Goal: Transaction & Acquisition: Purchase product/service

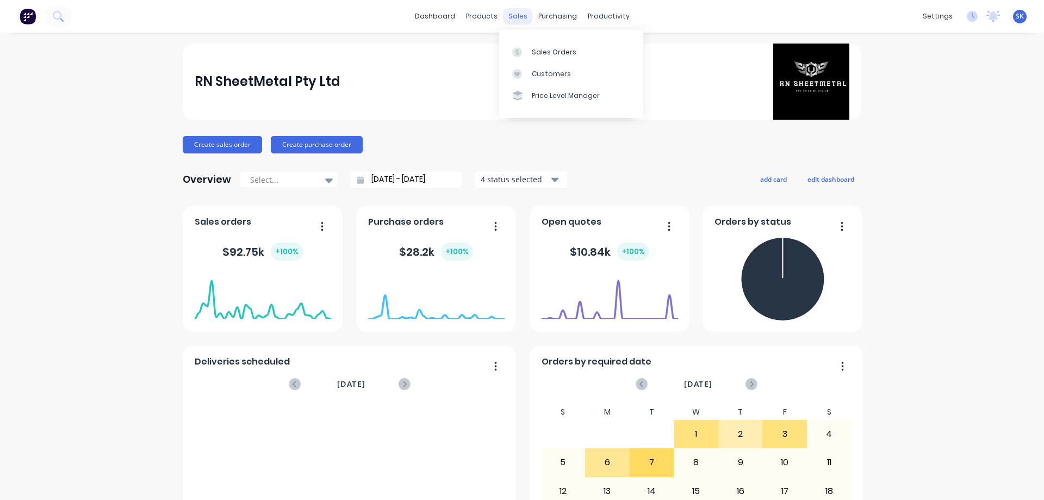
click at [507, 14] on div "sales" at bounding box center [518, 16] width 30 height 16
click at [542, 54] on div "Sales Orders" at bounding box center [554, 52] width 45 height 10
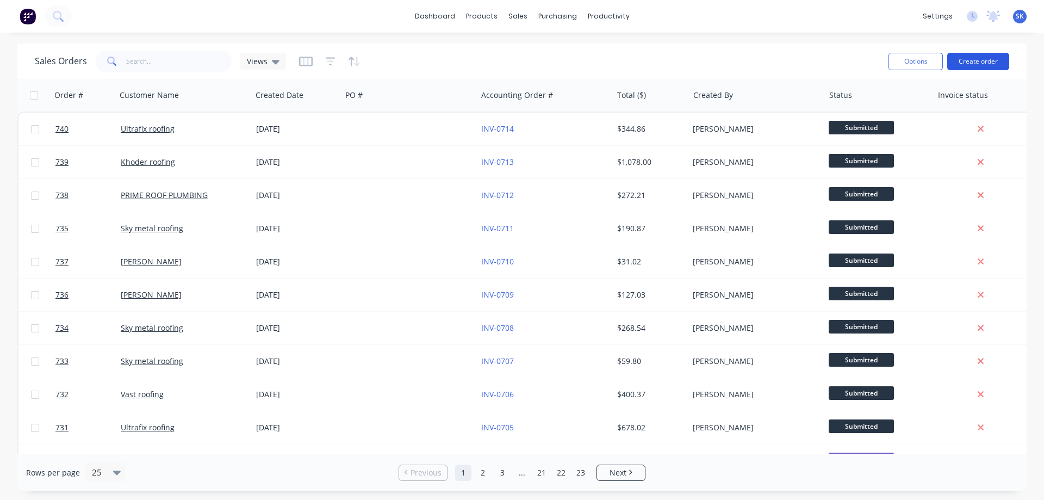
click at [989, 63] on button "Create order" at bounding box center [978, 61] width 62 height 17
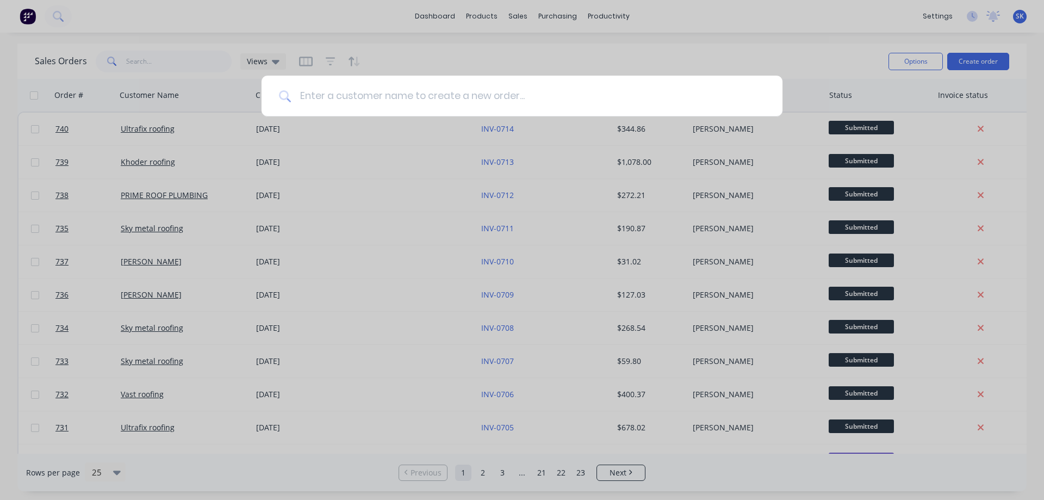
click at [548, 101] on input at bounding box center [528, 96] width 474 height 41
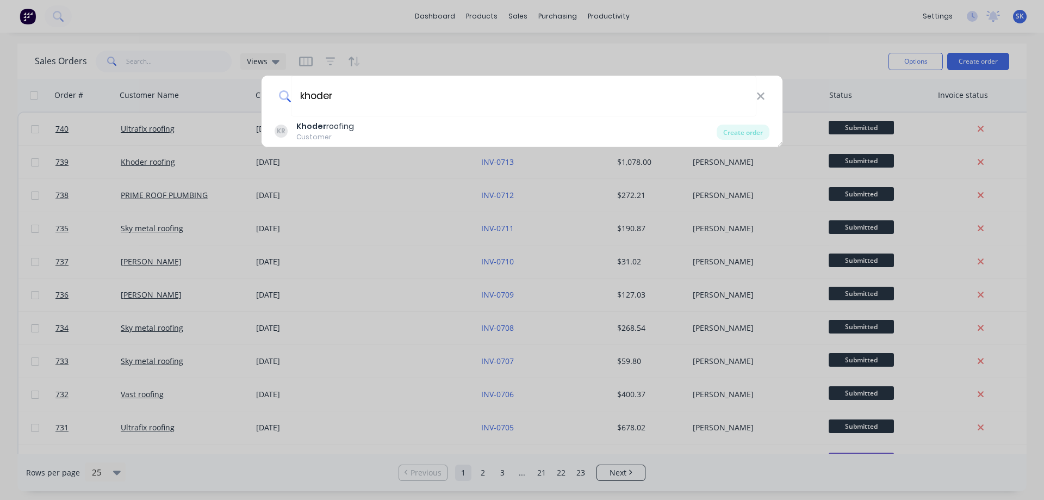
type input "khoder"
click at [443, 129] on div "KR Khoder roofing Customer" at bounding box center [496, 131] width 442 height 21
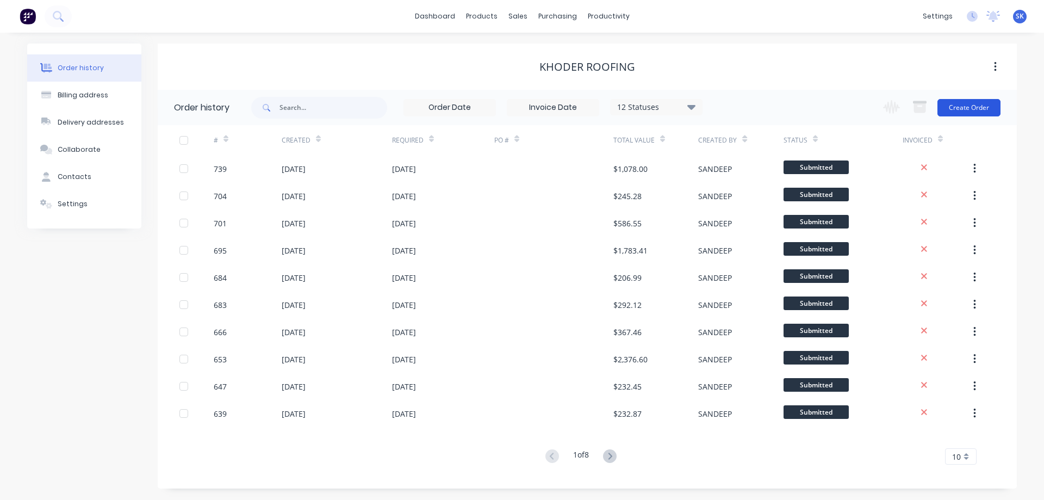
click at [973, 111] on button "Create Order" at bounding box center [969, 107] width 63 height 17
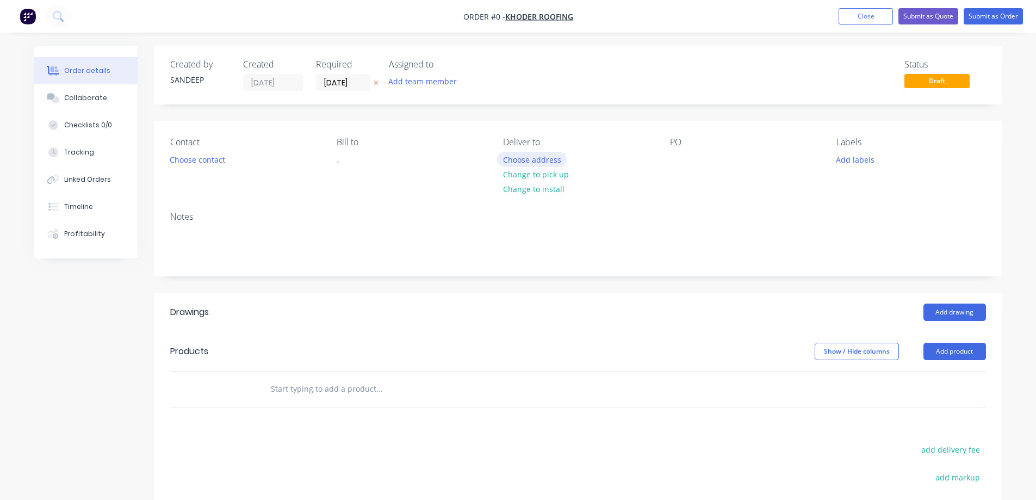
click at [532, 159] on button "Choose address" at bounding box center [532, 159] width 70 height 15
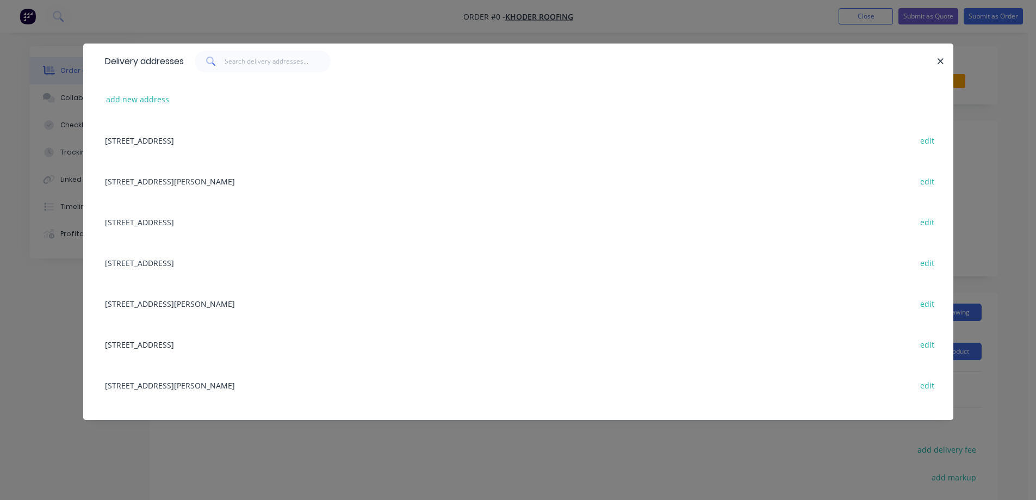
scroll to position [381, 0]
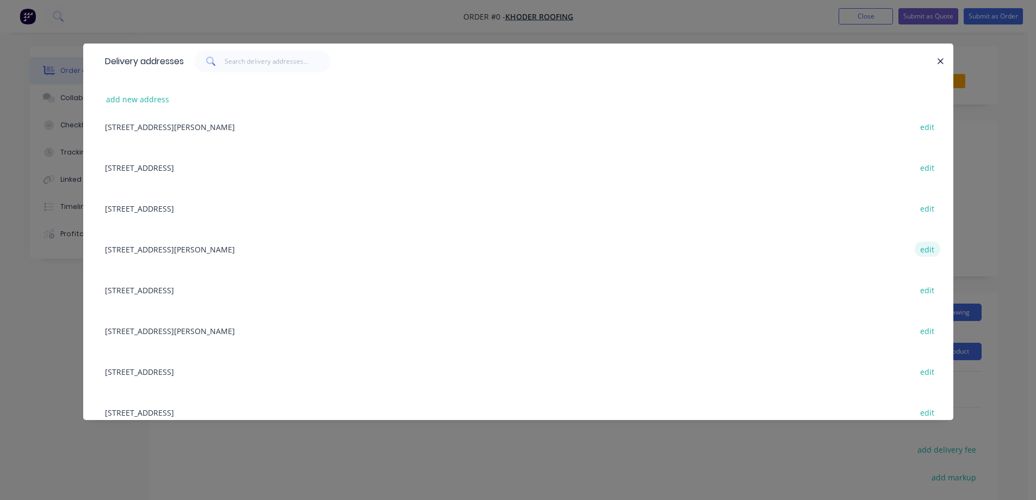
click at [921, 252] on button "edit" at bounding box center [928, 248] width 26 height 15
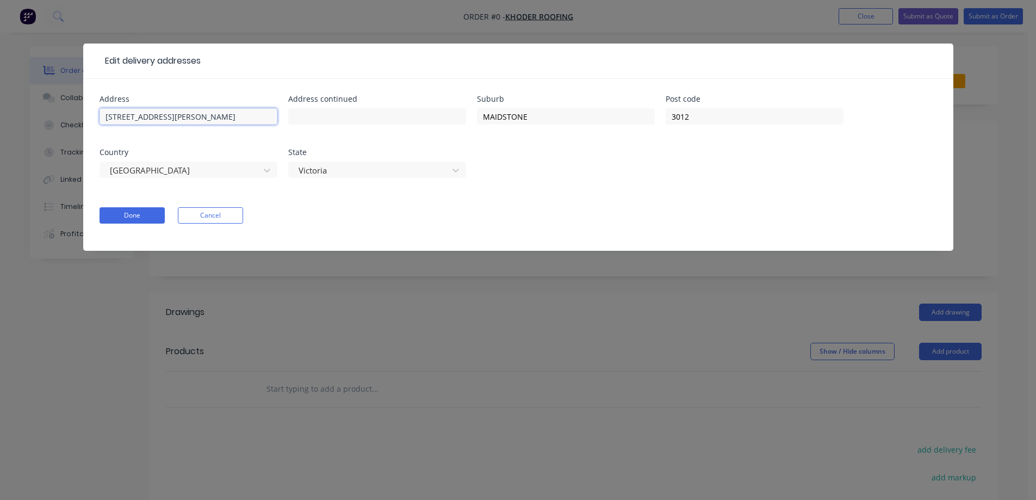
click at [114, 115] on input "18 Delacey St" at bounding box center [189, 116] width 178 height 16
type input "Delacey St"
click at [118, 214] on button "Done" at bounding box center [132, 215] width 65 height 16
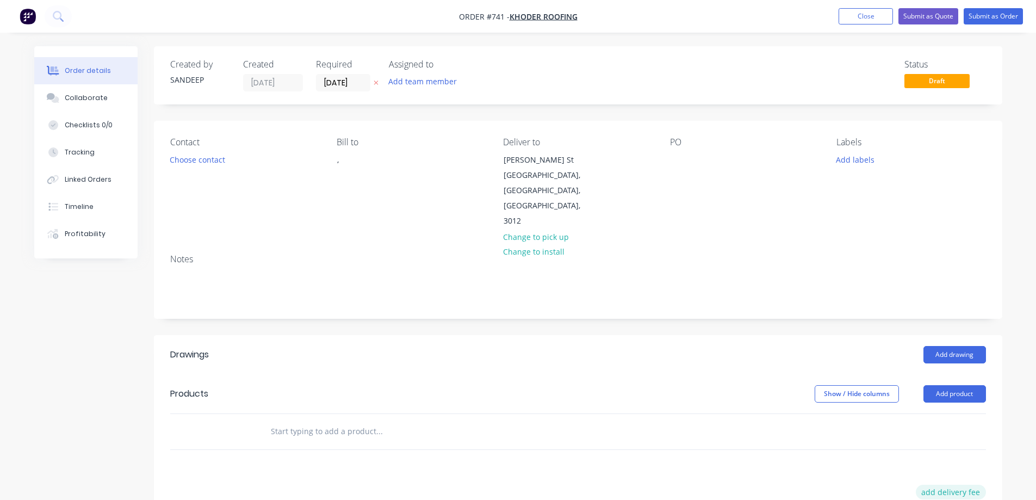
click at [934, 485] on button "add delivery fee" at bounding box center [951, 492] width 70 height 15
type input "50"
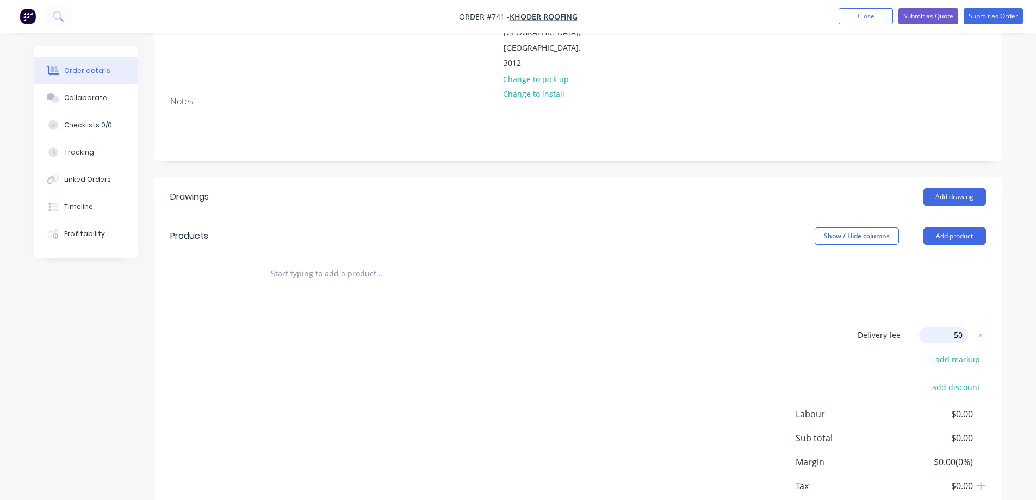
scroll to position [163, 0]
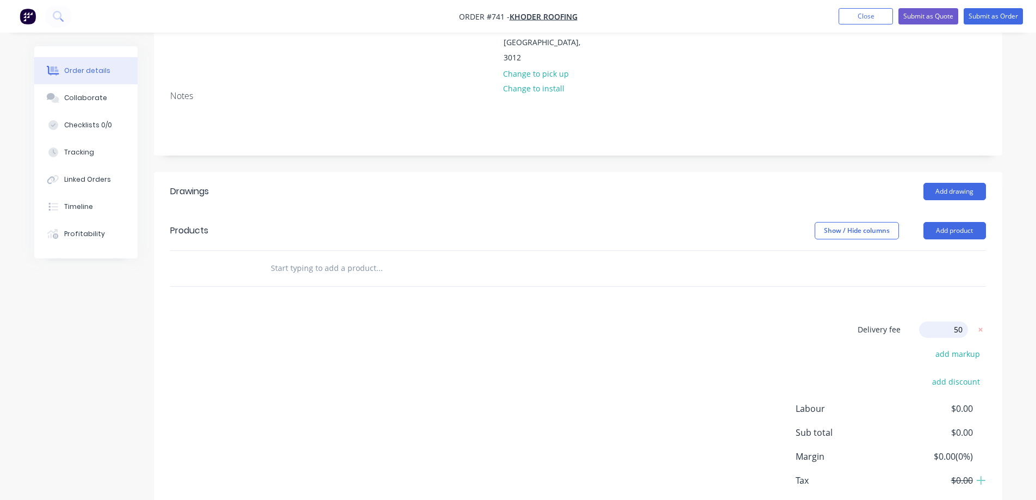
click at [567, 321] on div "Delivery fee Delivery fee Delivery fee name (Optional) 50 50 $0 add markup add …" at bounding box center [578, 424] width 816 height 207
click at [339, 257] on input "text" at bounding box center [379, 268] width 218 height 22
type input "r"
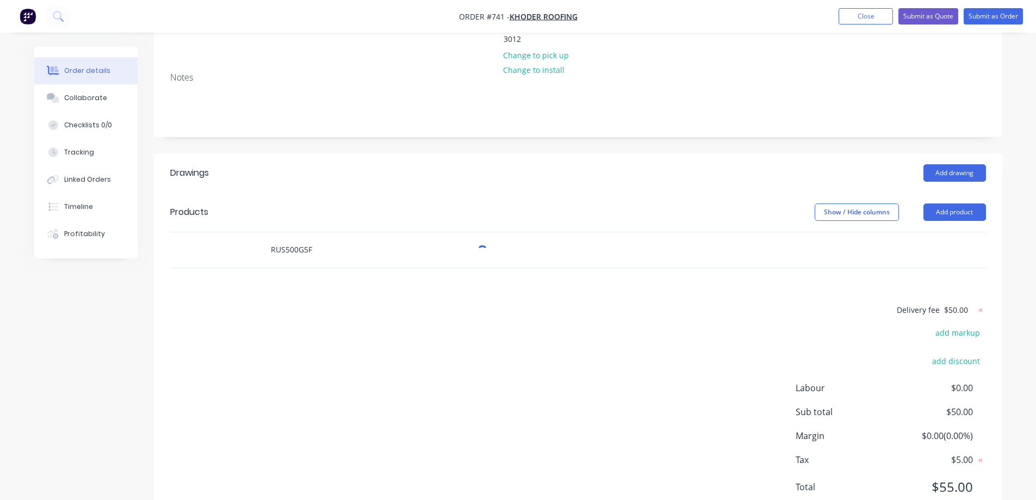
scroll to position [191, 0]
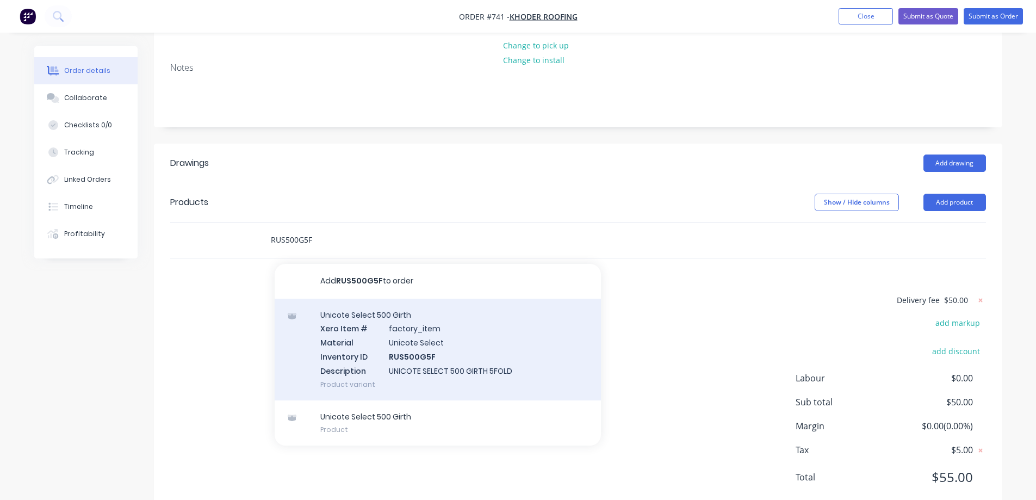
type input "RUS500G5F"
click at [381, 331] on div "Unicote Select 500 Girth Xero Item # factory_item Material Unicote Select Inven…" at bounding box center [438, 350] width 326 height 102
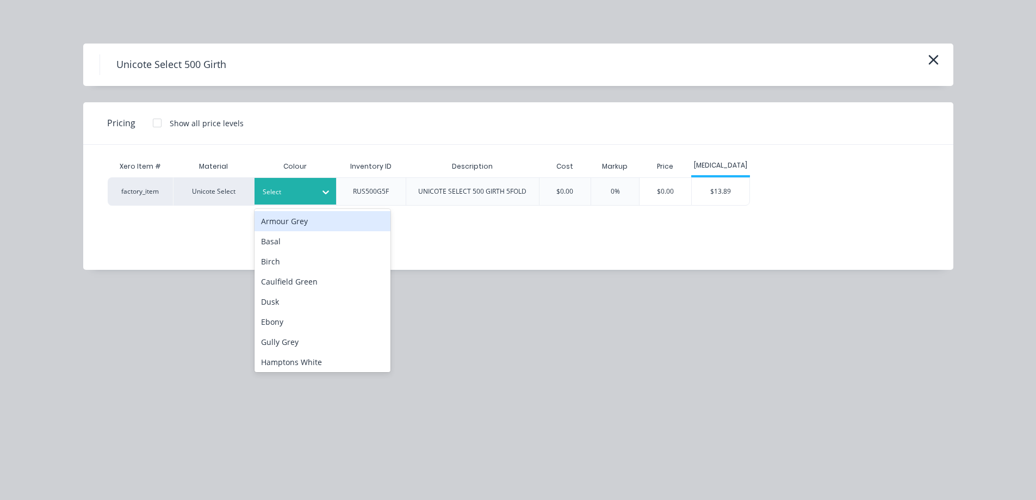
click at [296, 200] on div "Select" at bounding box center [296, 191] width 82 height 27
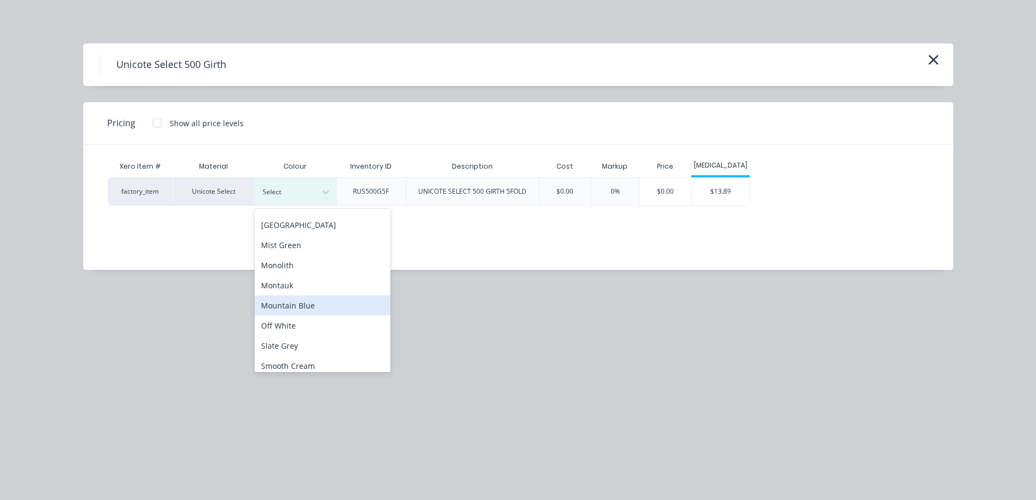
scroll to position [272, 0]
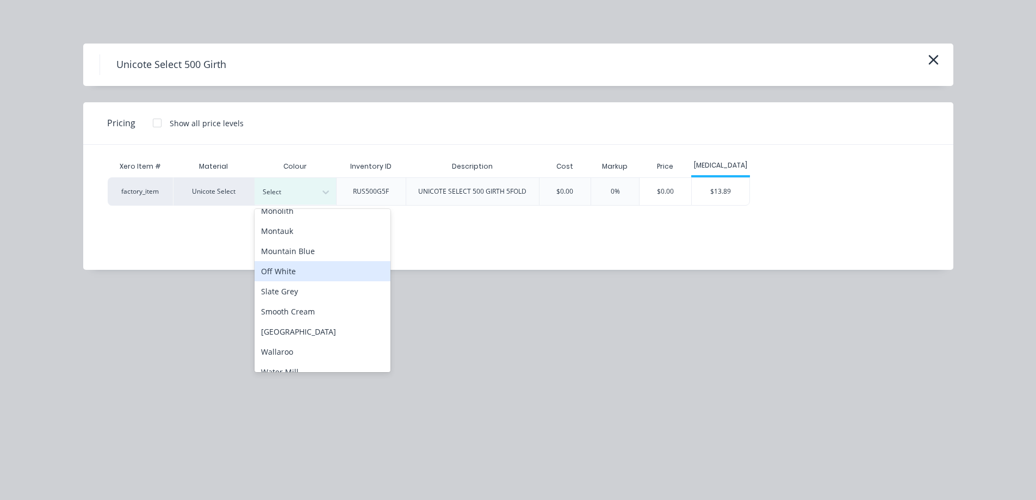
click at [311, 276] on div "Off White" at bounding box center [323, 271] width 136 height 20
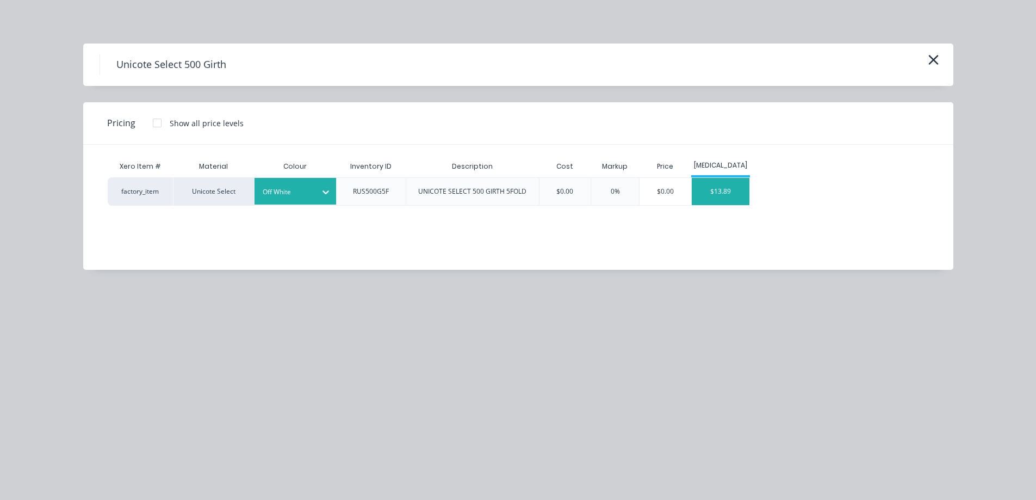
click at [734, 187] on div "$13.89" at bounding box center [721, 191] width 58 height 27
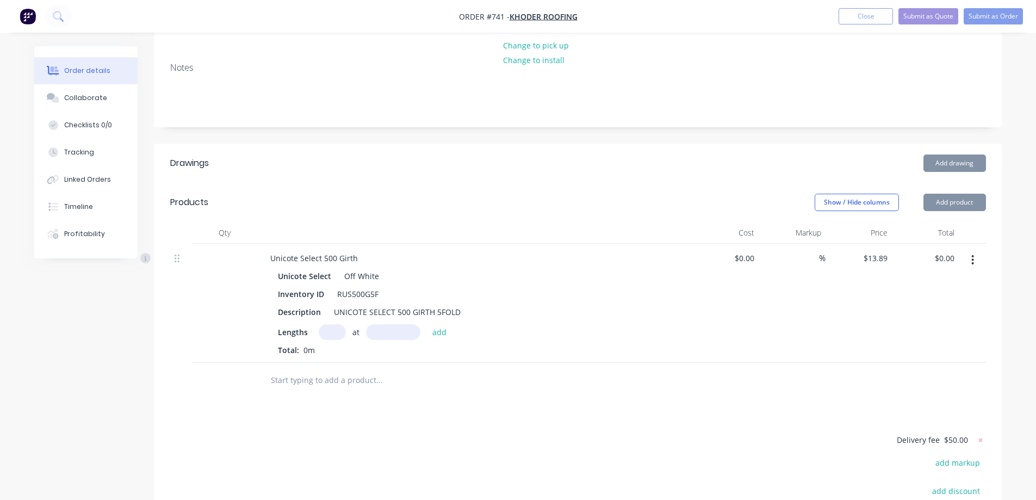
click at [324, 324] on input "text" at bounding box center [332, 332] width 27 height 16
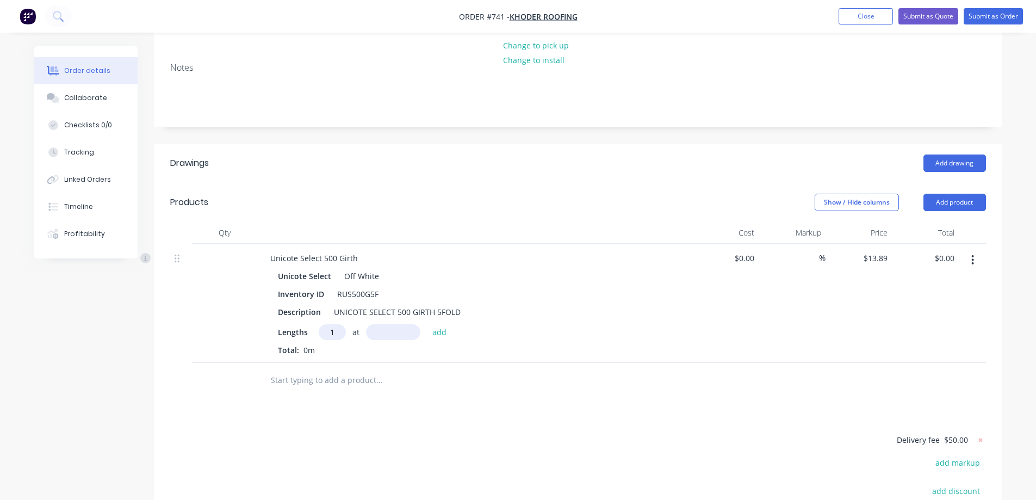
type input "1"
type input "7000mm"
click at [440, 324] on button "add" at bounding box center [440, 331] width 26 height 15
type input "$97.23"
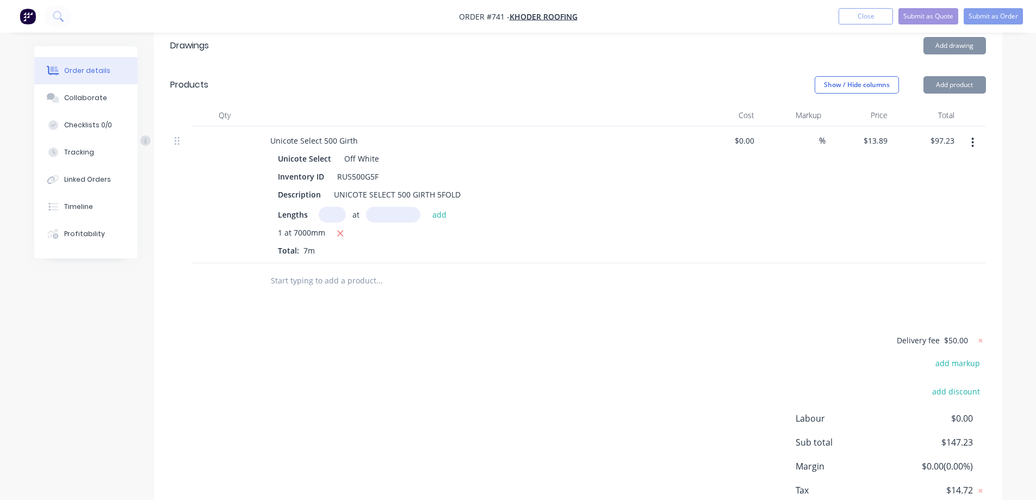
scroll to position [349, 0]
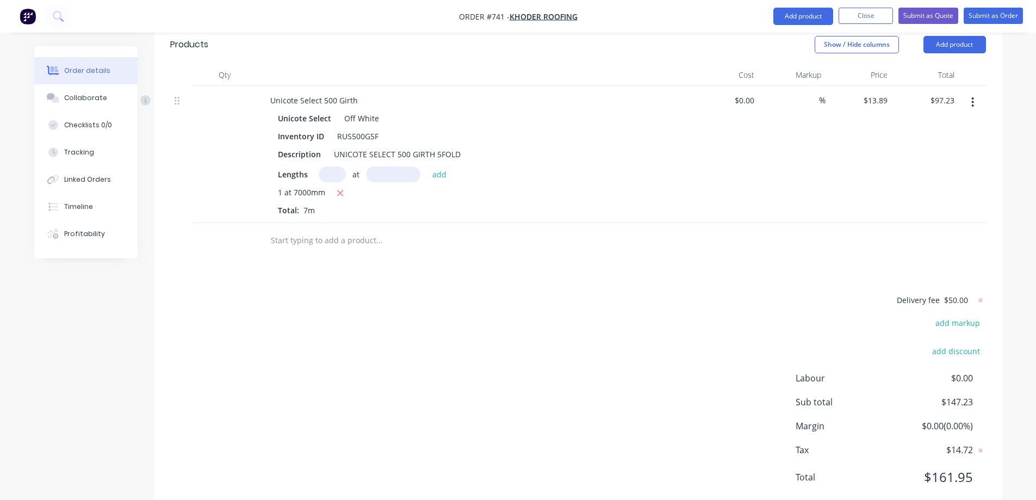
click at [343, 230] on input "text" at bounding box center [379, 241] width 218 height 22
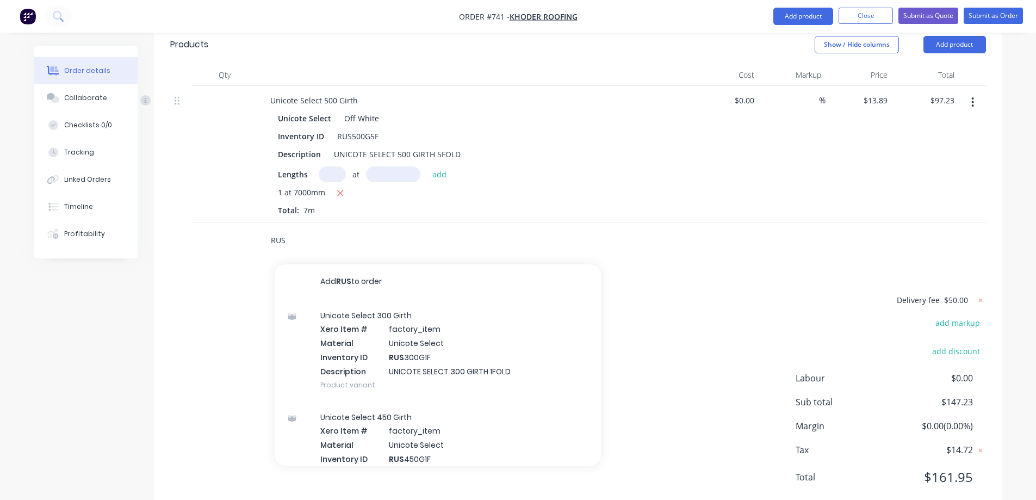
click at [301, 230] on input "RUS" at bounding box center [379, 241] width 218 height 22
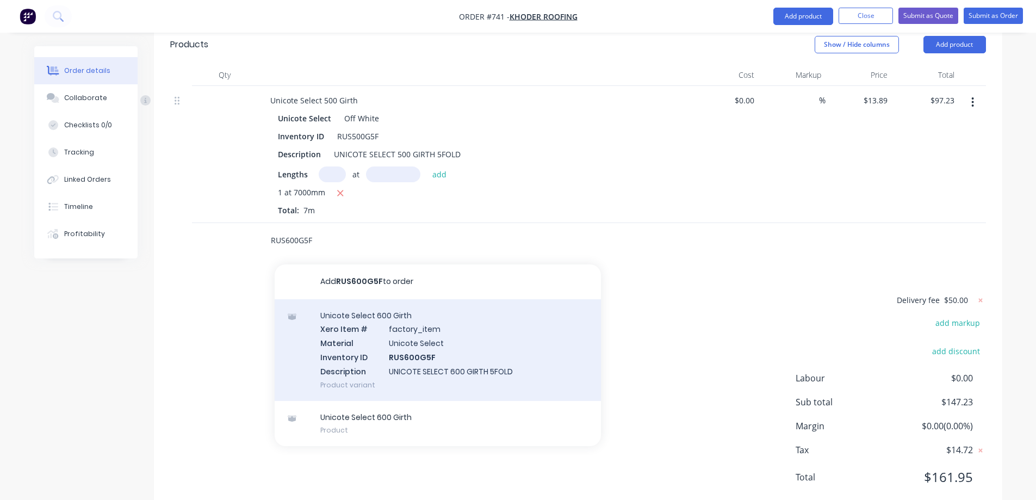
type input "RUS600G5F"
click at [368, 317] on div "Unicote Select 600 Girth Xero Item # factory_item Material Unicote Select Inven…" at bounding box center [438, 350] width 326 height 102
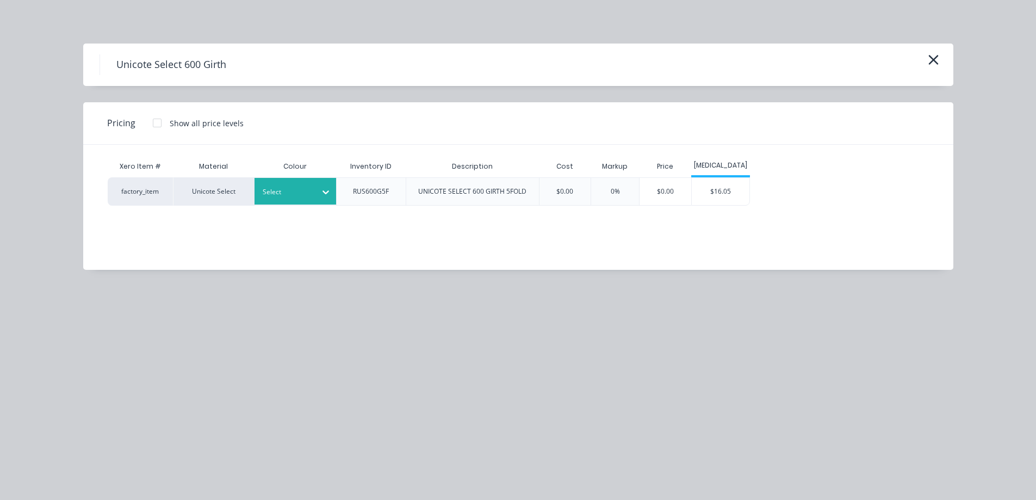
click at [290, 190] on div at bounding box center [287, 192] width 49 height 12
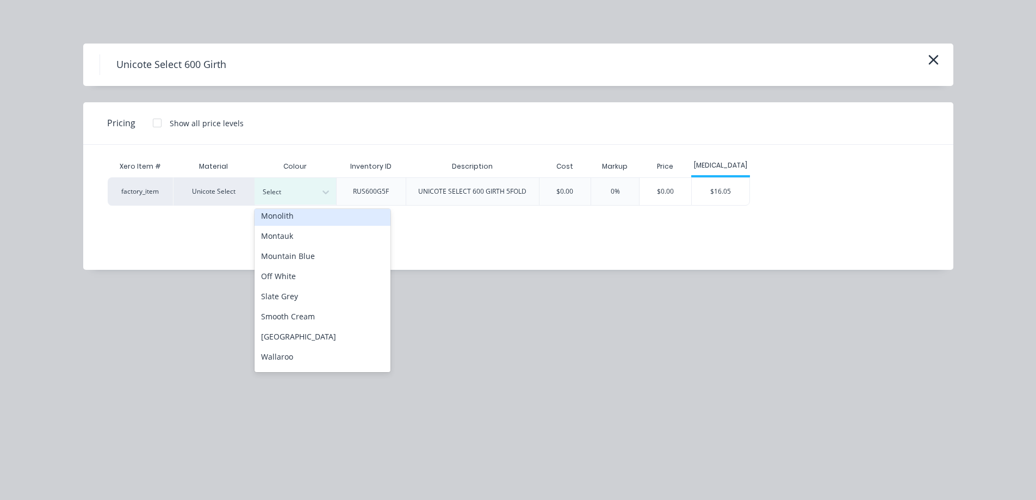
scroll to position [272, 0]
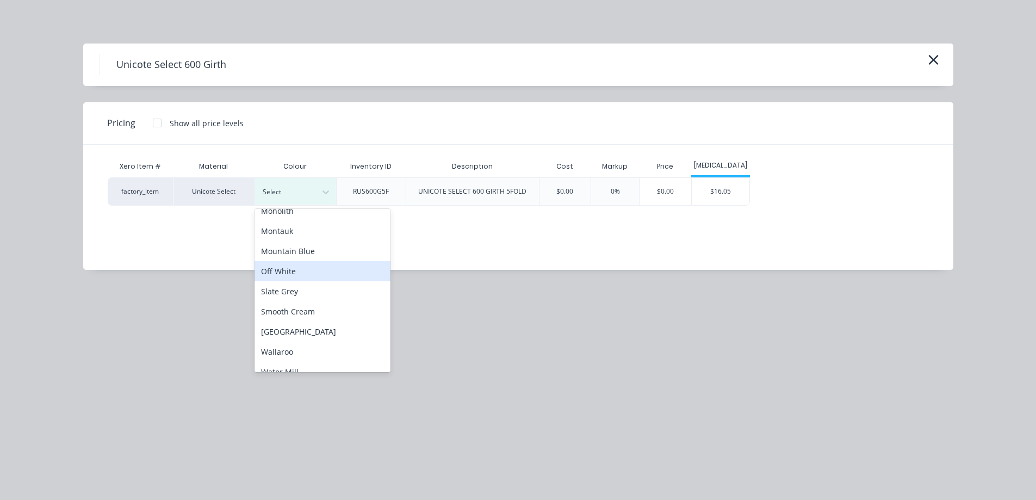
click at [307, 272] on div "Off White" at bounding box center [323, 271] width 136 height 20
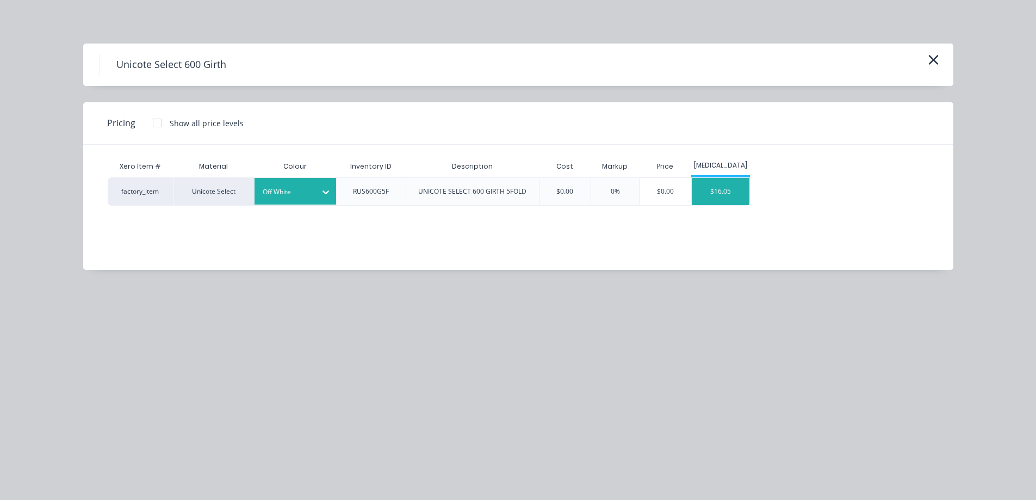
click at [726, 191] on div "$16.05" at bounding box center [721, 191] width 58 height 27
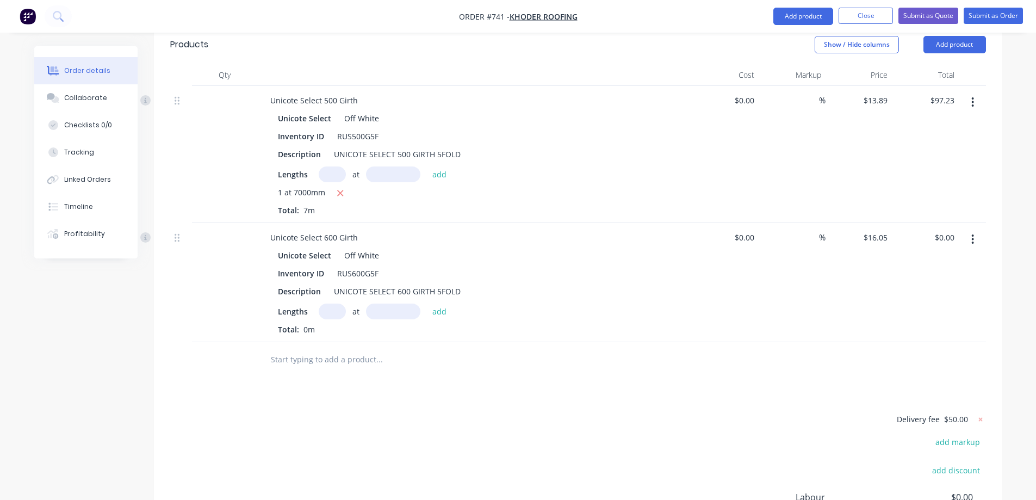
click at [336, 303] on input "text" at bounding box center [332, 311] width 27 height 16
type input "1"
type input "3000mm"
click at [443, 303] on button "add" at bounding box center [440, 310] width 26 height 15
type input "$48.15"
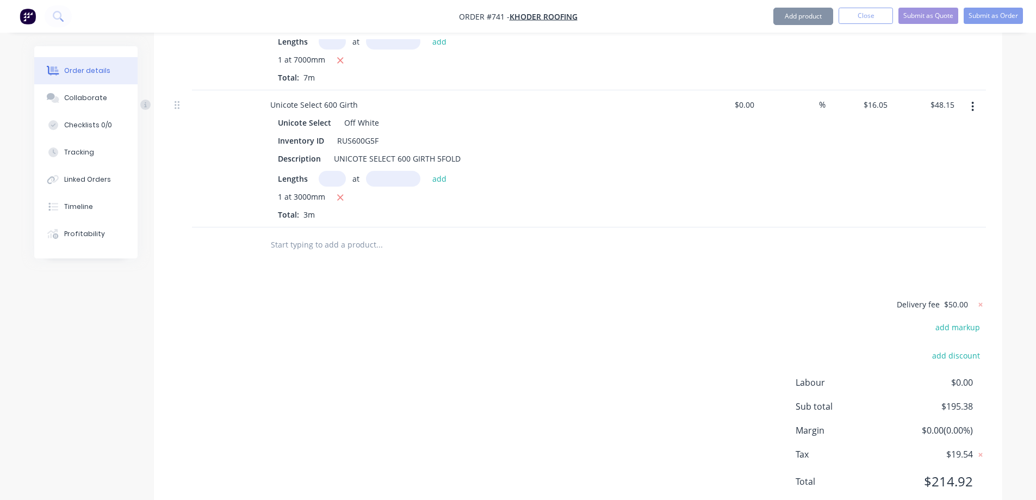
scroll to position [486, 0]
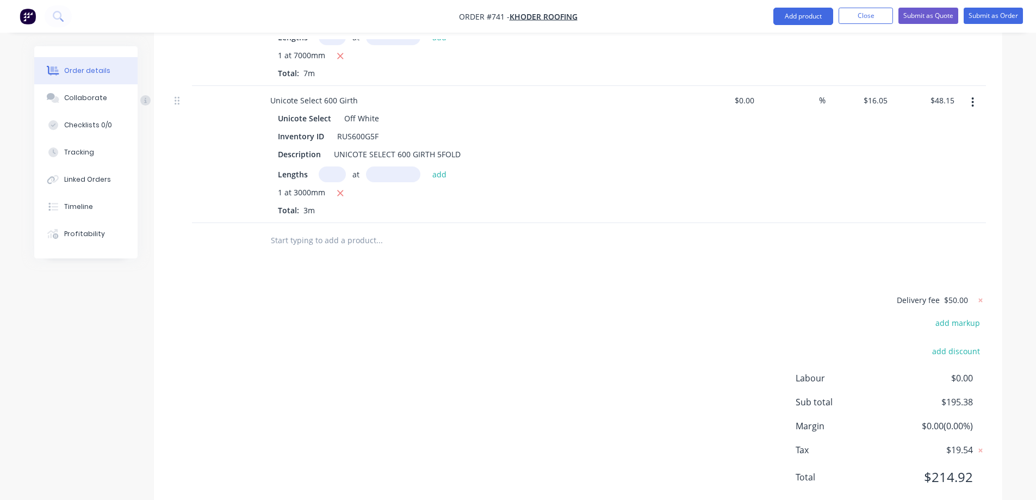
click at [353, 230] on input "text" at bounding box center [379, 241] width 218 height 22
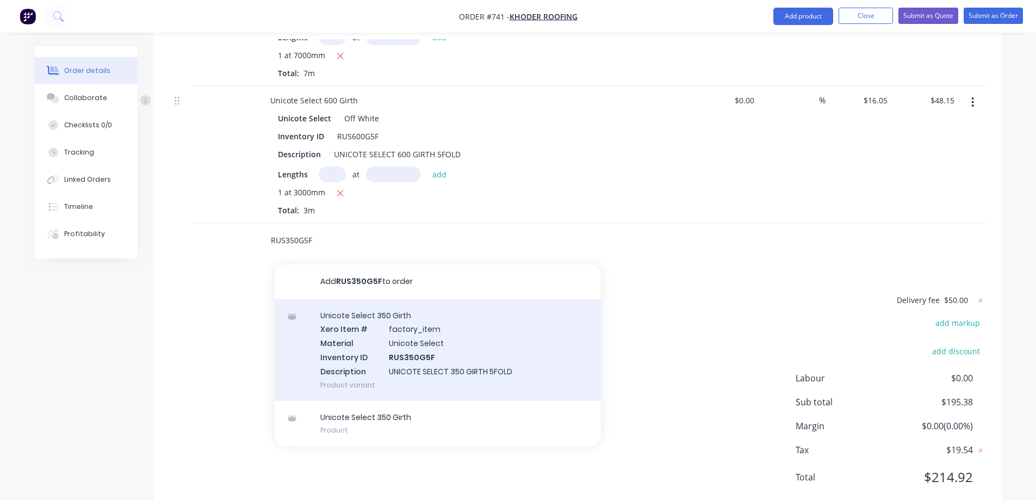
type input "RUS350G5F"
click at [373, 317] on div "Unicote Select 350 Girth Xero Item # factory_item Material Unicote Select Inven…" at bounding box center [438, 350] width 326 height 102
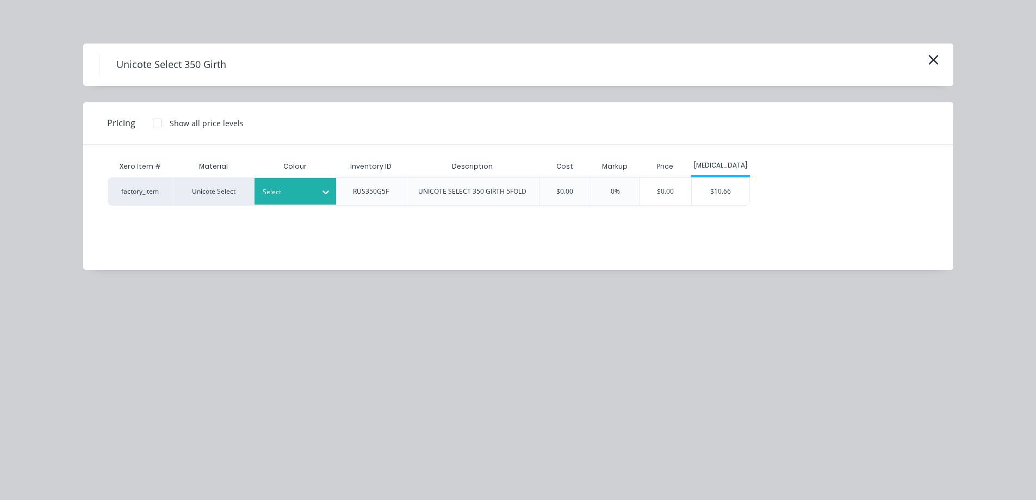
click at [311, 197] on div at bounding box center [287, 192] width 49 height 12
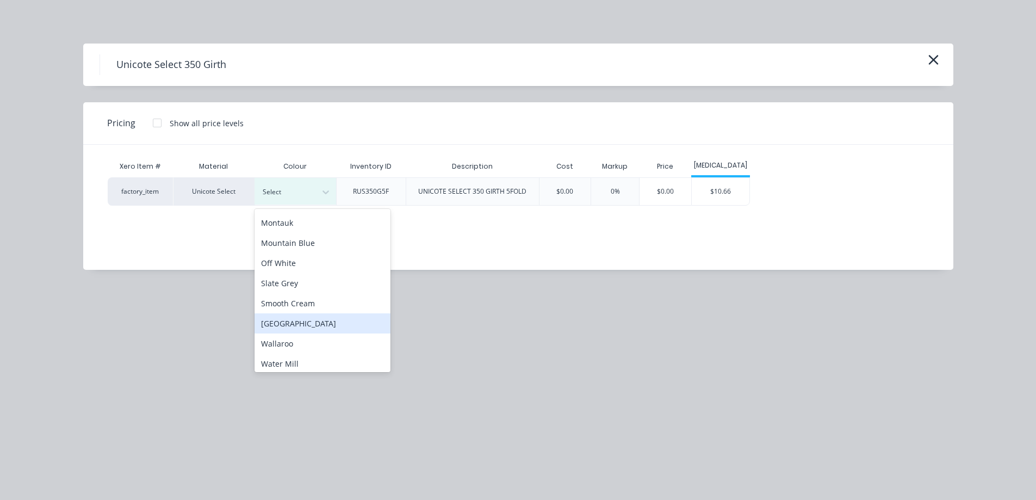
scroll to position [284, 0]
click at [305, 266] on div "Off White" at bounding box center [323, 259] width 136 height 20
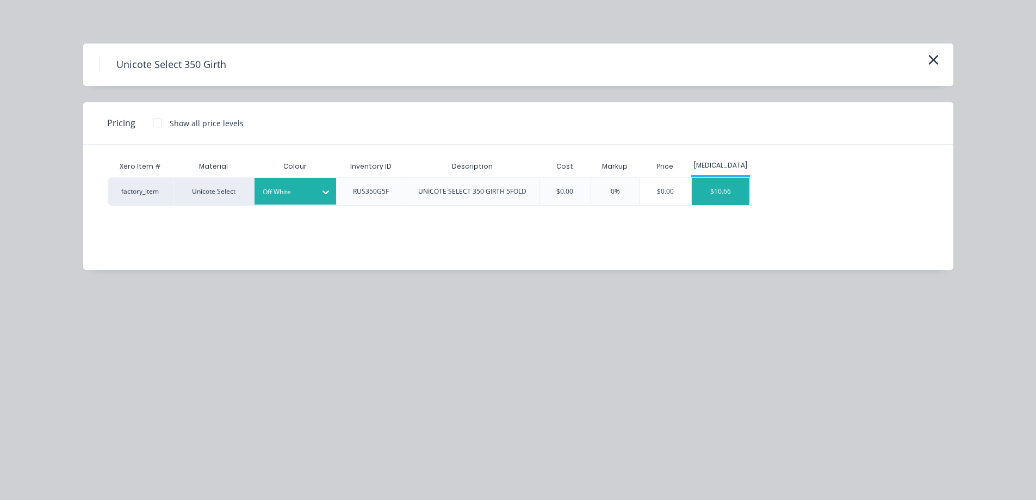
click at [717, 198] on div "$10.66" at bounding box center [721, 191] width 58 height 27
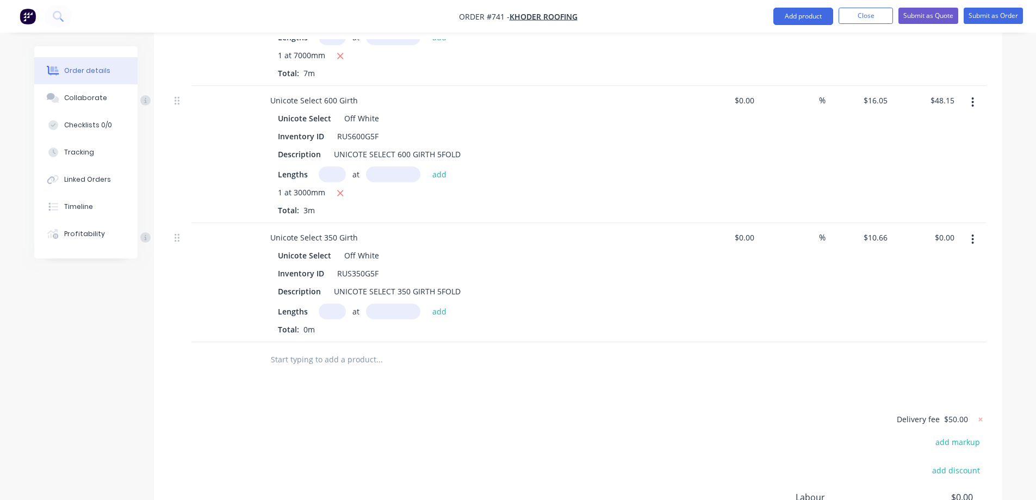
click at [337, 303] on input "text" at bounding box center [332, 311] width 27 height 16
type input "1"
type input "7000mm"
click at [437, 303] on button "add" at bounding box center [440, 310] width 26 height 15
type input "$74.62"
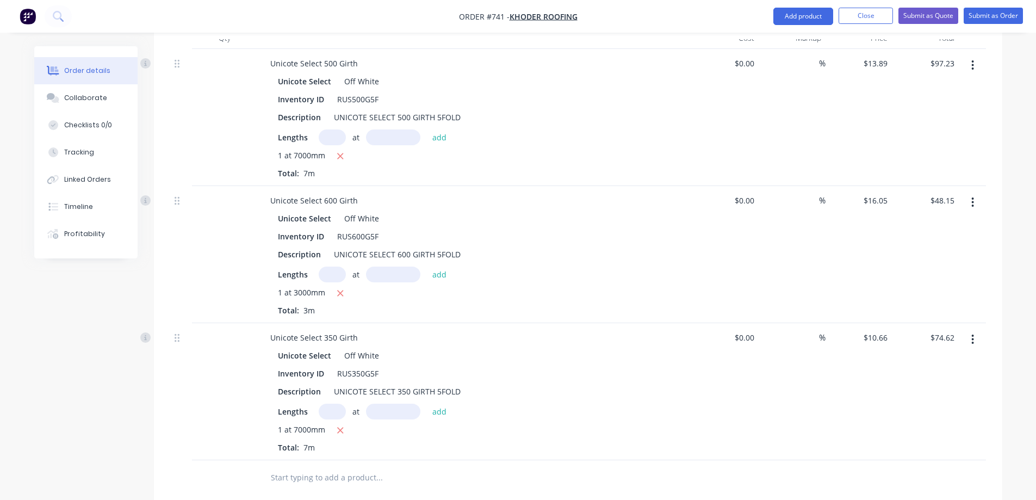
scroll to position [406, 0]
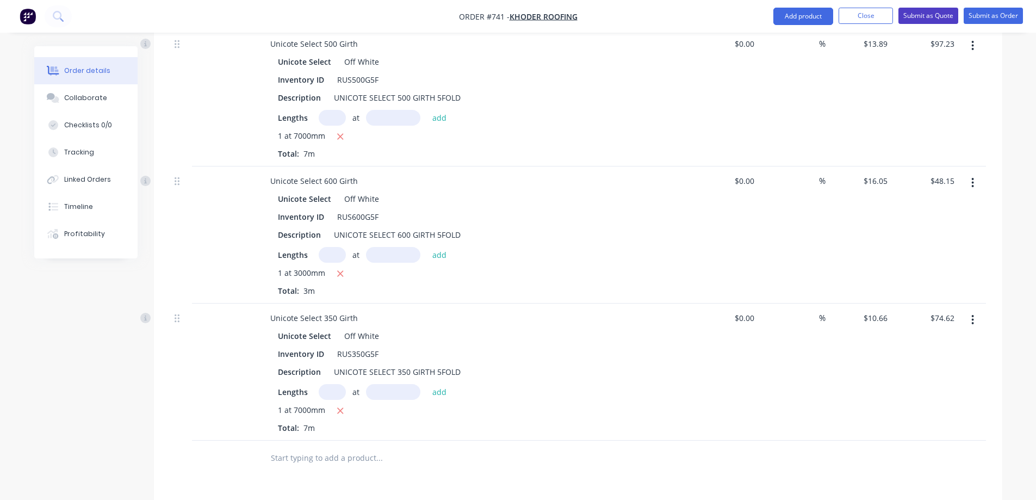
click at [914, 14] on button "Submit as Quote" at bounding box center [928, 16] width 60 height 16
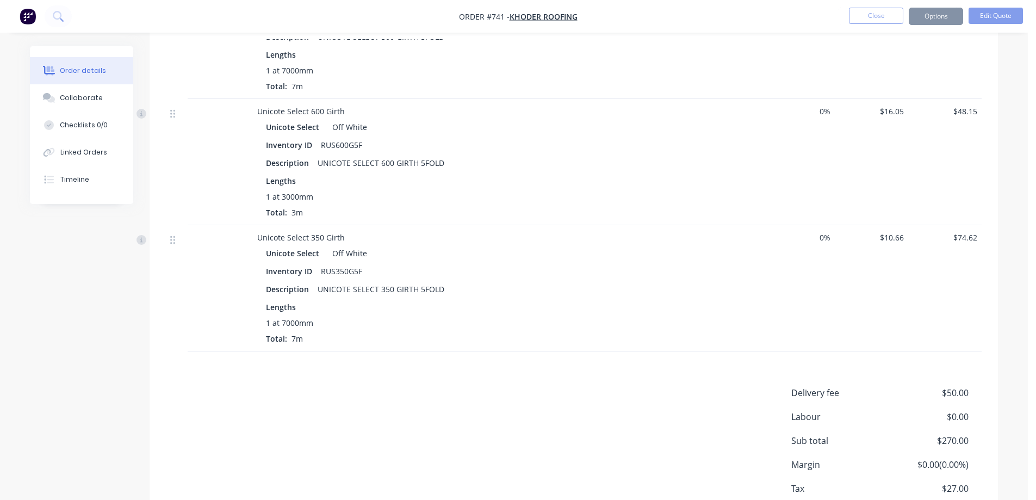
scroll to position [0, 0]
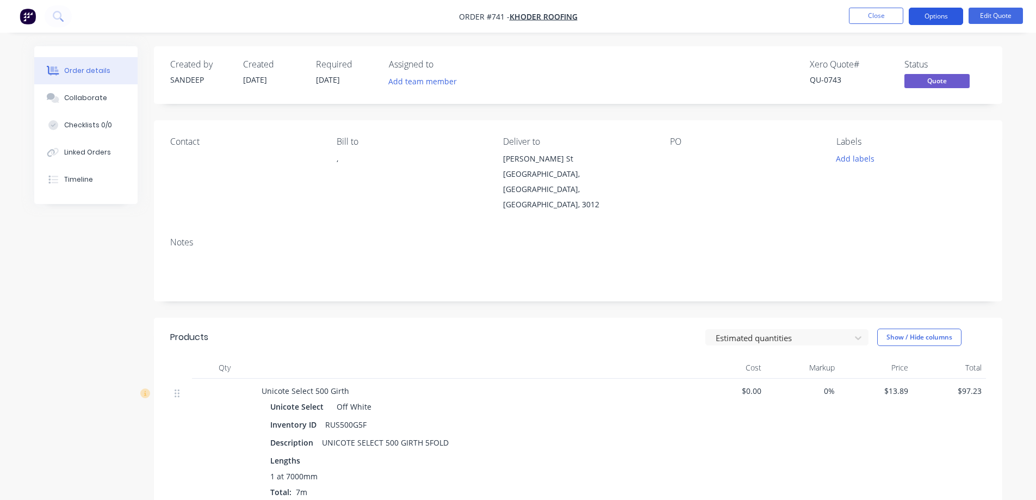
click at [950, 17] on button "Options" at bounding box center [936, 16] width 54 height 17
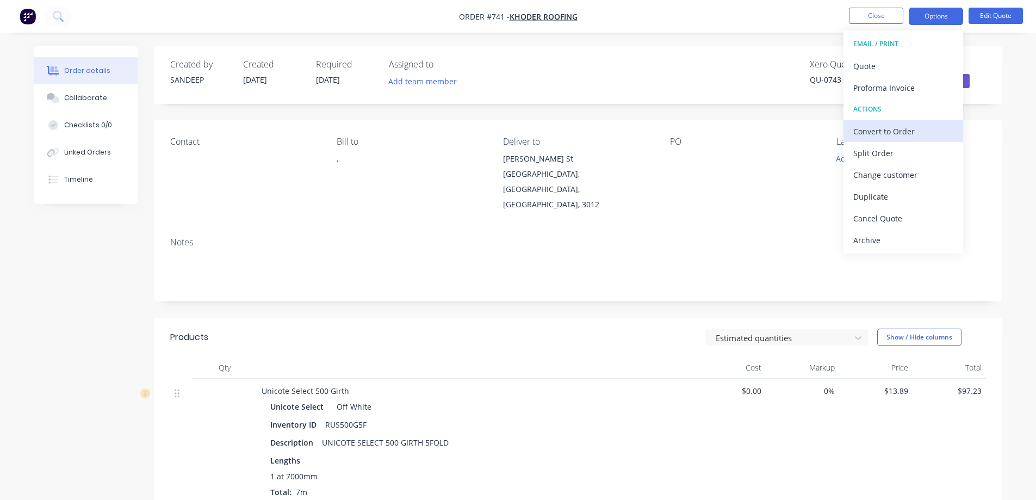
click at [897, 124] on div "Convert to Order" at bounding box center [903, 131] width 100 height 16
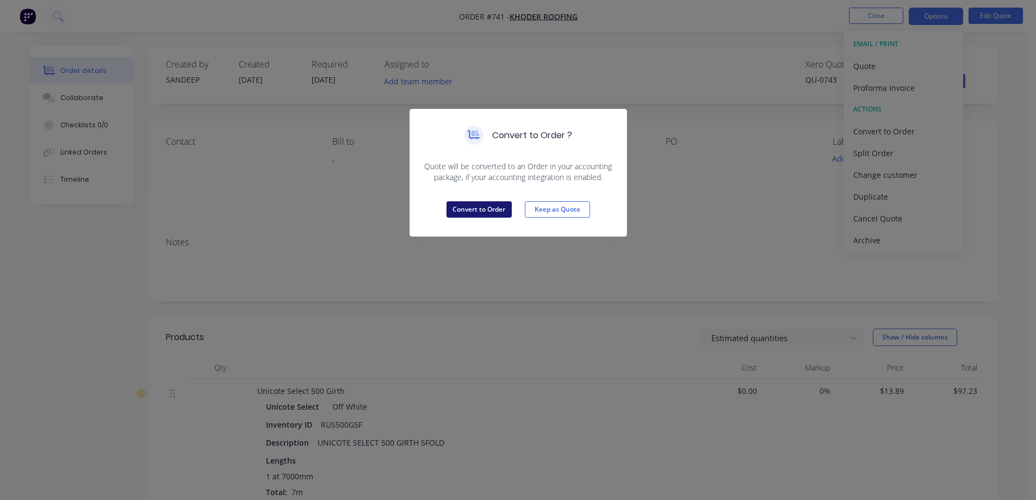
click at [492, 212] on button "Convert to Order" at bounding box center [479, 209] width 65 height 16
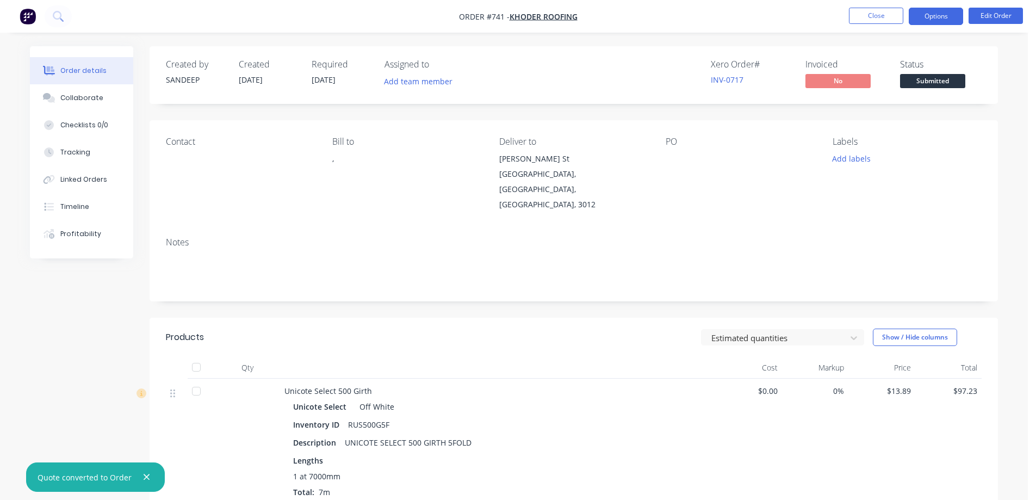
click at [923, 21] on button "Options" at bounding box center [936, 16] width 54 height 17
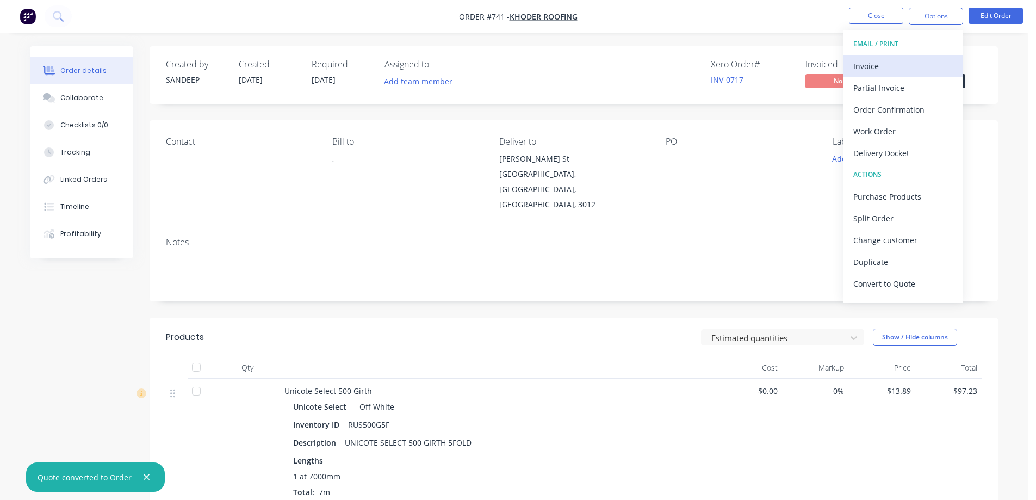
click at [909, 59] on div "Invoice" at bounding box center [903, 66] width 100 height 16
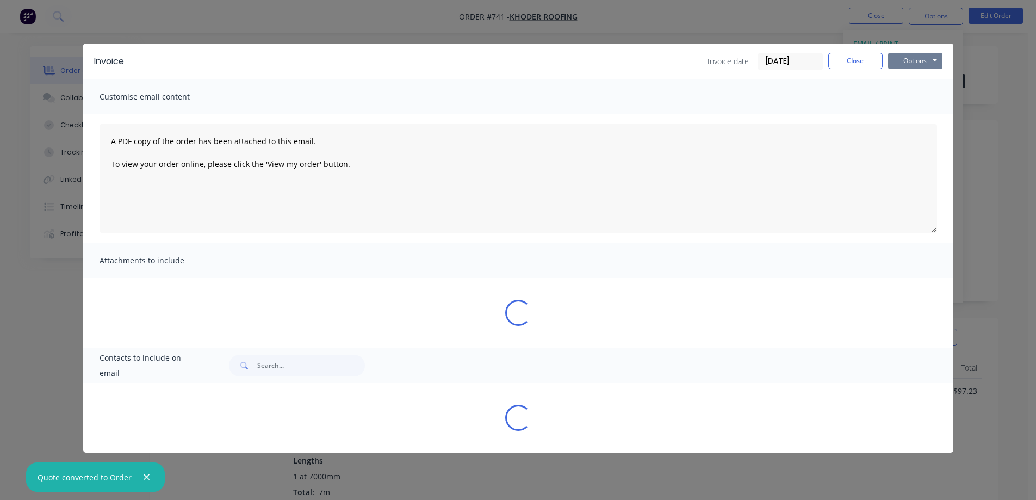
click at [917, 58] on button "Options" at bounding box center [915, 61] width 54 height 16
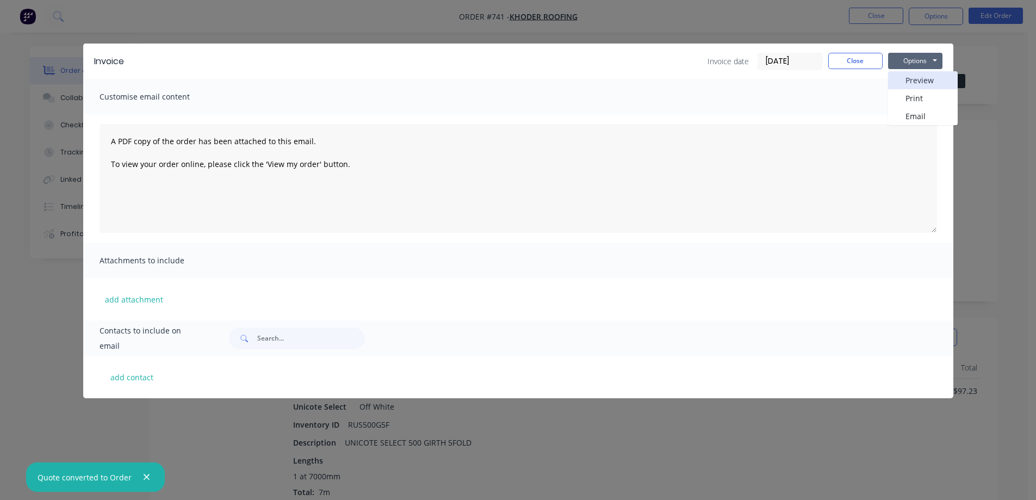
click at [915, 77] on button "Preview" at bounding box center [923, 80] width 70 height 18
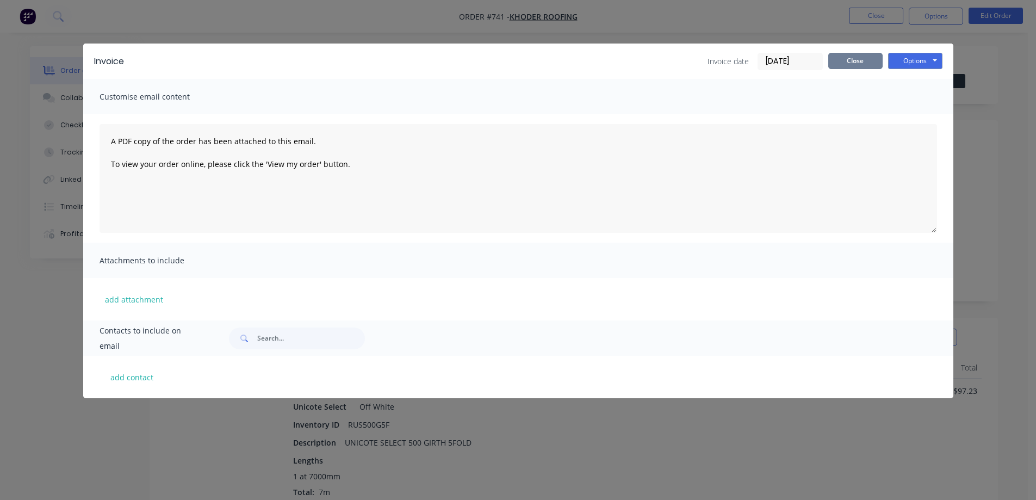
click at [863, 55] on button "Close" at bounding box center [855, 61] width 54 height 16
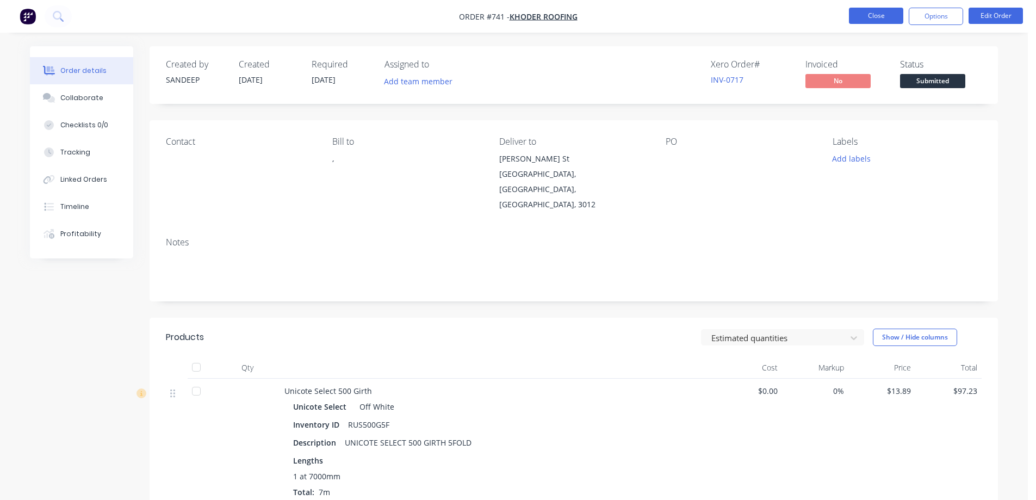
click at [872, 18] on button "Close" at bounding box center [876, 16] width 54 height 16
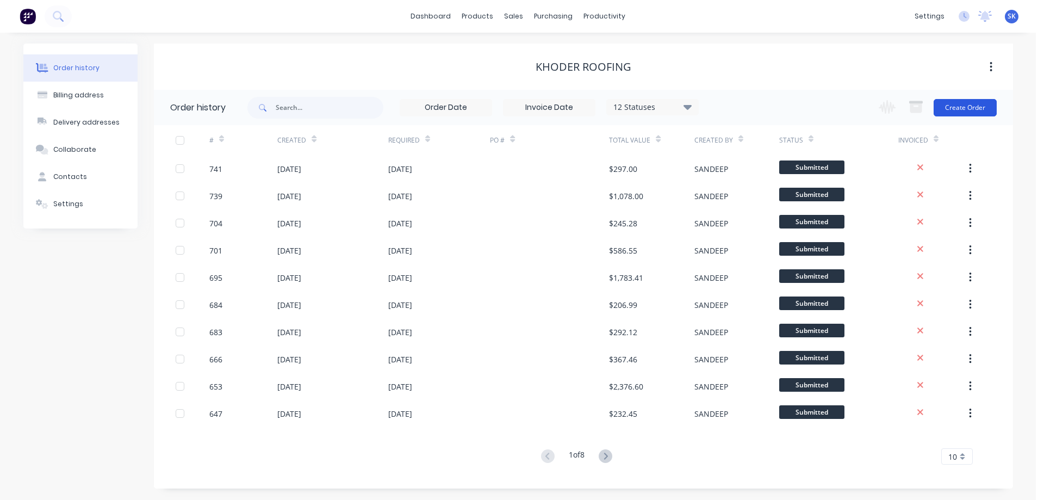
click at [962, 108] on button "Create Order" at bounding box center [965, 107] width 63 height 17
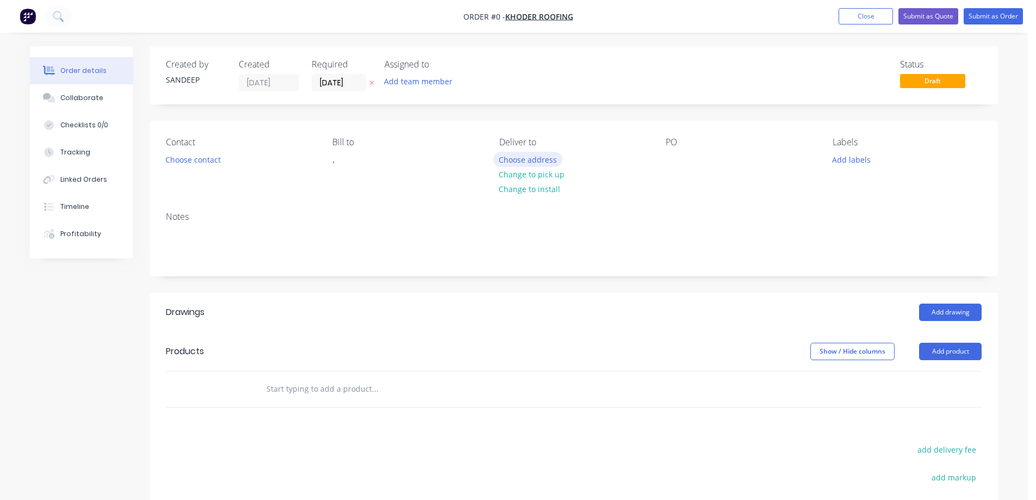
click at [525, 158] on button "Choose address" at bounding box center [528, 159] width 70 height 15
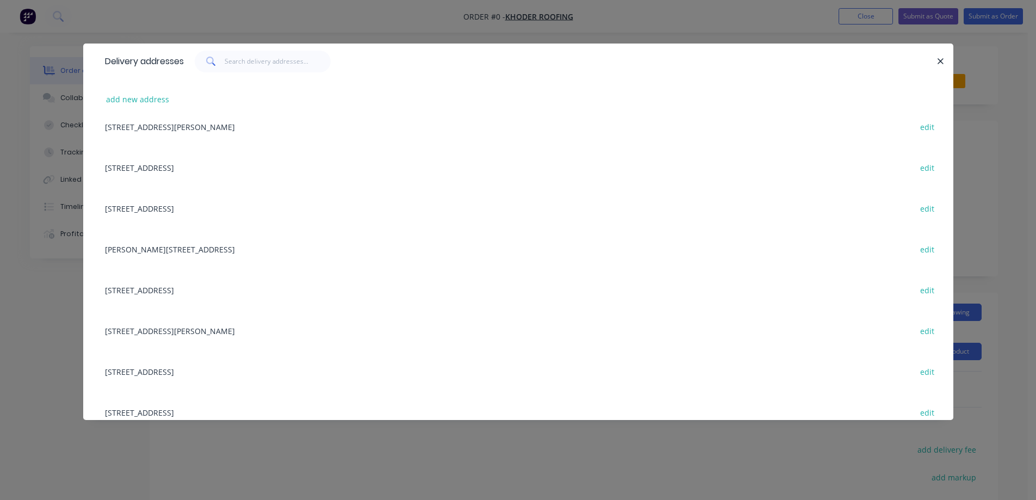
scroll to position [435, 0]
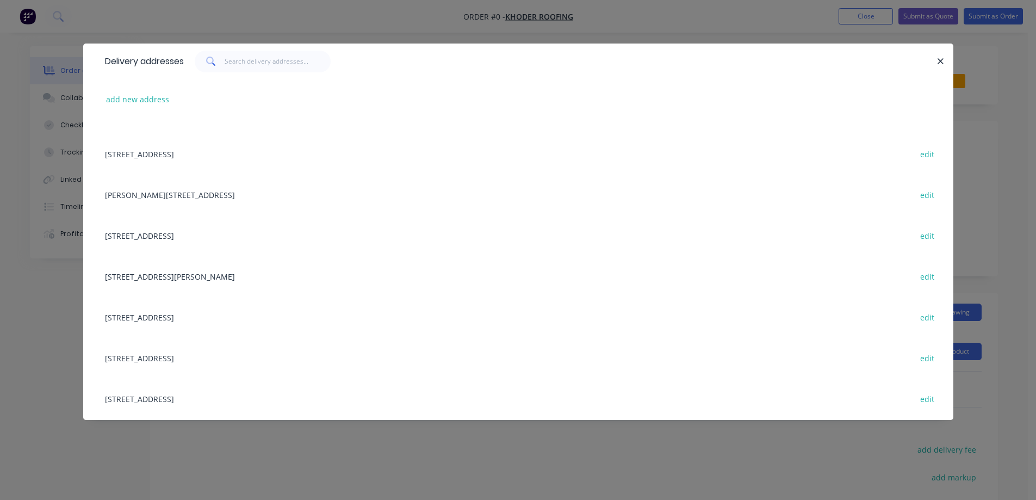
click at [216, 313] on div "Lot 41206, Dryland Bvd, MICKLEHAM, Victoria, Australia, 3064 edit" at bounding box center [519, 316] width 838 height 41
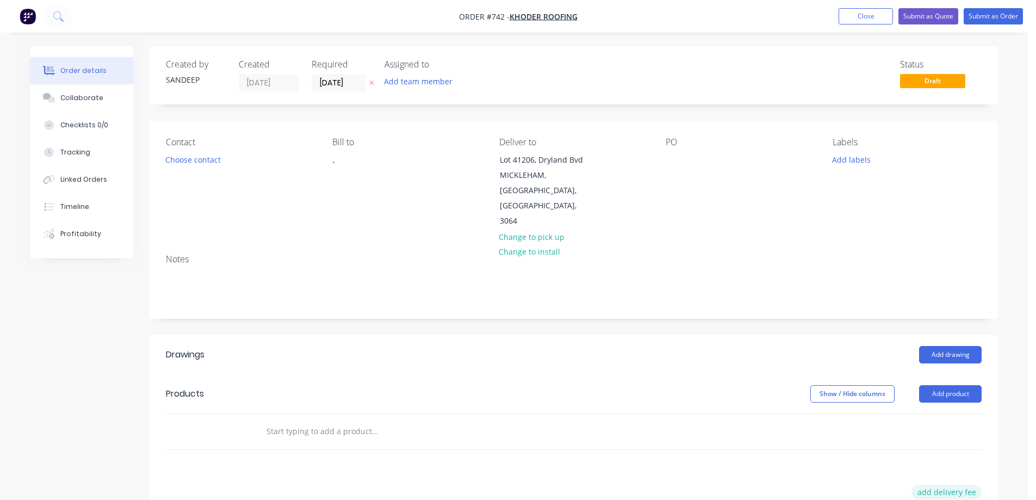
click at [950, 485] on button "add delivery fee" at bounding box center [946, 492] width 70 height 15
type input "50"
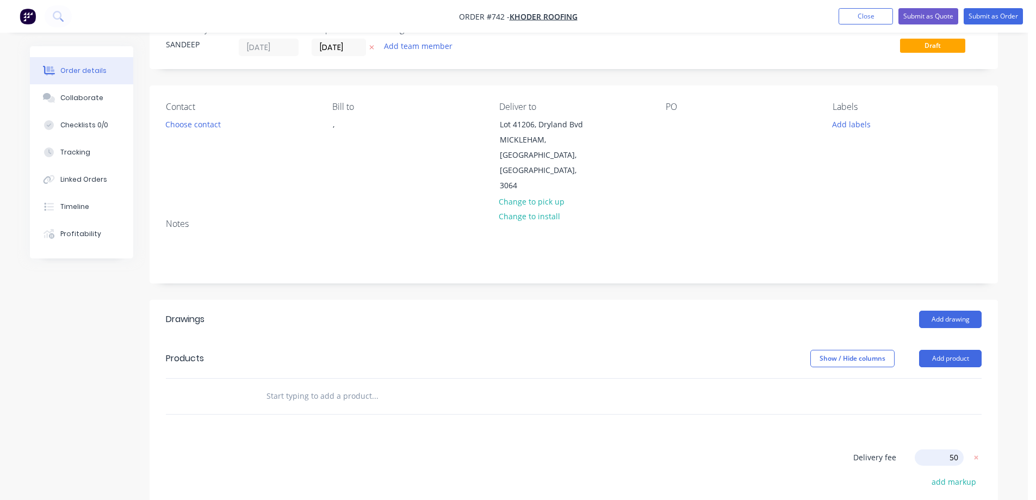
scroll to position [54, 0]
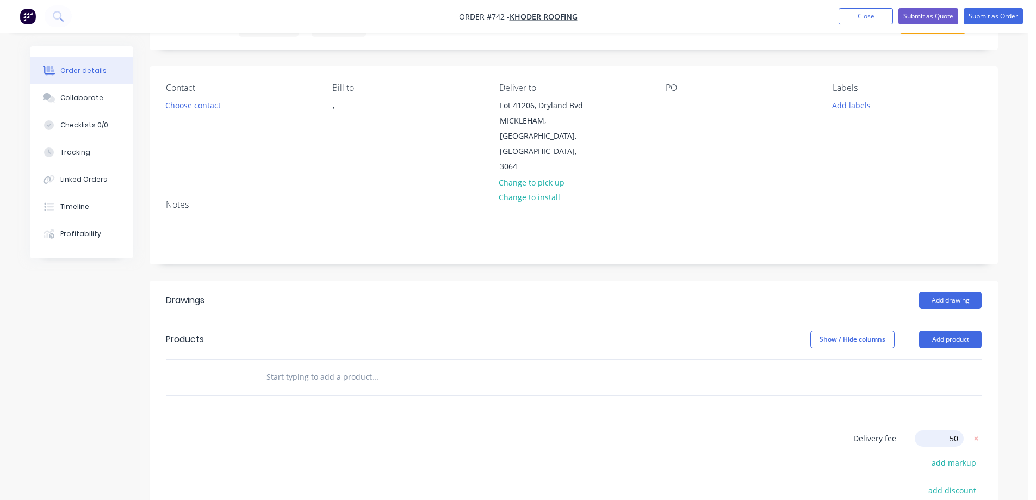
click at [597, 386] on div "Drawings Add drawing Products Show / Hide columns Add product Delivery fee Deli…" at bounding box center [574, 467] width 848 height 373
click at [345, 366] on input "text" at bounding box center [375, 377] width 218 height 22
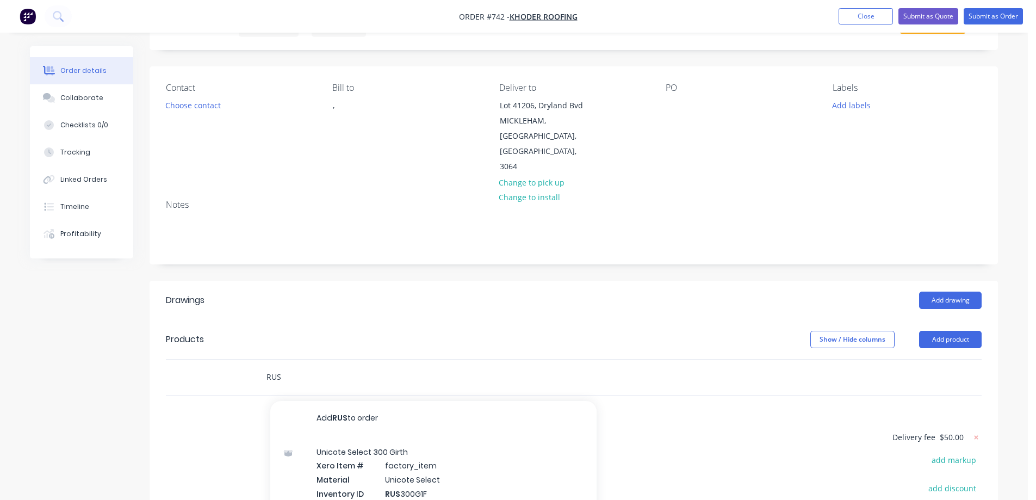
click at [300, 366] on input "RUS" at bounding box center [375, 377] width 218 height 22
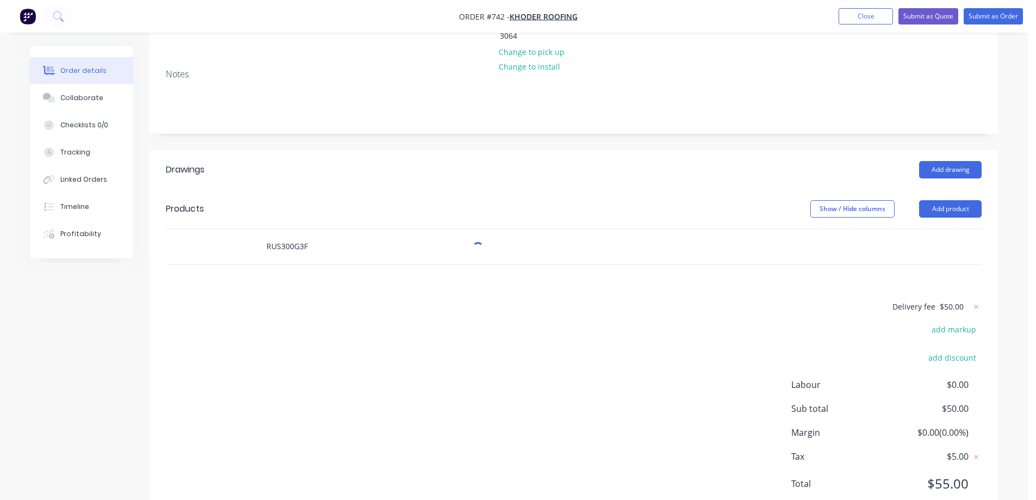
scroll to position [191, 0]
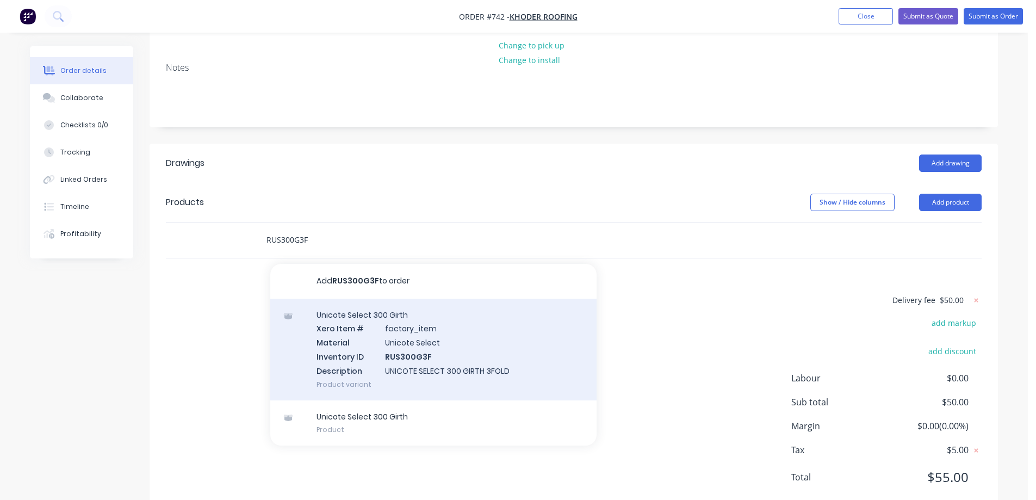
type input "RUS300G3F"
click at [323, 311] on div "Unicote Select 300 Girth Xero Item # factory_item Material Unicote Select Inven…" at bounding box center [433, 350] width 326 height 102
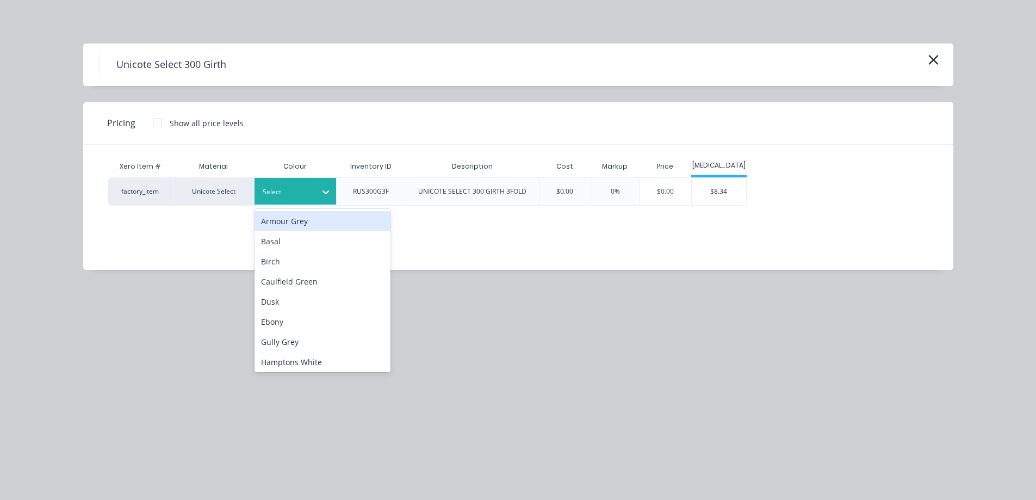
click at [290, 203] on div "Select" at bounding box center [296, 191] width 82 height 27
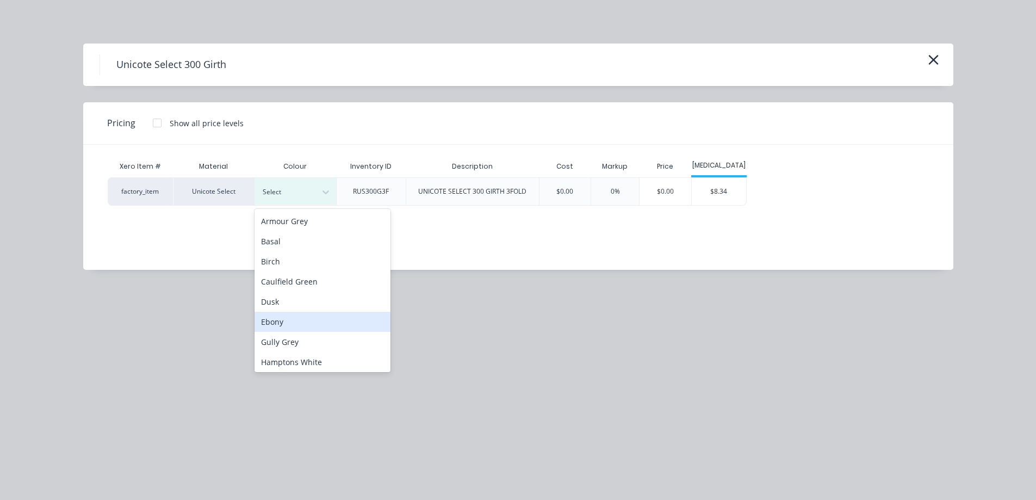
click at [283, 315] on div "Ebony" at bounding box center [323, 322] width 136 height 20
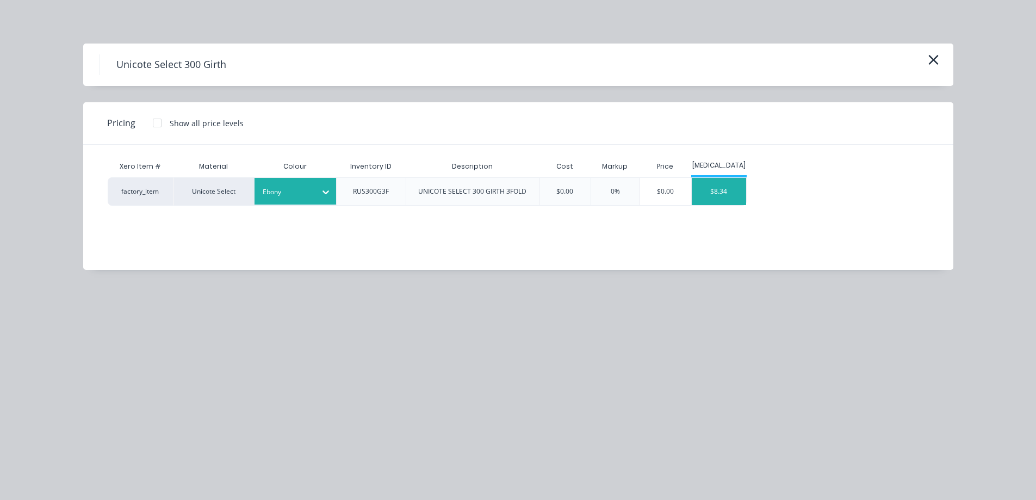
click at [726, 192] on div "$8.34" at bounding box center [719, 191] width 54 height 27
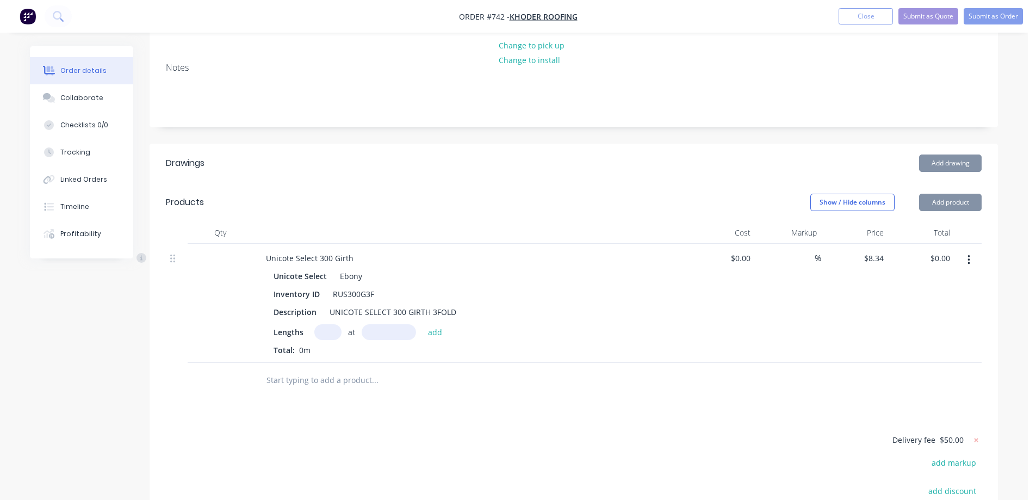
click at [321, 324] on input "text" at bounding box center [327, 332] width 27 height 16
type input "1"
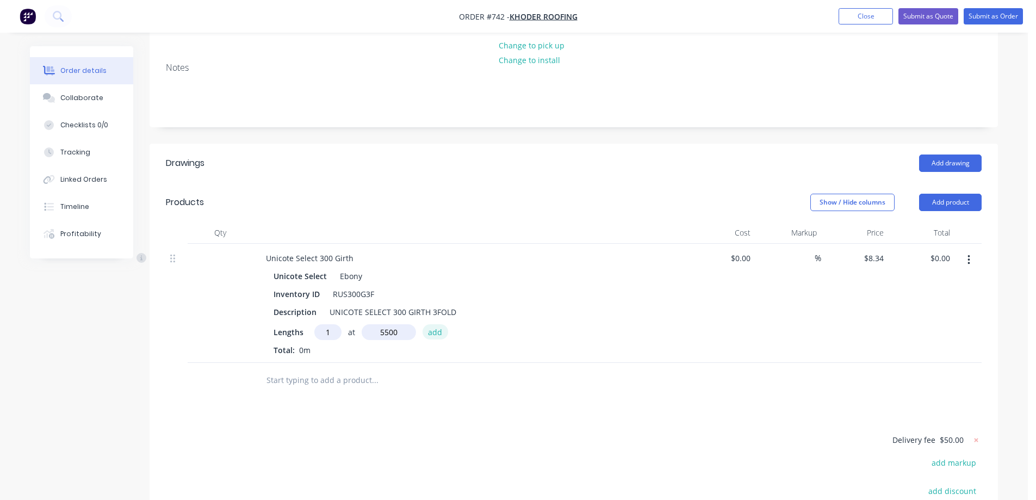
type input "5500mm"
click at [440, 324] on button "add" at bounding box center [436, 331] width 26 height 15
type input "$45.87"
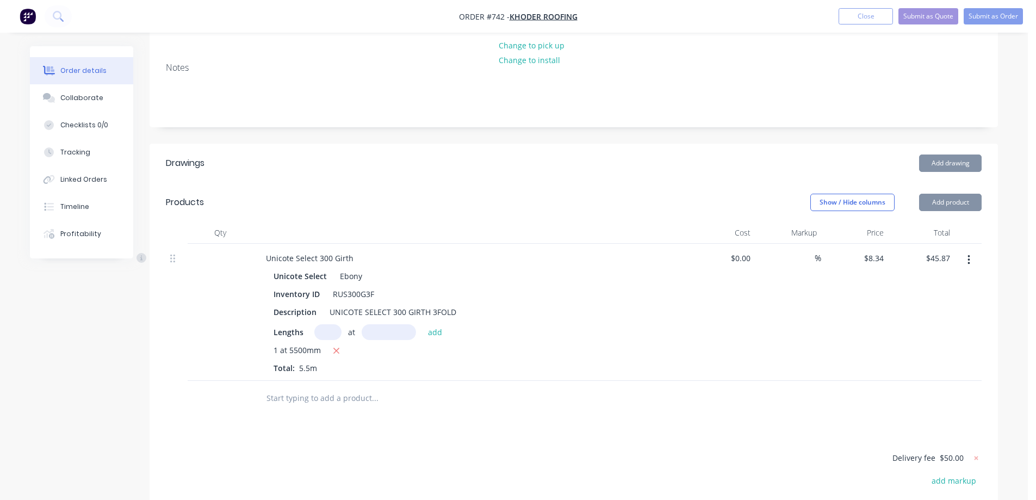
click at [313, 387] on input "text" at bounding box center [375, 398] width 218 height 22
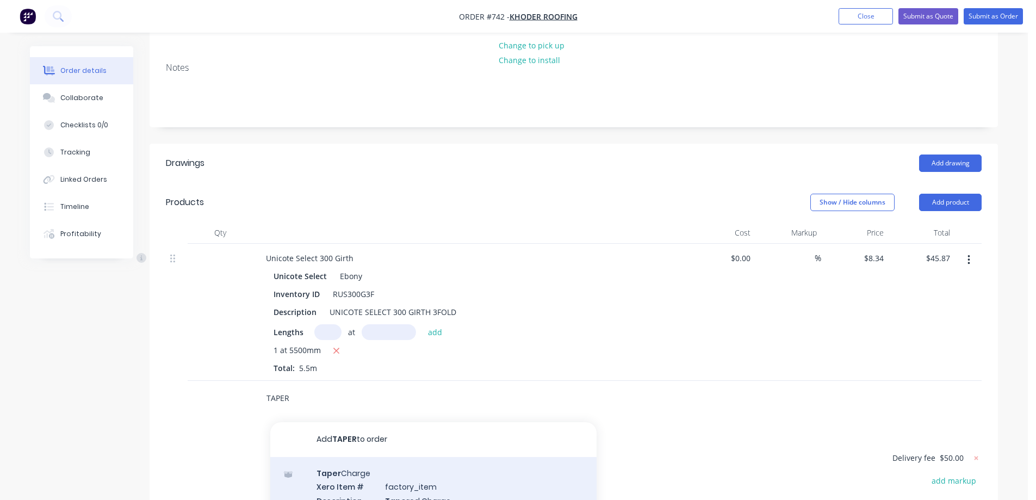
type input "TAPER"
click at [354, 460] on div "Taper Charge Xero Item # factory_item Description Taper ed Charge Product varia…" at bounding box center [433, 493] width 326 height 73
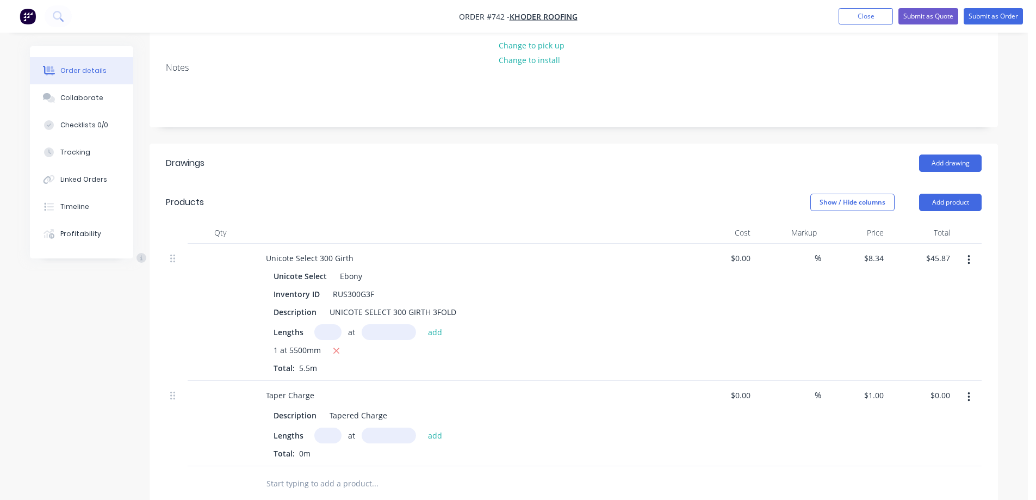
click at [336, 427] on input "text" at bounding box center [327, 435] width 27 height 16
type input "1"
type input "5500mm"
click at [442, 427] on button "add" at bounding box center [436, 434] width 26 height 15
type input "$5.50"
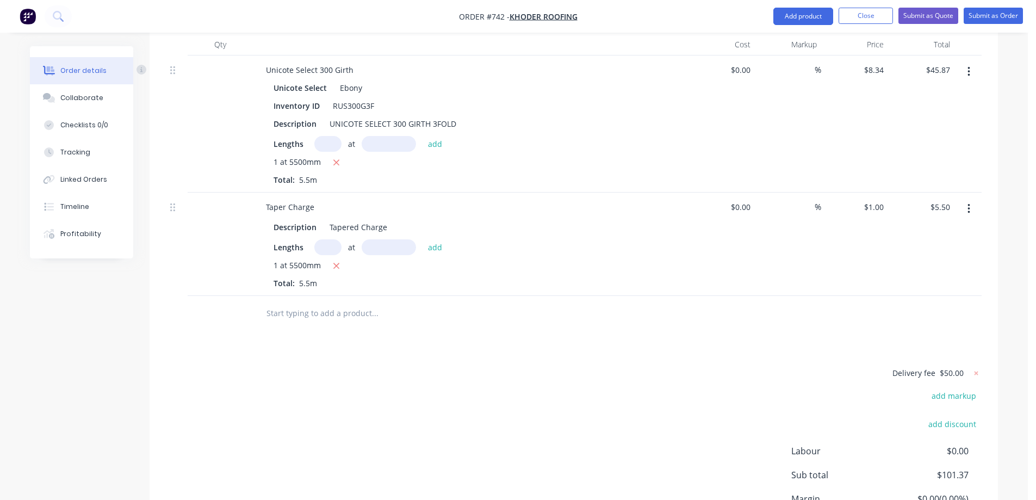
scroll to position [355, 0]
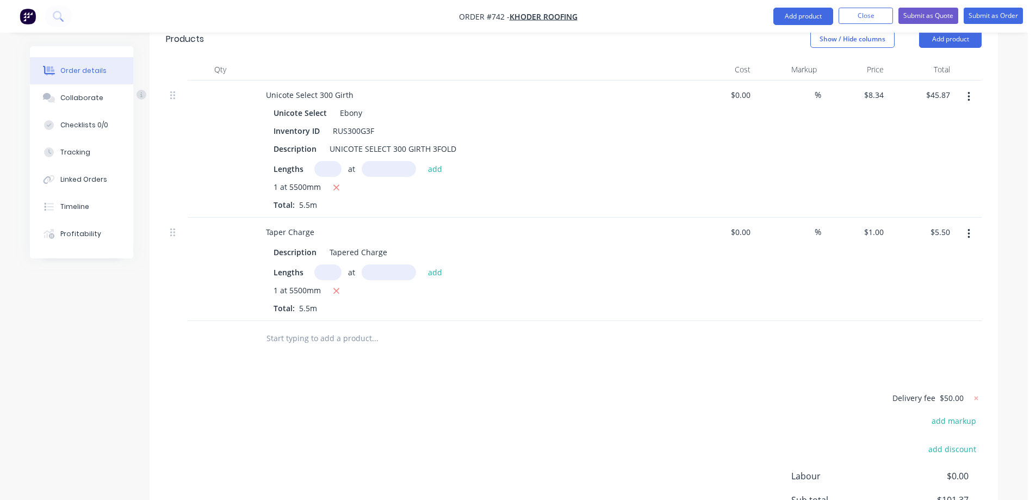
click at [314, 327] on input "text" at bounding box center [375, 338] width 218 height 22
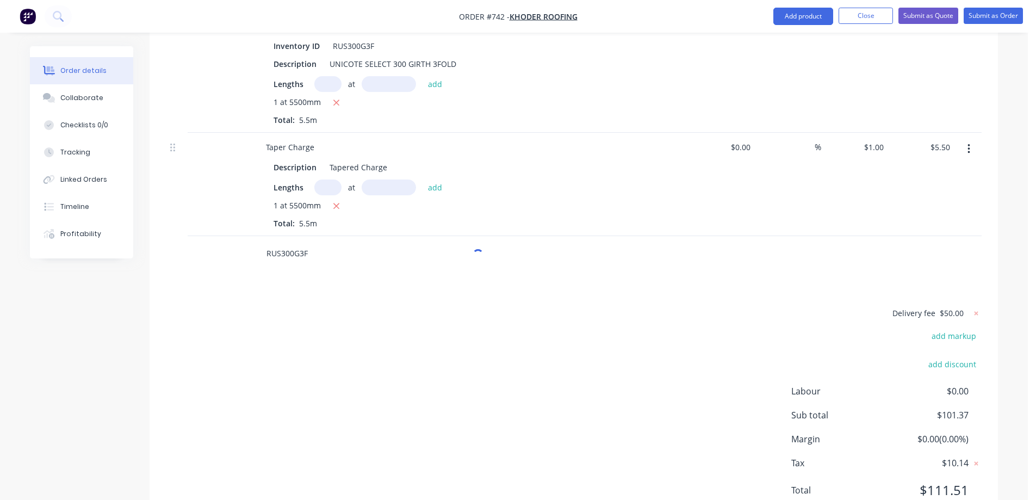
scroll to position [452, 0]
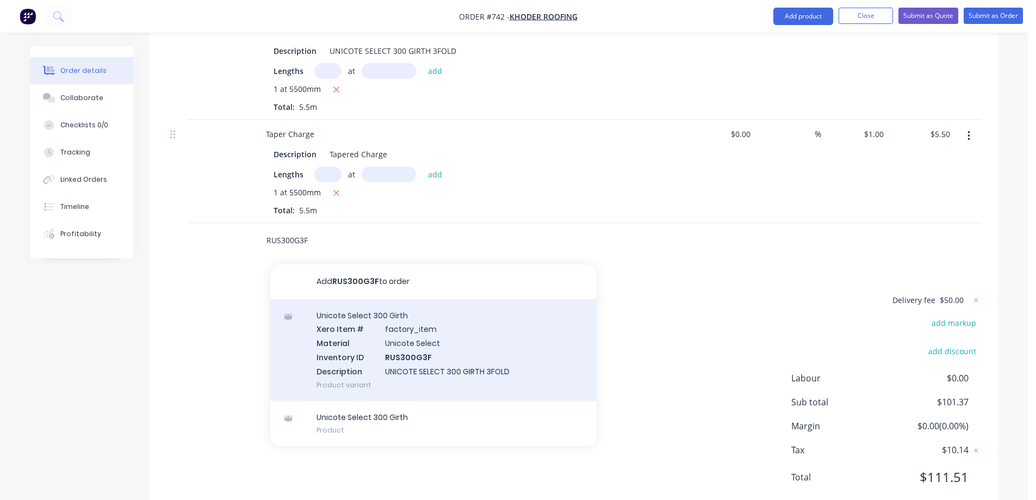
type input "RUS300G3F"
click at [365, 339] on div "Unicote Select 300 Girth Xero Item # factory_item Material Unicote Select Inven…" at bounding box center [433, 350] width 326 height 102
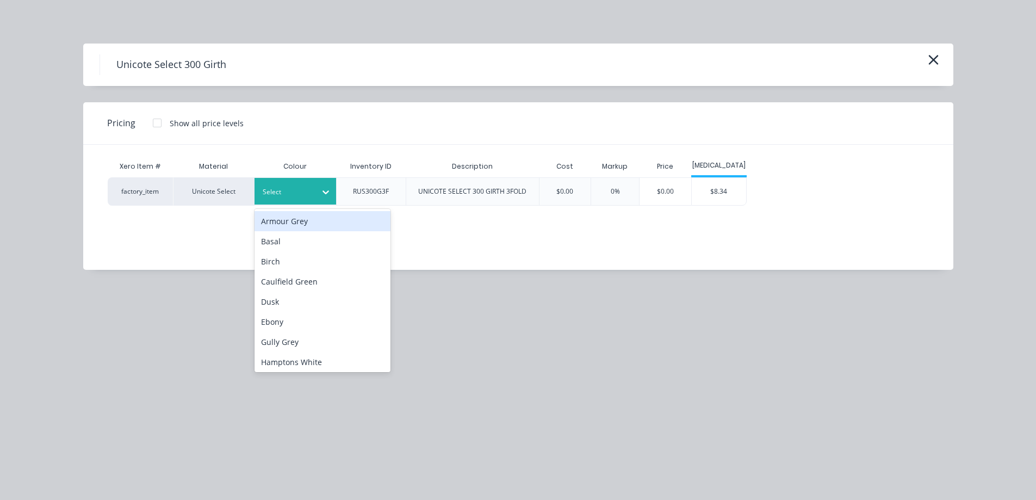
click at [289, 182] on div "Select" at bounding box center [296, 191] width 82 height 27
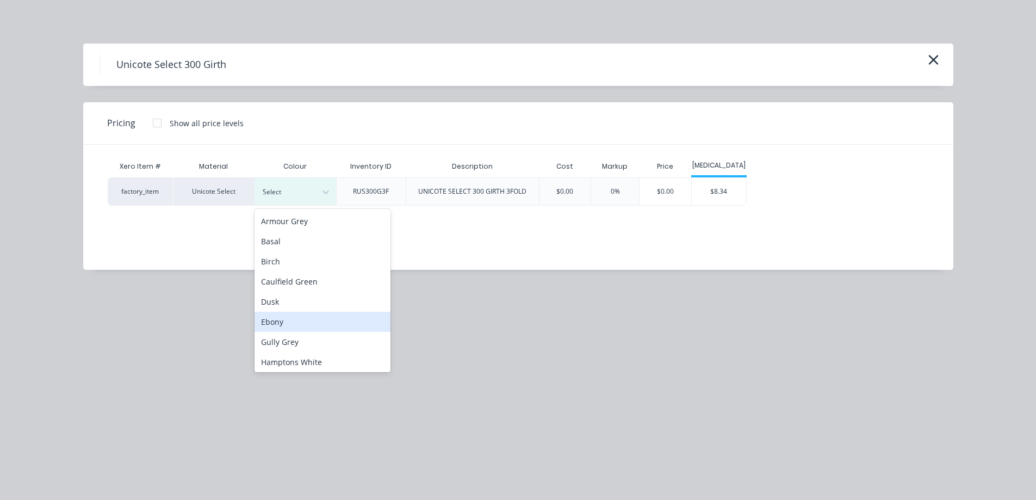
click at [288, 321] on div "Ebony" at bounding box center [323, 322] width 136 height 20
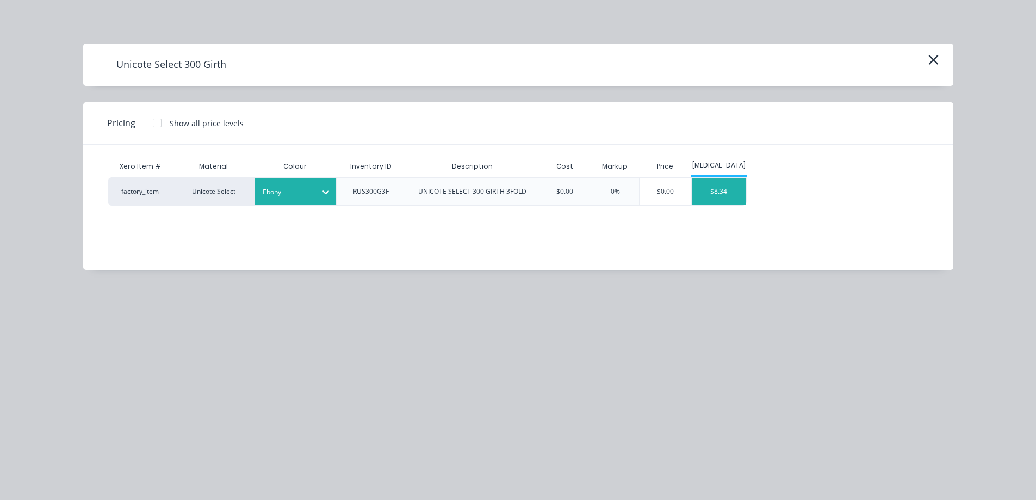
click at [742, 201] on div "$8.34" at bounding box center [719, 191] width 54 height 27
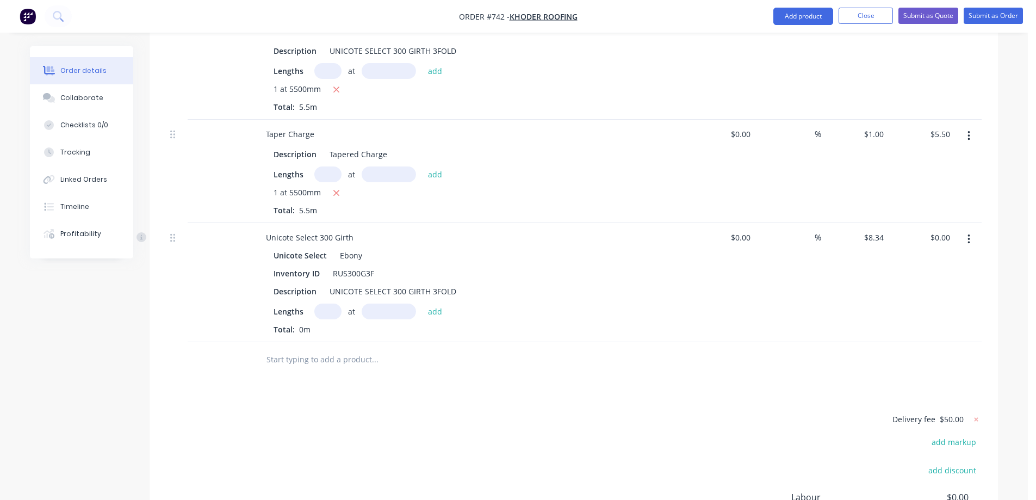
click at [325, 303] on input "text" at bounding box center [327, 311] width 27 height 16
type input "1"
type input "4000mm"
click at [440, 303] on button "add" at bounding box center [436, 310] width 26 height 15
type input "$33.36"
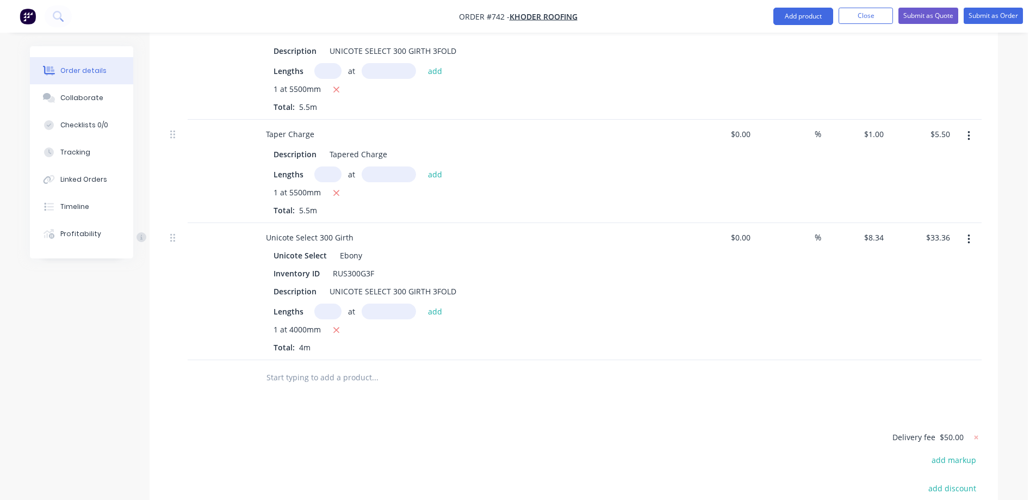
click at [315, 367] on input "text" at bounding box center [375, 378] width 218 height 22
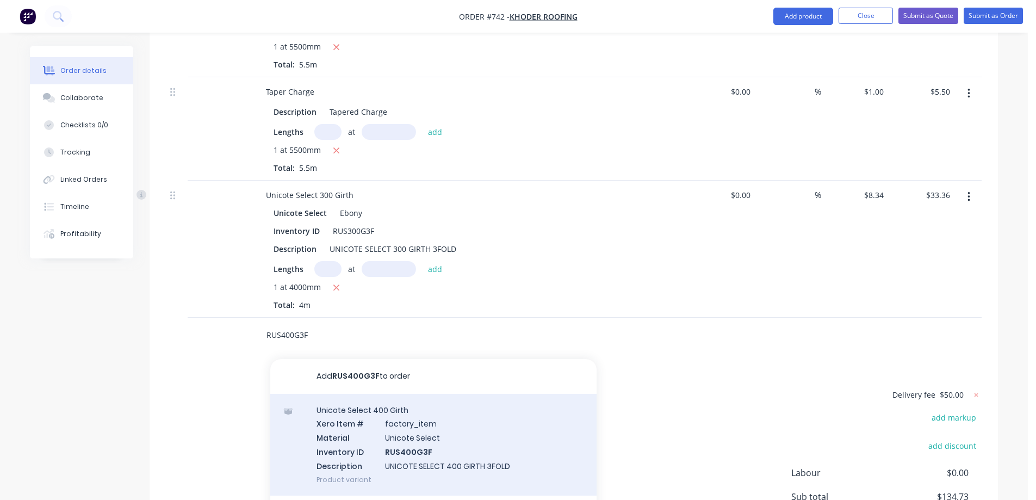
scroll to position [561, 0]
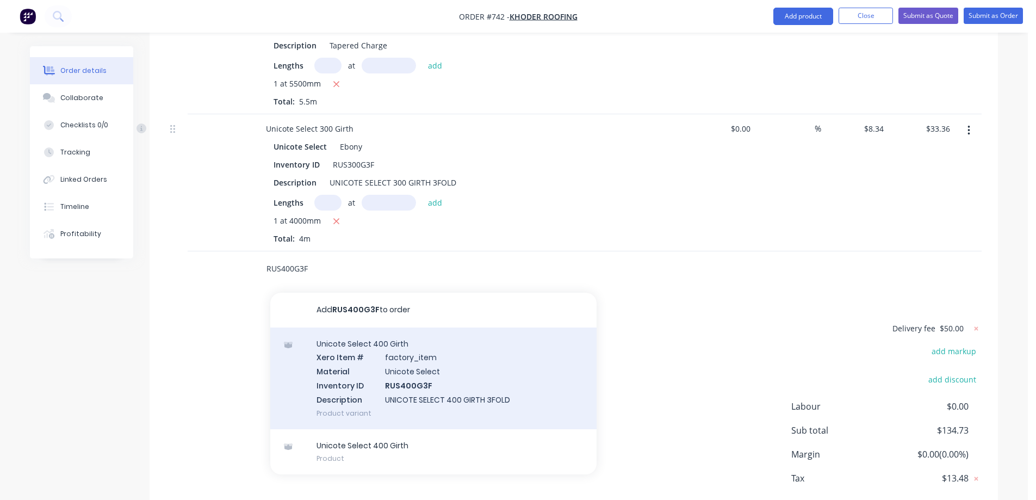
type input "RUS400G3F"
click at [377, 353] on div "Unicote Select 400 Girth Xero Item # factory_item Material Unicote Select Inven…" at bounding box center [433, 378] width 326 height 102
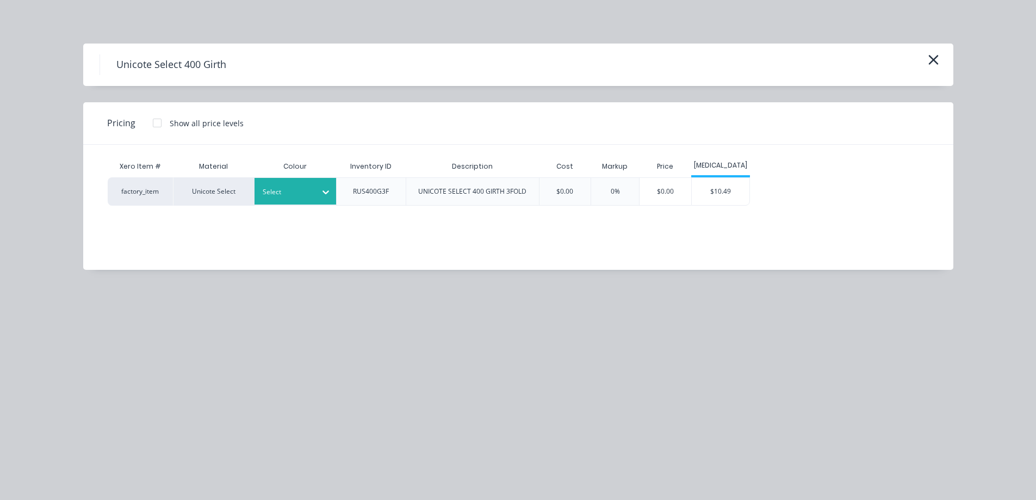
click at [306, 186] on div at bounding box center [287, 192] width 49 height 12
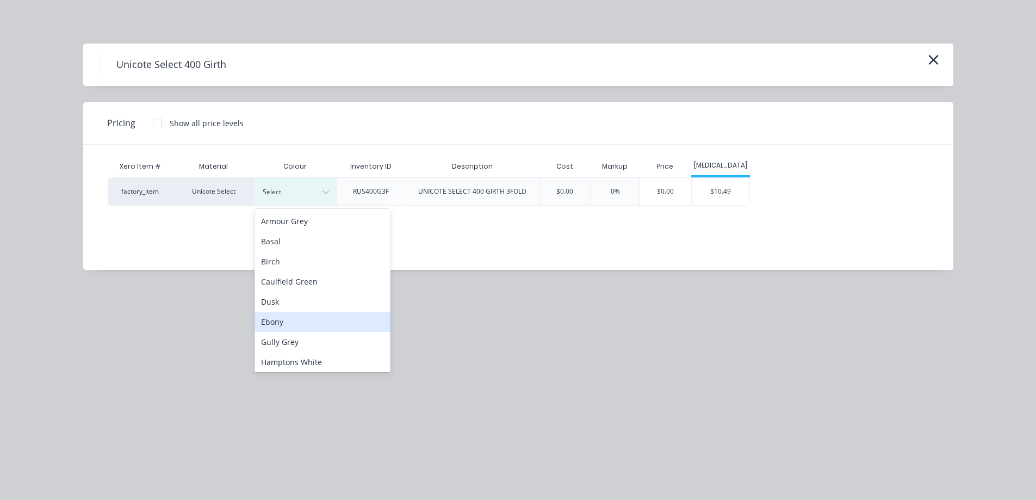
click at [289, 329] on div "Ebony" at bounding box center [323, 322] width 136 height 20
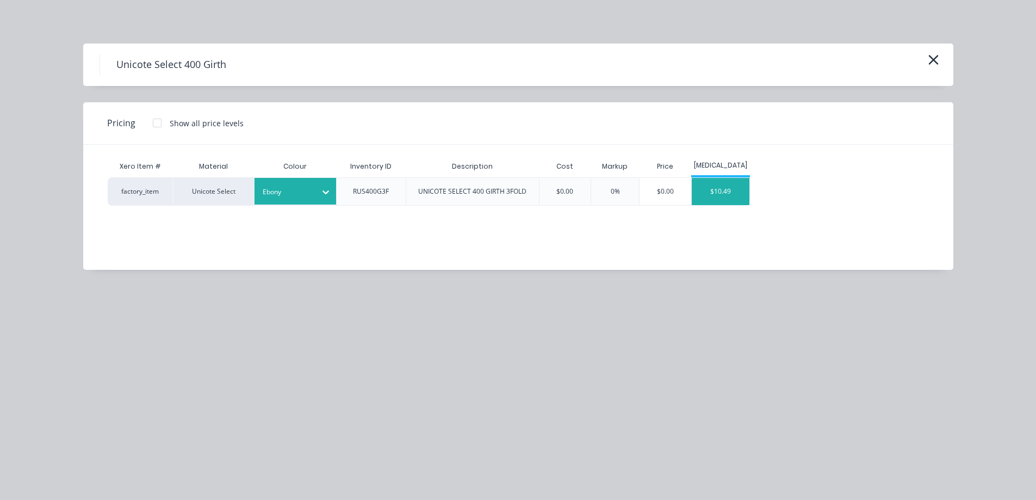
click at [718, 197] on div "$10.49" at bounding box center [721, 191] width 58 height 27
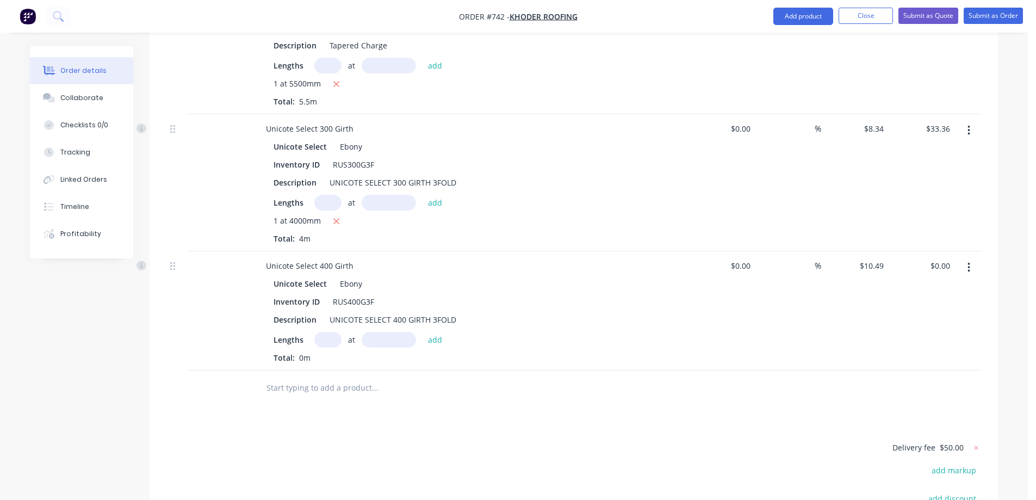
click at [329, 332] on input "text" at bounding box center [327, 340] width 27 height 16
type input "5"
type input "5000mm"
click at [429, 332] on button "add" at bounding box center [436, 339] width 26 height 15
type input "$262.25"
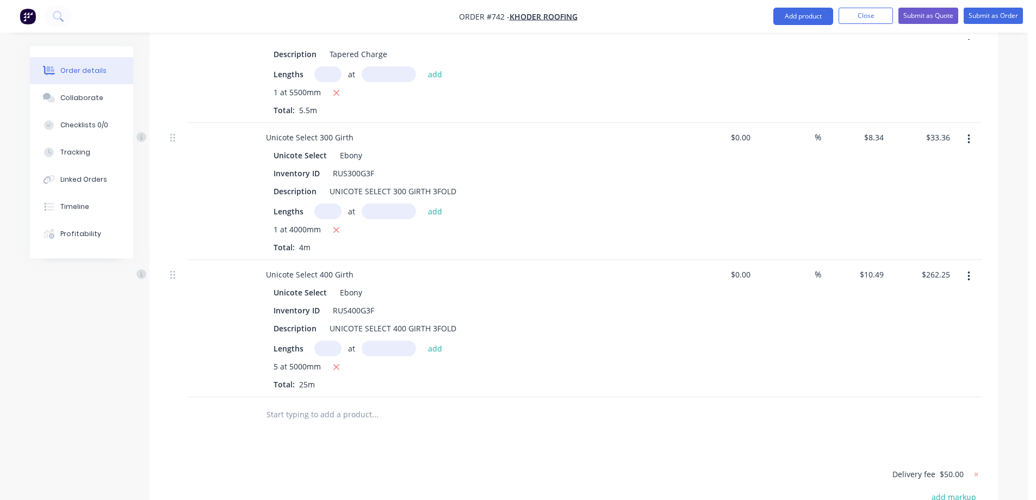
scroll to position [563, 0]
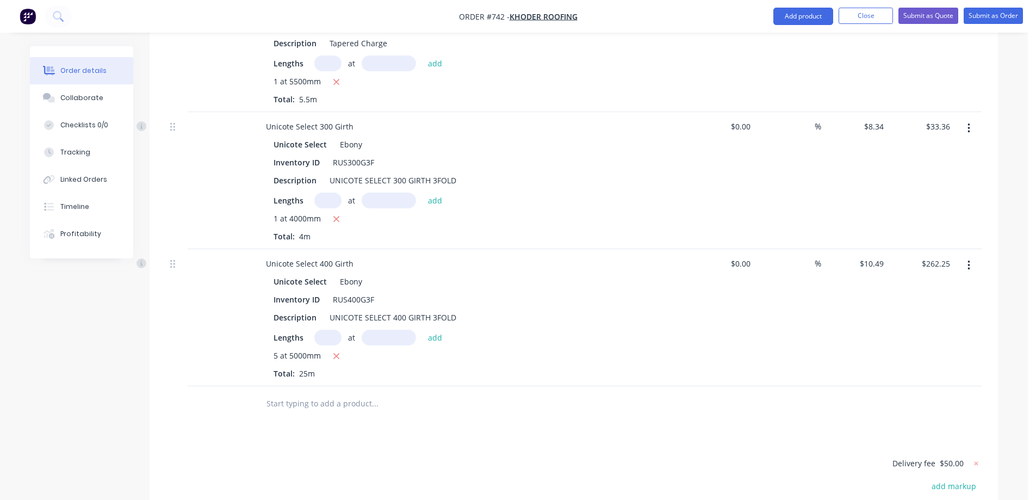
click at [313, 393] on input "text" at bounding box center [375, 404] width 218 height 22
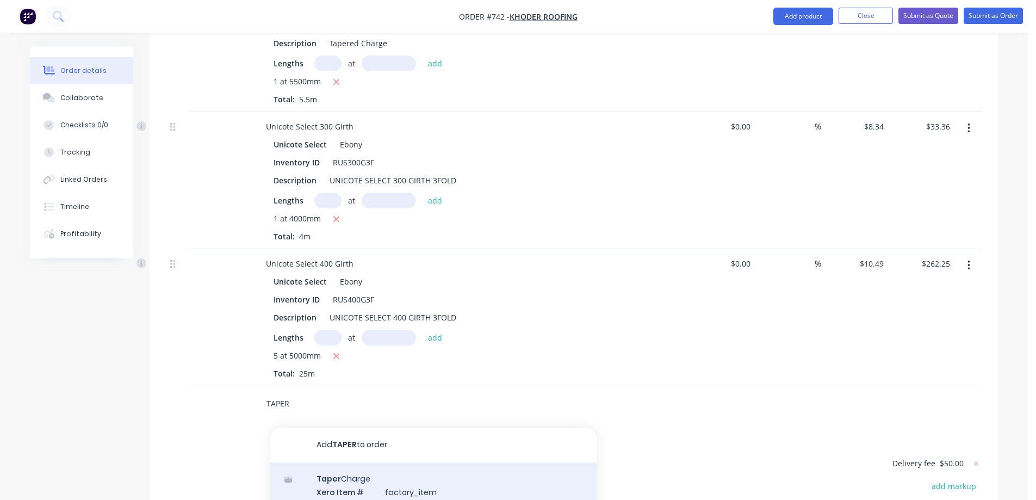
type input "TAPER"
click at [344, 462] on div "Taper Charge Xero Item # factory_item Description Taper ed Charge Product varia…" at bounding box center [433, 498] width 326 height 73
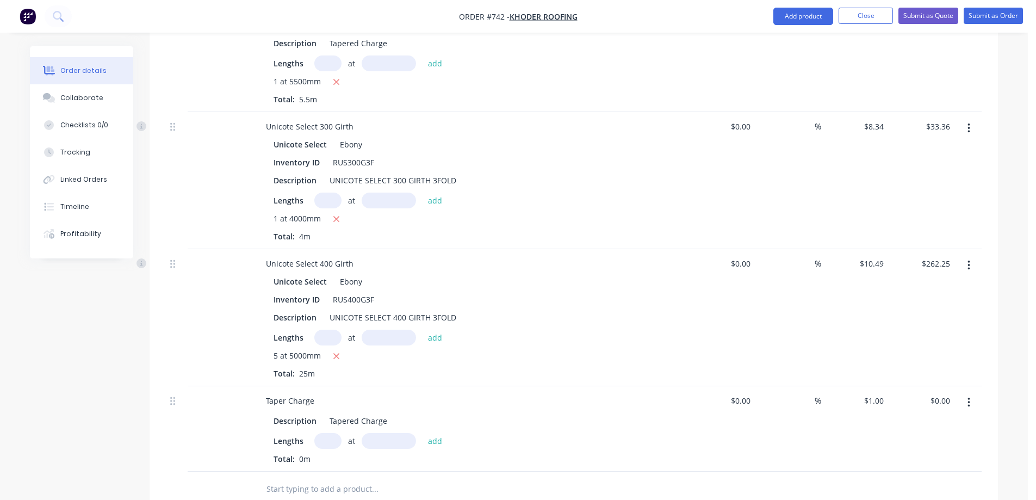
click at [327, 433] on input "text" at bounding box center [327, 441] width 27 height 16
type input "1"
type input "4000mm"
click at [439, 433] on button "add" at bounding box center [436, 440] width 26 height 15
type input "$4.00"
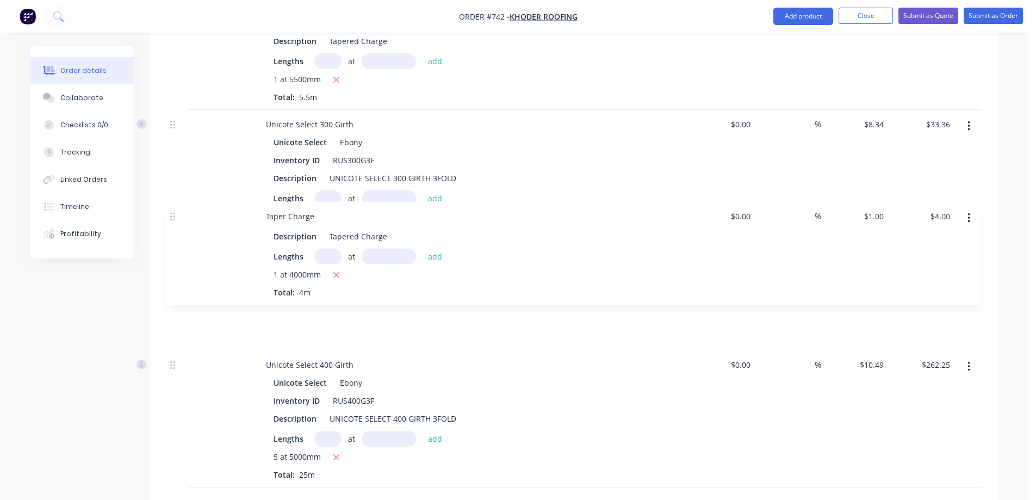
drag, startPoint x: 174, startPoint y: 372, endPoint x: 173, endPoint y: 215, distance: 156.6
click at [173, 215] on div "Unicote Select 300 Girth Unicote Select Ebony Inventory ID RUS300G3F Descriptio…" at bounding box center [574, 178] width 816 height 618
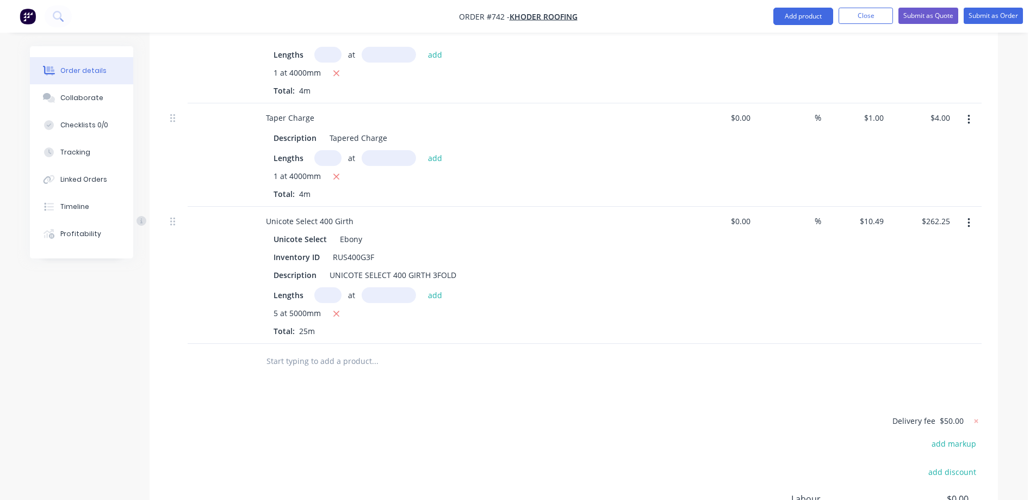
scroll to position [729, 0]
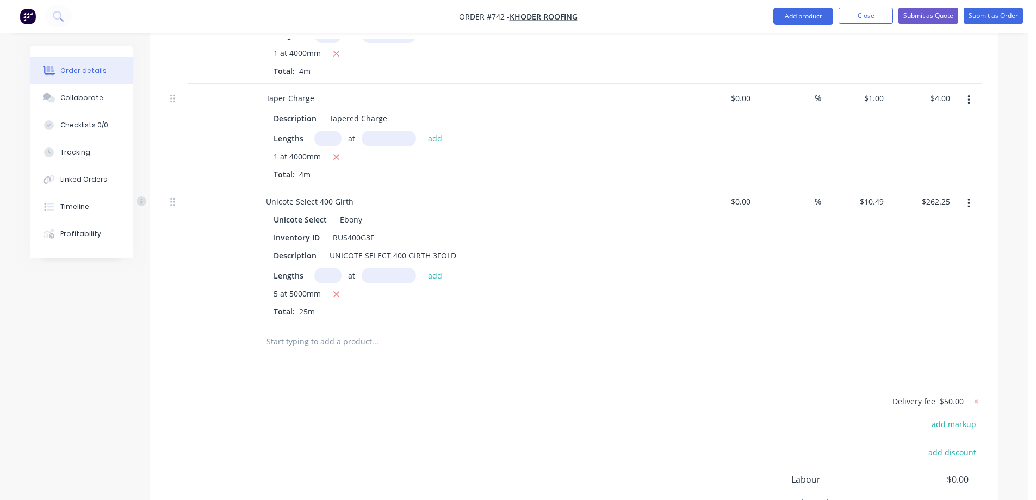
click at [289, 362] on div "Drawings Add drawing Products Show / Hide columns Add product Qty Cost Markup P…" at bounding box center [574, 110] width 848 height 1009
click at [277, 331] on input "text" at bounding box center [375, 342] width 218 height 22
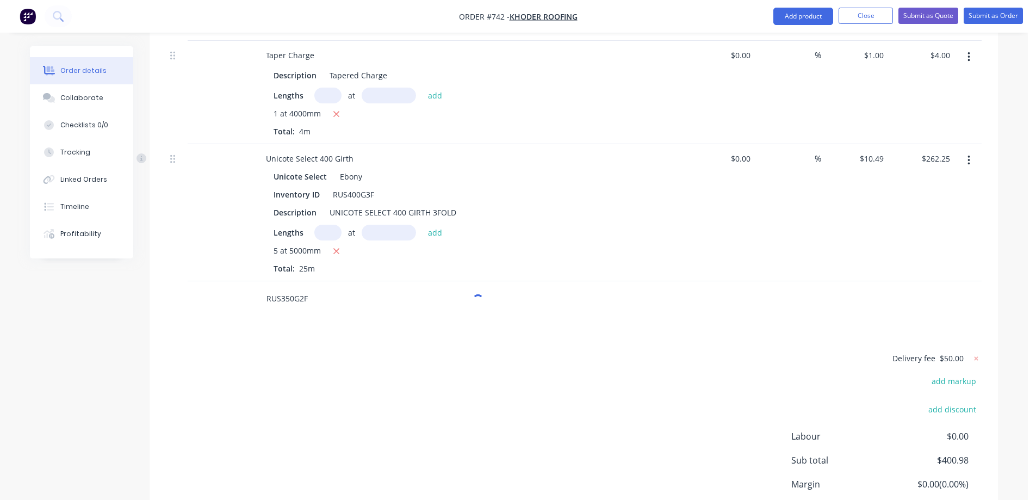
scroll to position [830, 0]
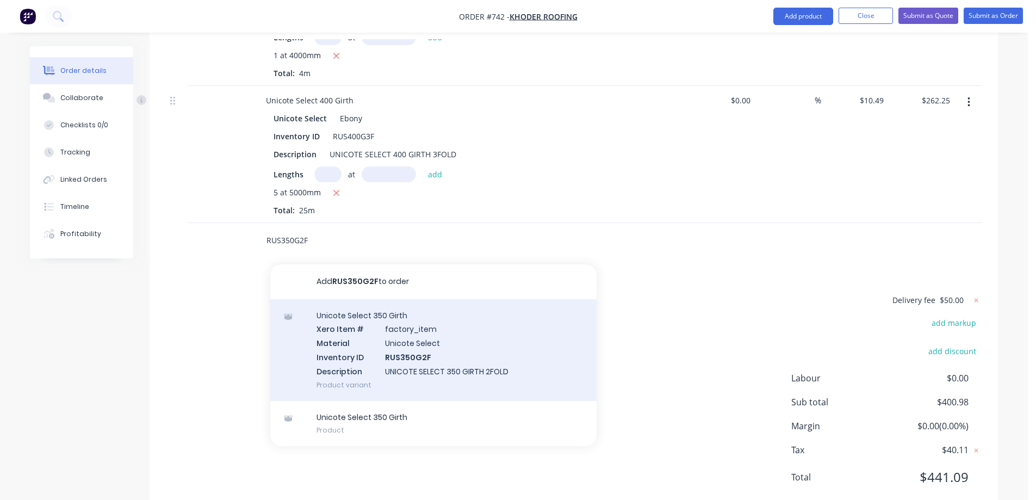
type input "RUS350G2F"
click at [368, 313] on div "Unicote Select 350 Girth Xero Item # factory_item Material Unicote Select Inven…" at bounding box center [433, 350] width 326 height 102
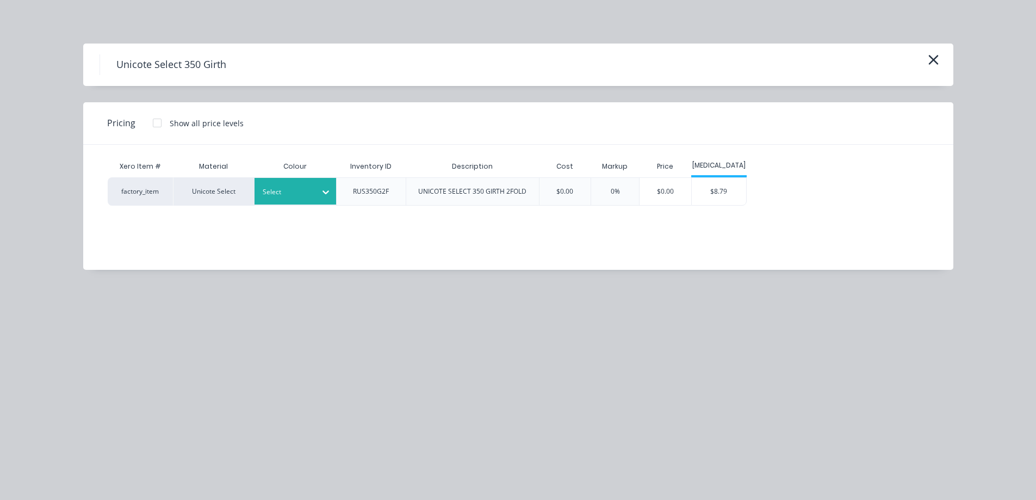
click at [312, 192] on div "Select" at bounding box center [285, 192] width 61 height 14
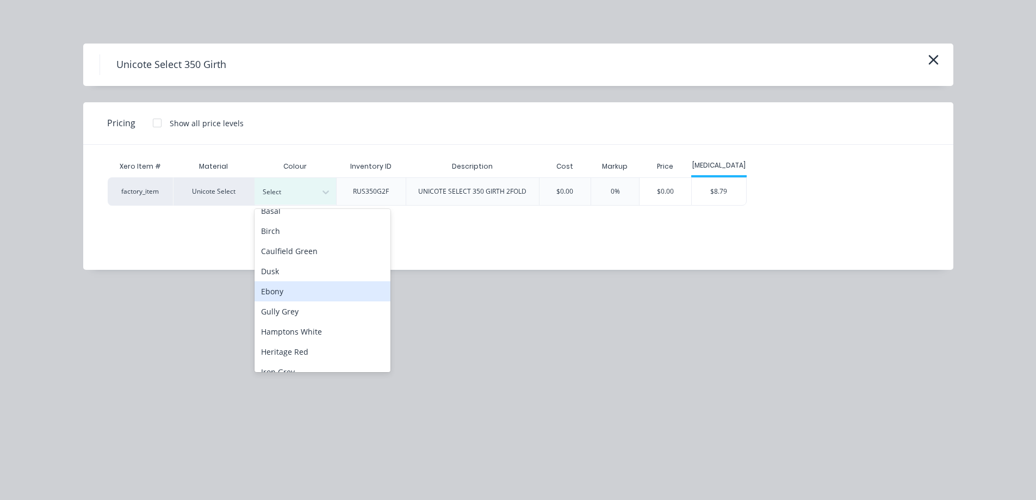
scroll to position [54, 0]
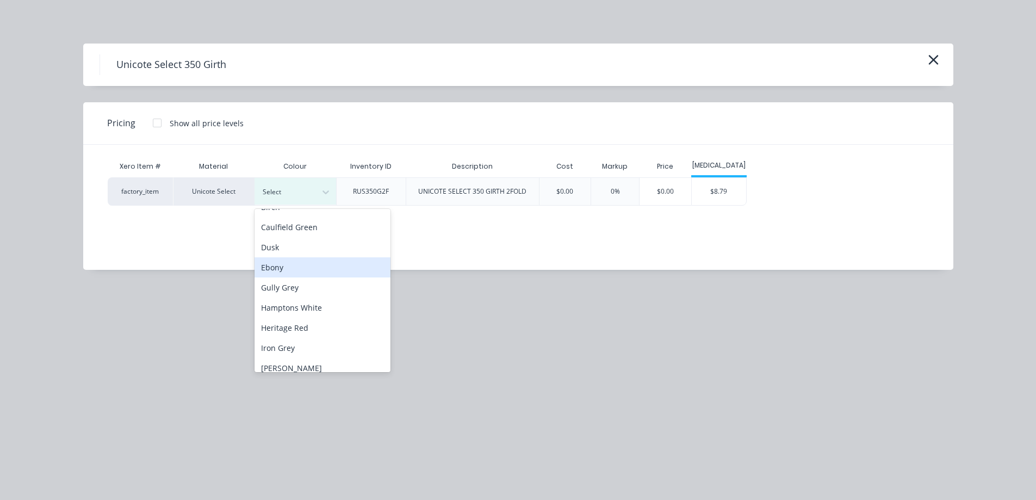
click at [299, 268] on div "Ebony" at bounding box center [323, 267] width 136 height 20
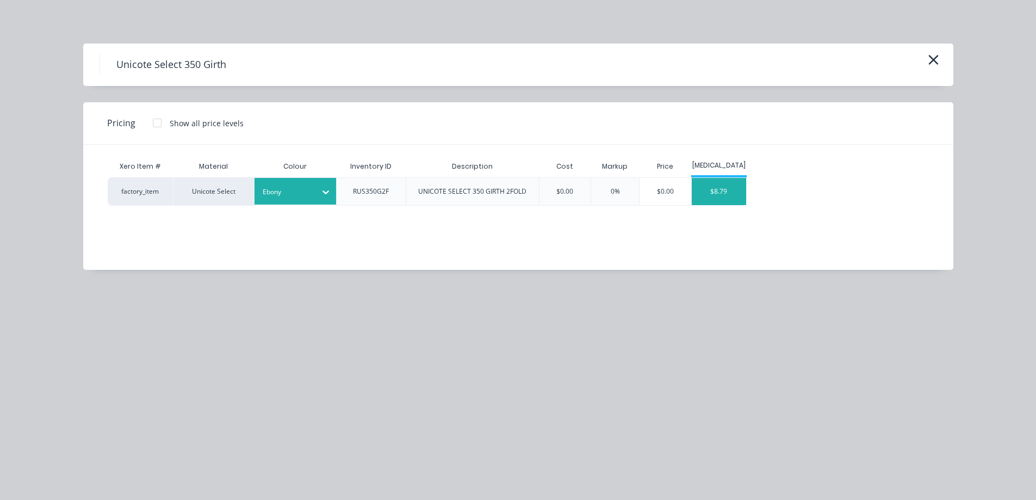
click at [710, 195] on div "$8.79" at bounding box center [719, 191] width 54 height 27
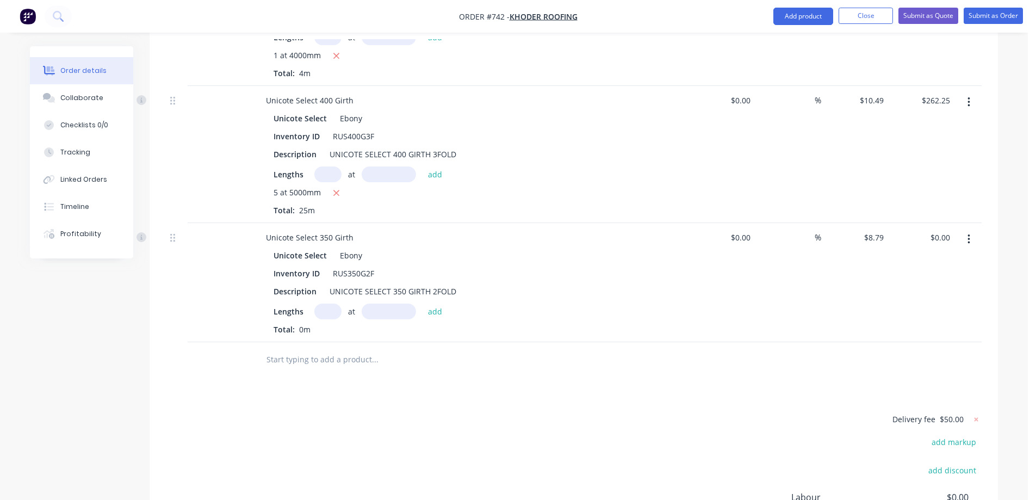
click at [323, 303] on input "text" at bounding box center [327, 311] width 27 height 16
type input "1"
type input "1000mm"
click at [437, 303] on button "add" at bounding box center [436, 310] width 26 height 15
type input "$8.79"
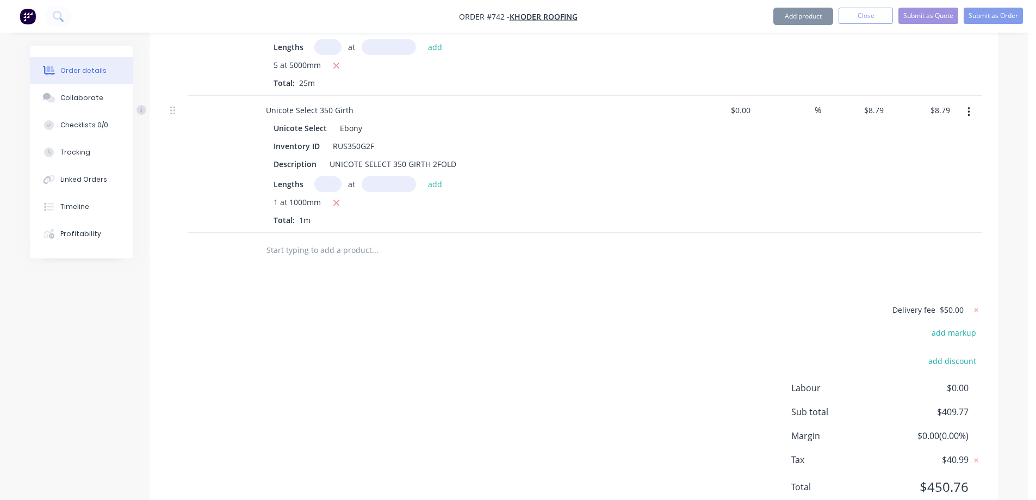
scroll to position [967, 0]
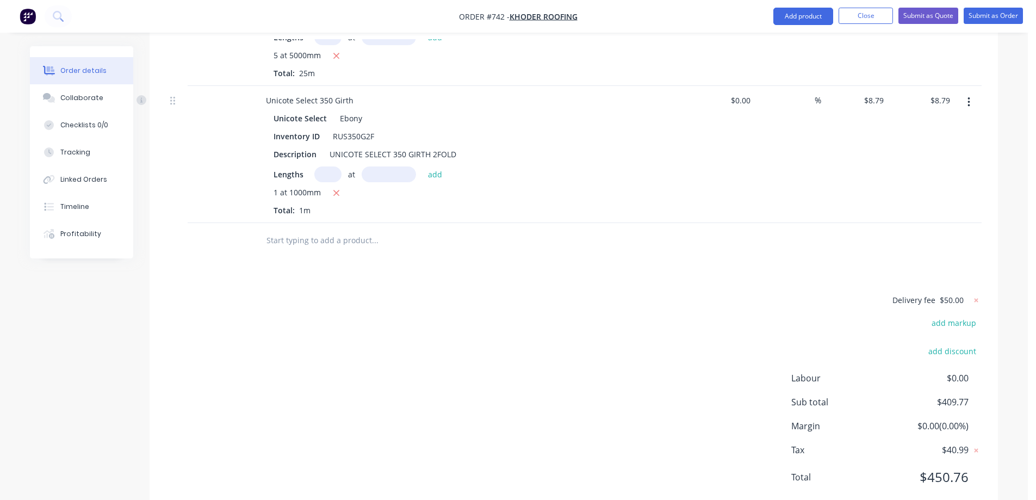
click at [305, 230] on input "text" at bounding box center [375, 241] width 218 height 22
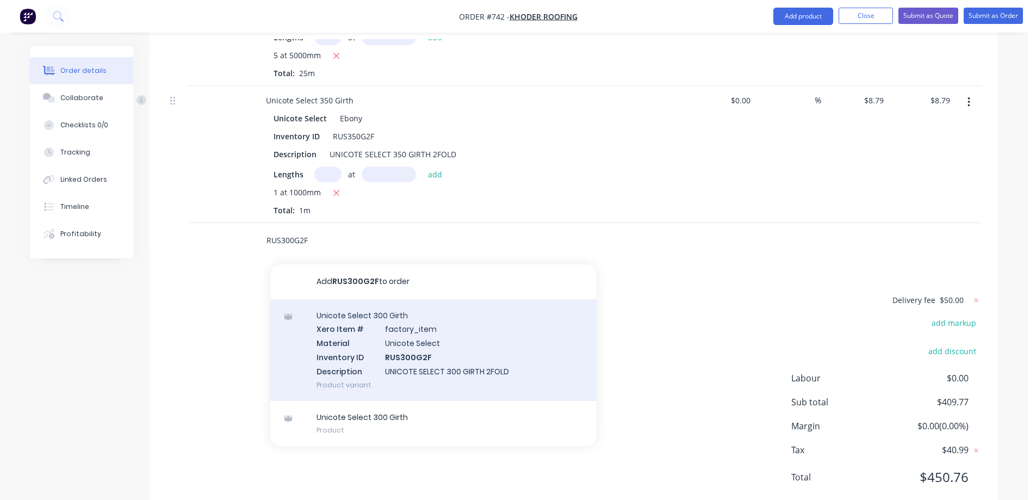
type input "RUS300G2F"
click at [348, 320] on div "Unicote Select 300 Girth Xero Item # factory_item Material Unicote Select Inven…" at bounding box center [433, 350] width 326 height 102
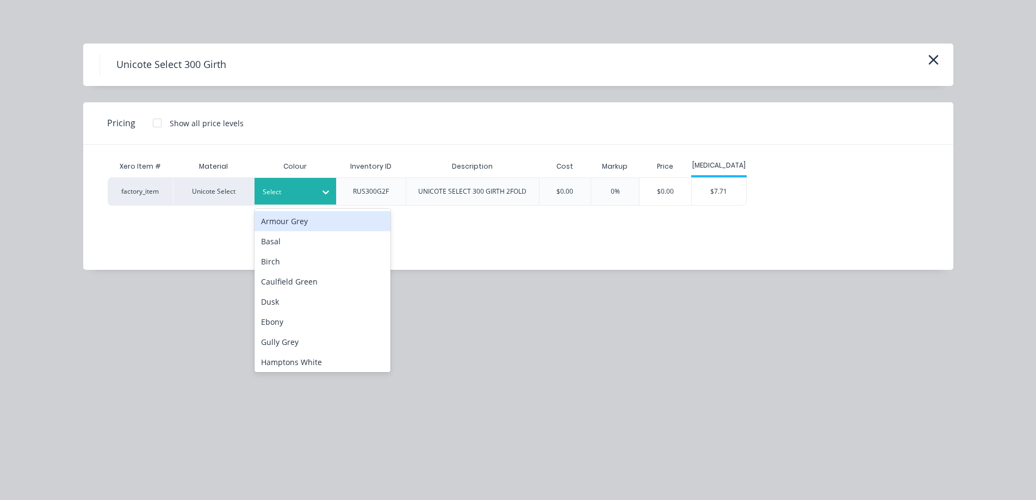
click at [302, 195] on div at bounding box center [287, 192] width 49 height 12
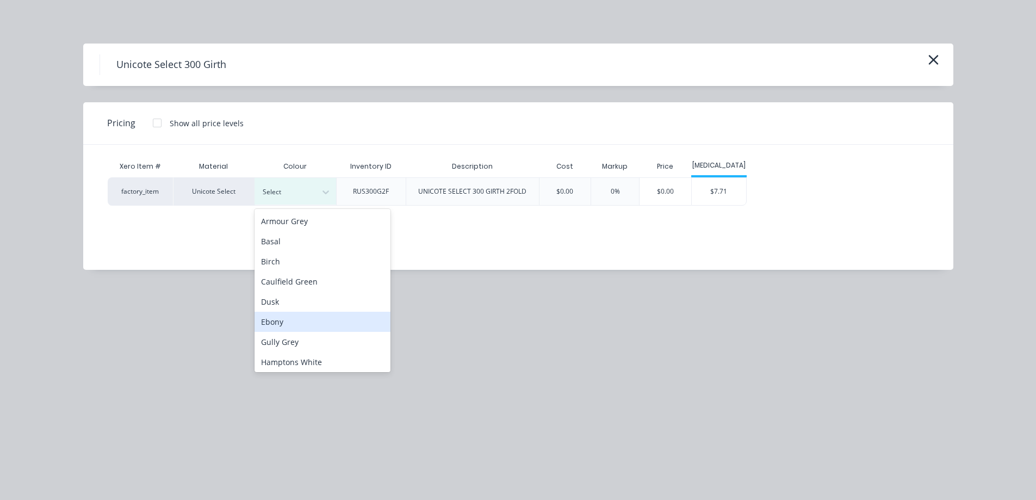
click at [299, 322] on div "Ebony" at bounding box center [323, 322] width 136 height 20
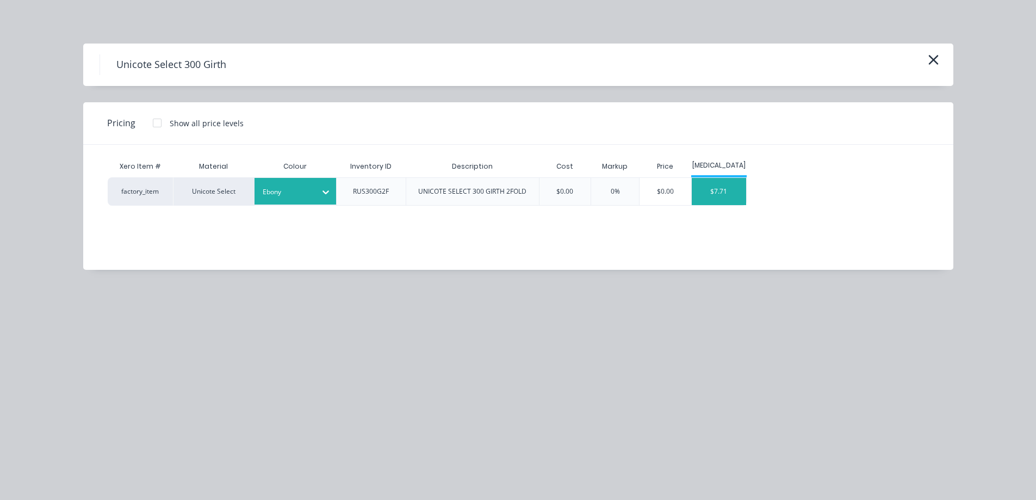
click at [715, 193] on div "$7.71" at bounding box center [719, 191] width 54 height 27
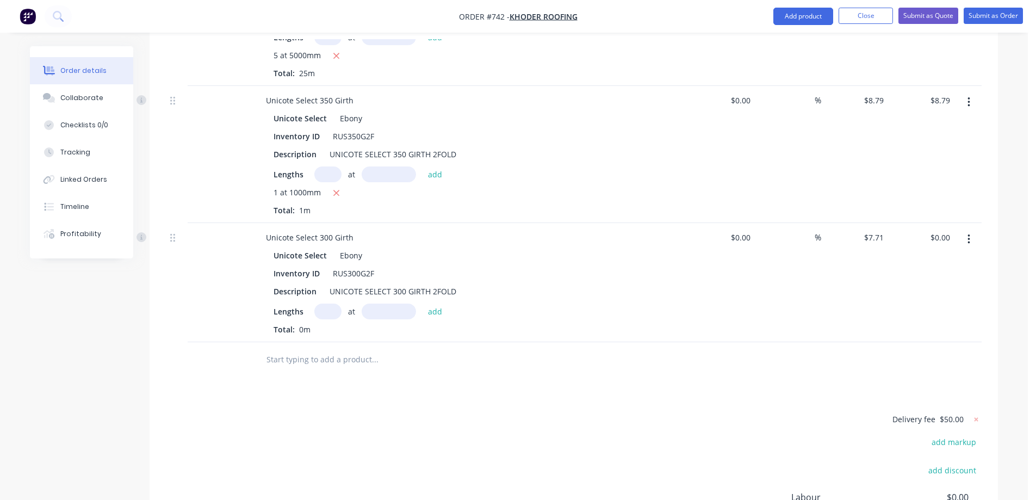
click at [324, 303] on input "text" at bounding box center [327, 311] width 27 height 16
type input "1"
type input "1000mm"
click at [426, 303] on button "add" at bounding box center [436, 310] width 26 height 15
type input "$7.71"
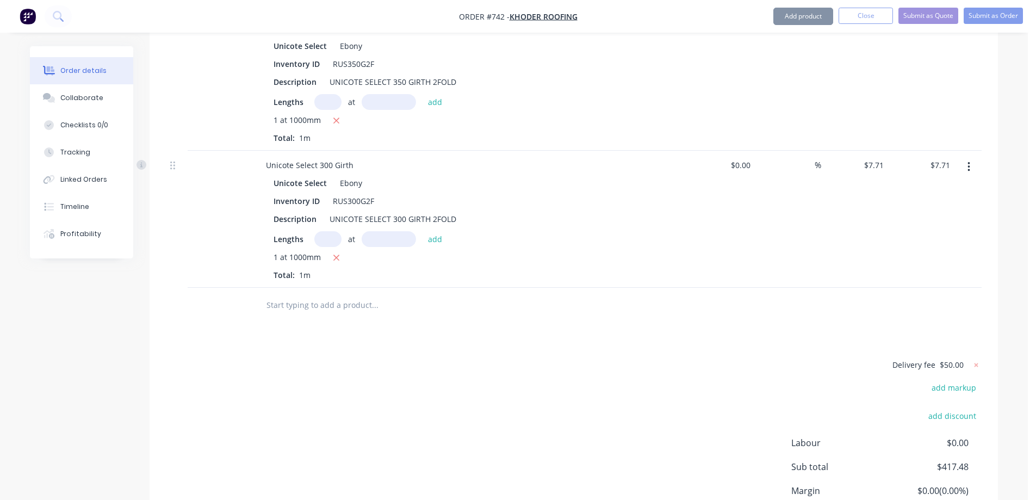
scroll to position [1104, 0]
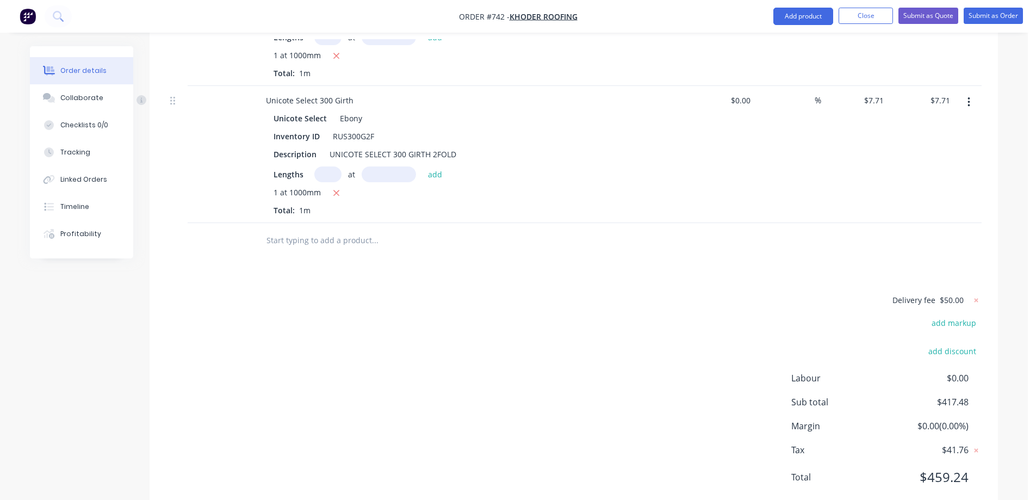
click at [335, 230] on input "text" at bounding box center [375, 241] width 218 height 22
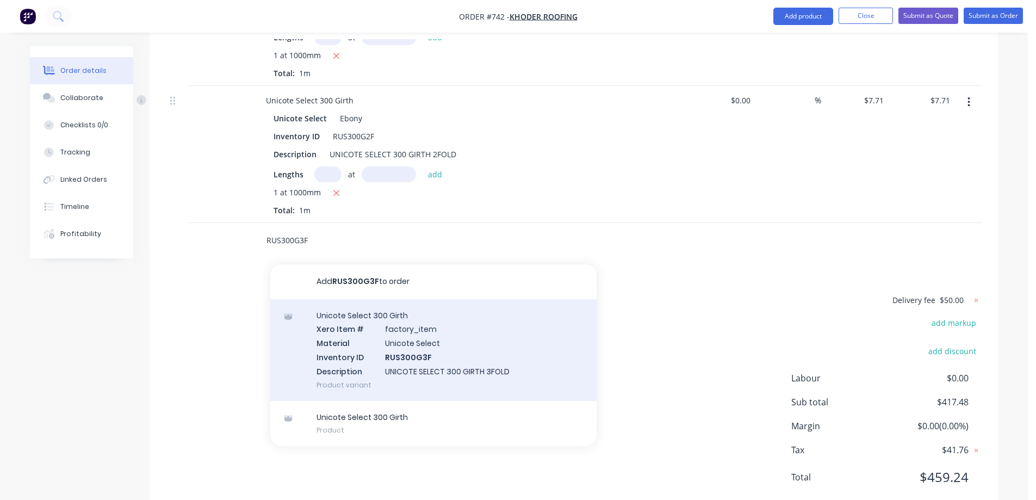
type input "RUS300G3F"
click at [359, 309] on div "Unicote Select 300 Girth Xero Item # factory_item Material Unicote Select Inven…" at bounding box center [433, 350] width 326 height 102
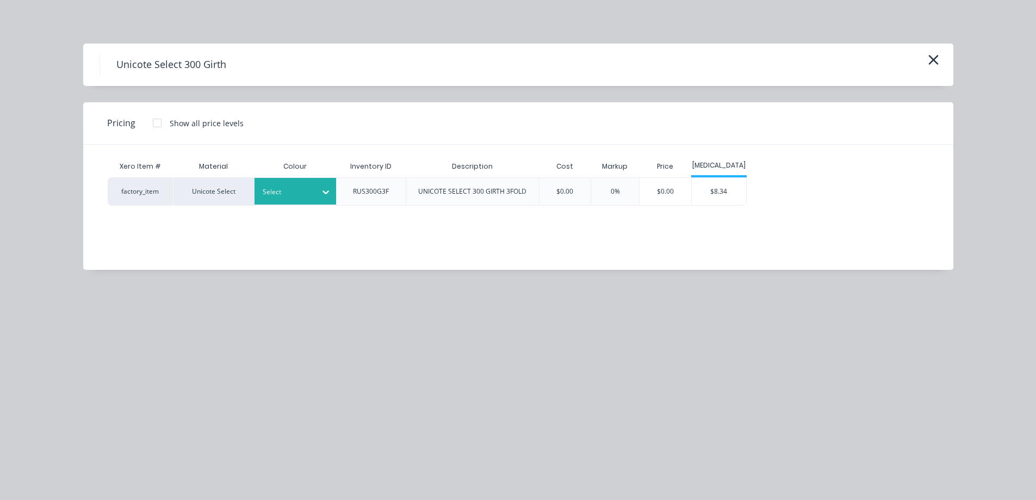
click at [325, 195] on icon at bounding box center [325, 192] width 11 height 11
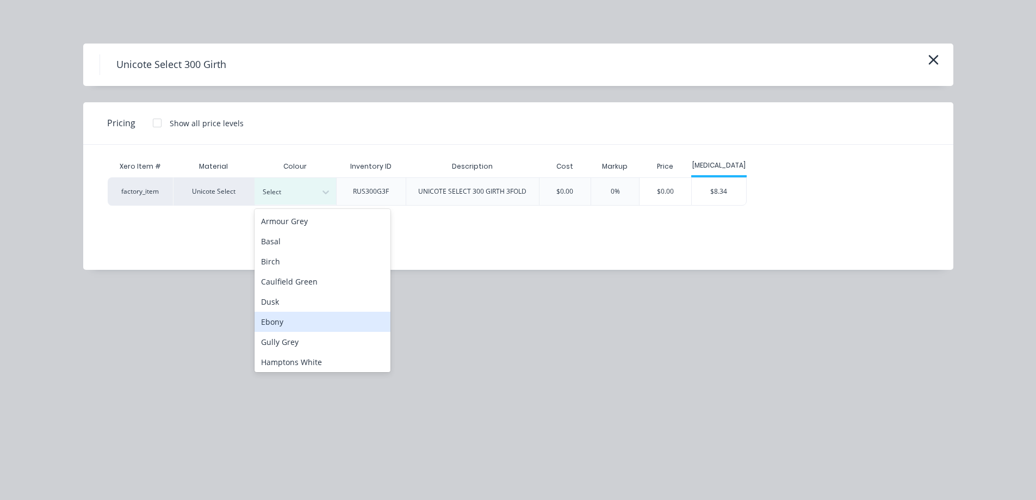
click at [290, 317] on div "Ebony" at bounding box center [323, 322] width 136 height 20
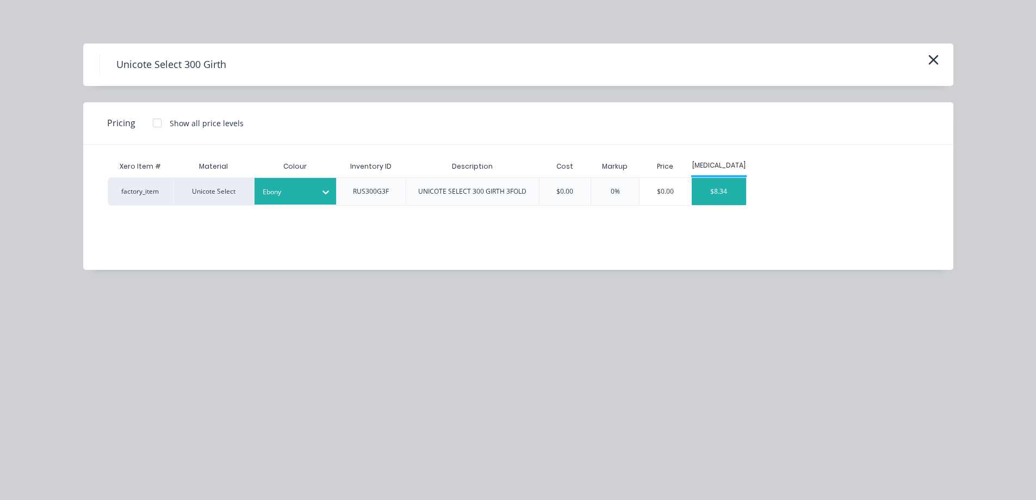
click at [715, 183] on div "$8.34" at bounding box center [719, 191] width 54 height 27
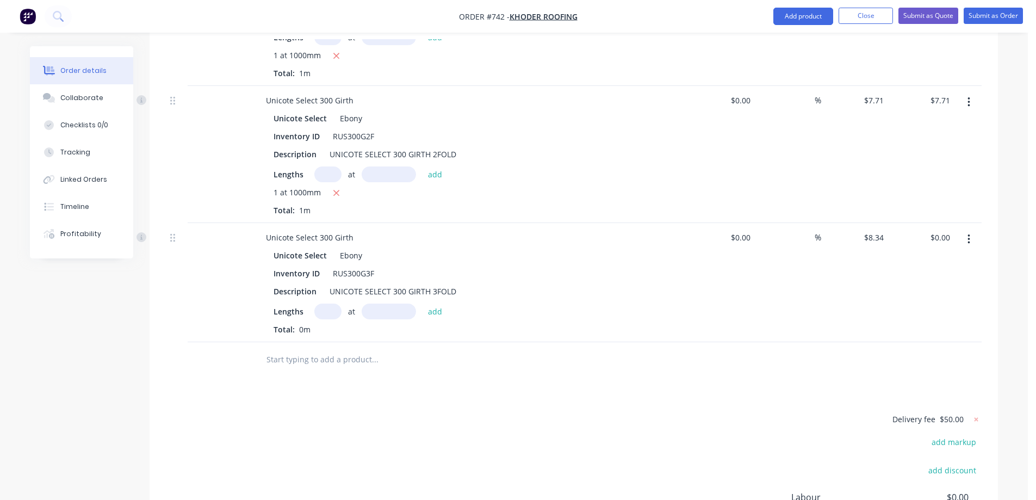
click at [324, 303] on input "text" at bounding box center [327, 311] width 27 height 16
type input "1"
type input "4000mm"
click at [445, 303] on button "add" at bounding box center [436, 310] width 26 height 15
type input "$33.36"
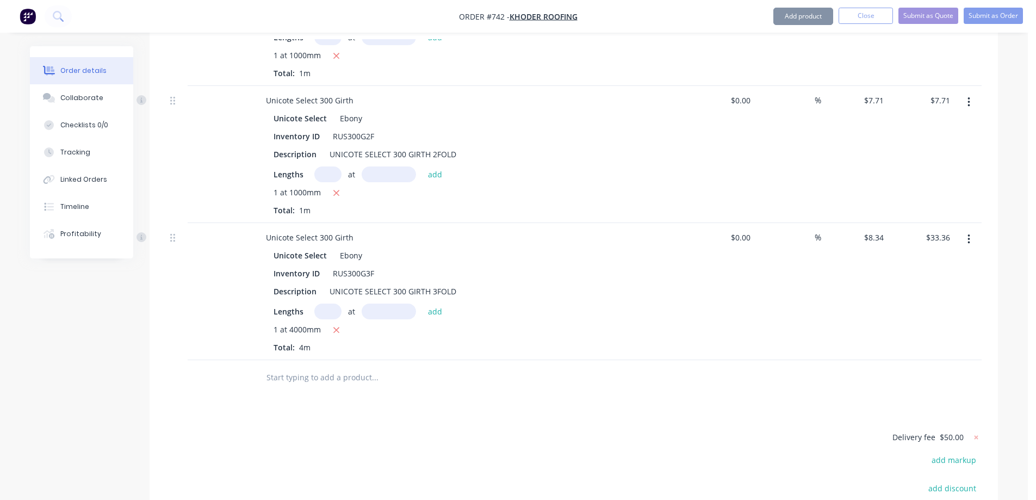
click at [333, 367] on input "text" at bounding box center [375, 378] width 218 height 22
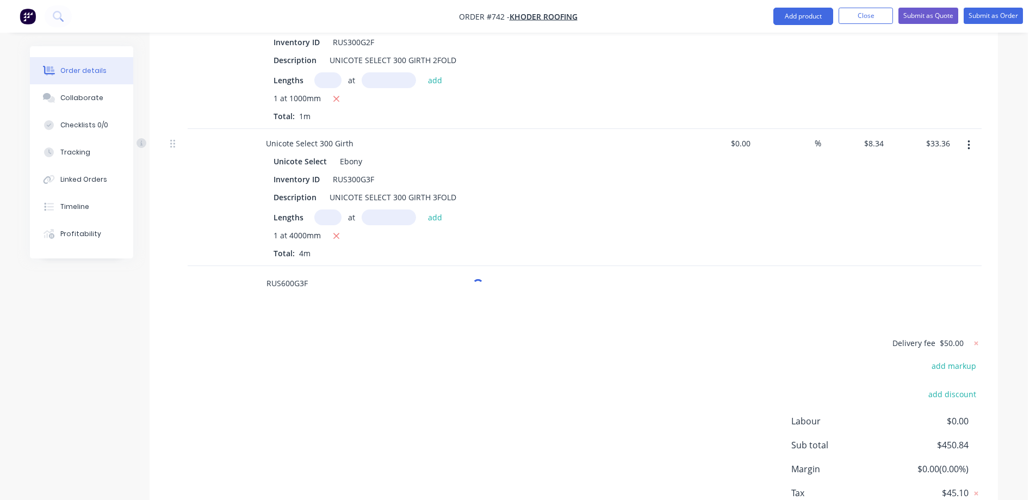
scroll to position [1213, 0]
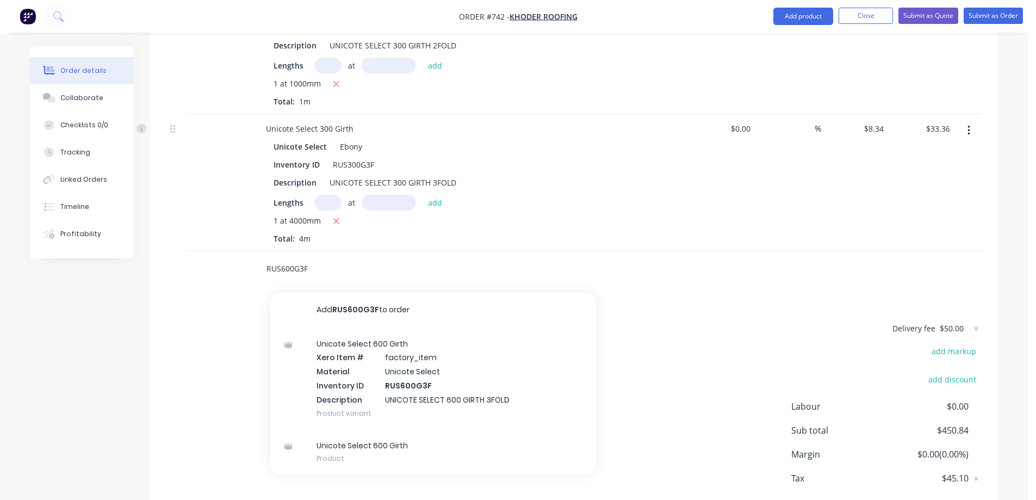
type input "RUS600G3F"
click at [333, 343] on div "Unicote Select 600 Girth Xero Item # factory_item Material Unicote Select Inven…" at bounding box center [433, 378] width 326 height 102
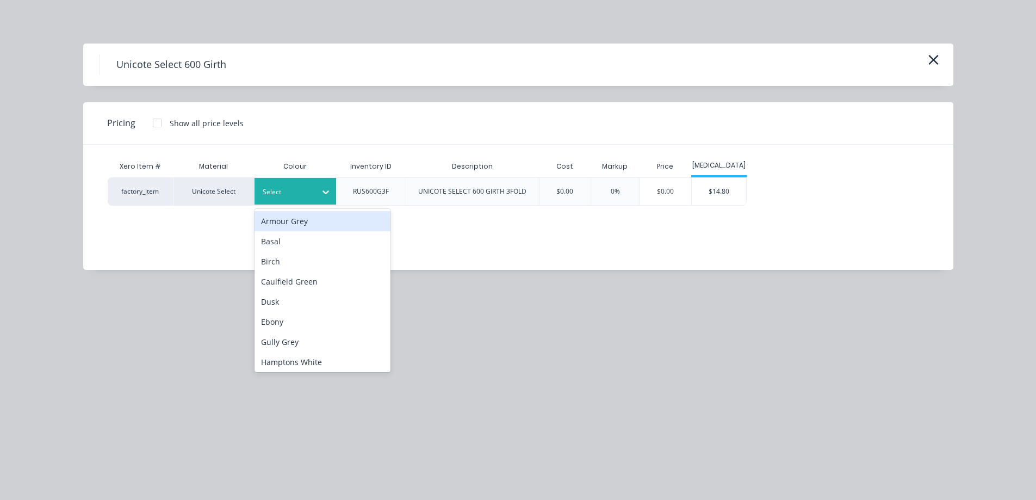
click at [313, 194] on div "Select" at bounding box center [285, 192] width 61 height 14
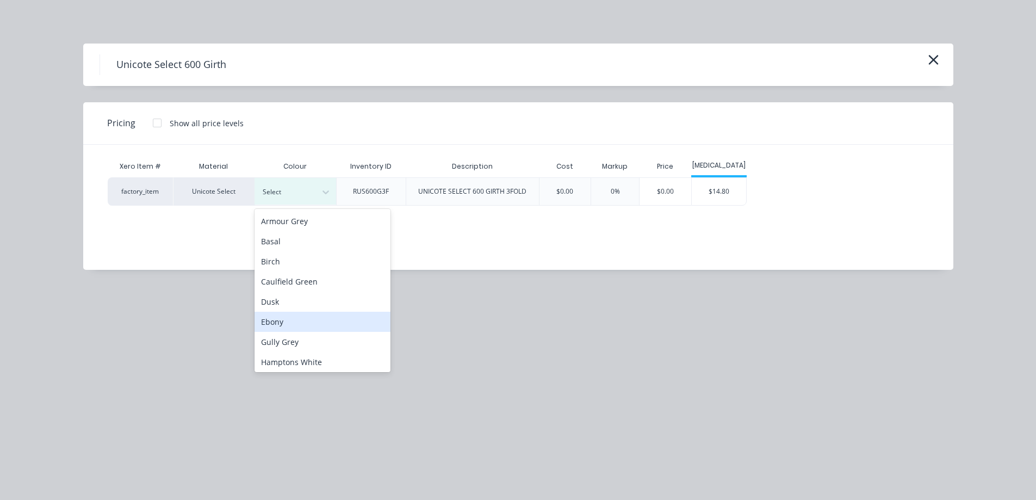
click at [305, 327] on div "Ebony" at bounding box center [323, 322] width 136 height 20
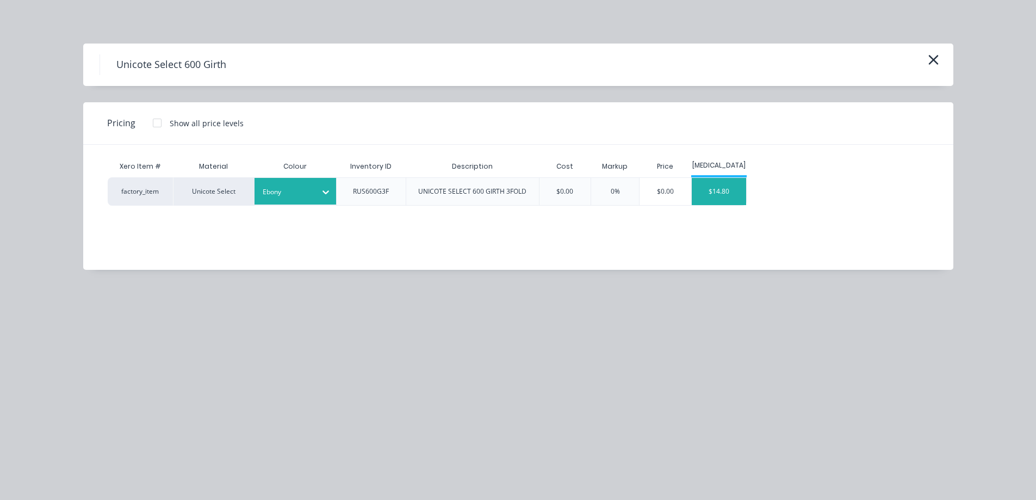
click at [711, 190] on div "$14.80" at bounding box center [719, 191] width 54 height 27
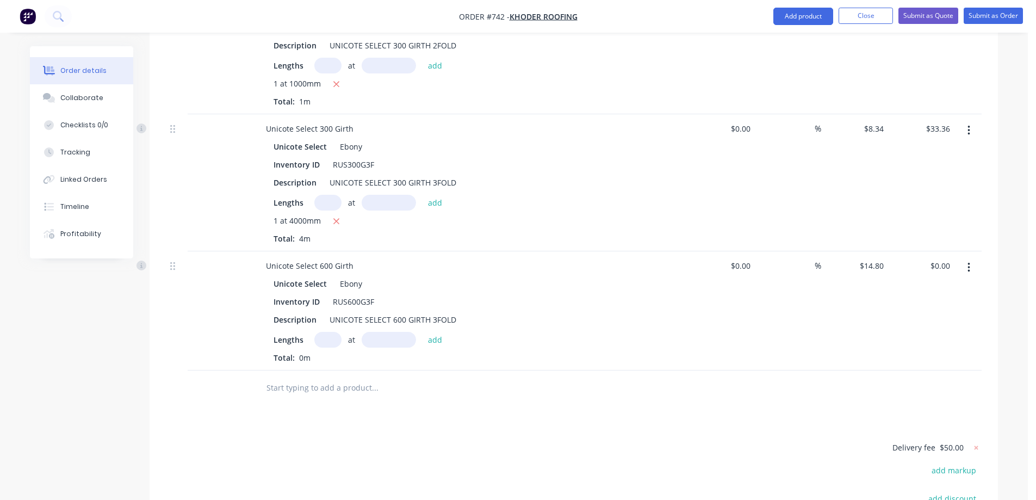
click at [337, 332] on input "text" at bounding box center [327, 340] width 27 height 16
type input "1"
type input "1000mm"
click at [431, 332] on button "add" at bounding box center [436, 339] width 26 height 15
type input "$14.80"
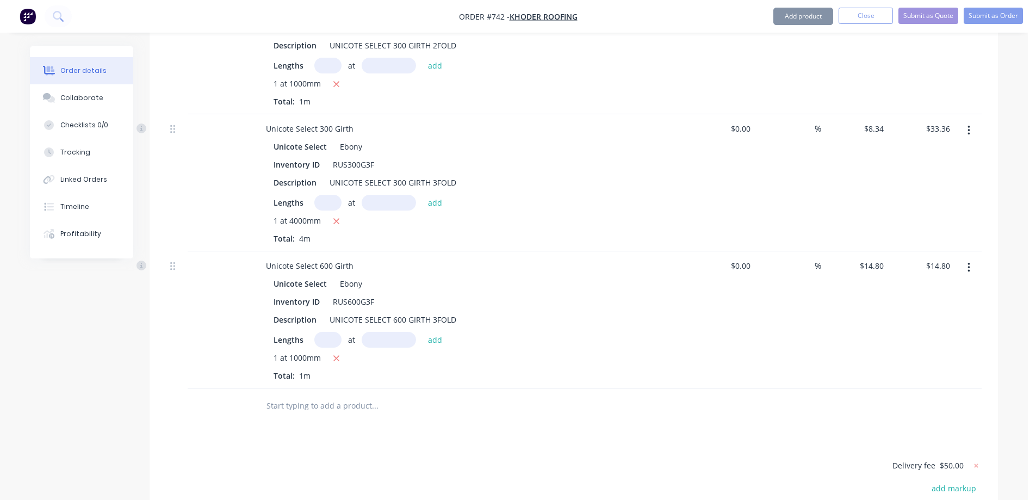
click at [305, 395] on input "text" at bounding box center [375, 406] width 218 height 22
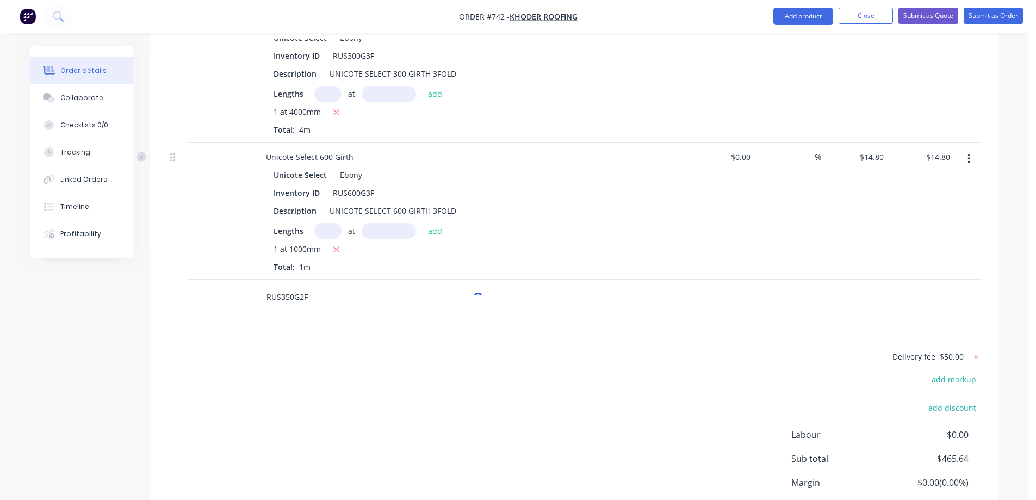
scroll to position [1376, 0]
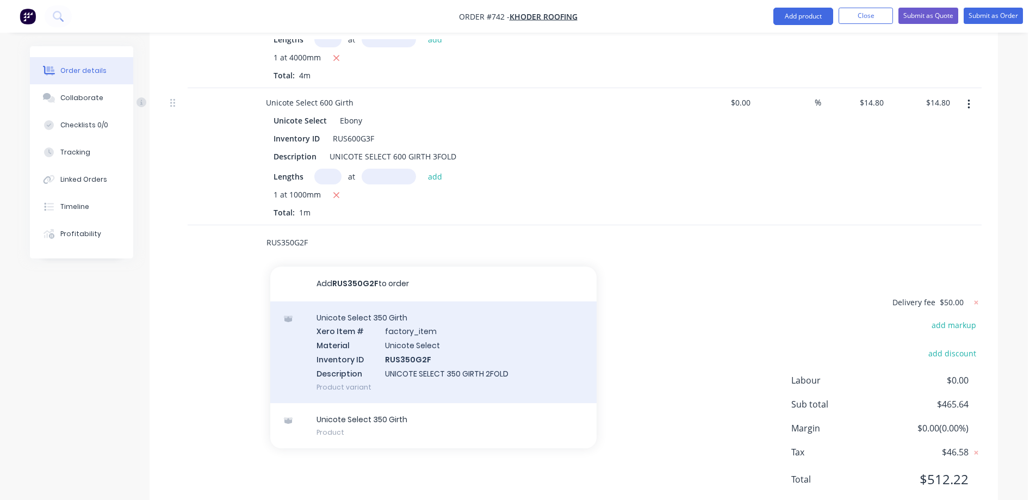
type input "RUS350G2F"
click at [354, 339] on div "Unicote Select 350 Girth Xero Item # factory_item Material Unicote Select Inven…" at bounding box center [433, 352] width 326 height 102
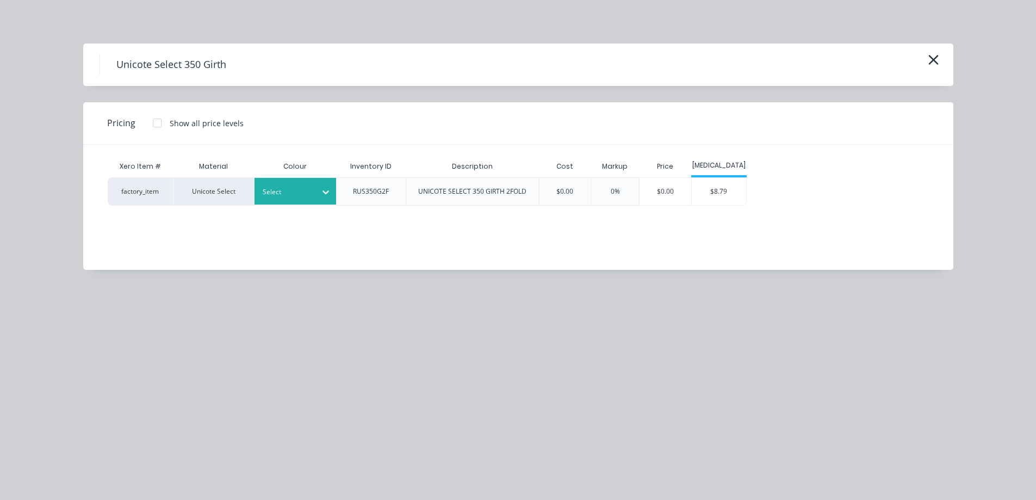
click at [299, 189] on div at bounding box center [287, 192] width 49 height 12
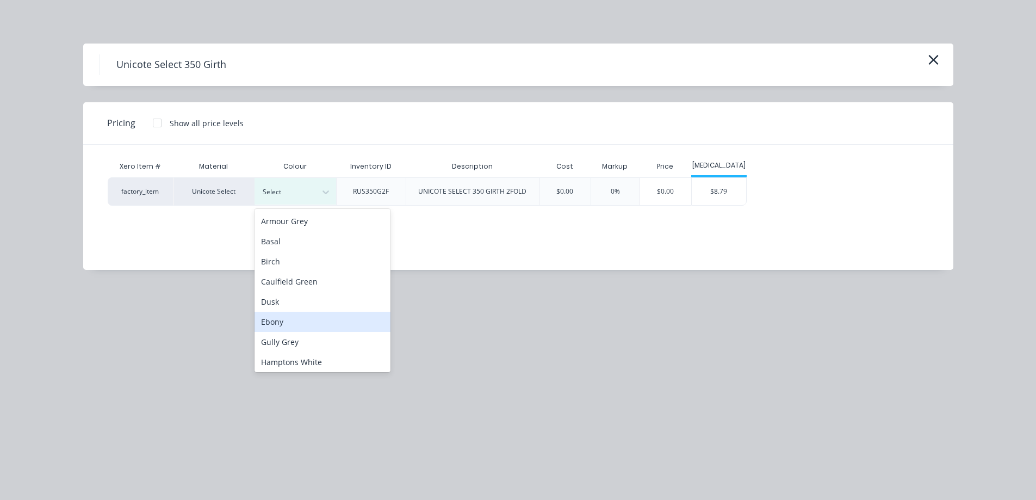
click at [292, 312] on div "Ebony" at bounding box center [323, 322] width 136 height 20
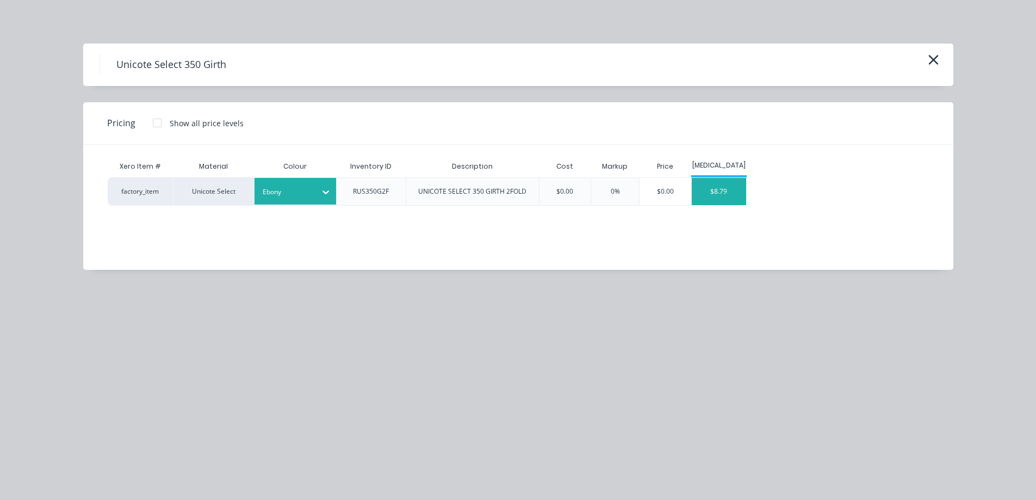
click at [718, 190] on div "$8.79" at bounding box center [719, 191] width 54 height 27
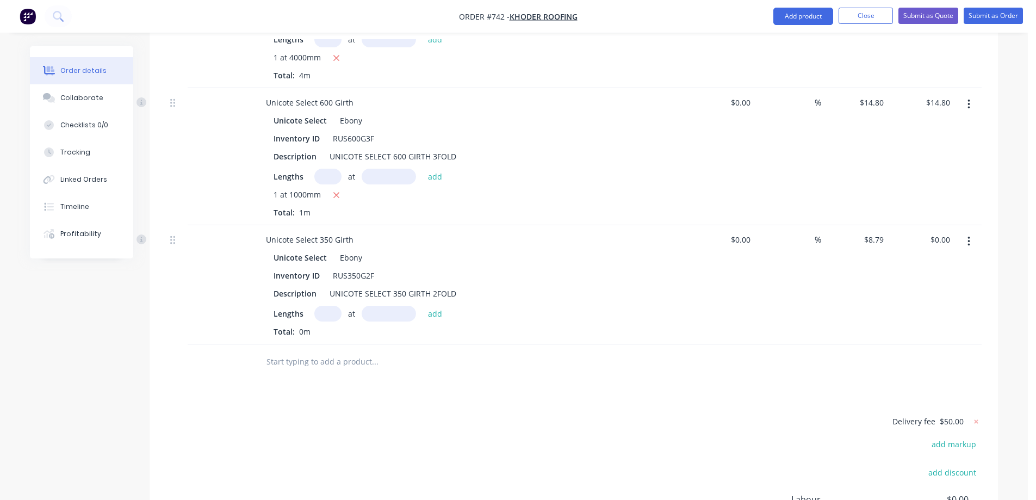
click at [327, 306] on input "text" at bounding box center [327, 314] width 27 height 16
type input "2"
type input "7000mm"
click at [432, 306] on button "add" at bounding box center [436, 313] width 26 height 15
type input "$123.06"
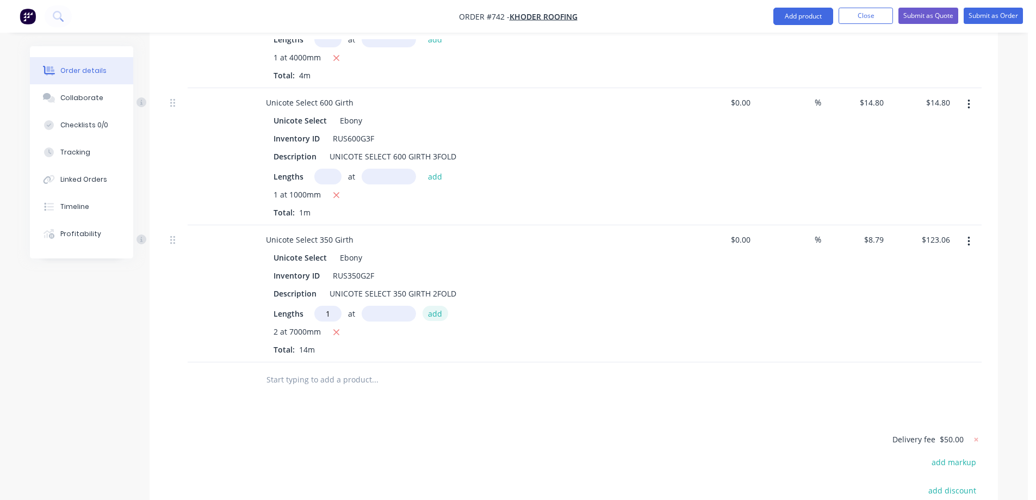
type input "1"
type input "5000mm"
click at [432, 306] on button "add" at bounding box center [436, 313] width 26 height 15
type input "$167.01"
type input "1"
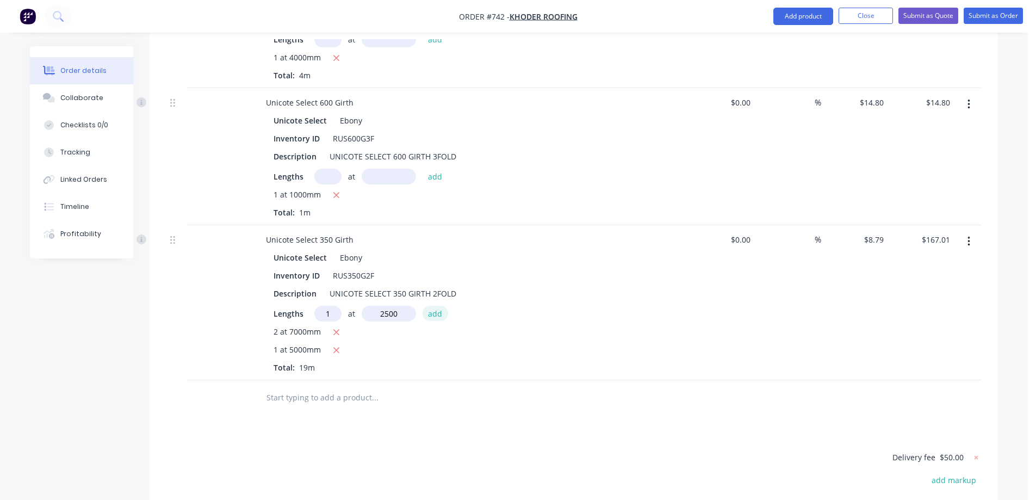
type input "2500mm"
click at [432, 306] on button "add" at bounding box center [436, 313] width 26 height 15
type input "$188.99"
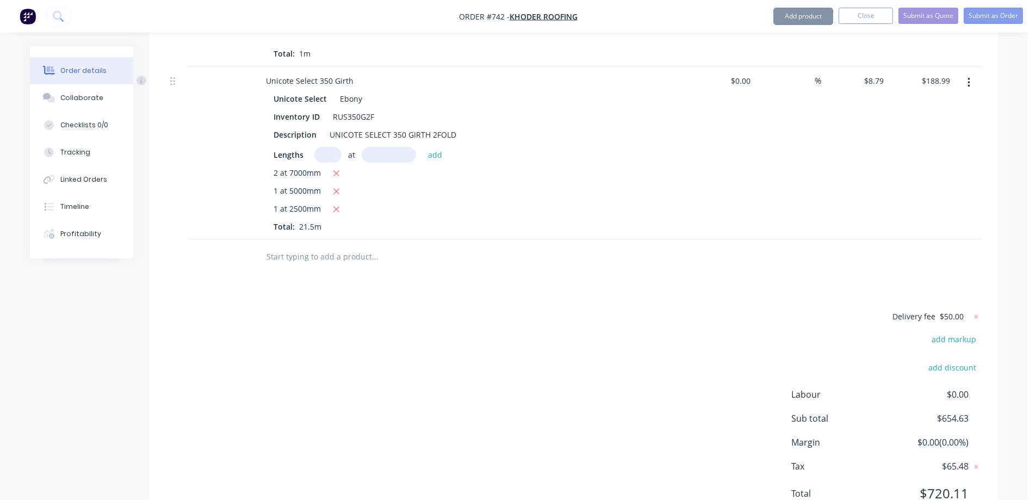
scroll to position [1539, 0]
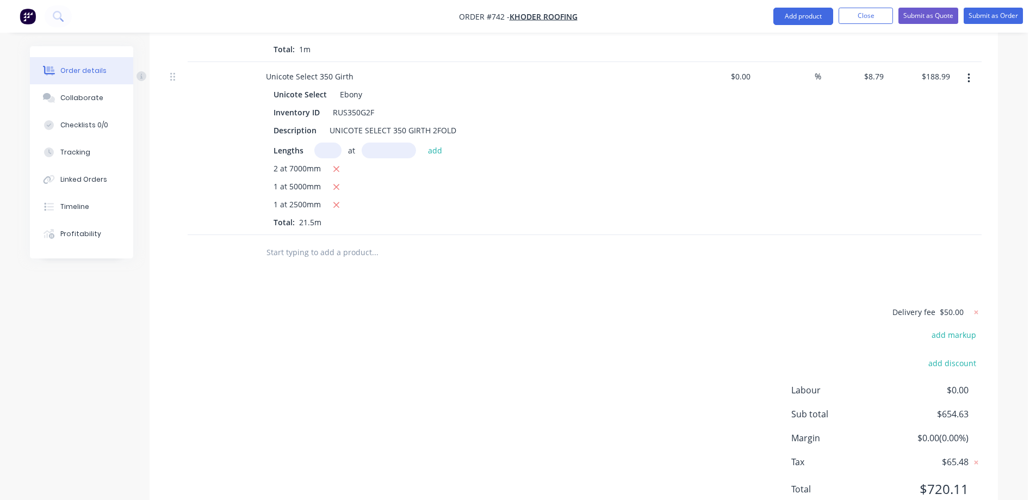
click at [314, 241] on input "text" at bounding box center [375, 252] width 218 height 22
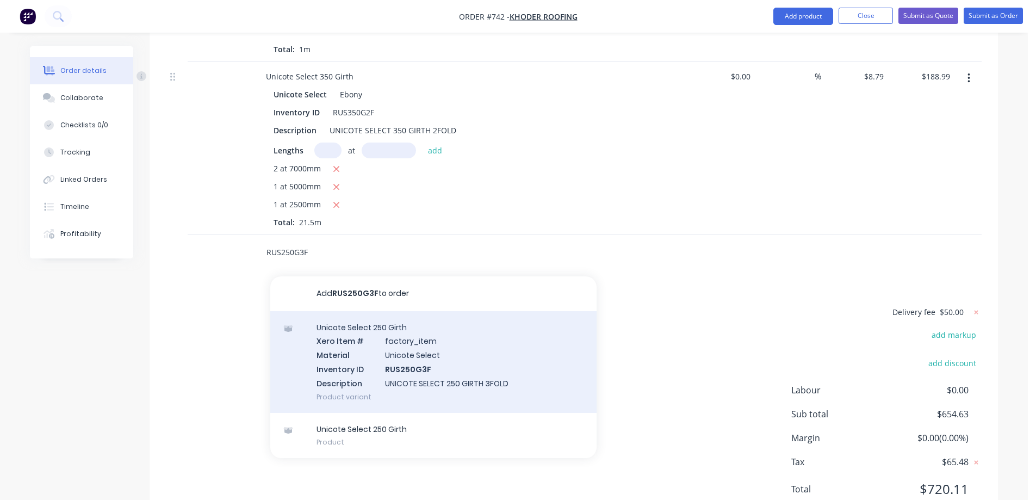
type input "RUS250G3F"
click at [353, 323] on div "Unicote Select 250 Girth Xero Item # factory_item Material Unicote Select Inven…" at bounding box center [433, 362] width 326 height 102
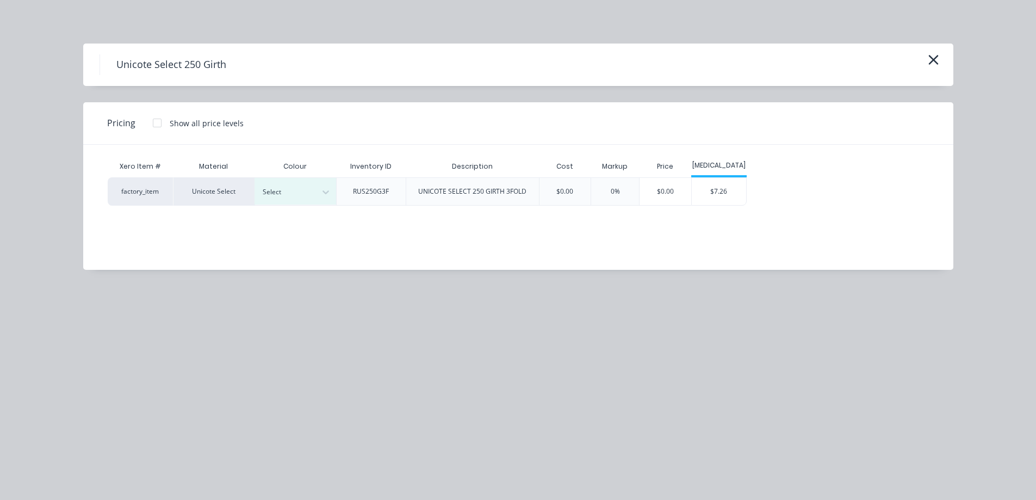
click at [307, 195] on div at bounding box center [287, 192] width 49 height 12
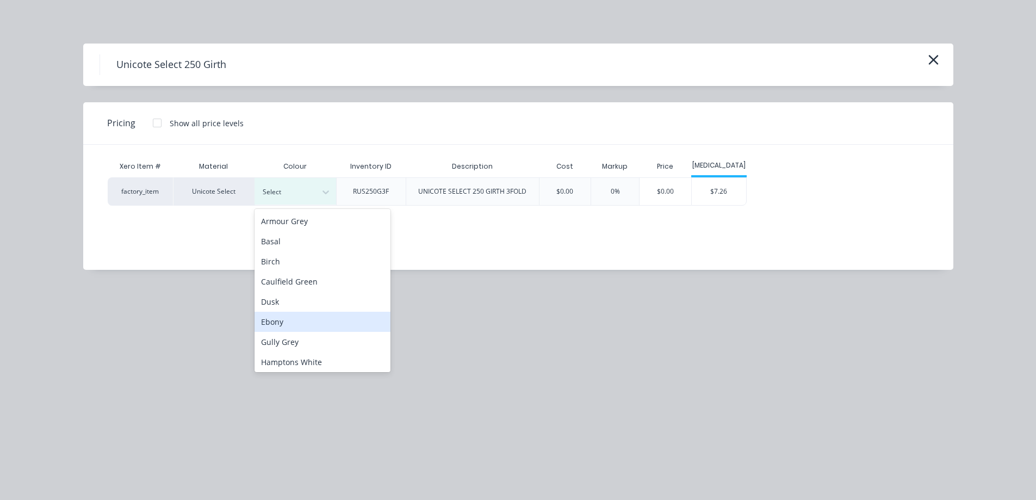
click at [293, 317] on div "Ebony" at bounding box center [323, 322] width 136 height 20
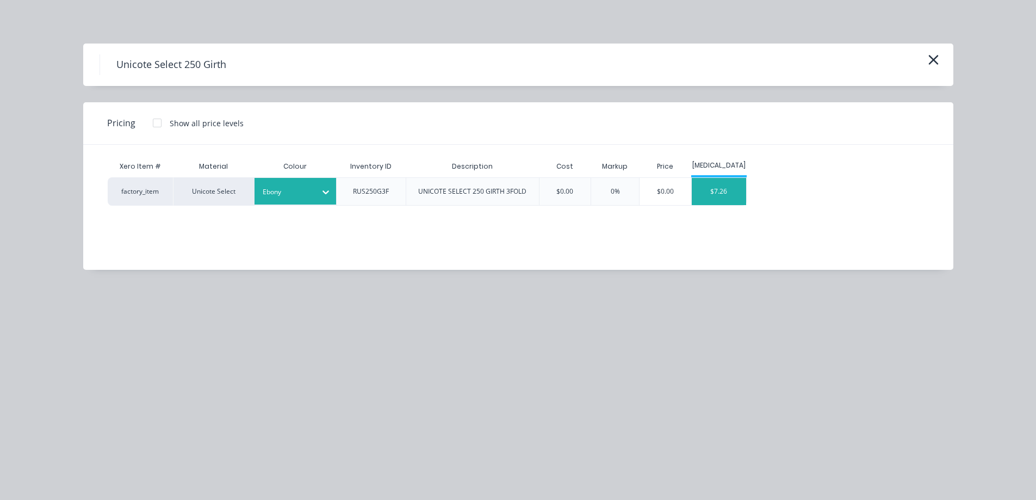
click at [709, 200] on div "$7.26" at bounding box center [719, 191] width 54 height 27
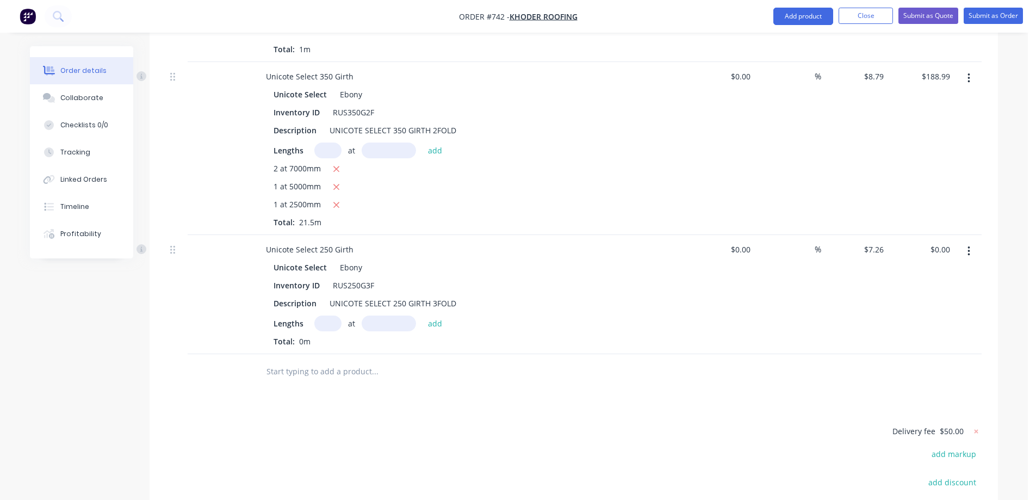
click at [333, 315] on input "text" at bounding box center [327, 323] width 27 height 16
type input "1"
type input "7400mm"
click at [427, 315] on button "add" at bounding box center [436, 322] width 26 height 15
type input "$53.72"
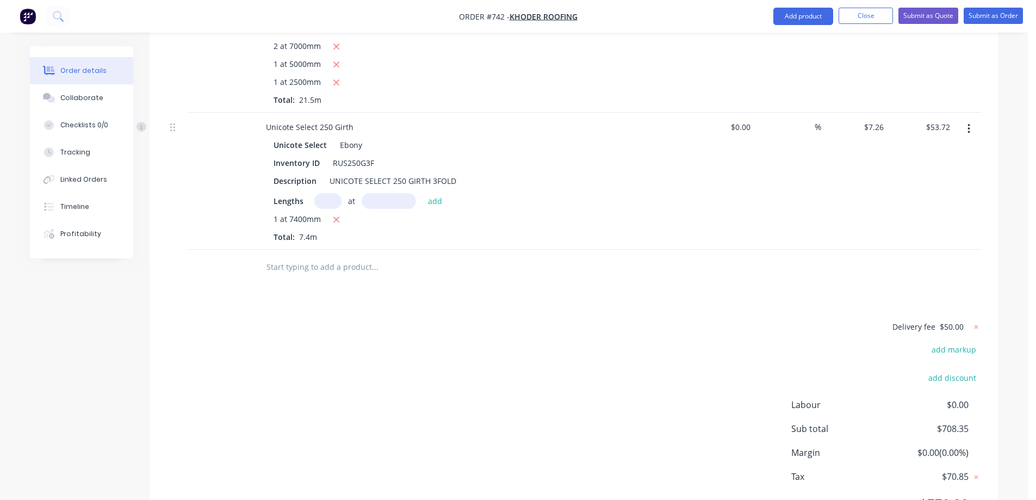
scroll to position [1688, 0]
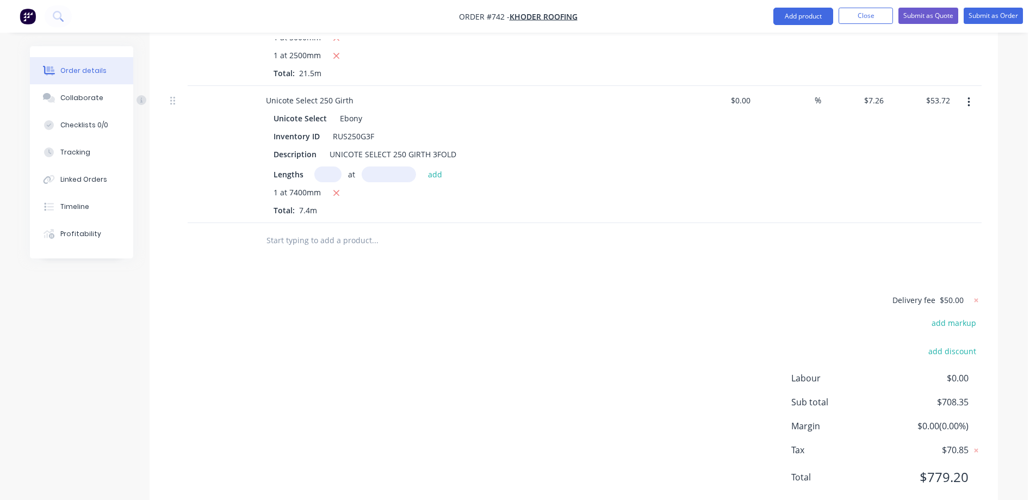
click at [332, 230] on input "text" at bounding box center [375, 241] width 218 height 22
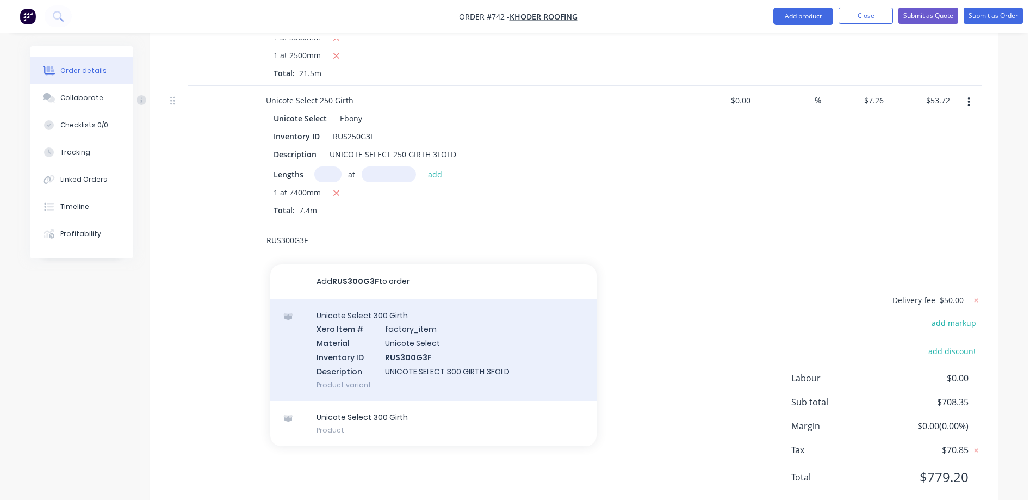
type input "RUS300G3F"
click at [358, 315] on div "Unicote Select 300 Girth Xero Item # factory_item Material Unicote Select Inven…" at bounding box center [433, 350] width 326 height 102
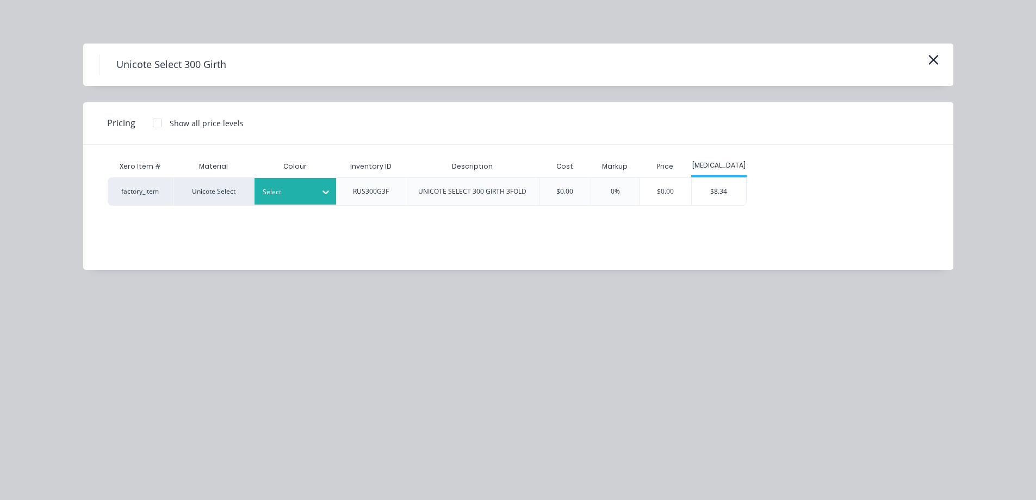
click at [289, 182] on div "Select" at bounding box center [296, 191] width 82 height 27
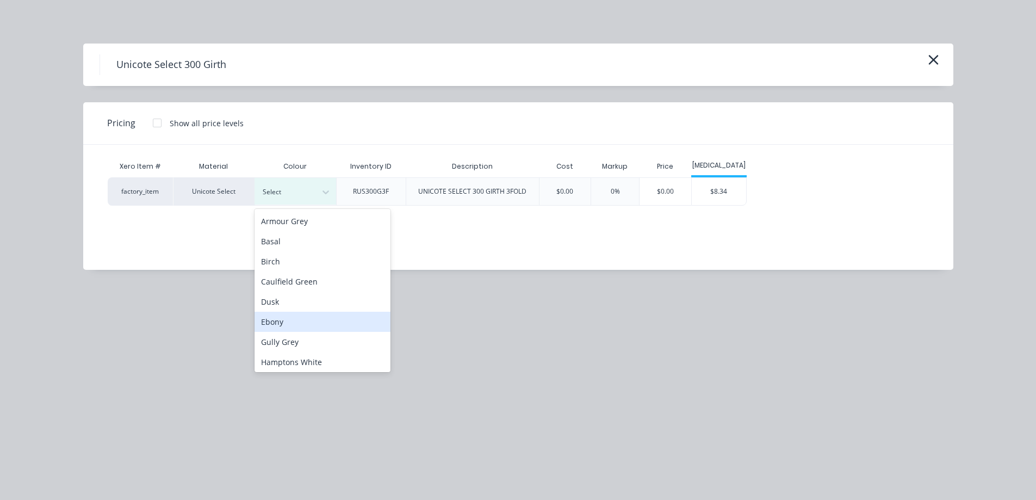
click at [295, 324] on div "Ebony" at bounding box center [323, 322] width 136 height 20
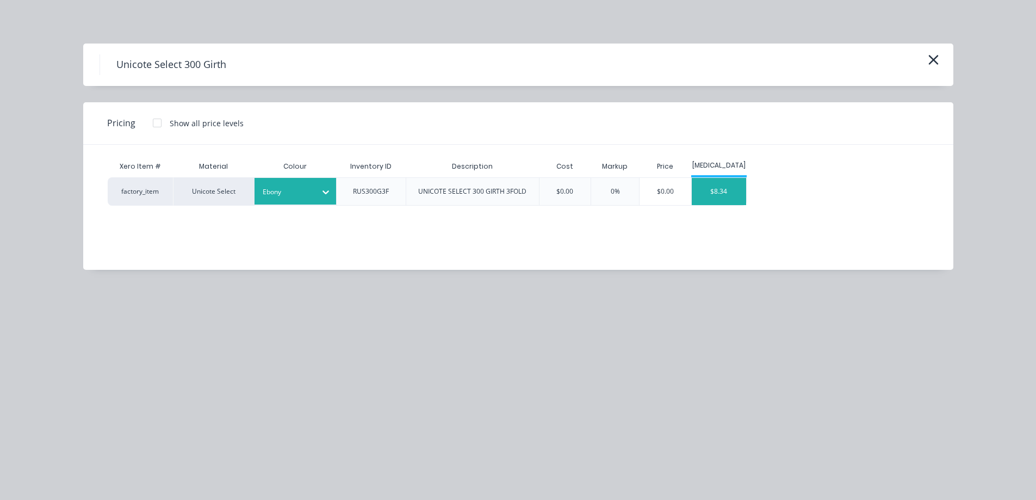
click at [716, 197] on div "$8.34" at bounding box center [719, 191] width 54 height 27
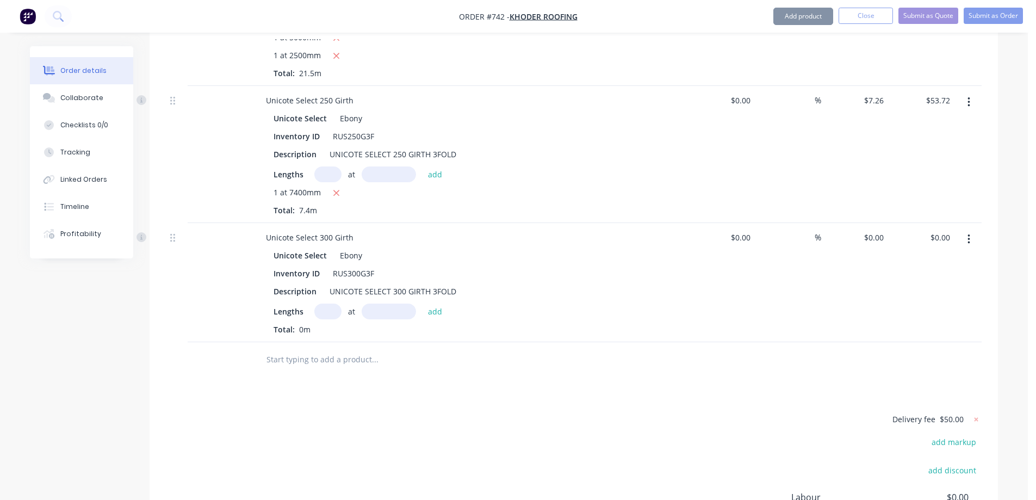
type input "$8.34"
click at [331, 303] on input "text" at bounding box center [327, 311] width 27 height 16
type input "1"
type input "7400mm"
click at [431, 303] on button "add" at bounding box center [436, 310] width 26 height 15
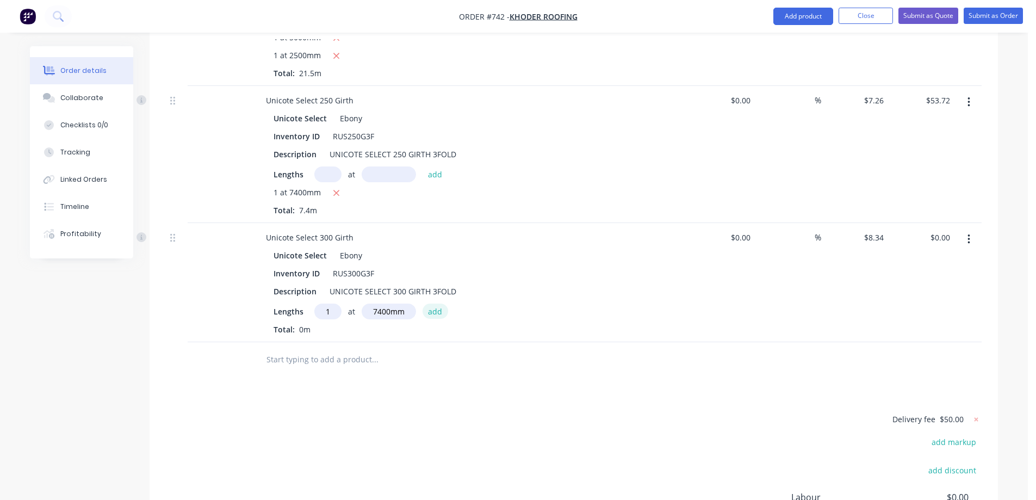
type input "$61.72"
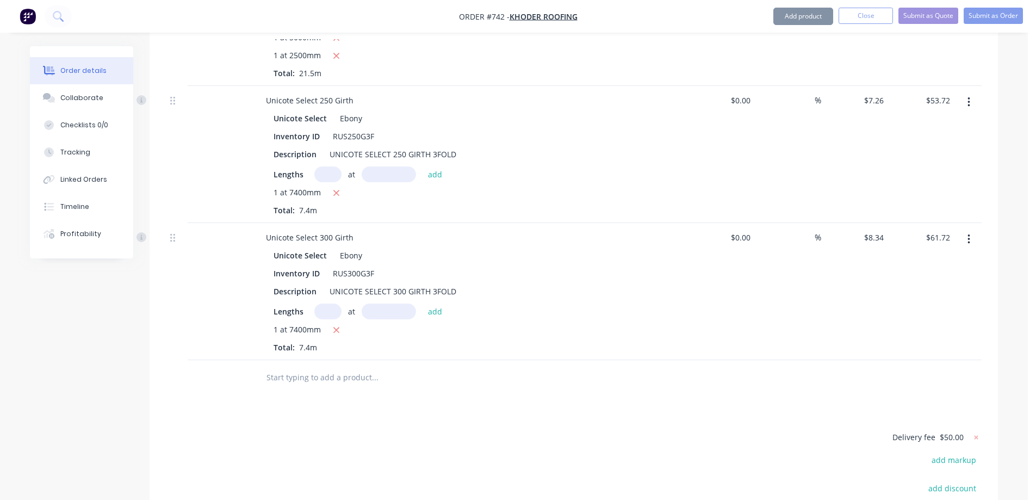
click at [355, 367] on input "text" at bounding box center [375, 378] width 218 height 22
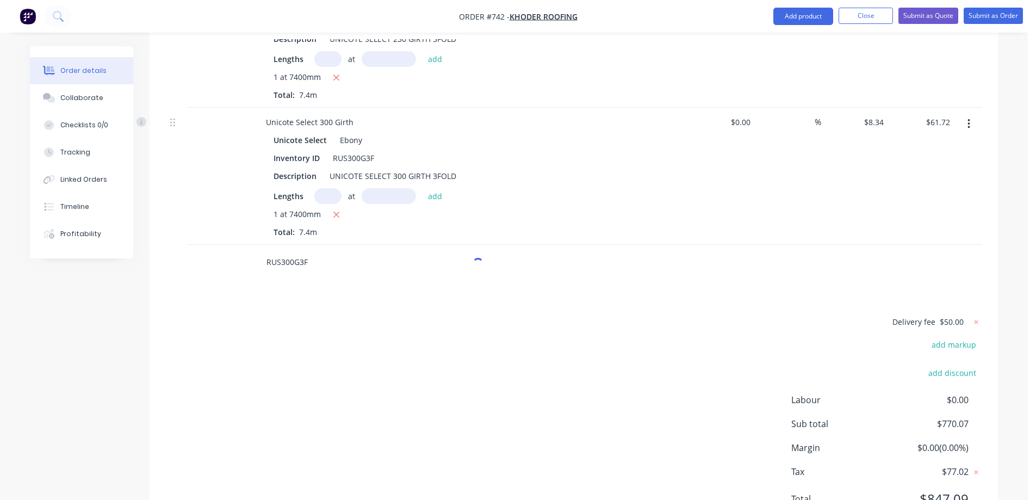
scroll to position [1825, 0]
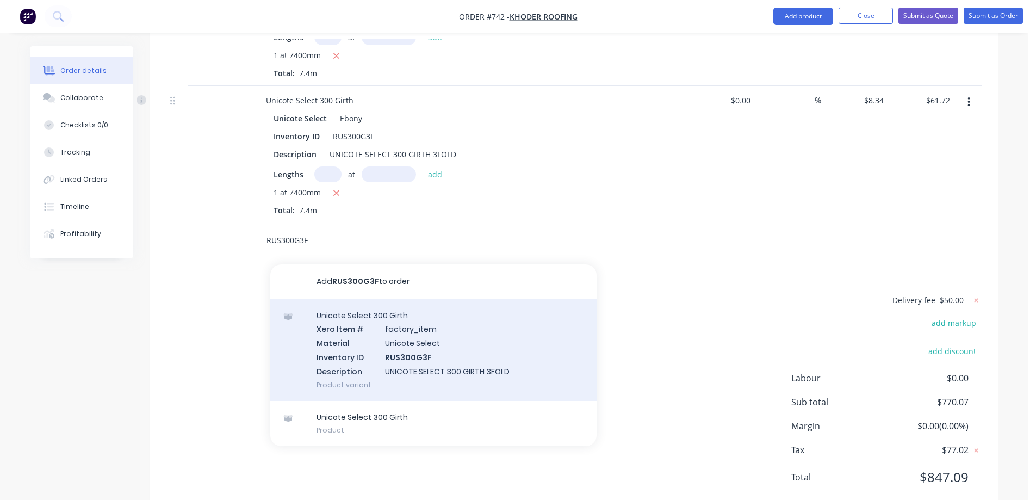
type input "RUS300G3F"
click at [355, 345] on div "Unicote Select 300 Girth Xero Item # factory_item Material Unicote Select Inven…" at bounding box center [433, 350] width 326 height 102
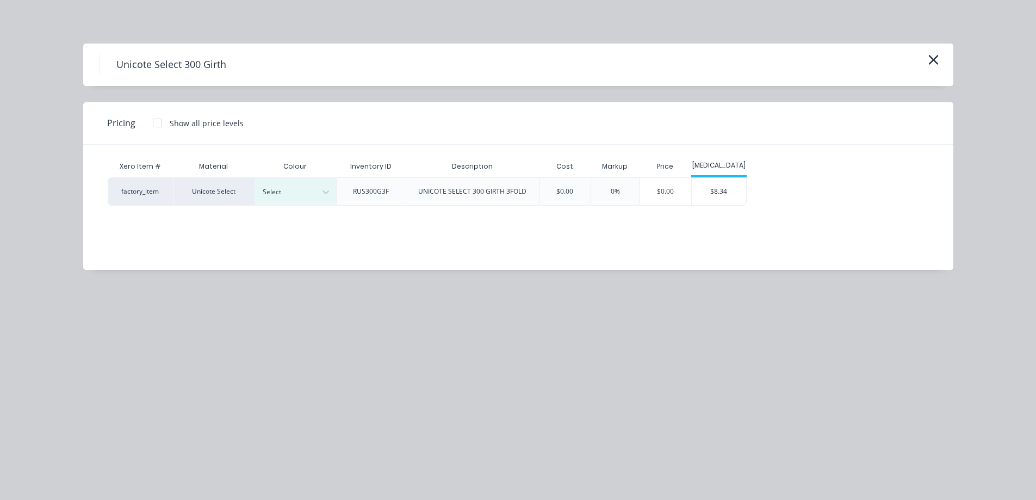
click at [314, 203] on div "Select" at bounding box center [296, 191] width 82 height 27
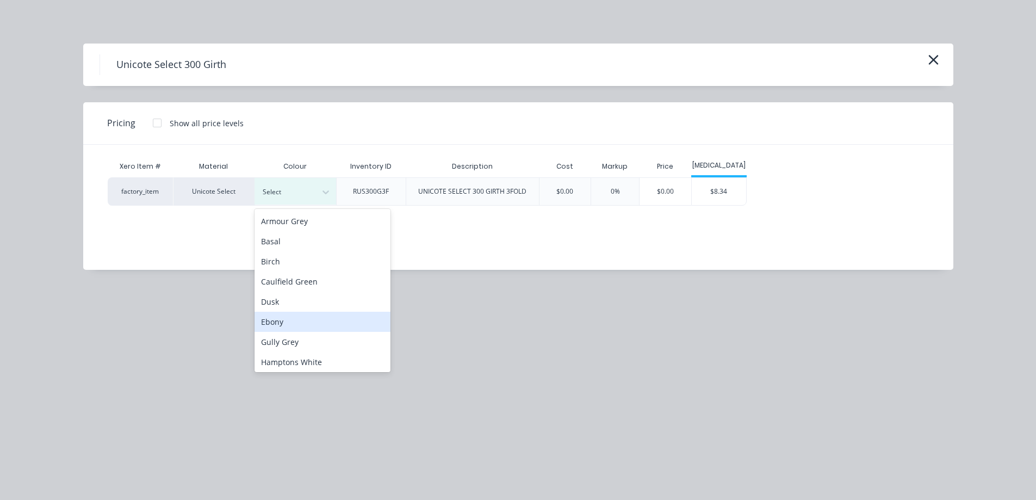
click at [302, 319] on div "Ebony" at bounding box center [323, 322] width 136 height 20
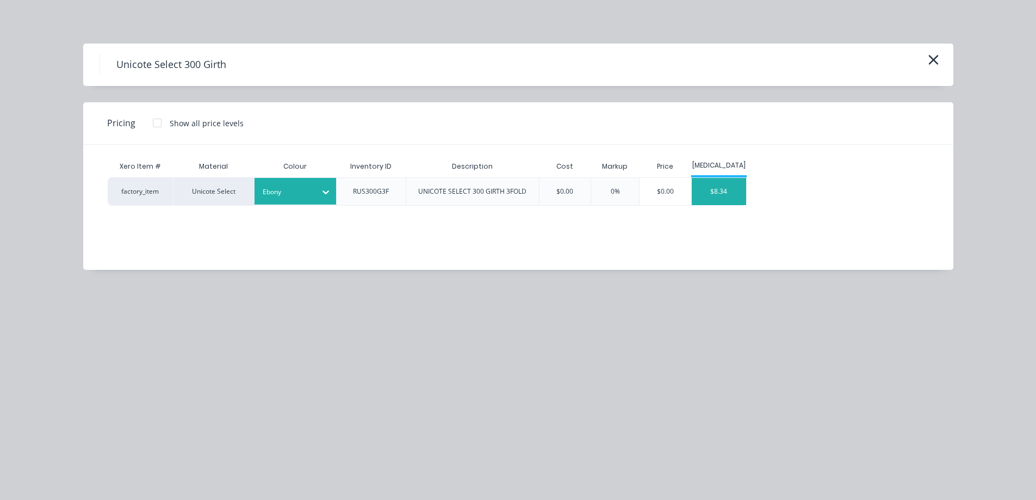
click at [714, 200] on div "$8.34" at bounding box center [719, 191] width 54 height 27
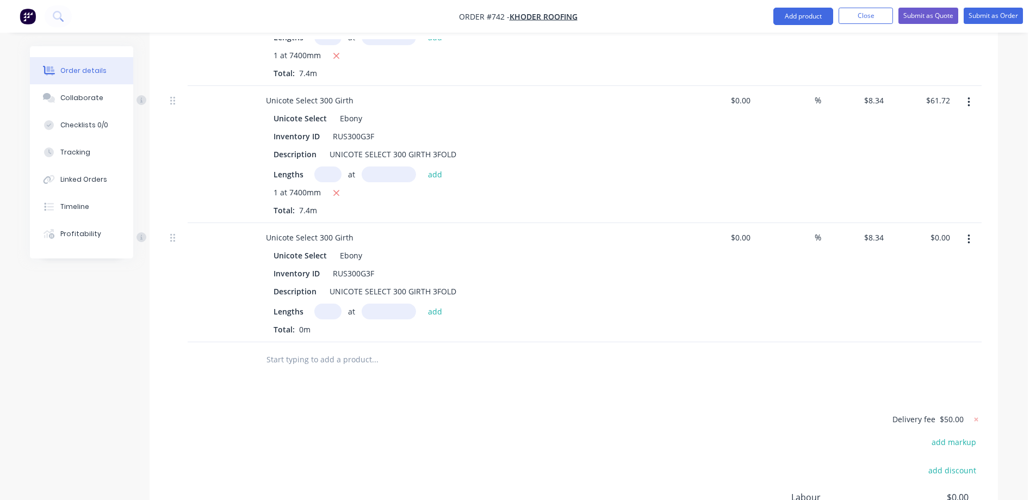
click at [330, 303] on input "text" at bounding box center [327, 311] width 27 height 16
type input "1"
type input "1000mm"
click at [435, 303] on button "add" at bounding box center [436, 310] width 26 height 15
type input "$8.34"
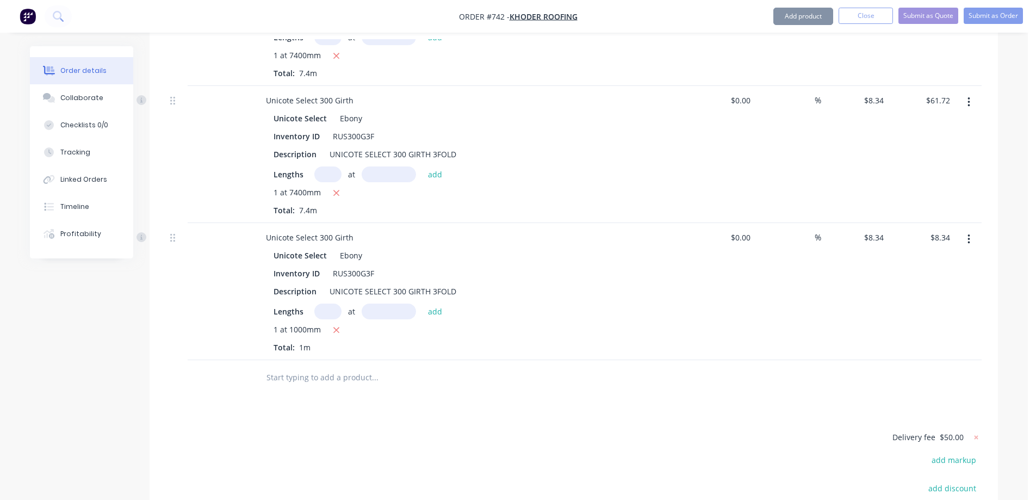
click at [338, 367] on input "text" at bounding box center [375, 378] width 218 height 22
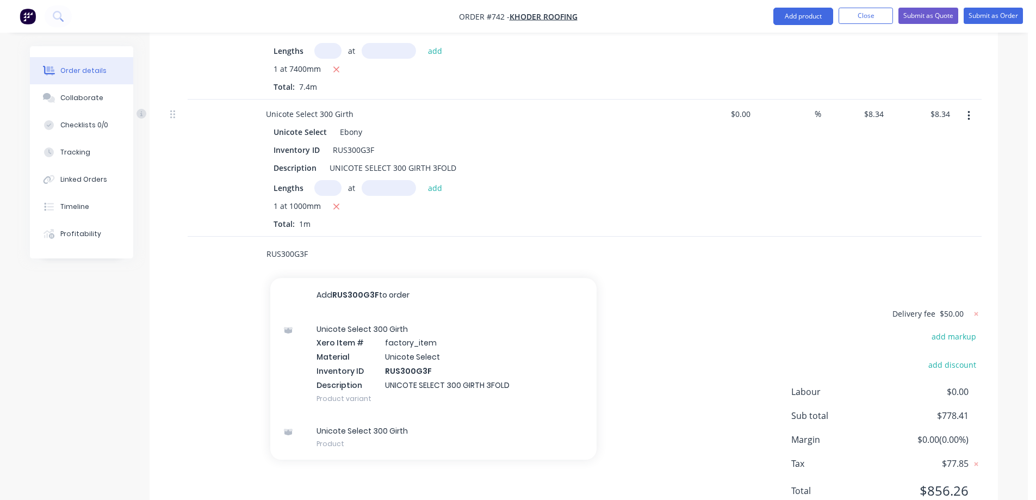
scroll to position [1962, 0]
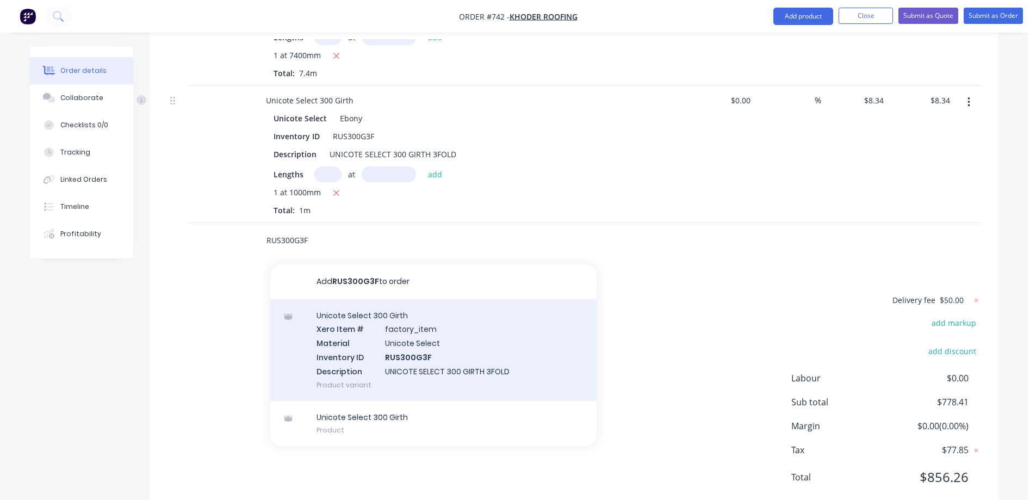
type input "RUS300G3F"
click at [394, 329] on div "Unicote Select 300 Girth Xero Item # factory_item Material Unicote Select Inven…" at bounding box center [433, 350] width 326 height 102
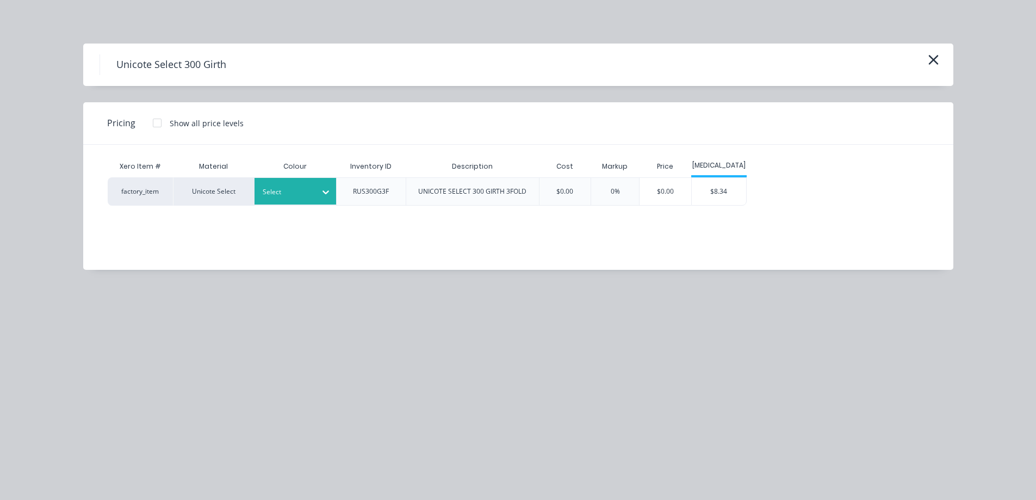
click at [312, 188] on div "Select" at bounding box center [285, 192] width 61 height 14
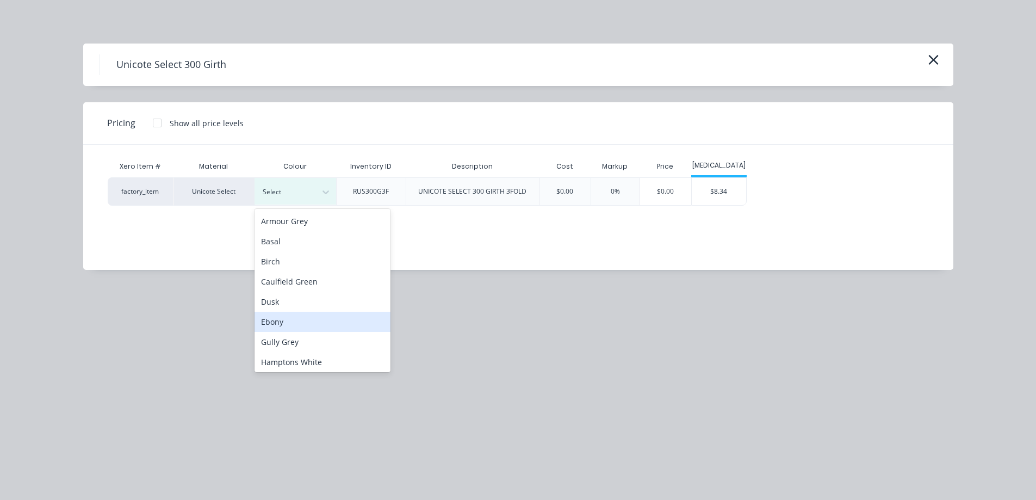
click at [298, 319] on div "Ebony" at bounding box center [323, 322] width 136 height 20
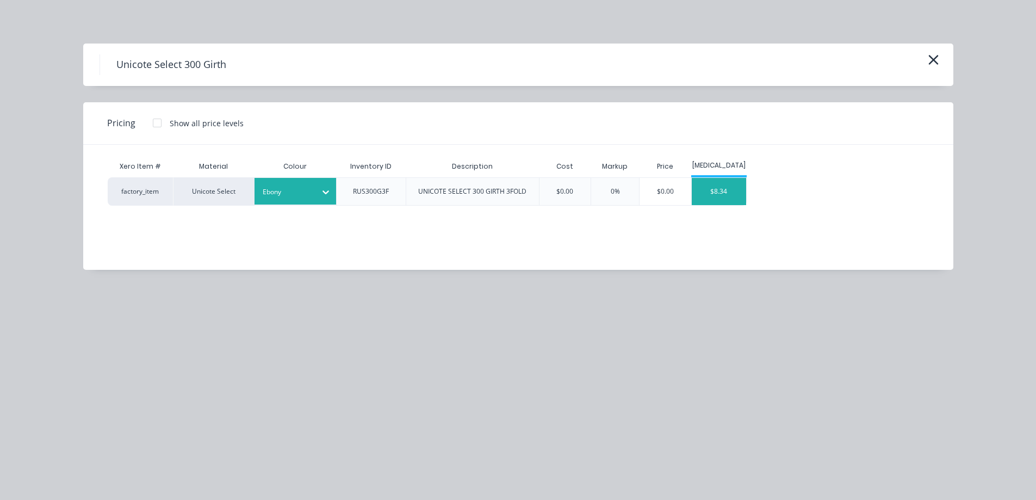
click at [704, 192] on div "$8.34" at bounding box center [719, 191] width 54 height 27
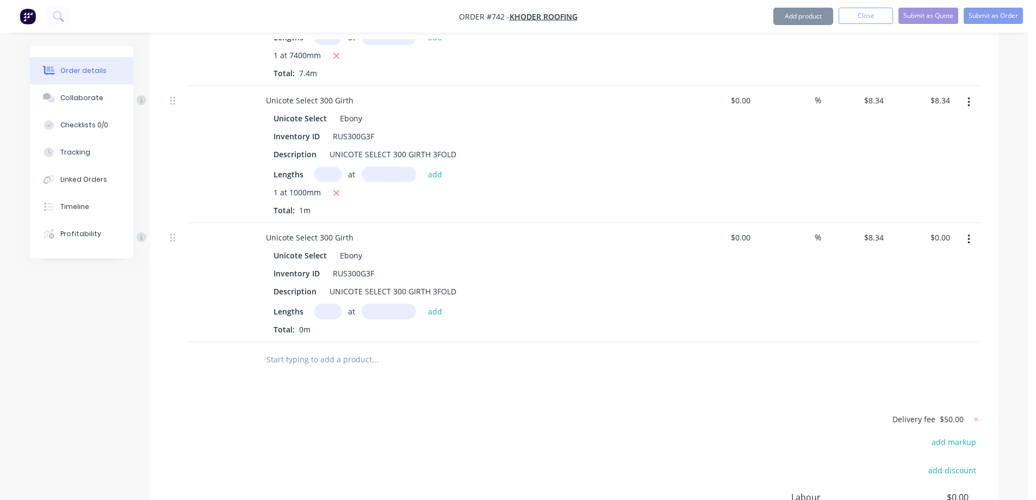
click at [323, 303] on input "text" at bounding box center [327, 311] width 27 height 16
type input "1"
type input "3000mm"
click at [429, 303] on button "add" at bounding box center [436, 310] width 26 height 15
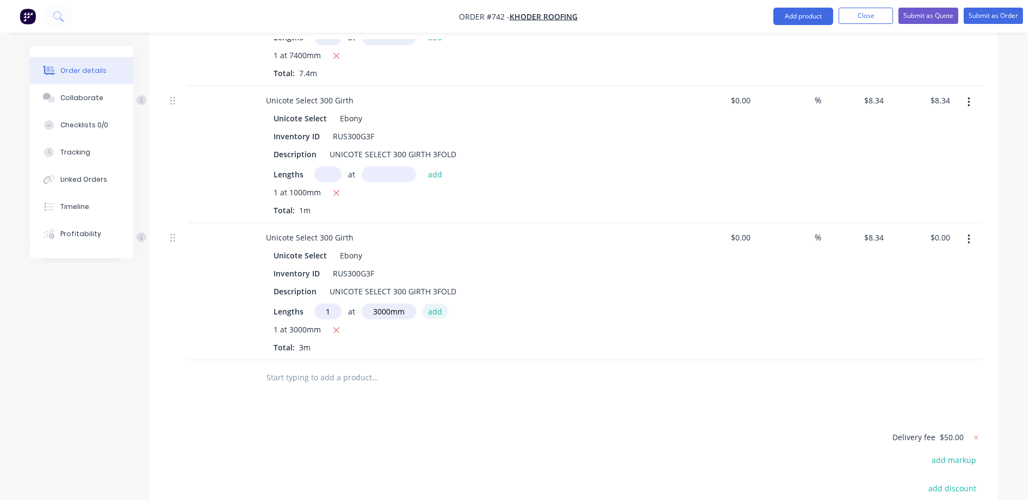
type input "$25.02"
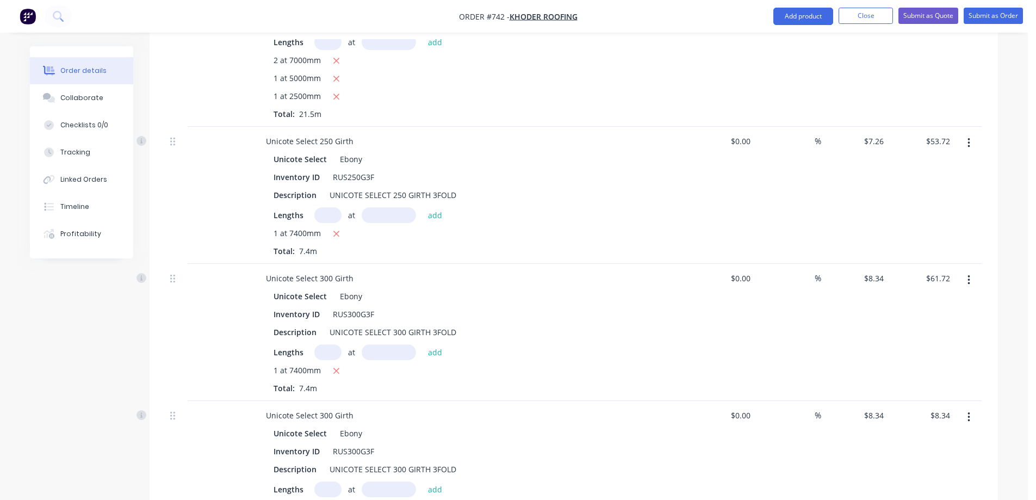
scroll to position [1664, 0]
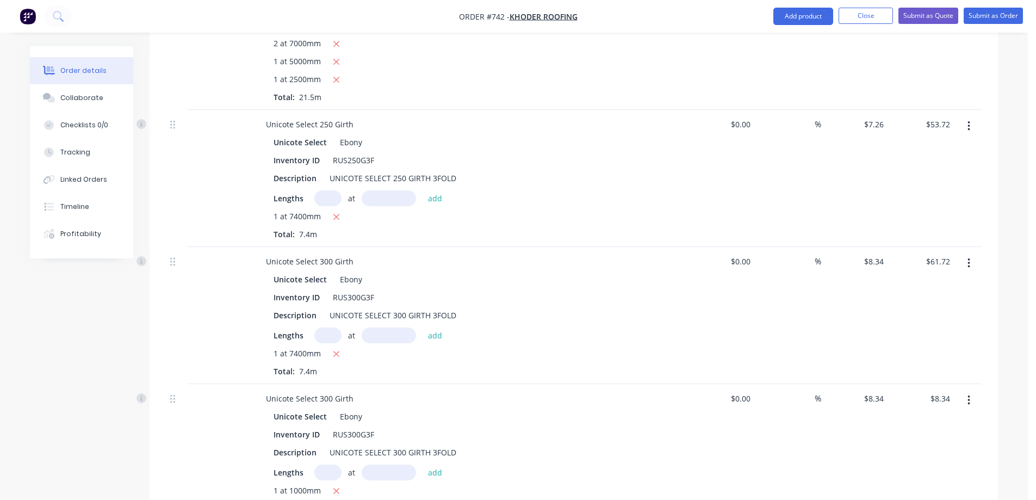
click at [970, 120] on icon "button" at bounding box center [969, 126] width 3 height 12
click at [911, 212] on div "Delete" at bounding box center [930, 220] width 84 height 16
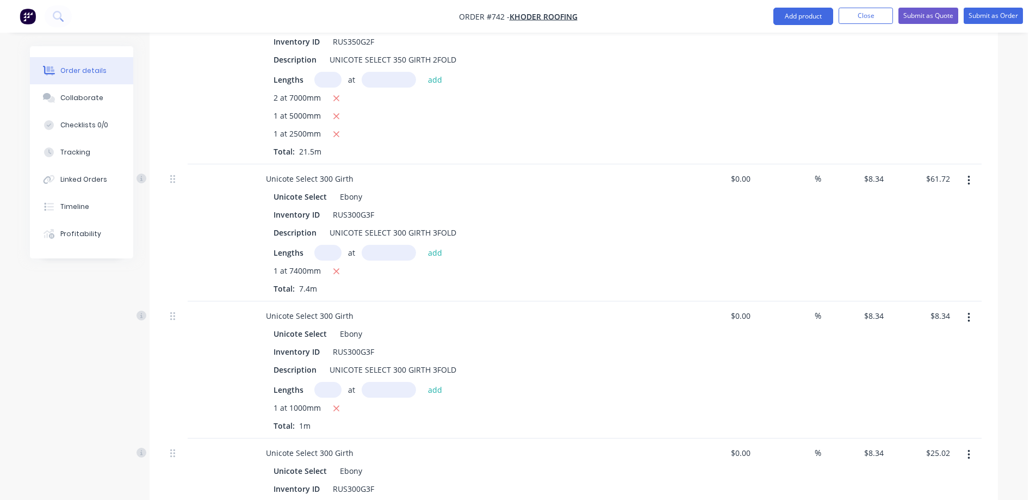
scroll to position [1827, 0]
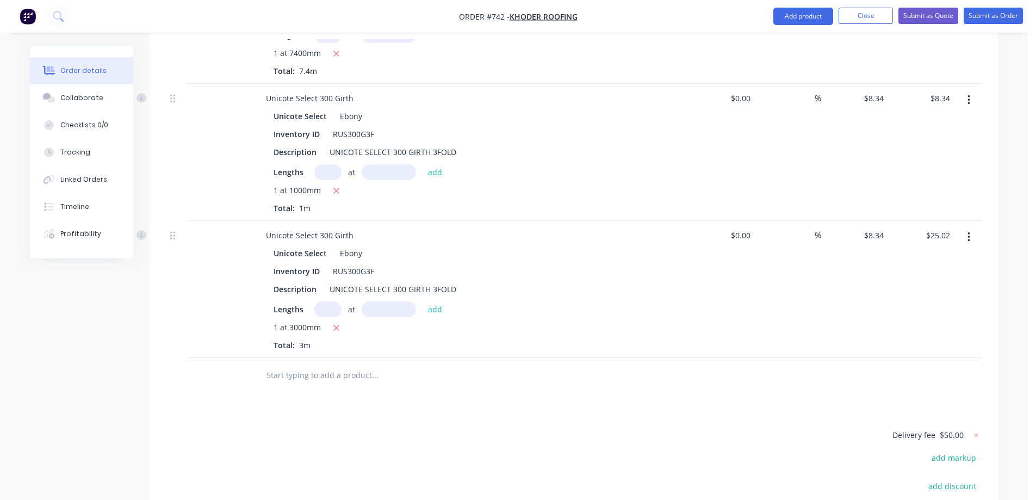
click at [346, 364] on input "text" at bounding box center [375, 375] width 218 height 22
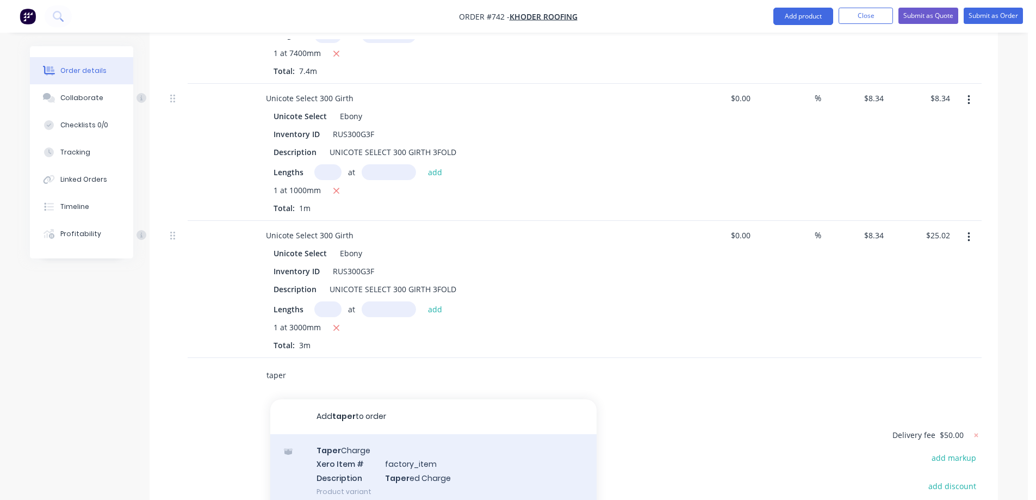
type input "taper"
click at [341, 434] on div "Taper Charge Xero Item # factory_item Description Taper ed Charge Product varia…" at bounding box center [433, 470] width 326 height 73
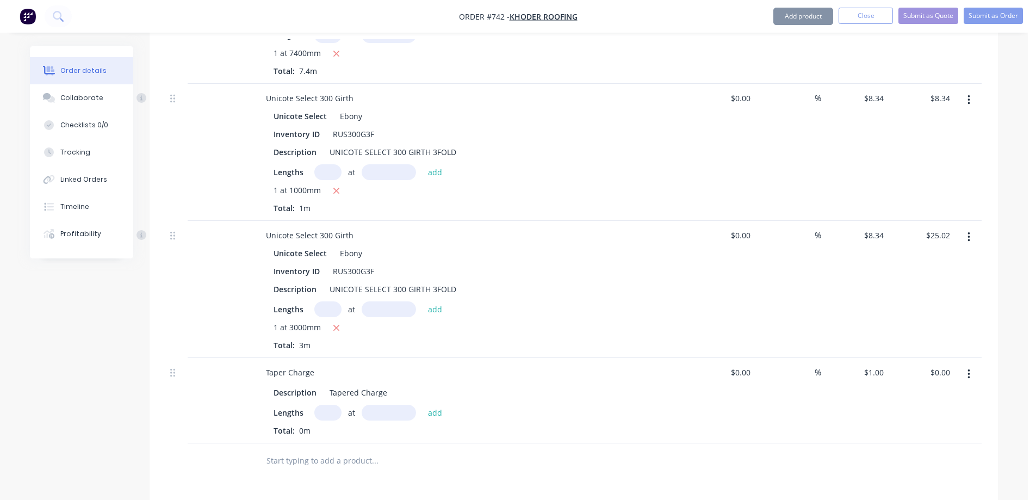
click at [327, 405] on input "text" at bounding box center [327, 413] width 27 height 16
type input "1"
type input "7400mm"
click at [439, 405] on button "add" at bounding box center [436, 412] width 26 height 15
type input "$7.40"
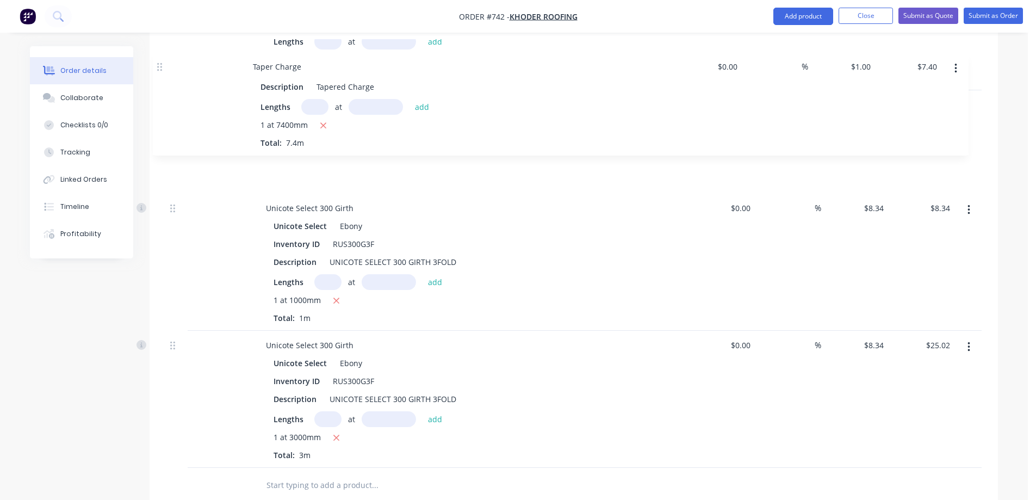
drag, startPoint x: 171, startPoint y: 345, endPoint x: 158, endPoint y: 61, distance: 284.2
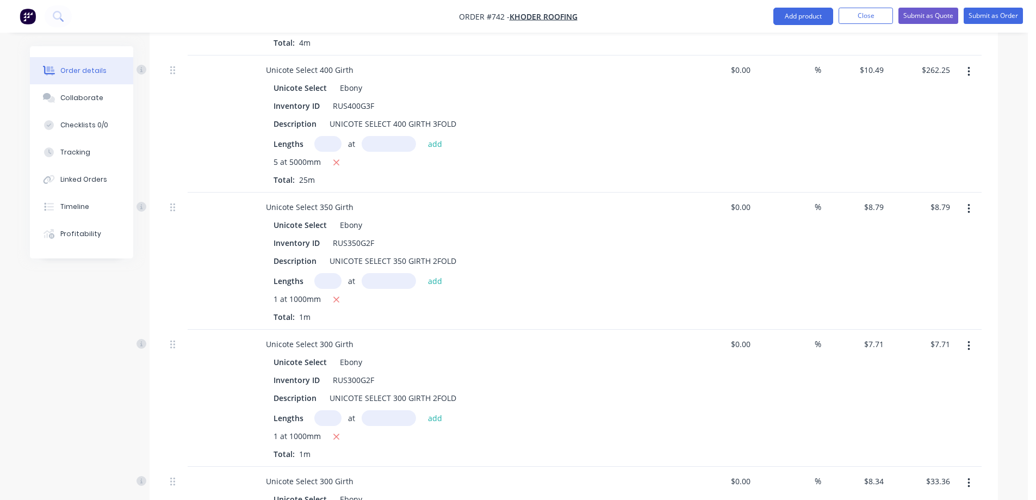
scroll to position [999, 0]
click at [913, 18] on button "Submit as Quote" at bounding box center [928, 16] width 60 height 16
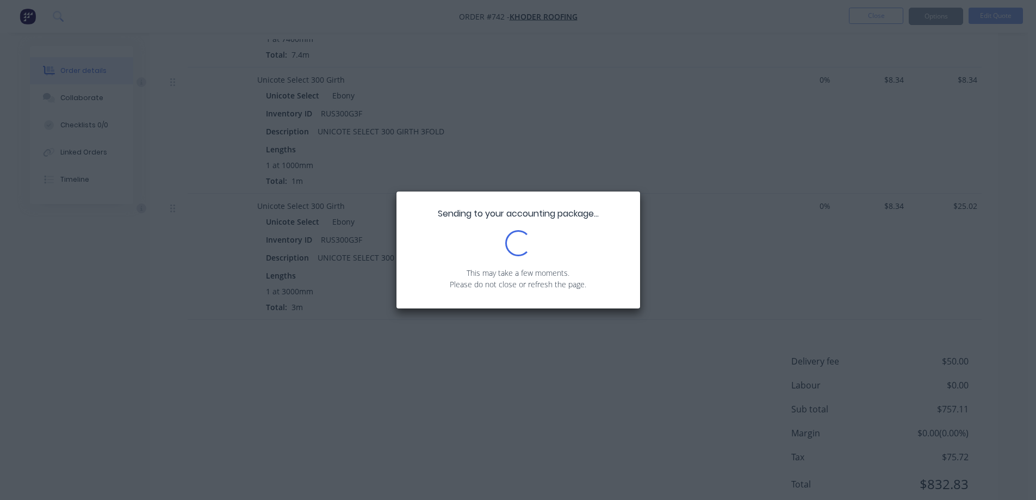
scroll to position [1767, 0]
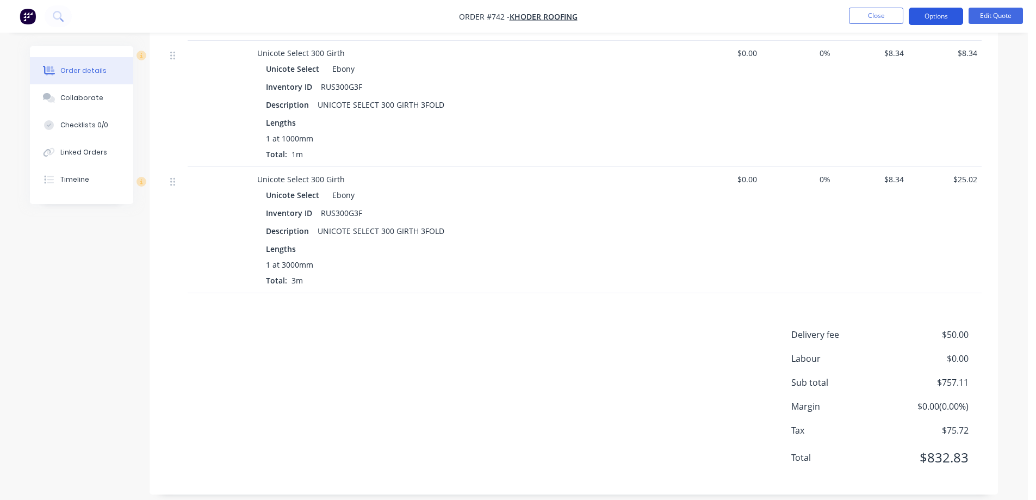
click at [932, 14] on button "Options" at bounding box center [936, 16] width 54 height 17
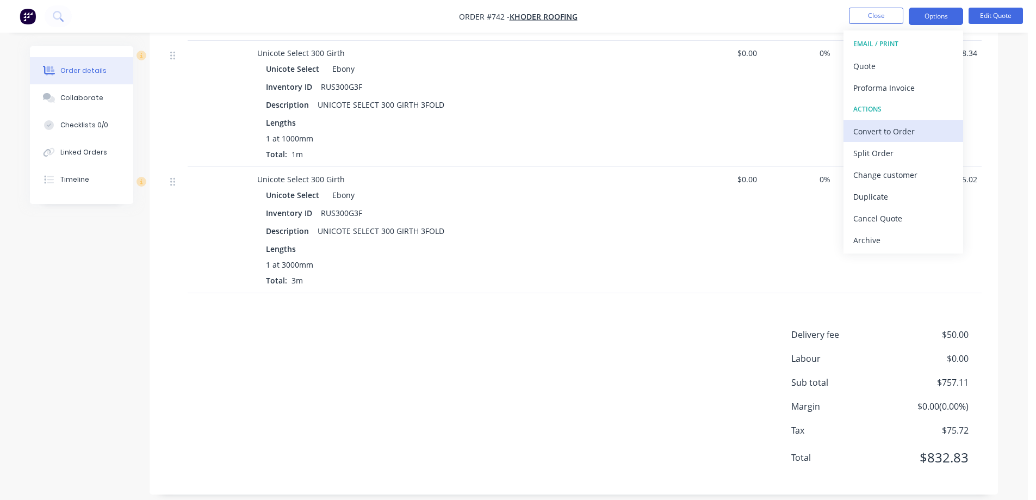
click at [872, 124] on div "Convert to Order" at bounding box center [903, 131] width 100 height 16
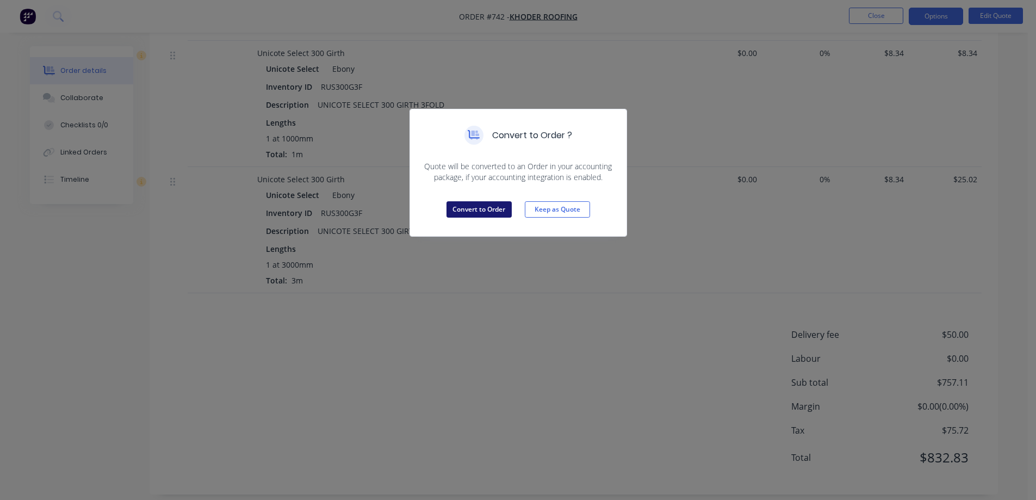
click at [481, 211] on button "Convert to Order" at bounding box center [479, 209] width 65 height 16
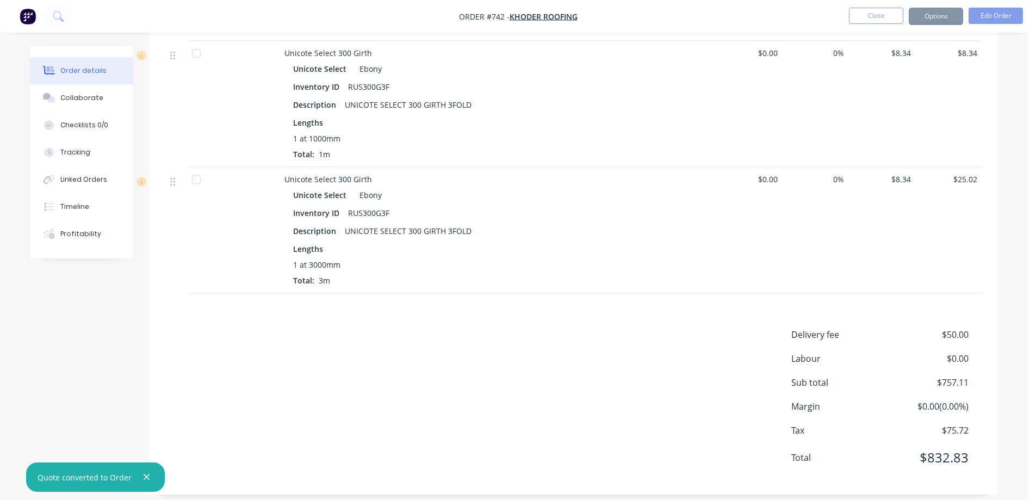
click at [949, 21] on button "Options" at bounding box center [936, 16] width 54 height 17
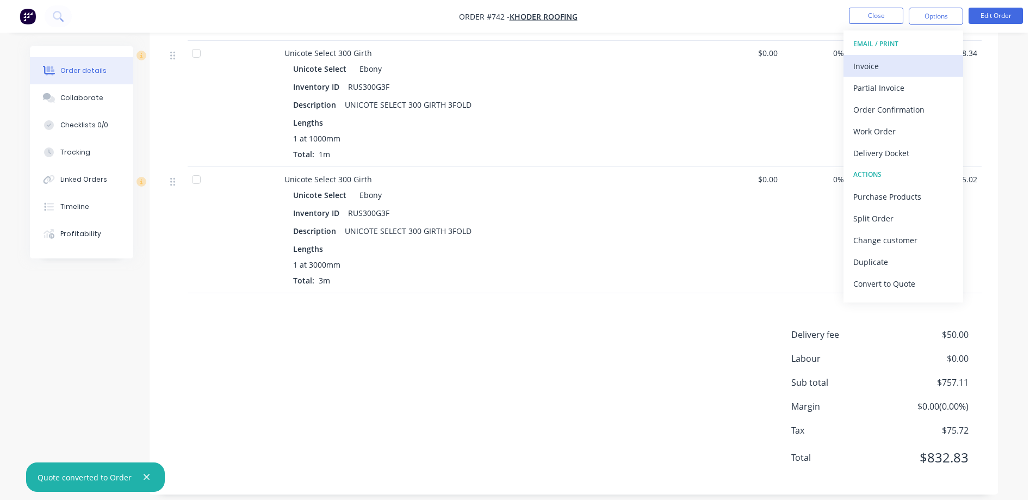
click at [905, 57] on button "Invoice" at bounding box center [904, 66] width 120 height 22
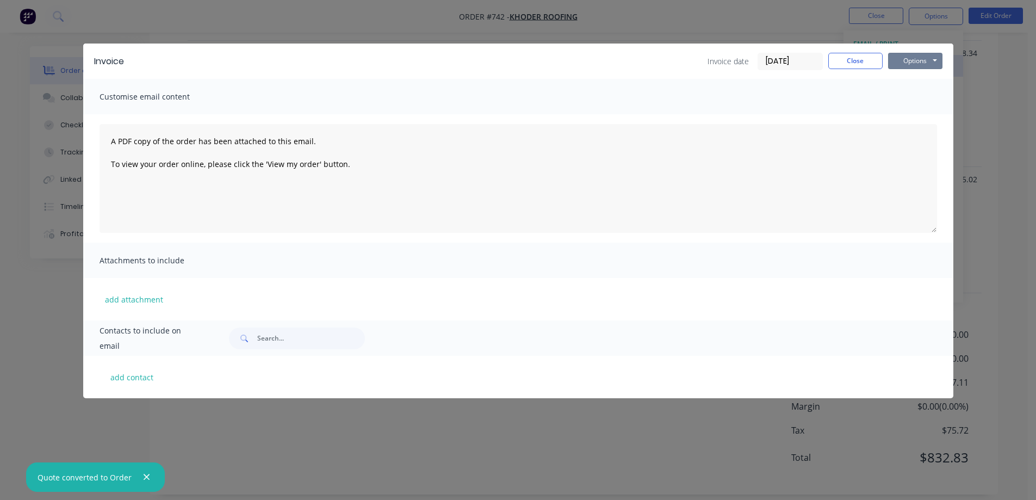
click at [914, 60] on button "Options" at bounding box center [915, 61] width 54 height 16
click at [914, 75] on button "Preview" at bounding box center [923, 80] width 70 height 18
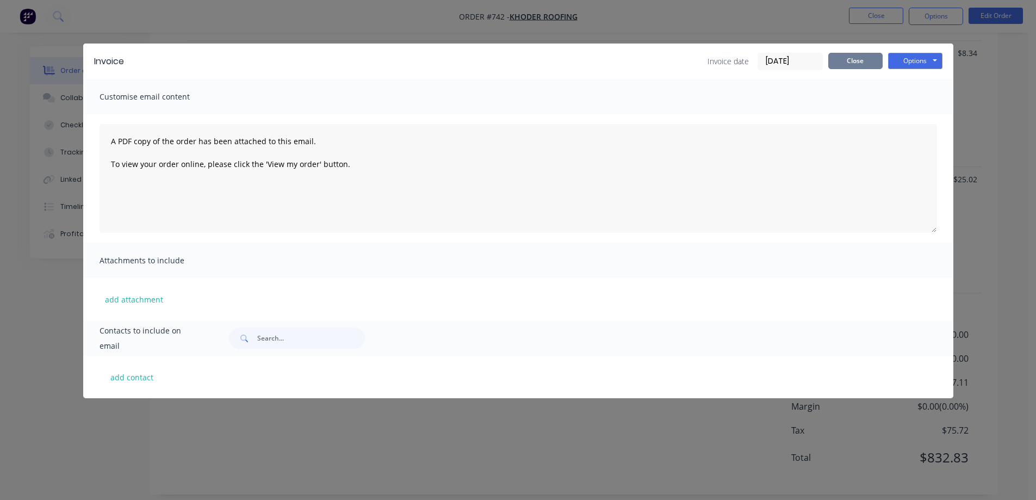
click at [844, 58] on button "Close" at bounding box center [855, 61] width 54 height 16
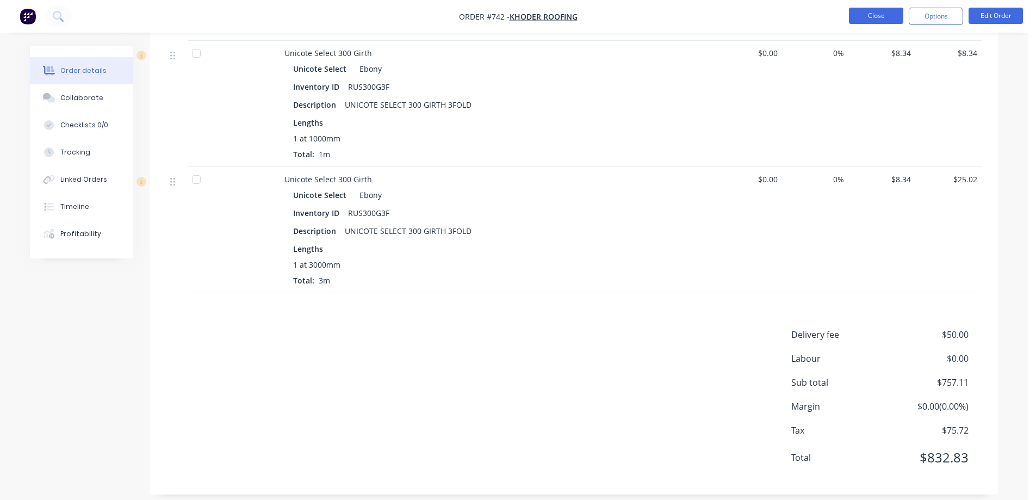
click at [861, 10] on button "Close" at bounding box center [876, 16] width 54 height 16
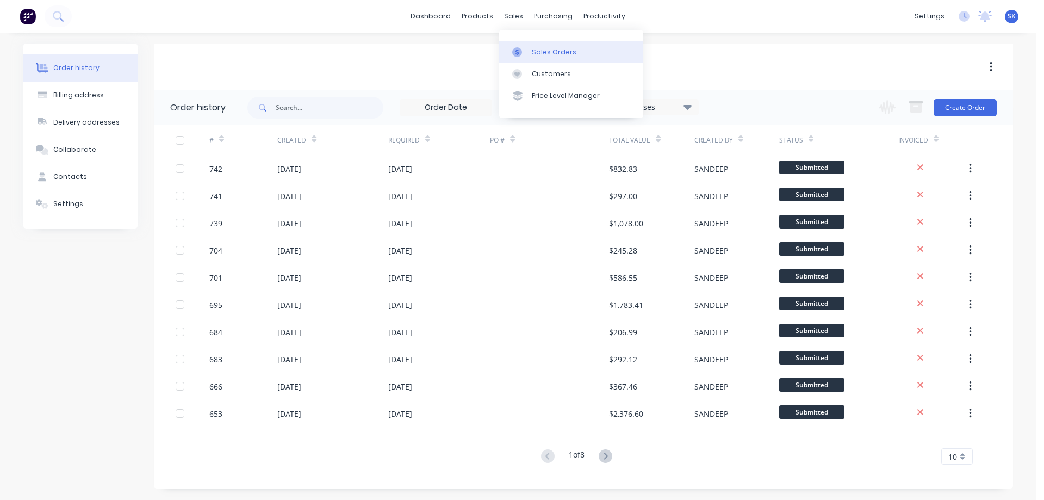
click at [547, 46] on link "Sales Orders" at bounding box center [571, 52] width 144 height 22
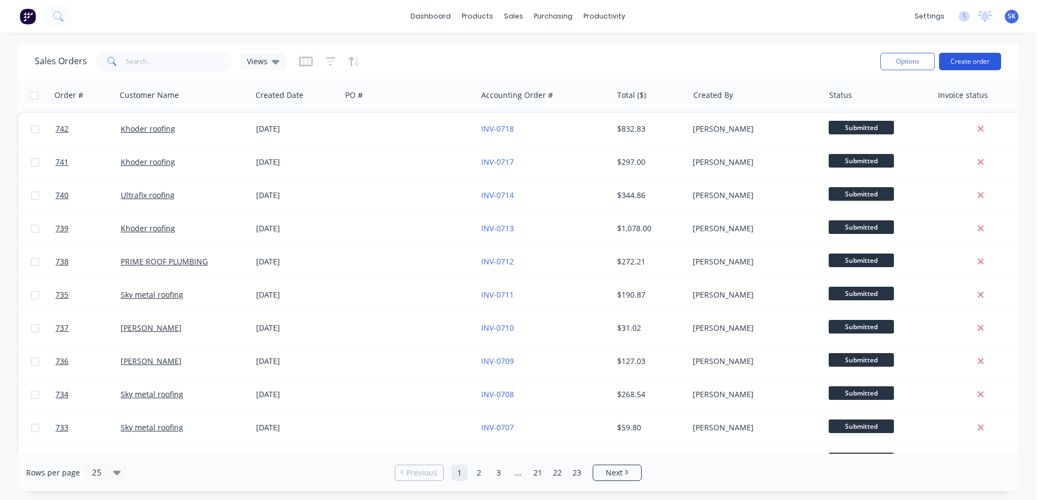
click at [964, 59] on button "Create order" at bounding box center [970, 61] width 62 height 17
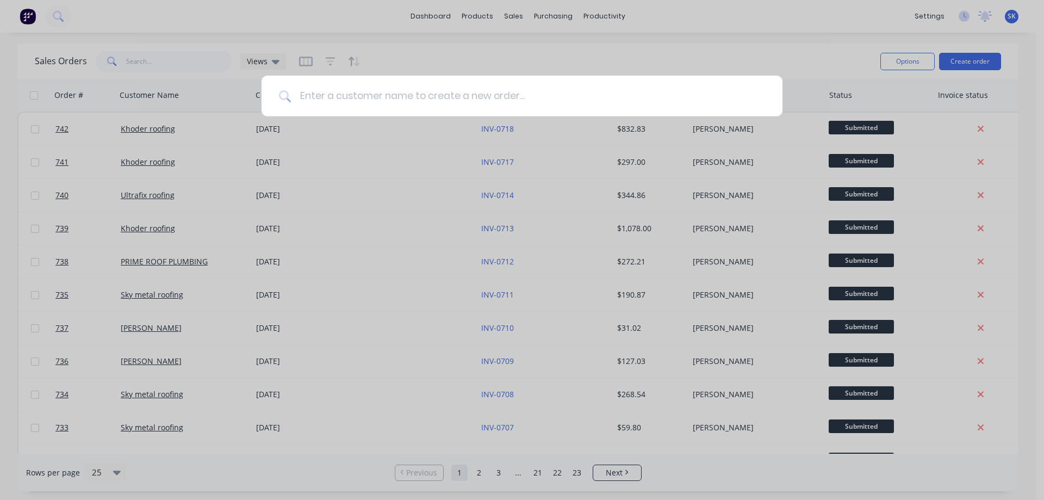
click at [494, 98] on input at bounding box center [528, 96] width 474 height 41
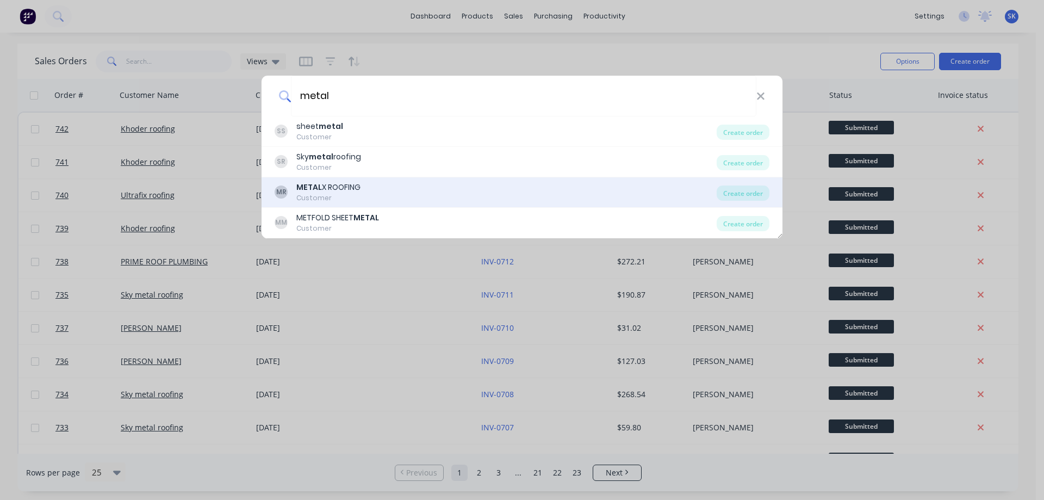
type input "metal"
click at [352, 191] on div "METAL X ROOFING" at bounding box center [328, 187] width 64 height 11
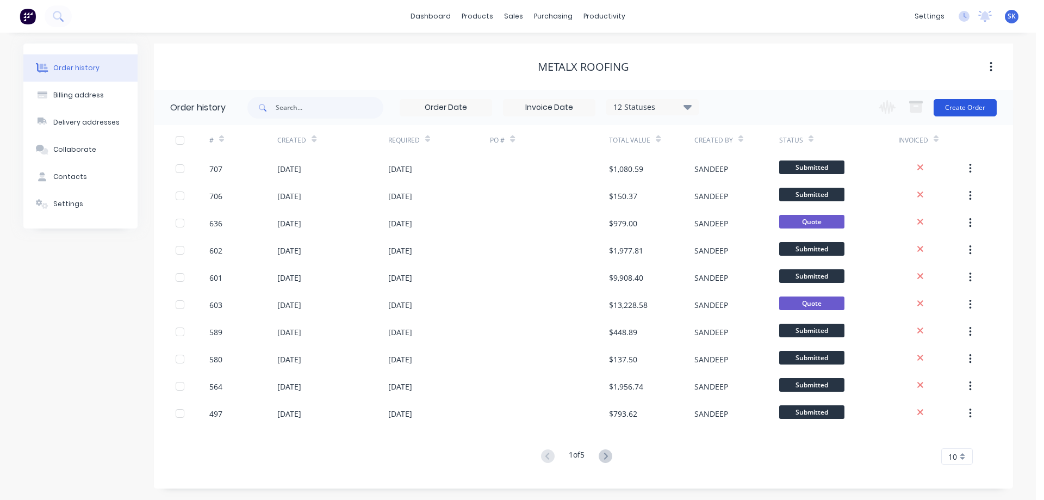
click at [969, 110] on button "Create Order" at bounding box center [965, 107] width 63 height 17
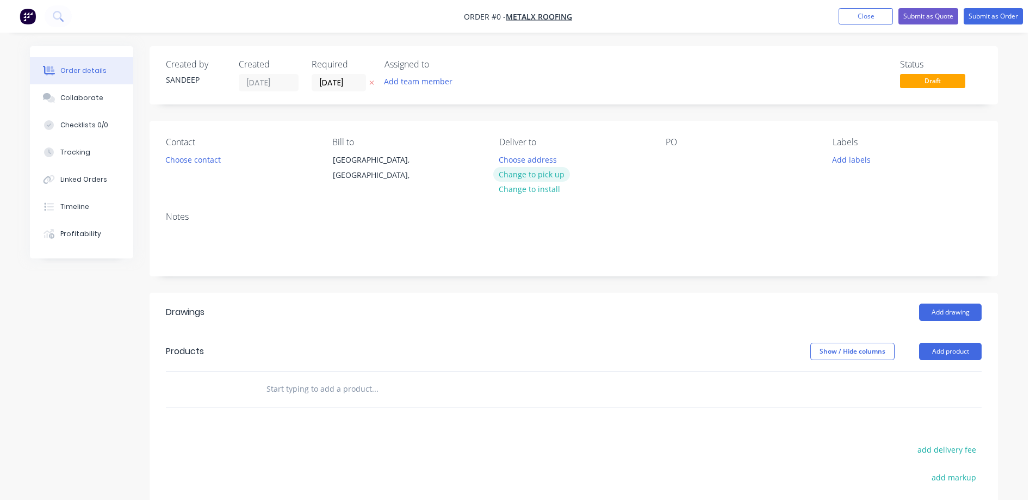
click at [513, 171] on button "Change to pick up" at bounding box center [531, 174] width 77 height 15
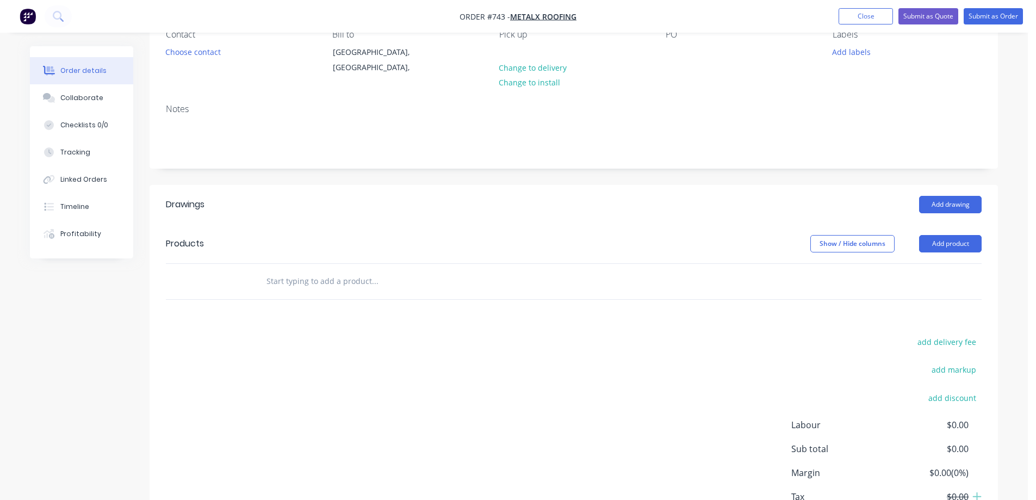
scroll to position [163, 0]
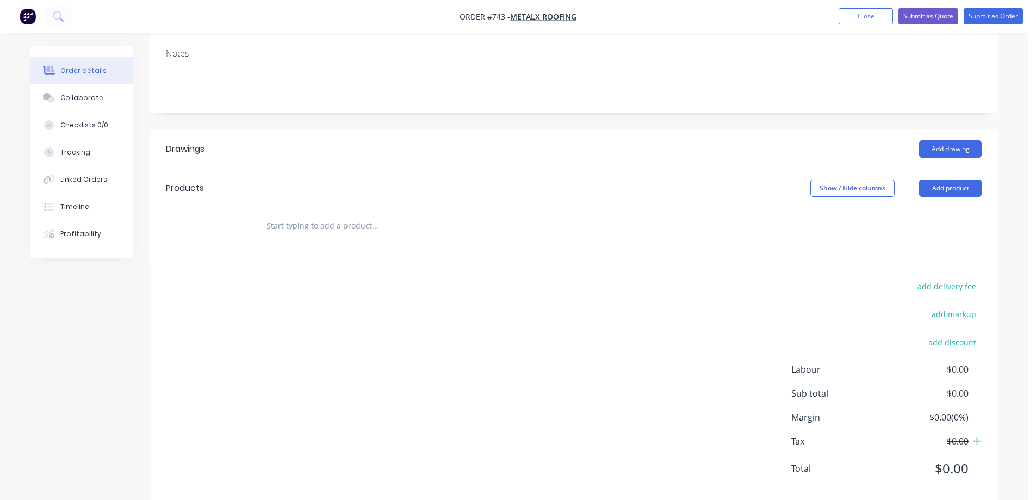
click at [301, 231] on input "text" at bounding box center [375, 226] width 218 height 22
type input "r"
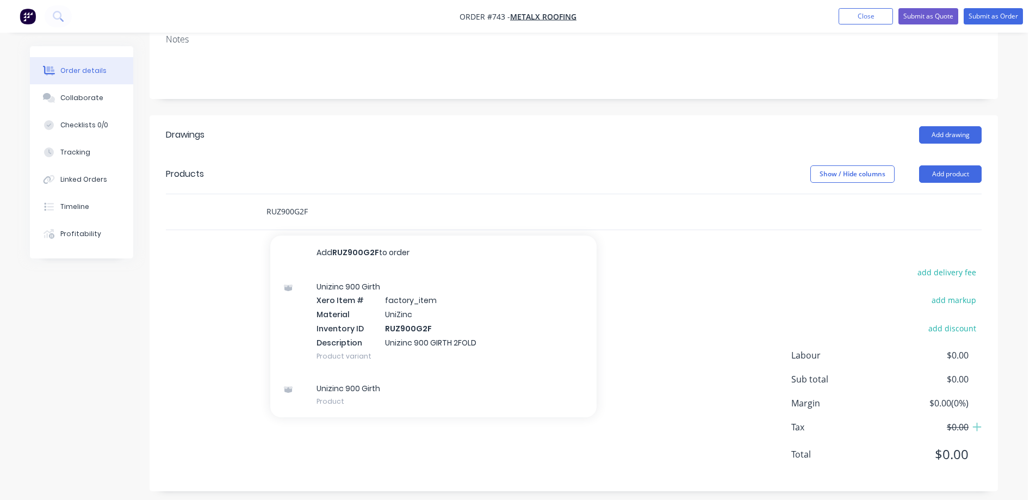
scroll to position [185, 0]
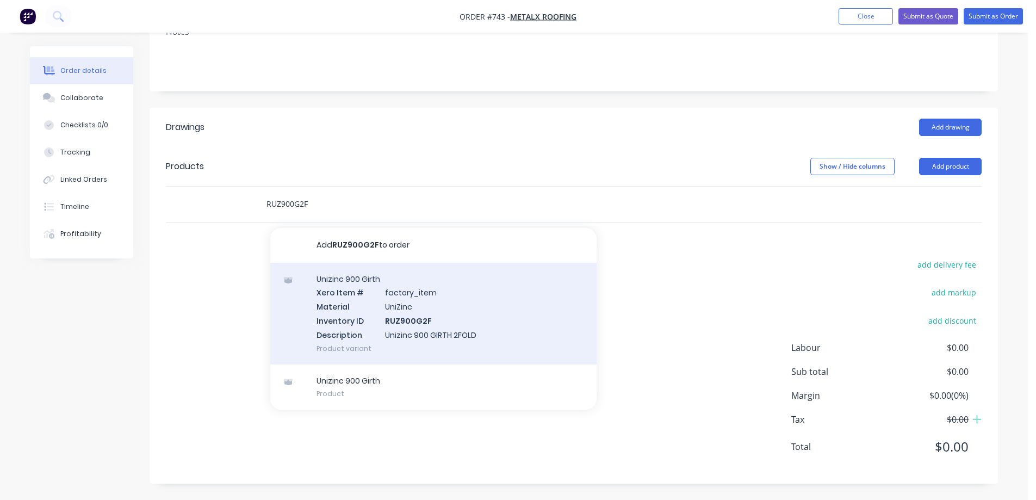
type input "RUZ900G2F"
click at [336, 296] on div "Unizinc 900 Girth Xero Item # factory_item Material UniZinc Inventory ID RUZ900…" at bounding box center [433, 314] width 326 height 102
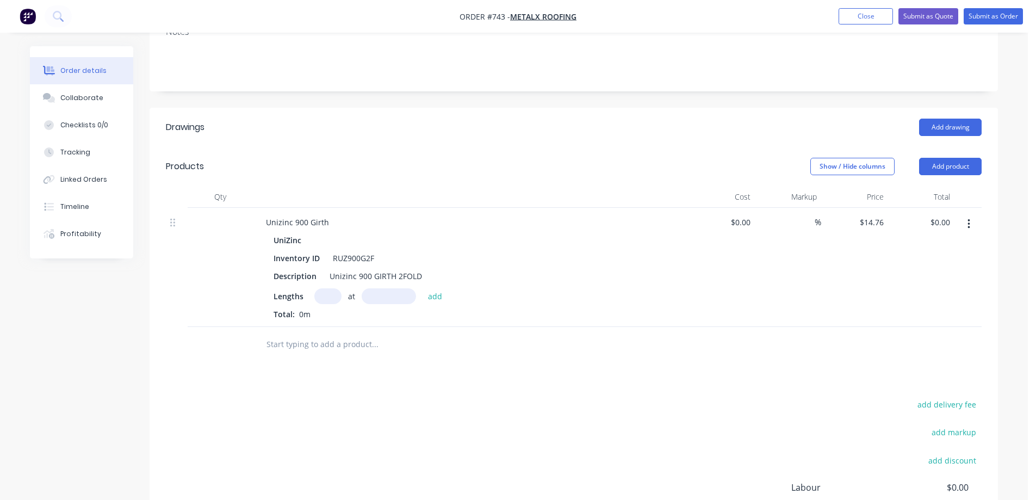
click at [329, 293] on input "text" at bounding box center [327, 296] width 27 height 16
type input "8"
type input "4500mm"
click at [429, 299] on button "add" at bounding box center [436, 295] width 26 height 15
type input "$531.36"
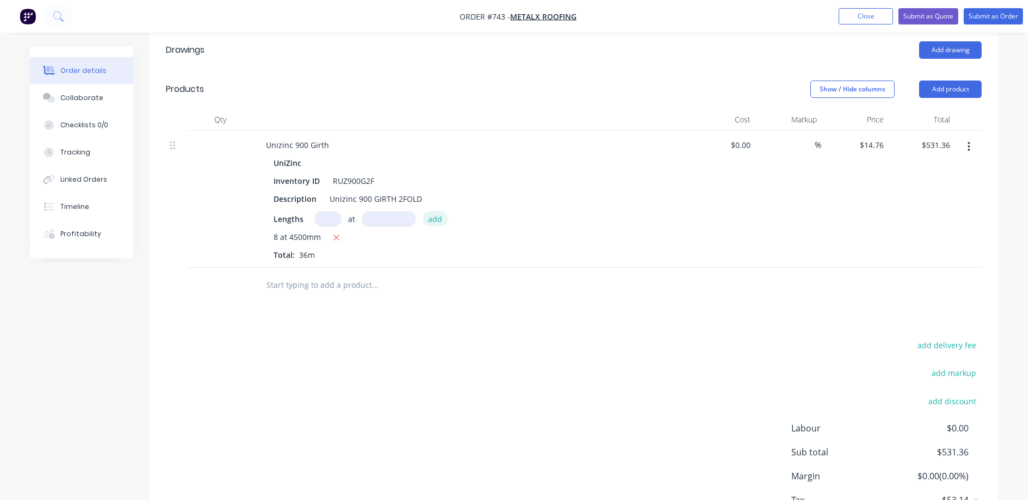
scroll to position [294, 0]
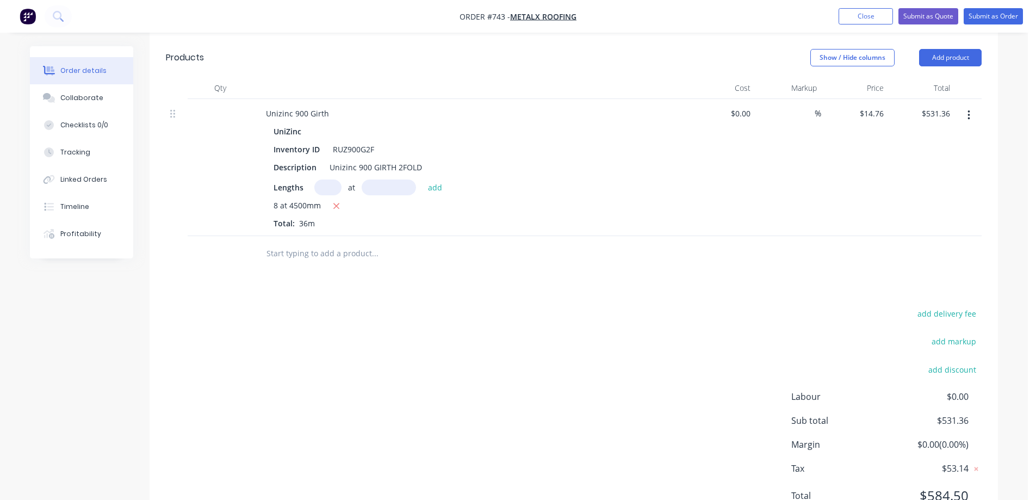
click at [336, 252] on input "text" at bounding box center [375, 254] width 218 height 22
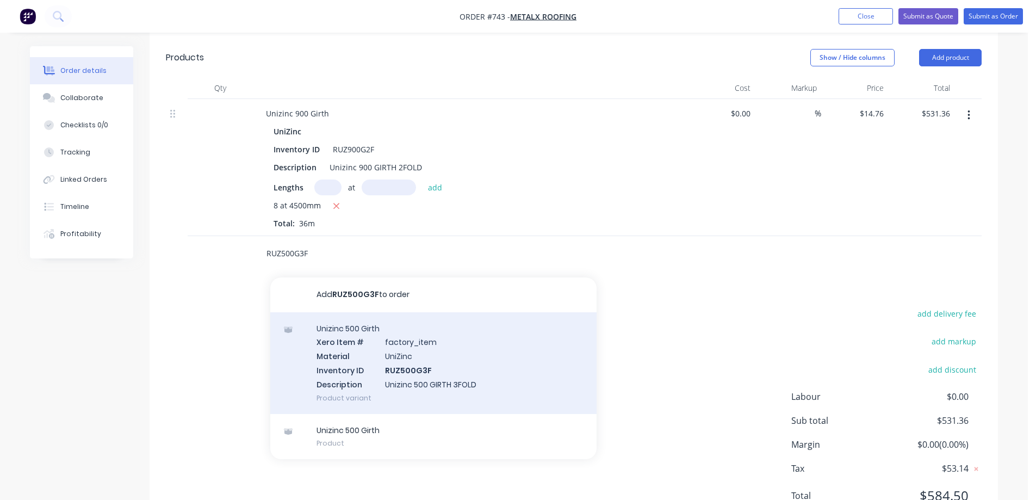
type input "RUZ500G3F"
click at [369, 343] on div "Unizinc 500 Girth Xero Item # factory_item Material UniZinc Inventory ID RUZ500…" at bounding box center [433, 363] width 326 height 102
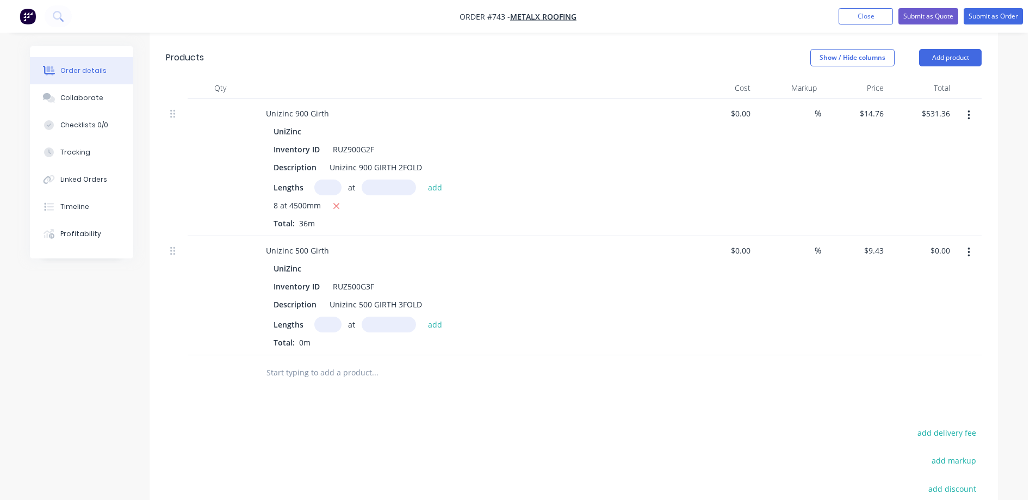
click at [323, 325] on input "text" at bounding box center [327, 325] width 27 height 16
type input "4"
type input "4500mm"
click at [432, 322] on button "add" at bounding box center [436, 324] width 26 height 15
type input "$169.74"
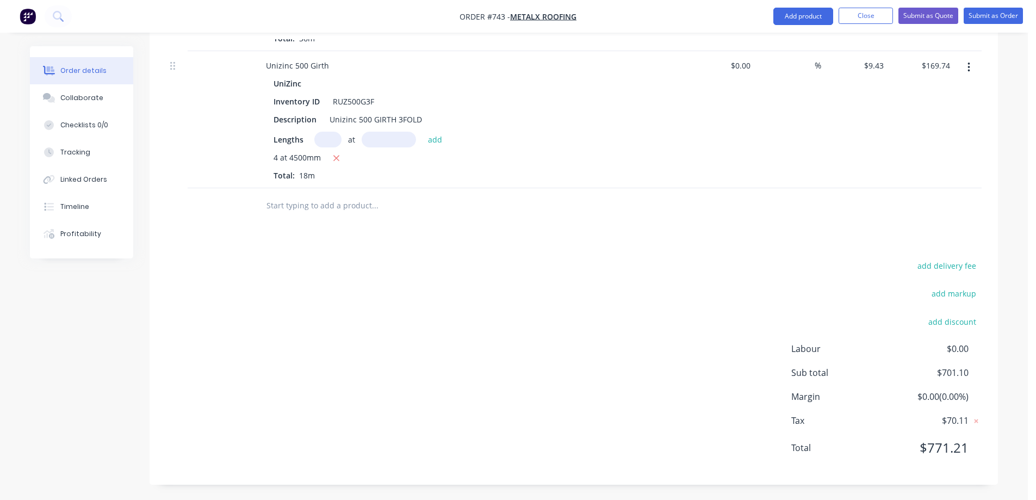
scroll to position [480, 0]
click at [344, 210] on input "text" at bounding box center [375, 205] width 218 height 22
type input "RUZ"
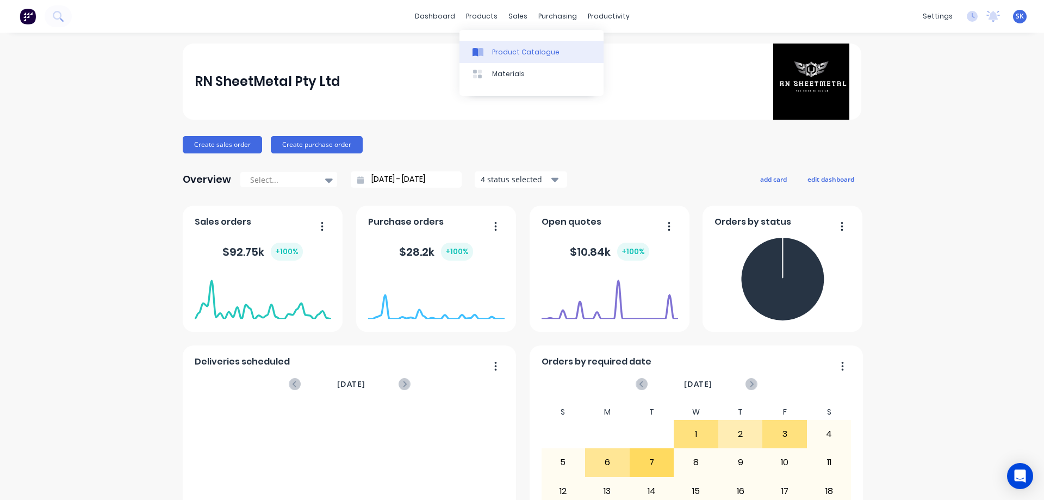
click at [497, 49] on div "Product Catalogue" at bounding box center [525, 52] width 67 height 10
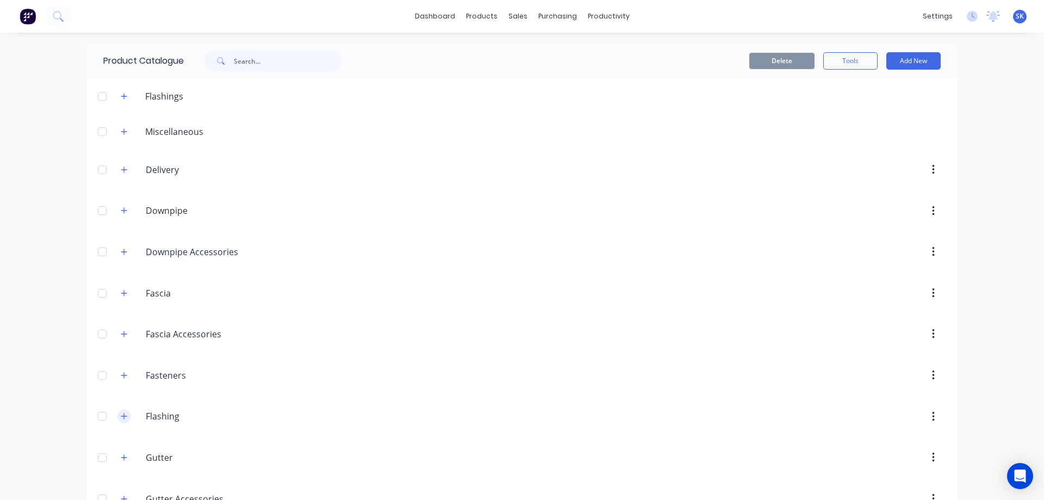
click at [121, 418] on icon "button" at bounding box center [124, 416] width 7 height 8
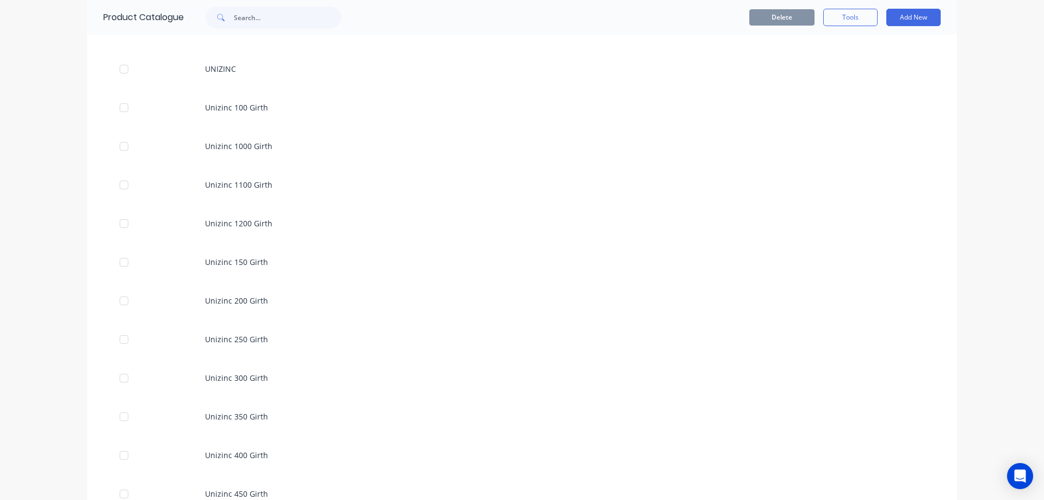
scroll to position [2719, 0]
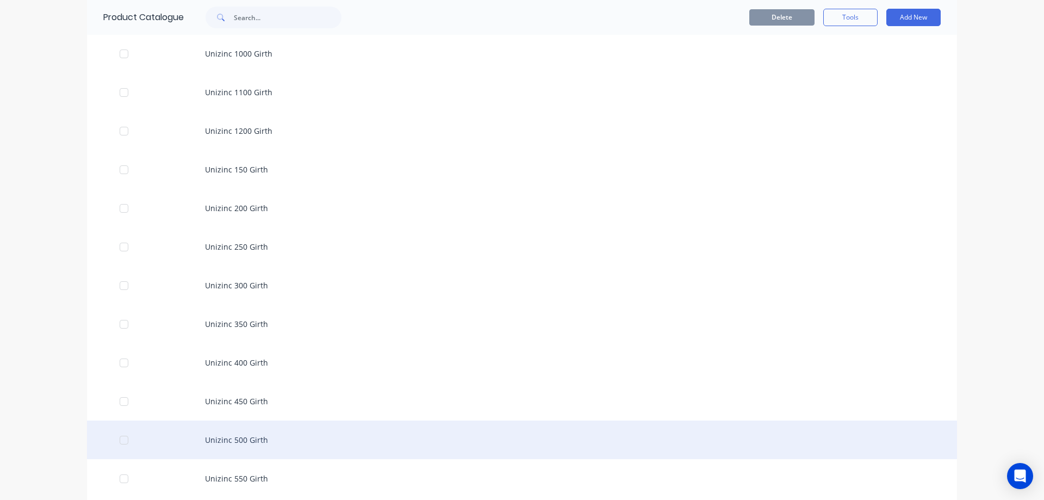
click at [214, 446] on div "Unizinc 500 Girth" at bounding box center [522, 439] width 870 height 39
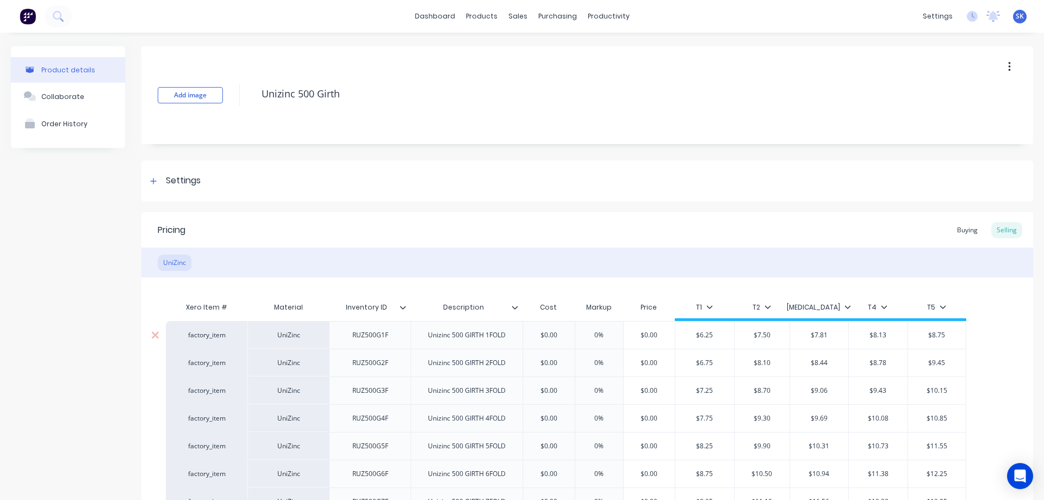
type textarea "x"
click at [22, 14] on img at bounding box center [28, 16] width 16 height 16
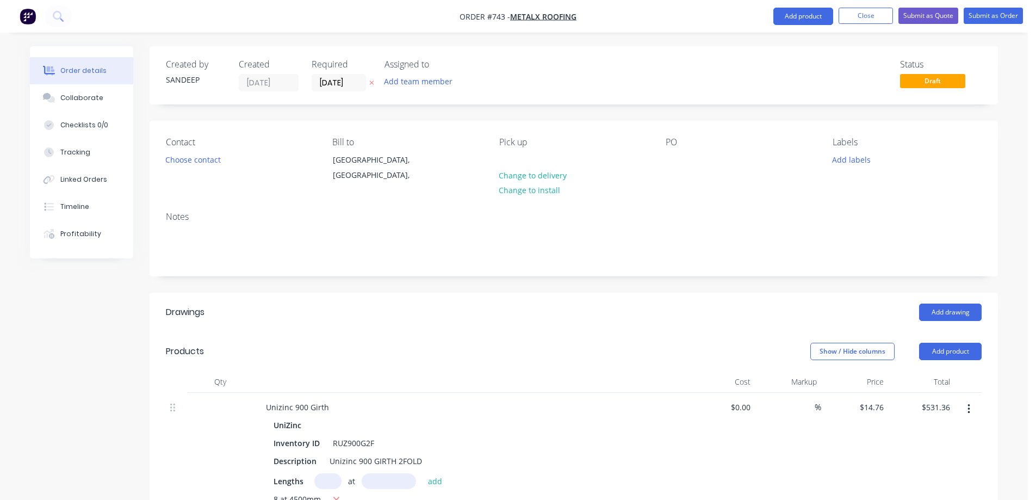
scroll to position [480, 0]
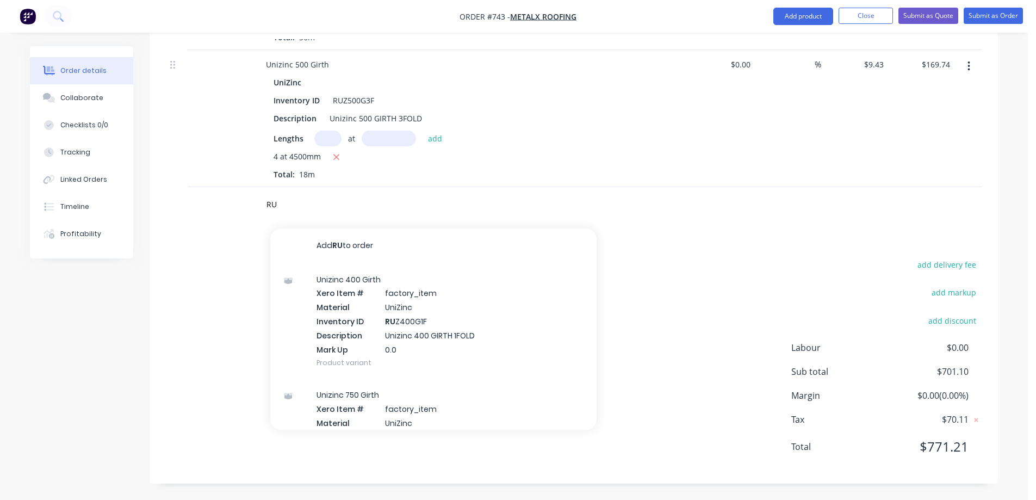
type input "R"
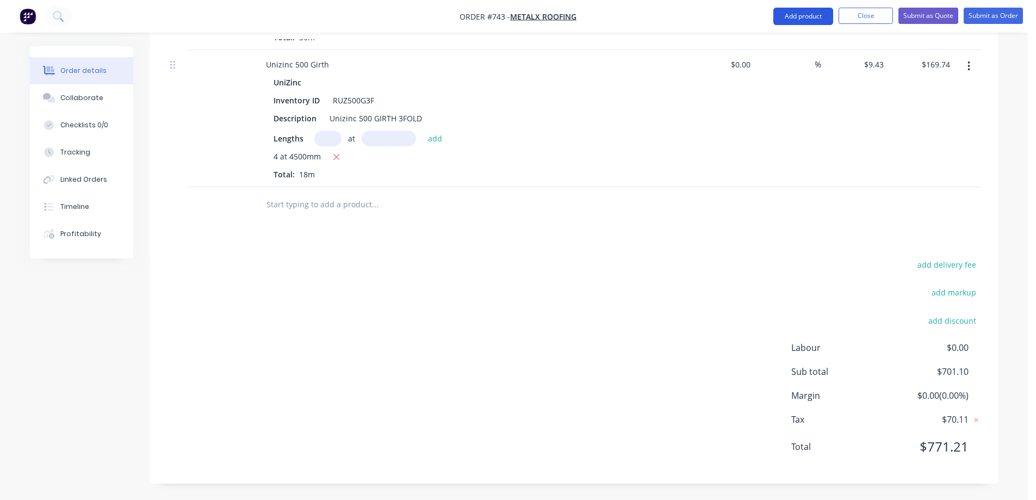
click at [788, 11] on button "Add product" at bounding box center [803, 16] width 60 height 17
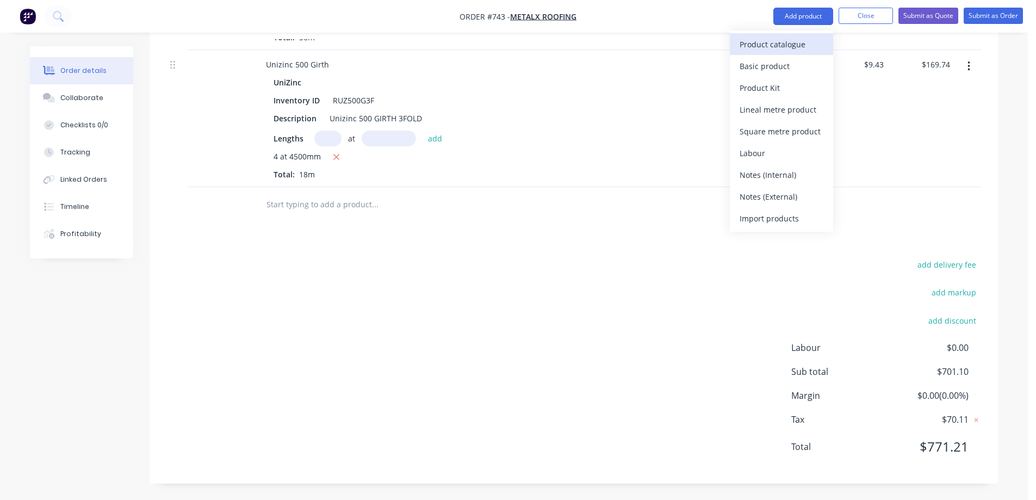
click at [776, 40] on div "Product catalogue" at bounding box center [782, 44] width 84 height 16
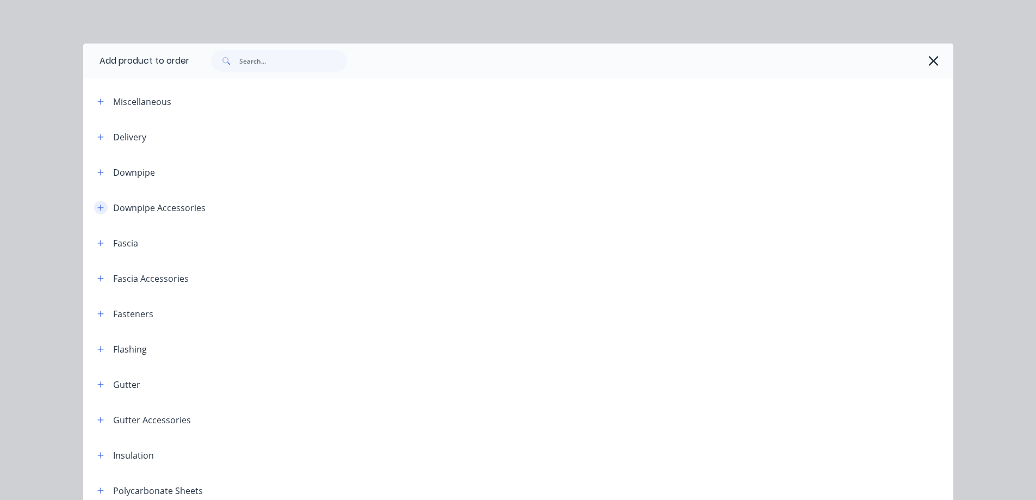
click at [97, 210] on icon "button" at bounding box center [100, 208] width 7 height 8
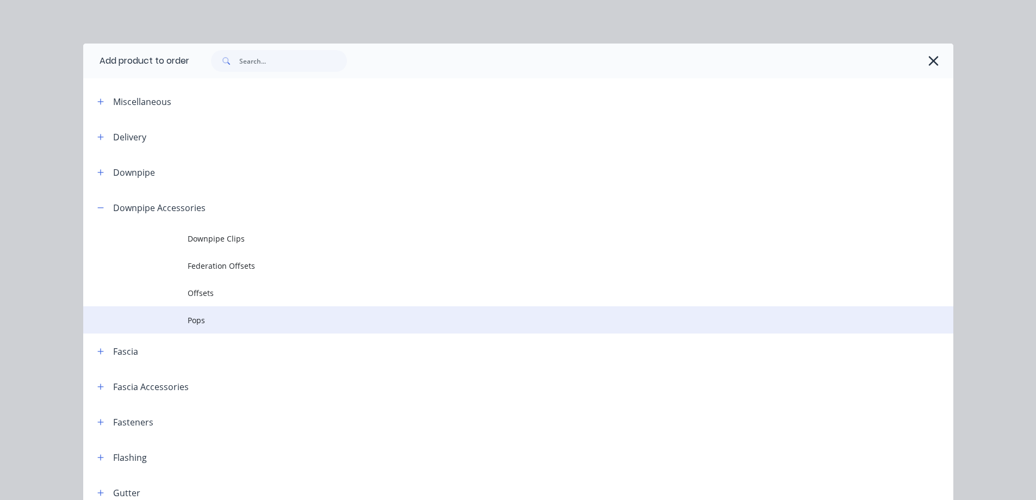
click at [165, 312] on td at bounding box center [135, 319] width 104 height 27
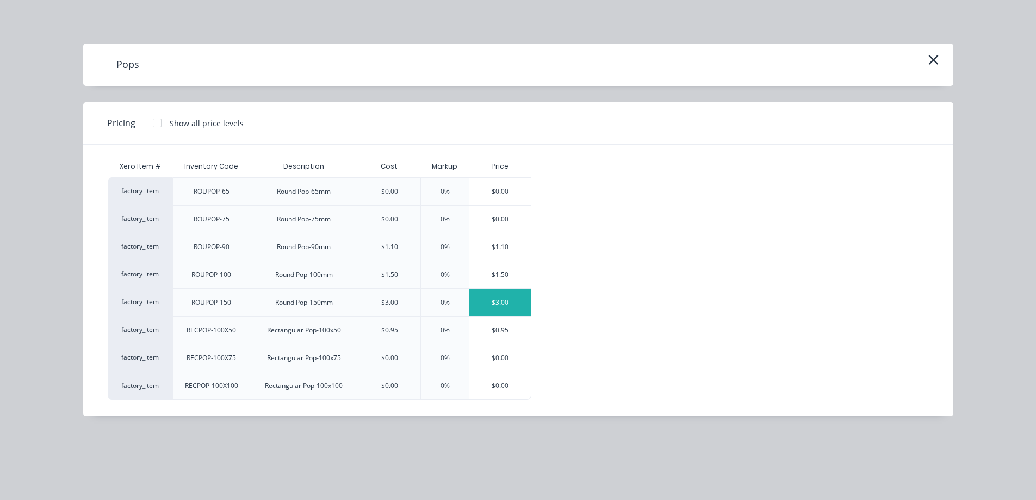
click at [515, 303] on div "$3.00" at bounding box center [499, 302] width 61 height 27
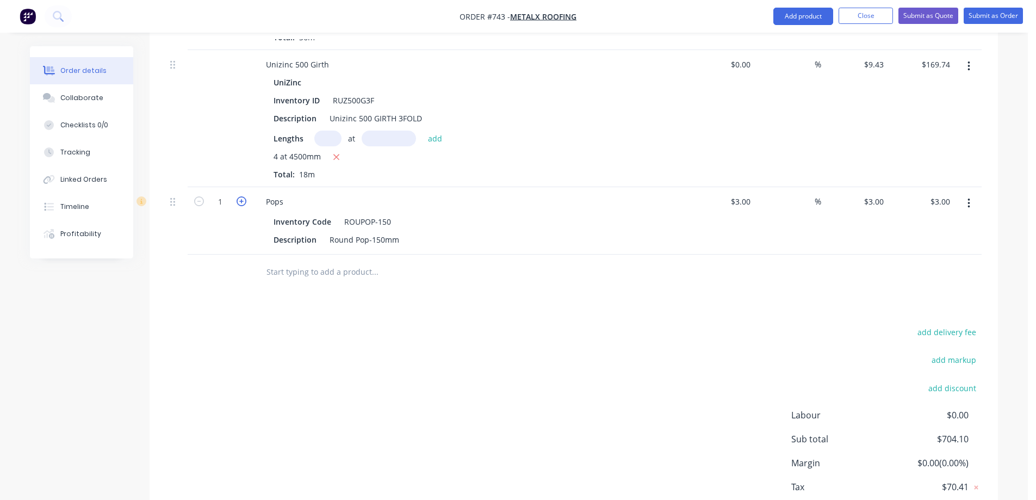
click at [240, 202] on icon "button" at bounding box center [242, 201] width 10 height 10
type input "2"
type input "$6.00"
click at [883, 203] on input "3" at bounding box center [875, 202] width 25 height 16
type input "5.5"
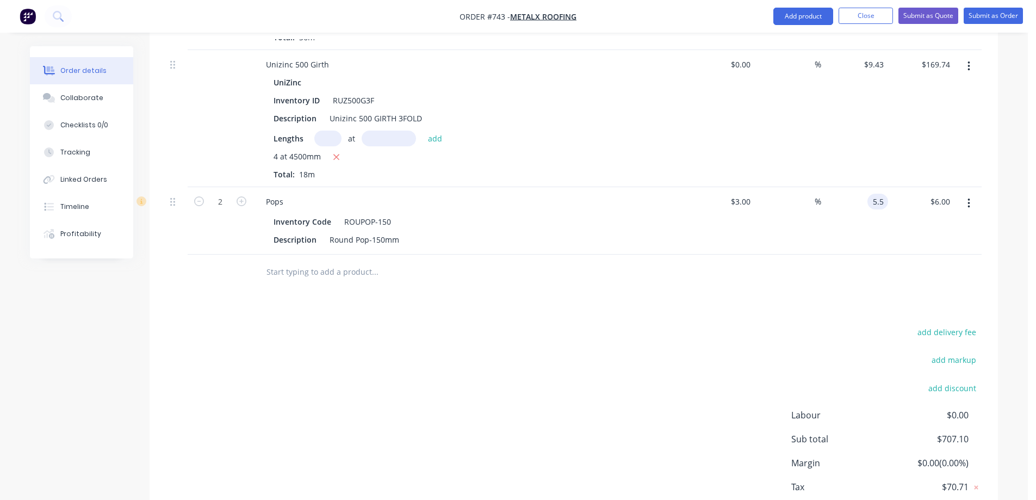
type input "83.33"
type input "$5.50"
type input "$11.00"
click at [782, 263] on div at bounding box center [574, 272] width 816 height 35
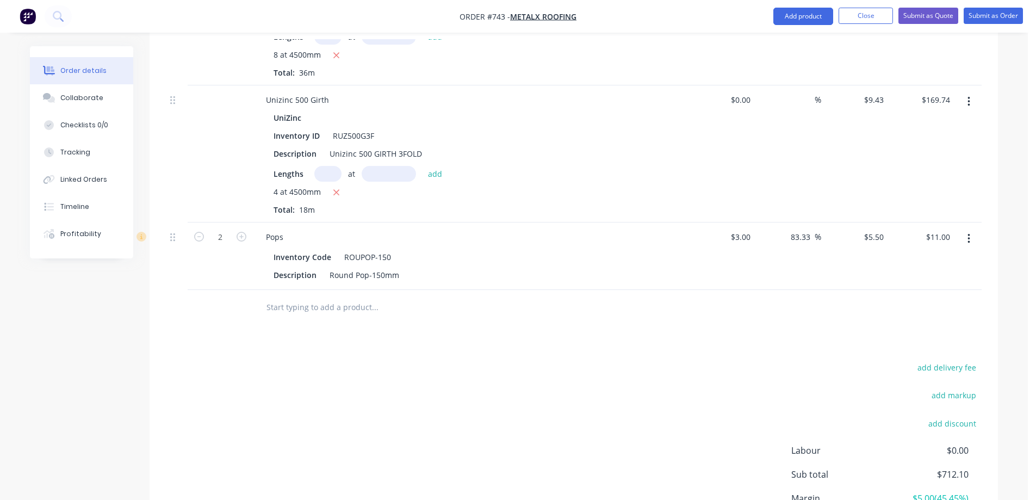
scroll to position [425, 0]
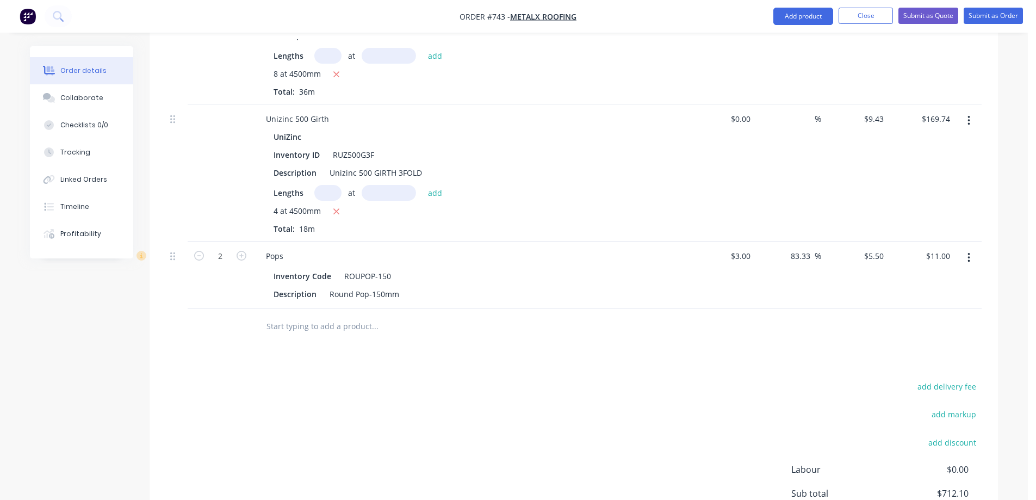
click at [326, 327] on input "text" at bounding box center [375, 326] width 218 height 22
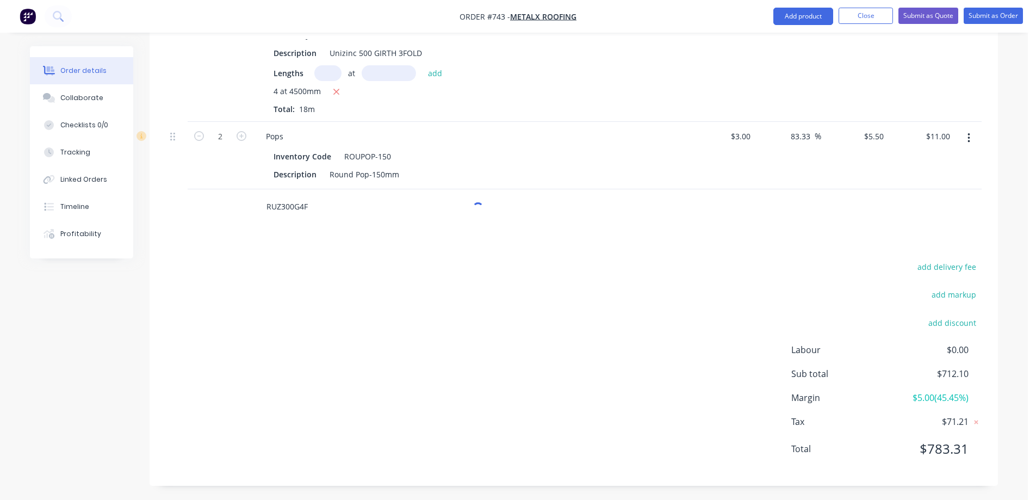
scroll to position [547, 0]
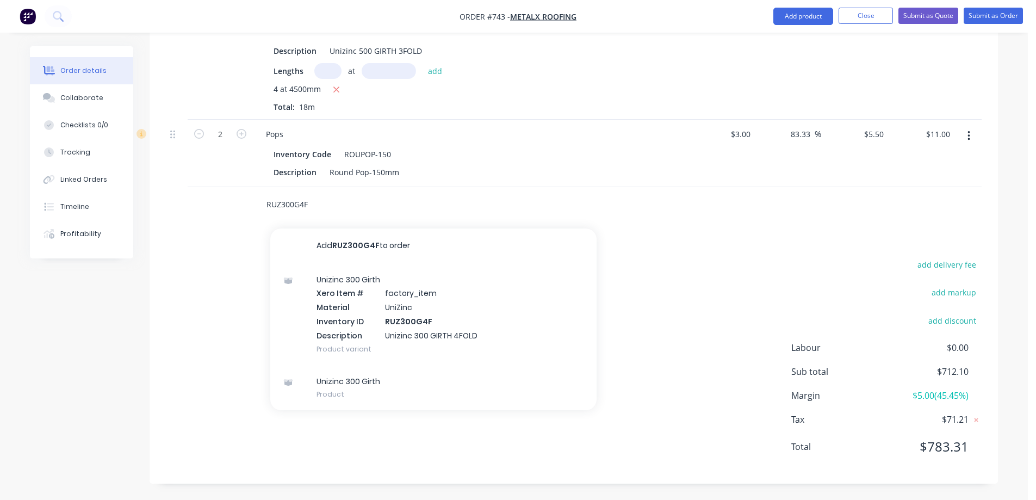
type input "RUZ300G4F"
click at [349, 307] on div "Unizinc 300 Girth Xero Item # factory_item Material UniZinc Inventory ID RUZ300…" at bounding box center [433, 314] width 326 height 102
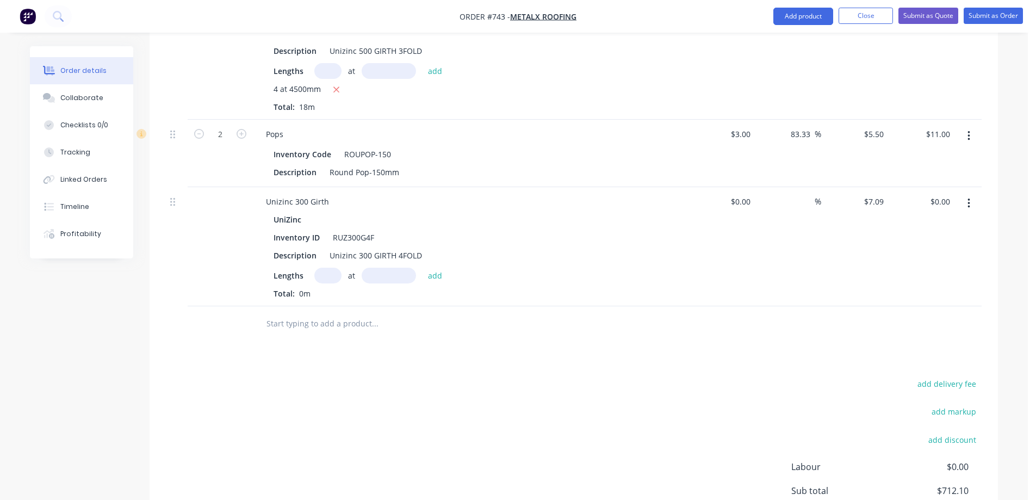
click at [331, 276] on input "text" at bounding box center [327, 276] width 27 height 16
type input "2"
type input "2800mm"
click at [441, 280] on button "add" at bounding box center [436, 275] width 26 height 15
type input "$39.70"
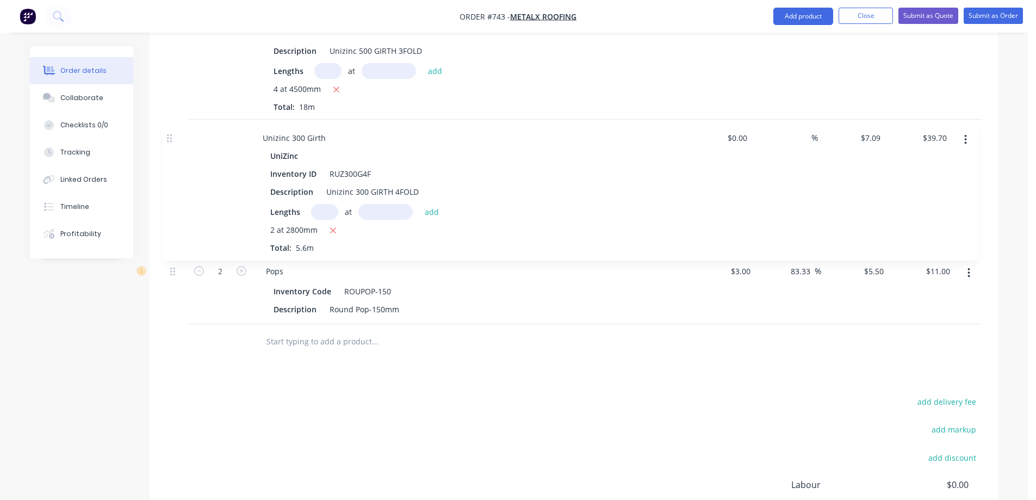
drag, startPoint x: 174, startPoint y: 201, endPoint x: 171, endPoint y: 134, distance: 67.0
click at [171, 134] on div "Unizinc 900 Girth UniZinc Inventory ID RUZ900G2F Description Unizinc 900 GIRTH …" at bounding box center [574, 85] width 816 height 479
drag, startPoint x: 309, startPoint y: 328, endPoint x: 310, endPoint y: 338, distance: 9.3
click at [310, 336] on div at bounding box center [449, 341] width 392 height 35
click at [310, 338] on input "text" at bounding box center [375, 342] width 218 height 22
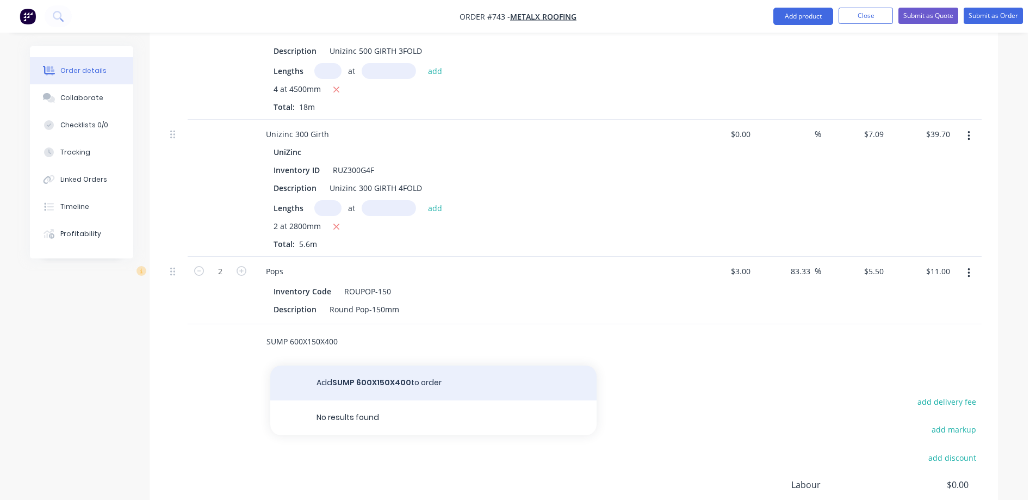
type input "SUMP 600X150X400"
click at [346, 379] on button "Add SUMP 600X150X400 to order" at bounding box center [433, 382] width 326 height 35
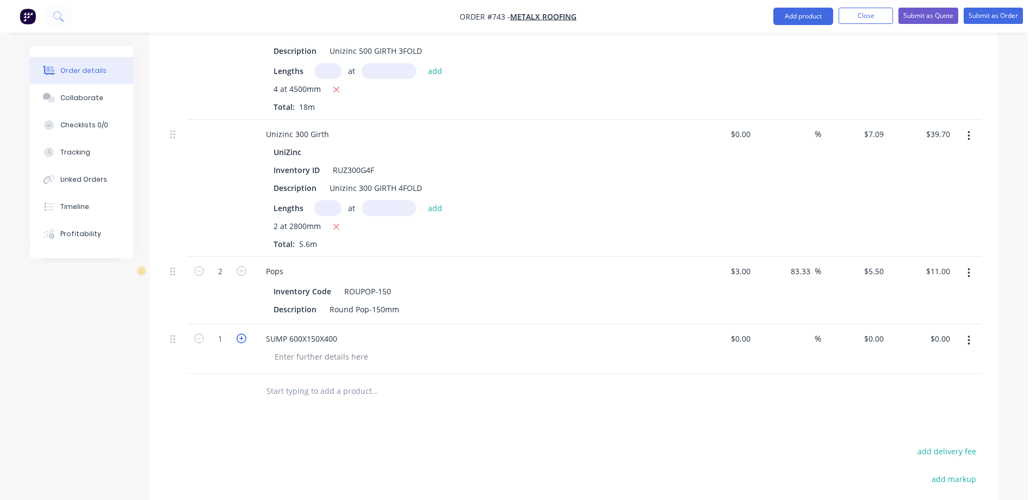
click at [241, 337] on icon "button" at bounding box center [242, 338] width 10 height 10
type input "2"
click at [869, 334] on div "0 0" at bounding box center [854, 348] width 67 height 49
type input "$70.00"
type input "$140.00"
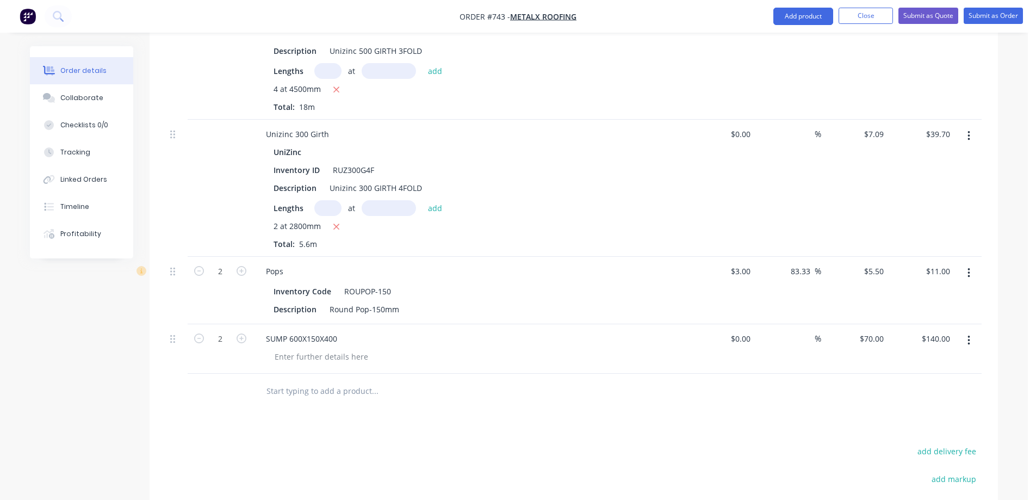
click at [337, 406] on div at bounding box center [449, 391] width 392 height 35
drag, startPoint x: 267, startPoint y: 133, endPoint x: 292, endPoint y: 140, distance: 25.9
click at [292, 140] on div "Unizinc 300 Girth" at bounding box center [297, 134] width 80 height 16
copy div "Unizinc"
click at [342, 337] on div "SUMP 600X150X400" at bounding box center [301, 339] width 89 height 16
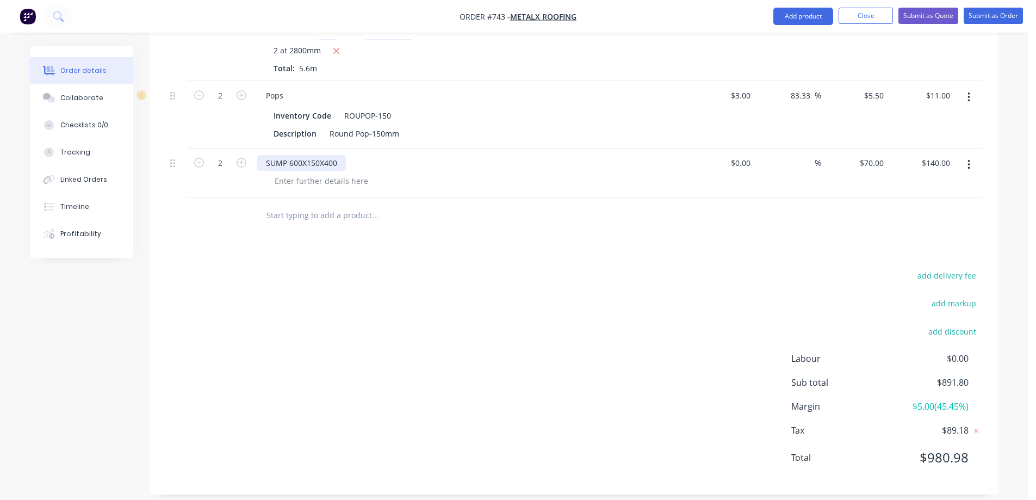
scroll to position [734, 0]
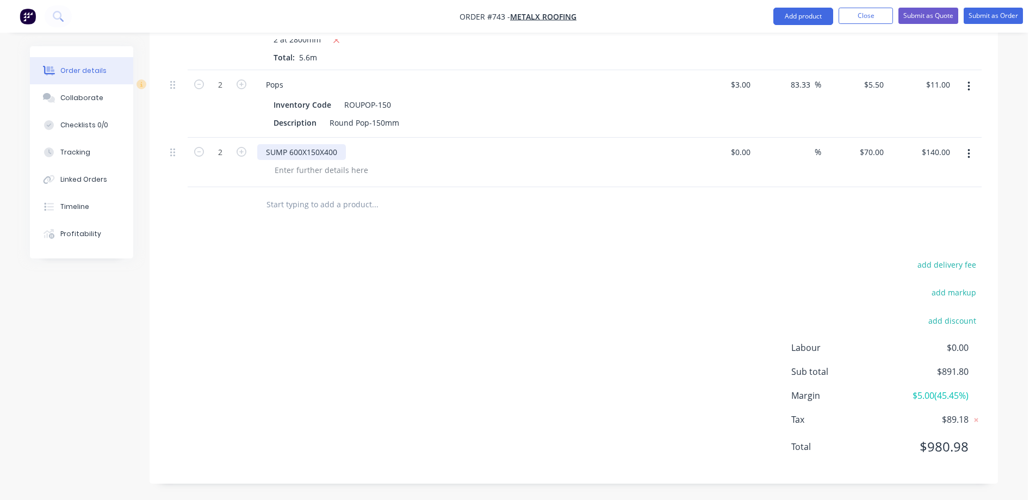
click at [338, 152] on div "SUMP 600X150X400" at bounding box center [301, 152] width 89 height 16
click at [337, 287] on div "add delivery fee add markup add discount Labour $0.00 Sub total $891.80 Margin …" at bounding box center [574, 362] width 816 height 210
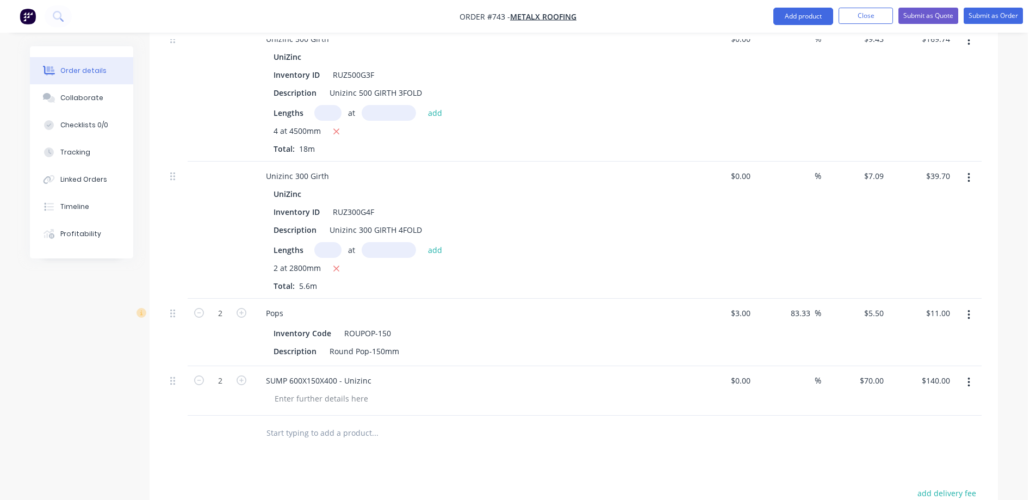
scroll to position [516, 0]
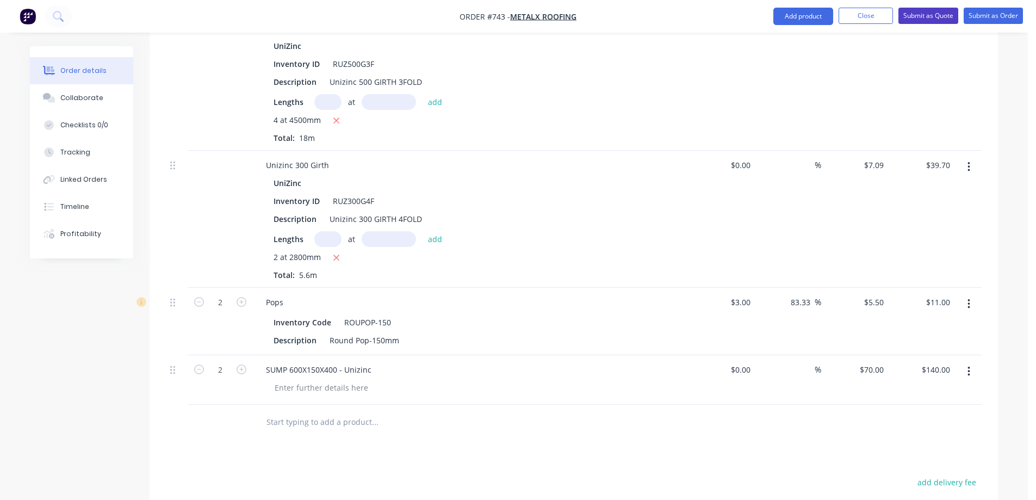
click at [915, 18] on button "Submit as Quote" at bounding box center [928, 16] width 60 height 16
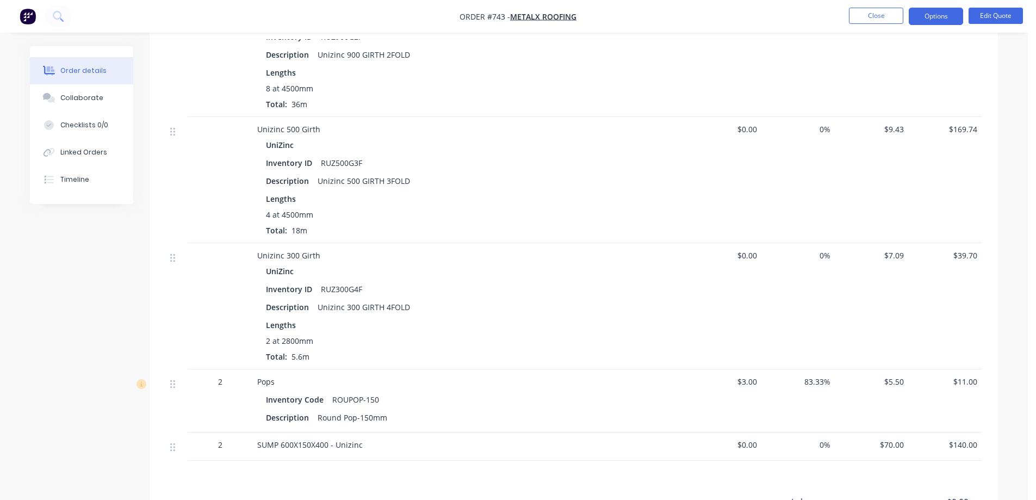
scroll to position [381, 0]
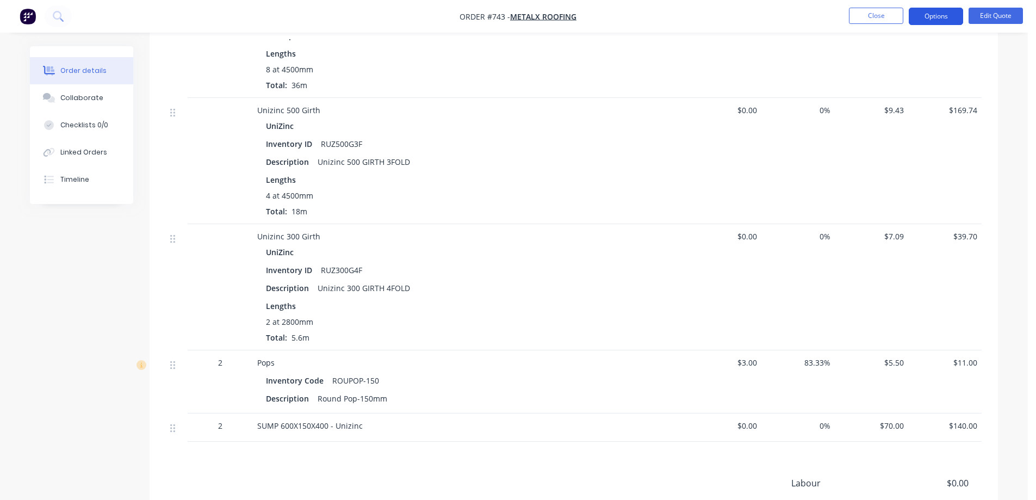
click at [952, 18] on button "Options" at bounding box center [936, 16] width 54 height 17
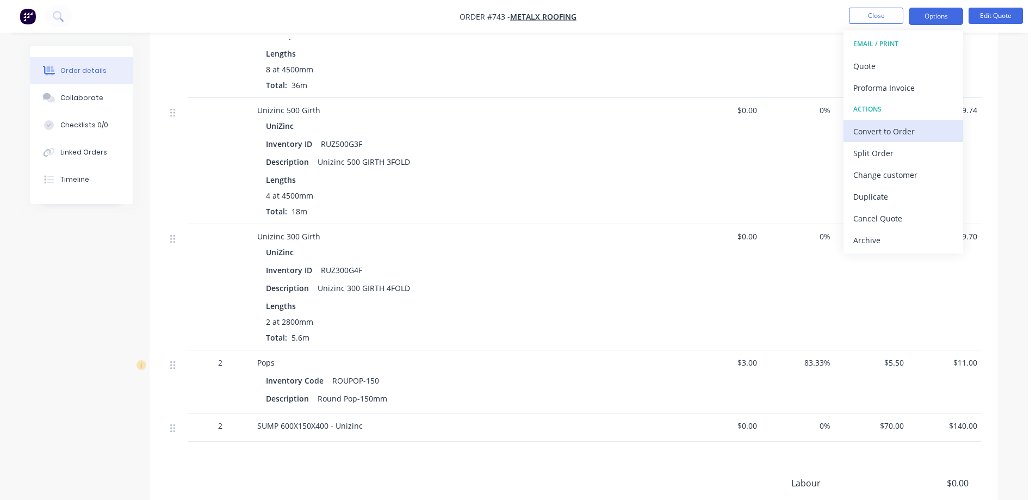
click at [885, 129] on div "Convert to Order" at bounding box center [903, 131] width 100 height 16
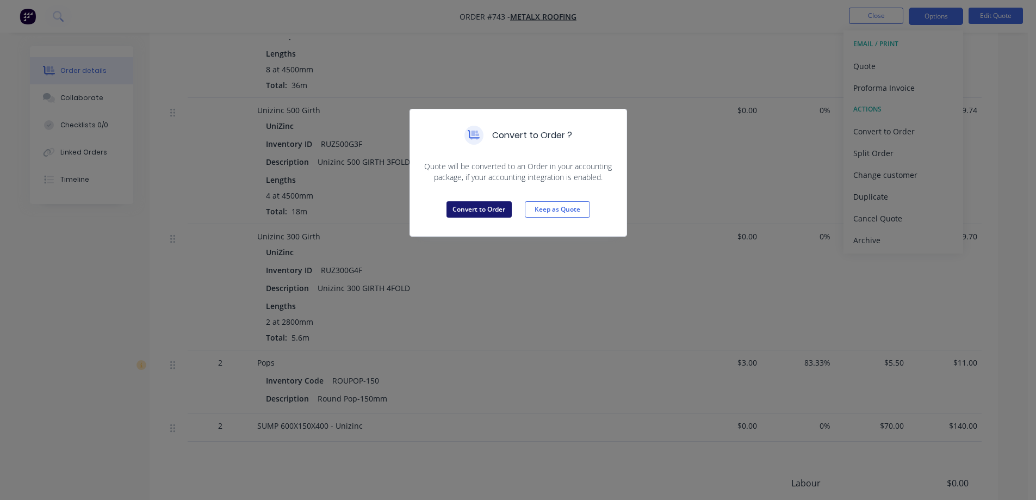
click at [486, 208] on button "Convert to Order" at bounding box center [479, 209] width 65 height 16
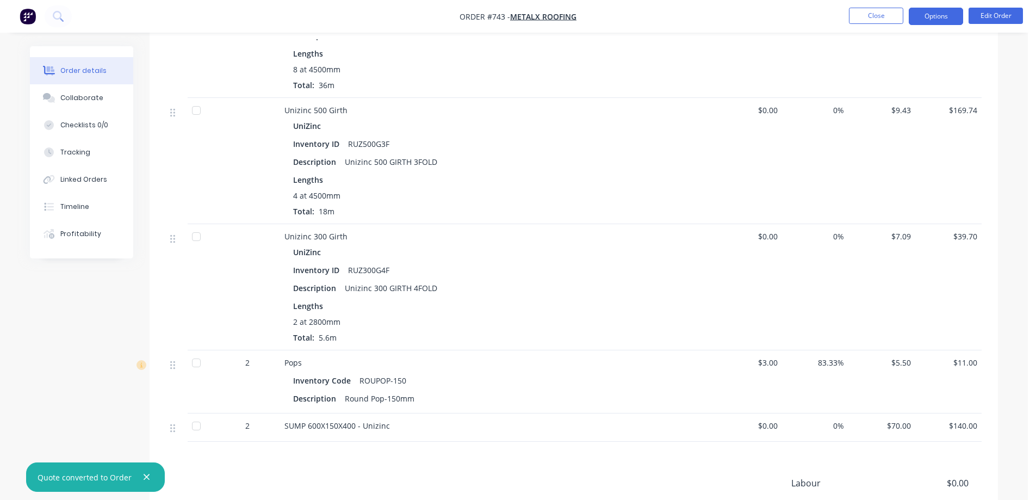
click at [944, 16] on button "Options" at bounding box center [936, 16] width 54 height 17
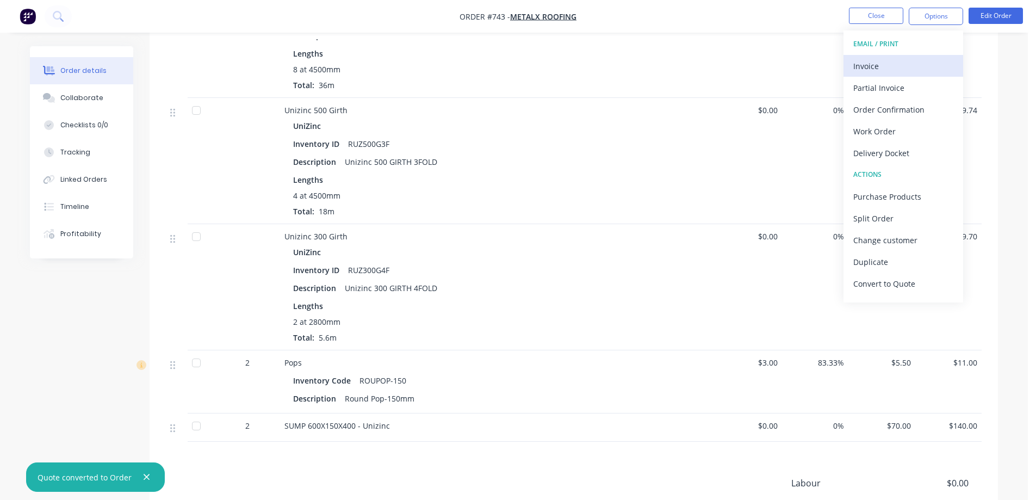
click at [900, 67] on div "Invoice" at bounding box center [903, 66] width 100 height 16
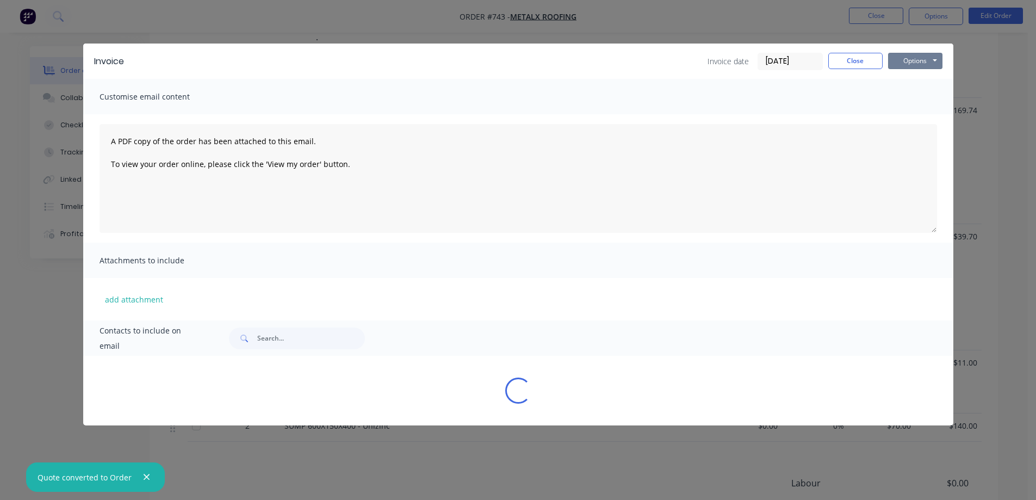
click at [922, 66] on button "Options" at bounding box center [915, 61] width 54 height 16
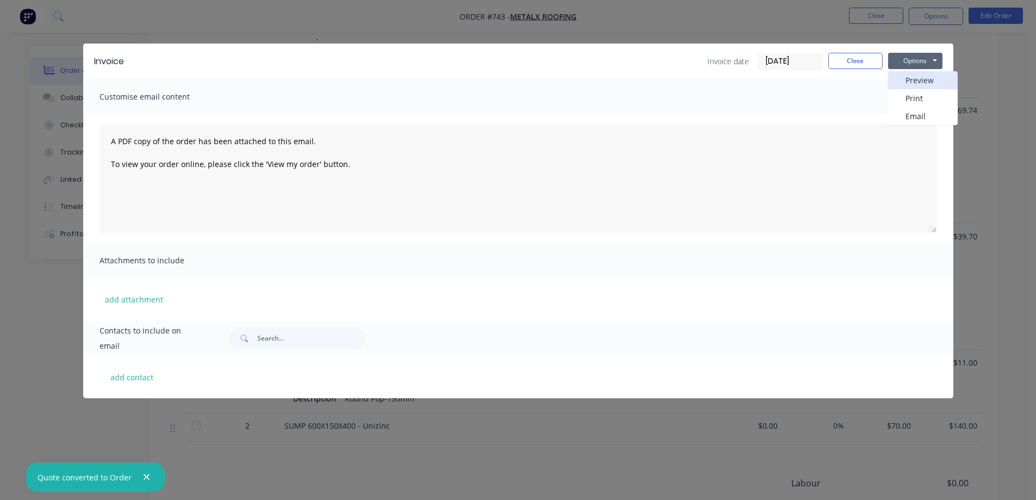
click at [917, 83] on button "Preview" at bounding box center [923, 80] width 70 height 18
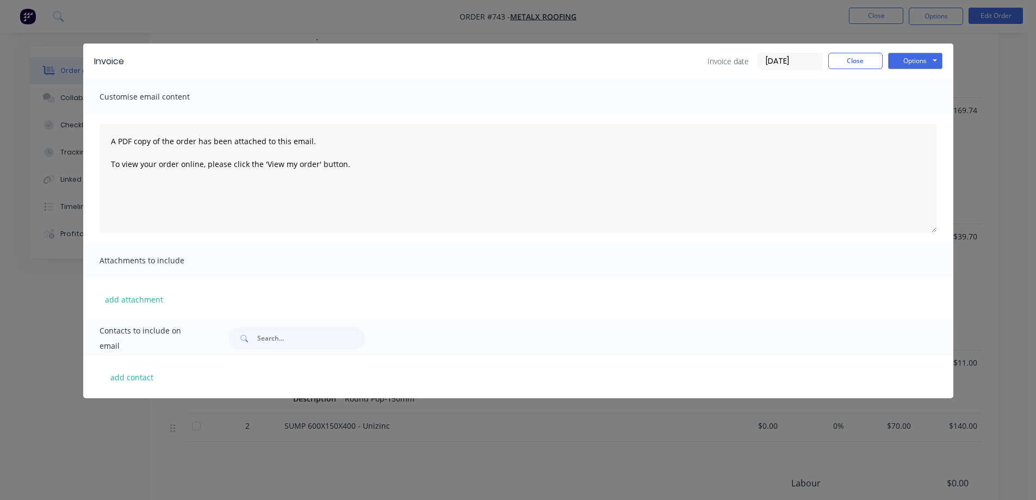
click at [698, 11] on div "Invoice Invoice date 08/10/25 Close Options Preview Print Email Customise email…" at bounding box center [518, 250] width 1036 height 500
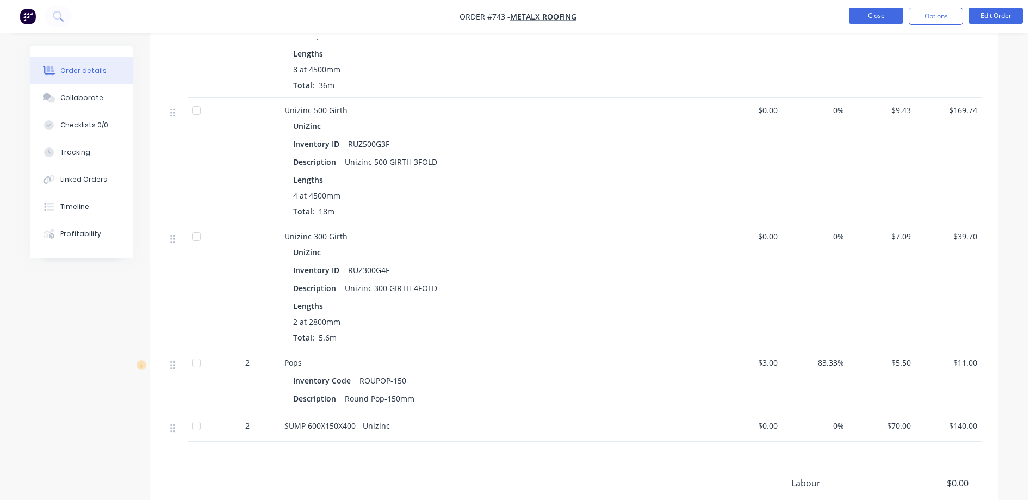
click at [887, 8] on button "Close" at bounding box center [876, 16] width 54 height 16
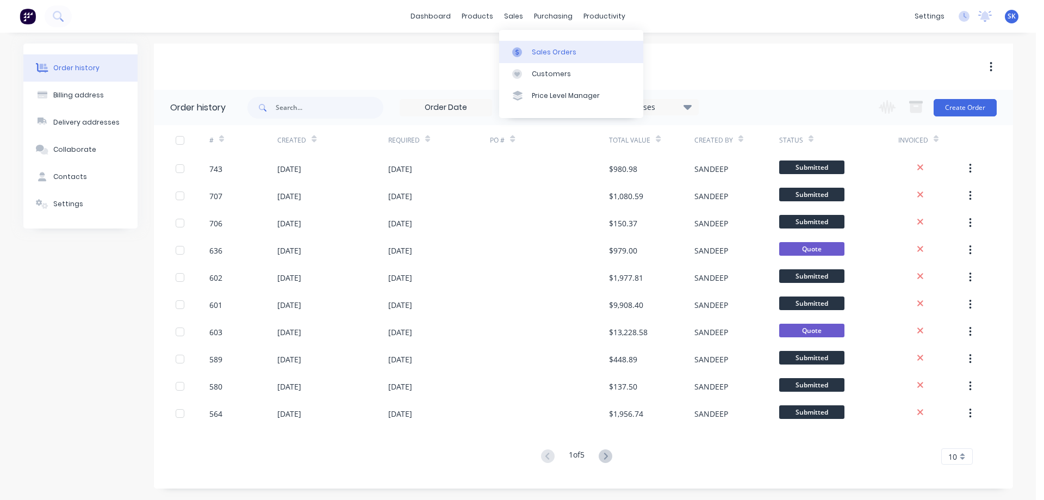
click at [538, 45] on link "Sales Orders" at bounding box center [571, 52] width 144 height 22
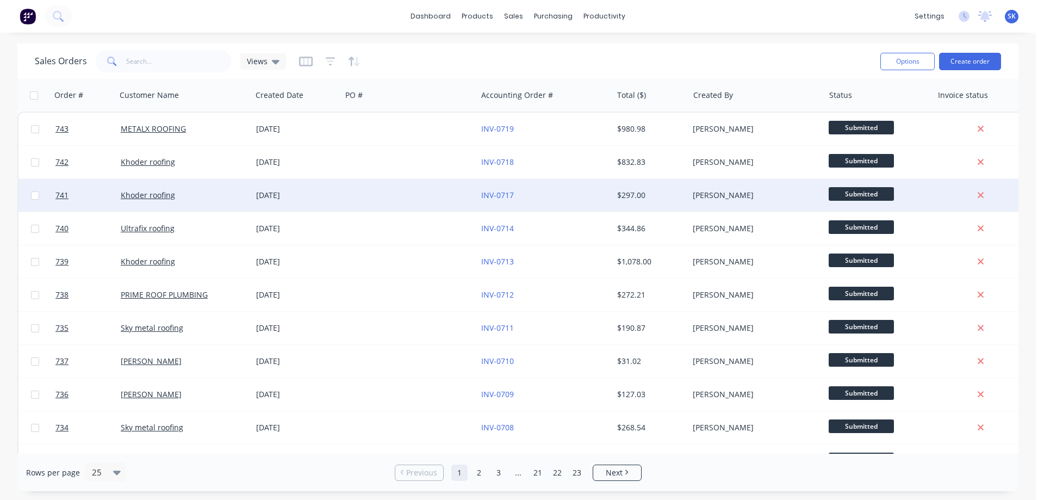
click at [320, 197] on div "08 Oct 2025" at bounding box center [296, 195] width 81 height 11
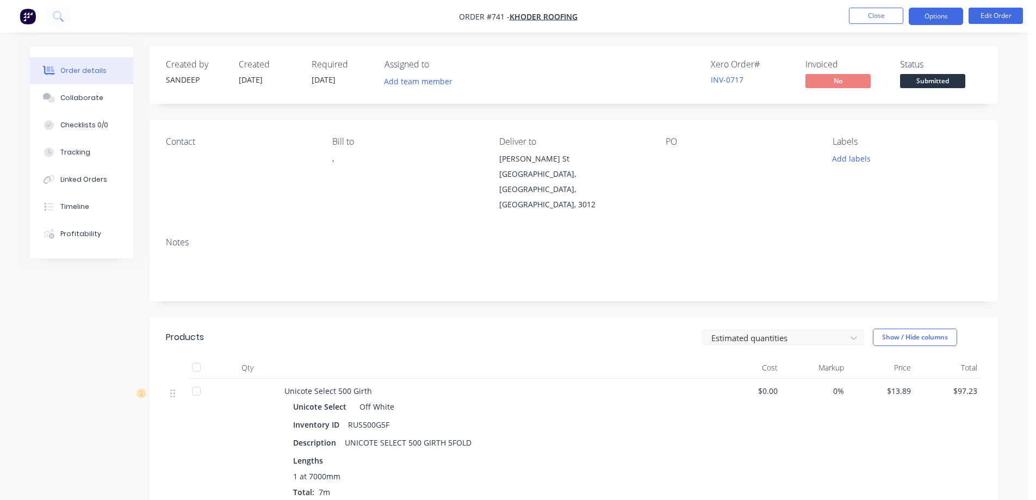
click at [938, 12] on button "Options" at bounding box center [936, 16] width 54 height 17
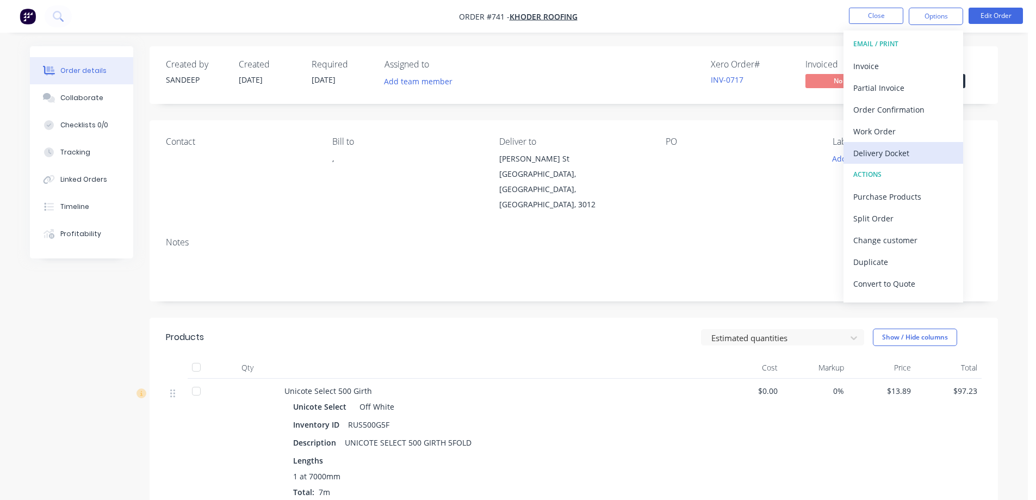
click at [879, 159] on div "Delivery Docket" at bounding box center [903, 153] width 100 height 16
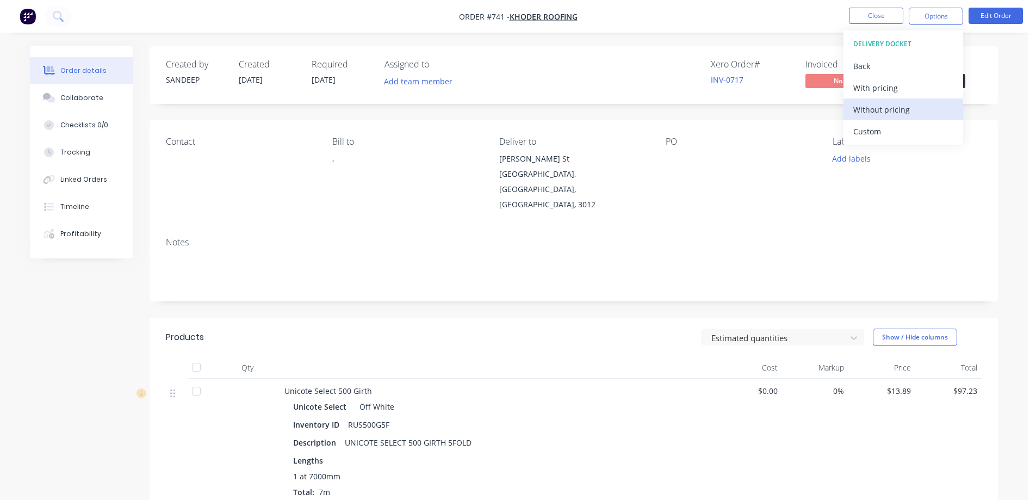
click at [870, 114] on div "Without pricing" at bounding box center [903, 110] width 100 height 16
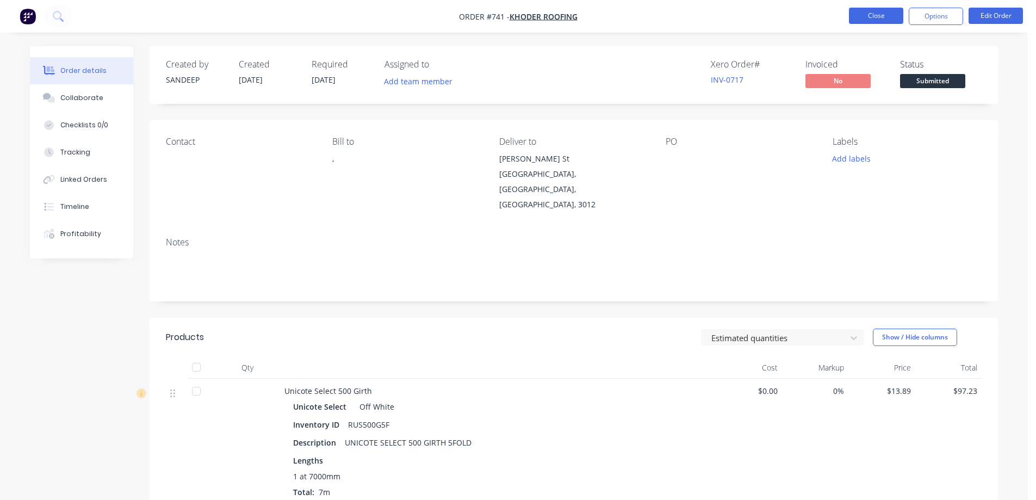
click at [889, 13] on button "Close" at bounding box center [876, 16] width 54 height 16
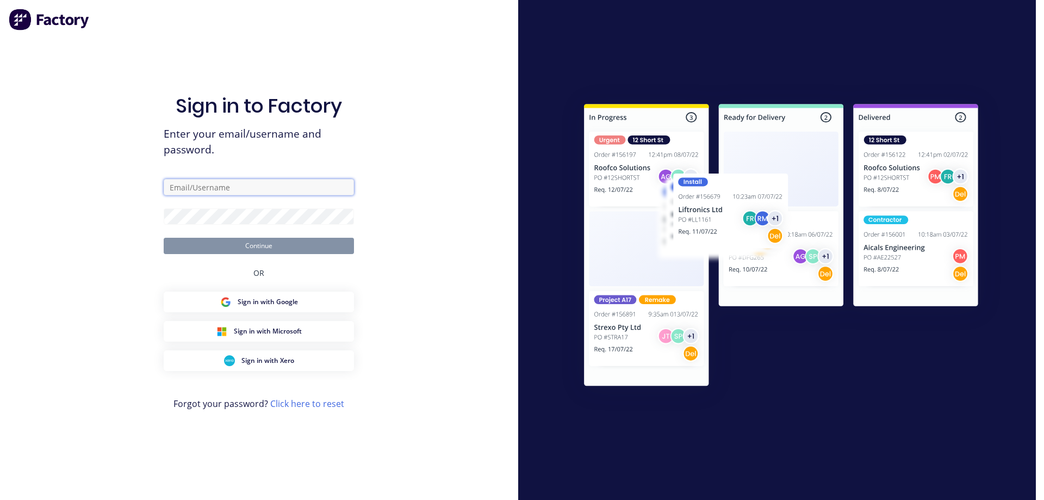
type input "sales@rnsheetmetal.com.au"
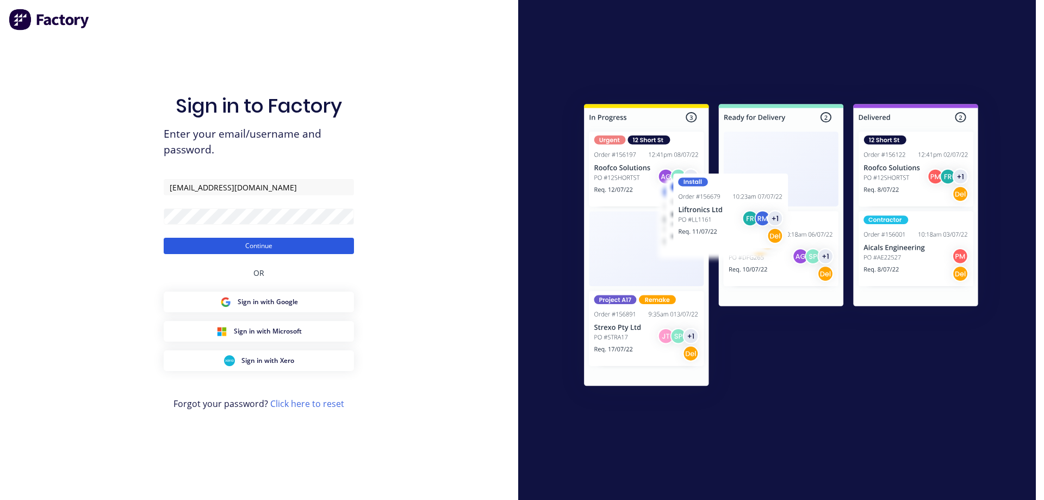
click at [240, 251] on button "Continue" at bounding box center [259, 246] width 190 height 16
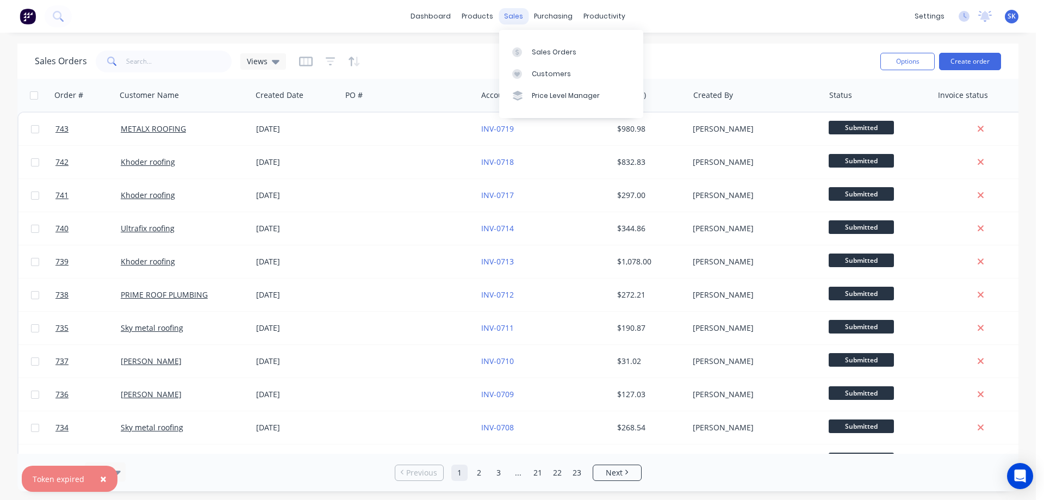
click at [505, 14] on div "sales" at bounding box center [514, 16] width 30 height 16
click at [526, 43] on link "Sales Orders" at bounding box center [571, 52] width 144 height 22
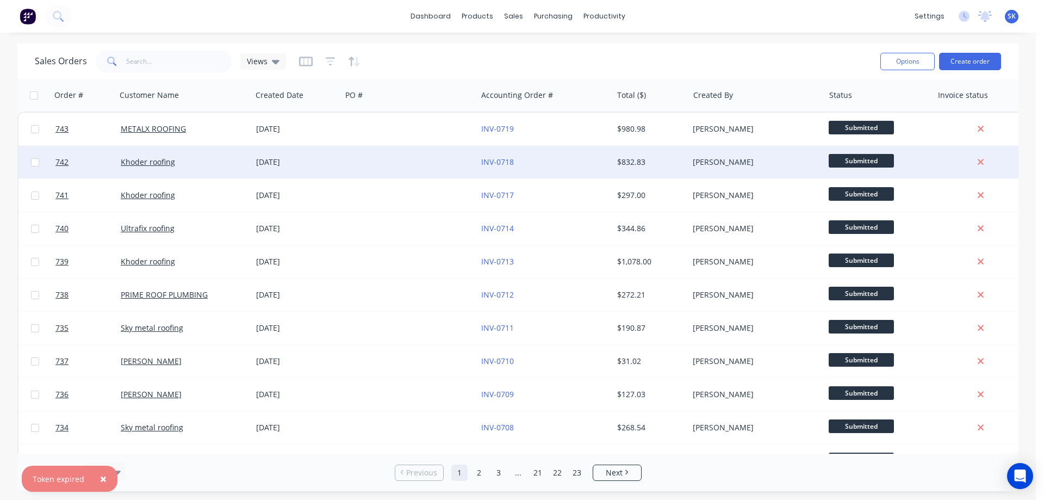
click at [314, 169] on div "08 Oct 2025" at bounding box center [297, 162] width 90 height 33
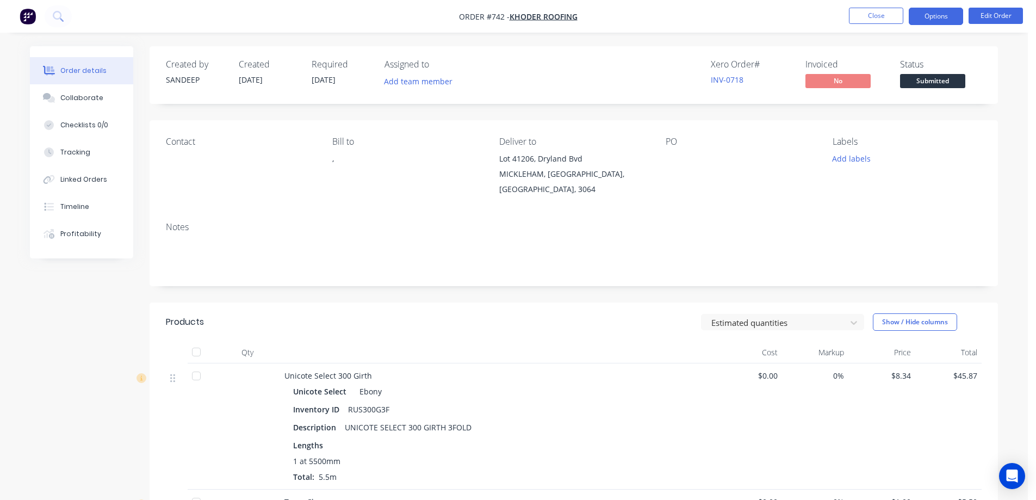
click at [952, 22] on button "Options" at bounding box center [936, 16] width 54 height 17
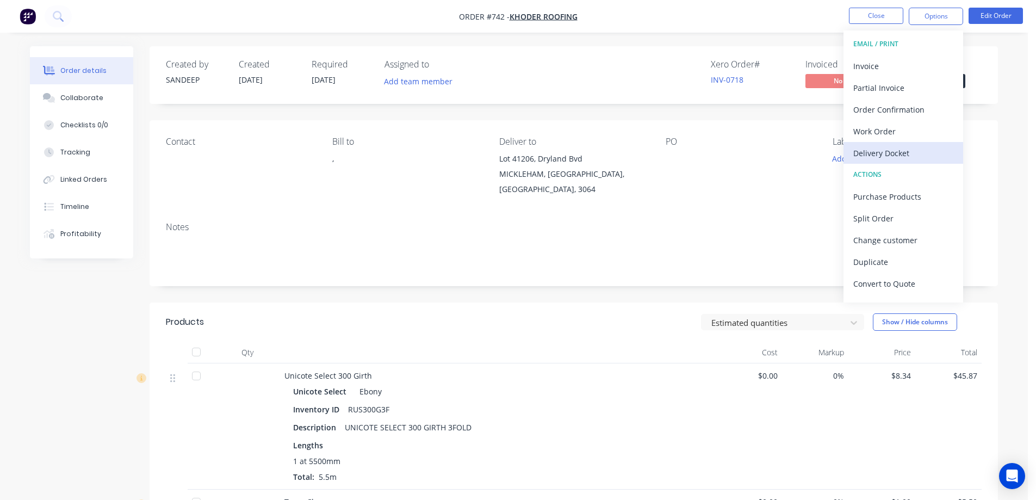
click at [878, 147] on div "Delivery Docket" at bounding box center [903, 153] width 100 height 16
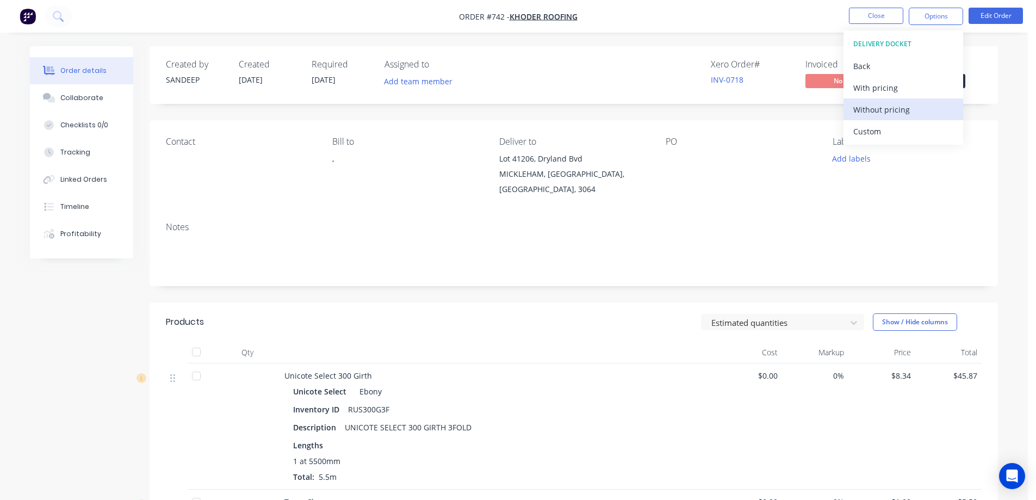
click at [875, 111] on div "Without pricing" at bounding box center [903, 110] width 100 height 16
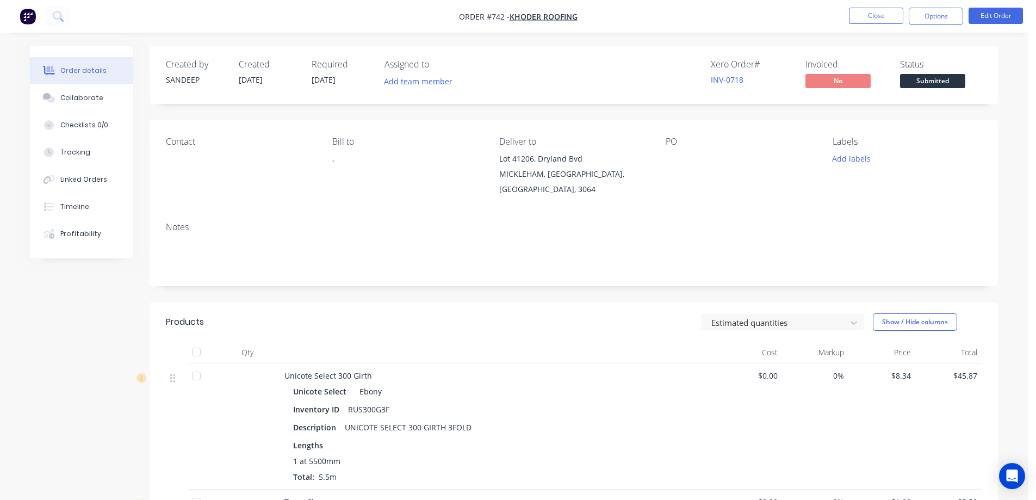
click at [692, 15] on nav "Order #742 - Khoder roofing Close Options Edit Order" at bounding box center [518, 16] width 1036 height 33
click at [854, 11] on button "Close" at bounding box center [876, 16] width 54 height 16
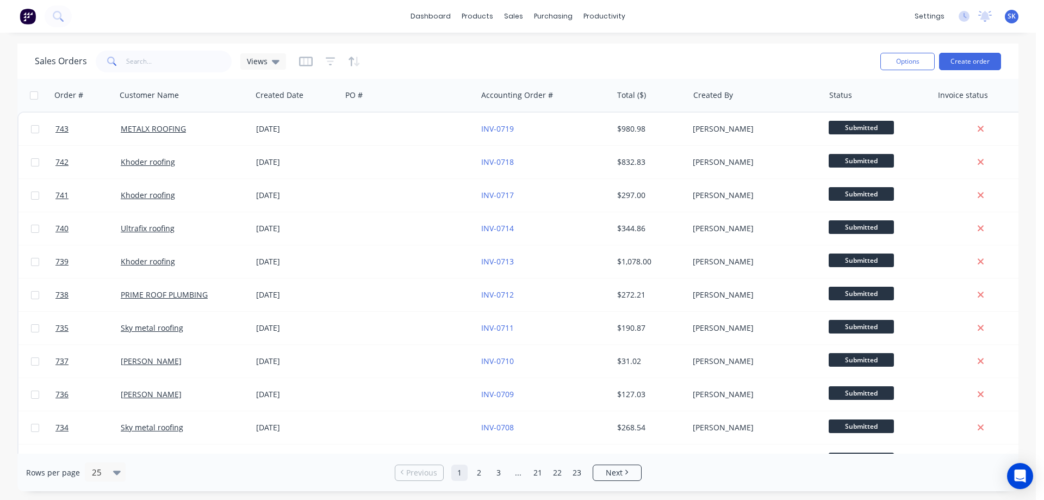
click at [29, 17] on img at bounding box center [28, 16] width 16 height 16
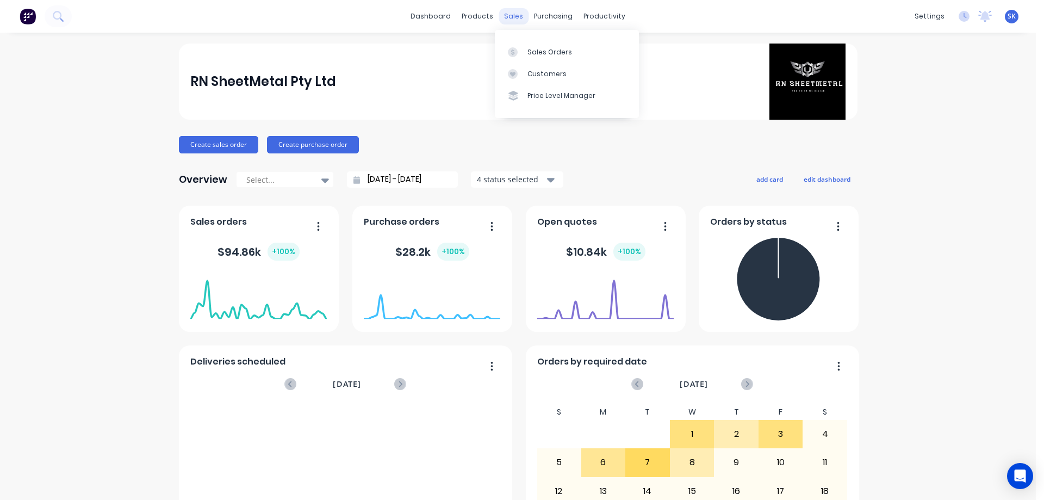
click at [513, 15] on div "sales" at bounding box center [514, 16] width 30 height 16
click at [534, 54] on div "Sales Orders" at bounding box center [550, 52] width 45 height 10
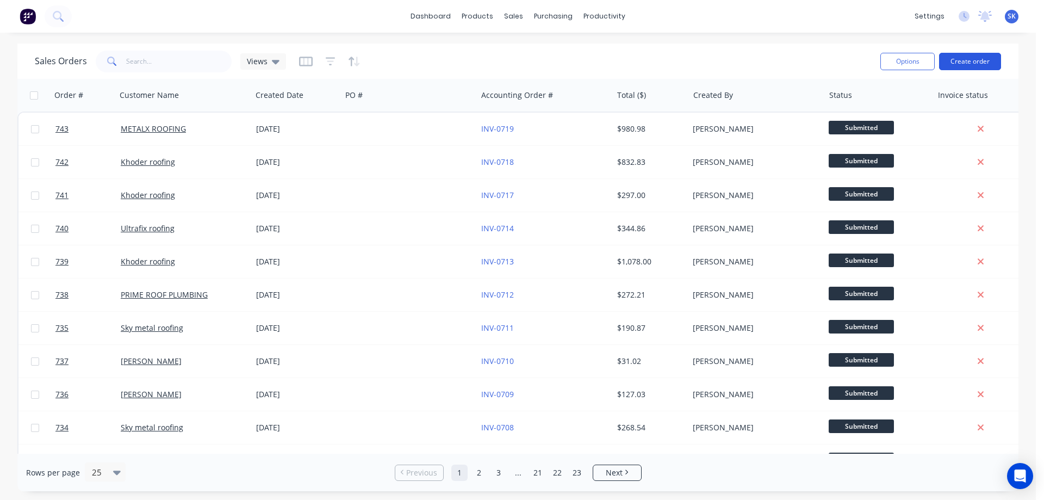
click at [964, 58] on button "Create order" at bounding box center [970, 61] width 62 height 17
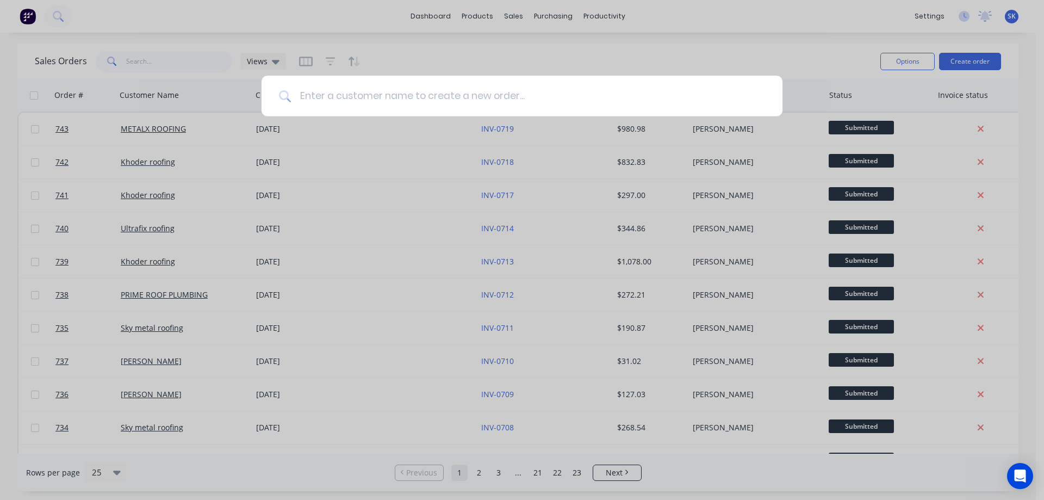
click at [564, 100] on input at bounding box center [528, 96] width 474 height 41
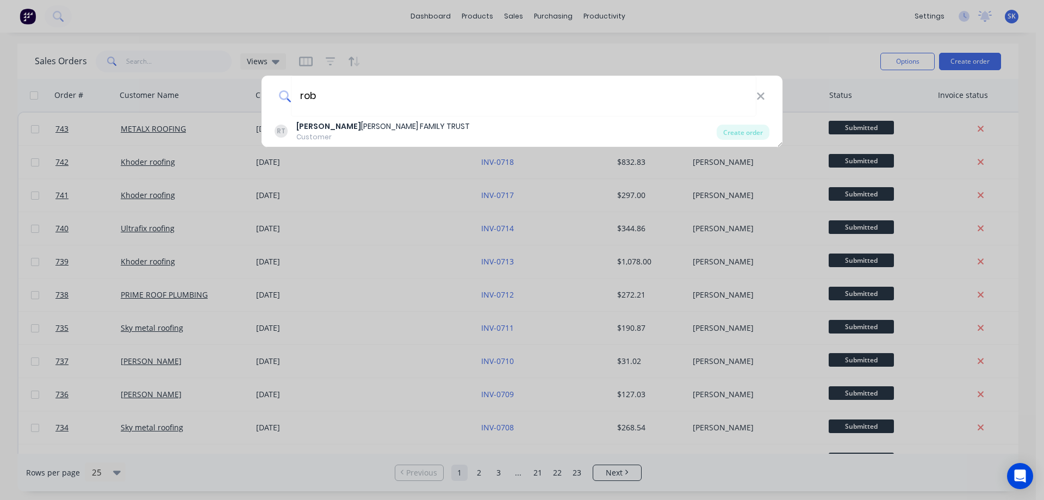
type input "rob"
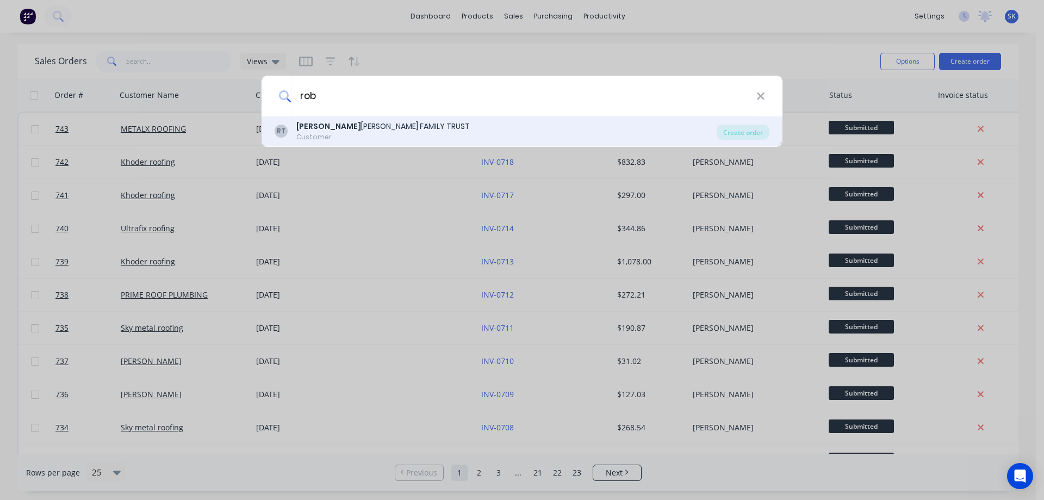
click at [389, 125] on div "ROB ERT JONES FAMILY TRUST" at bounding box center [382, 126] width 173 height 11
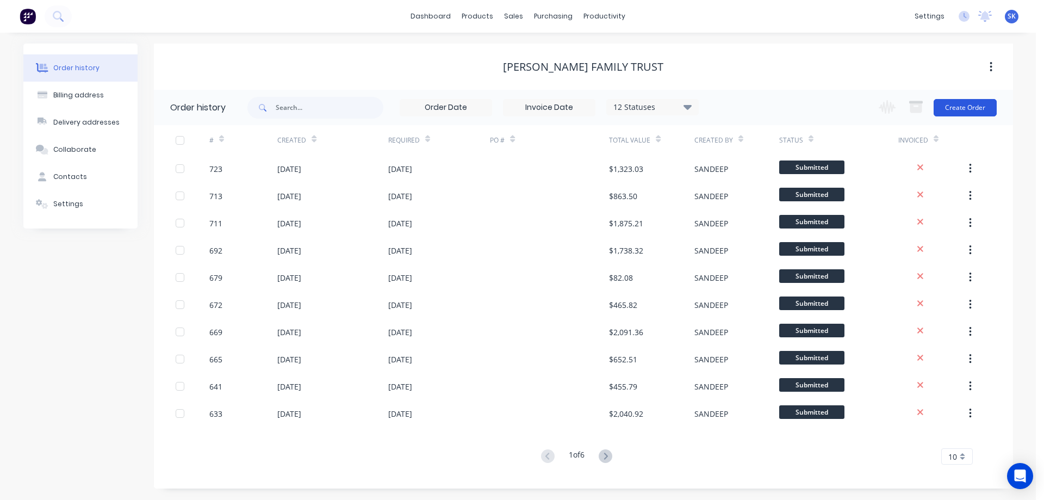
click at [983, 107] on button "Create Order" at bounding box center [965, 107] width 63 height 17
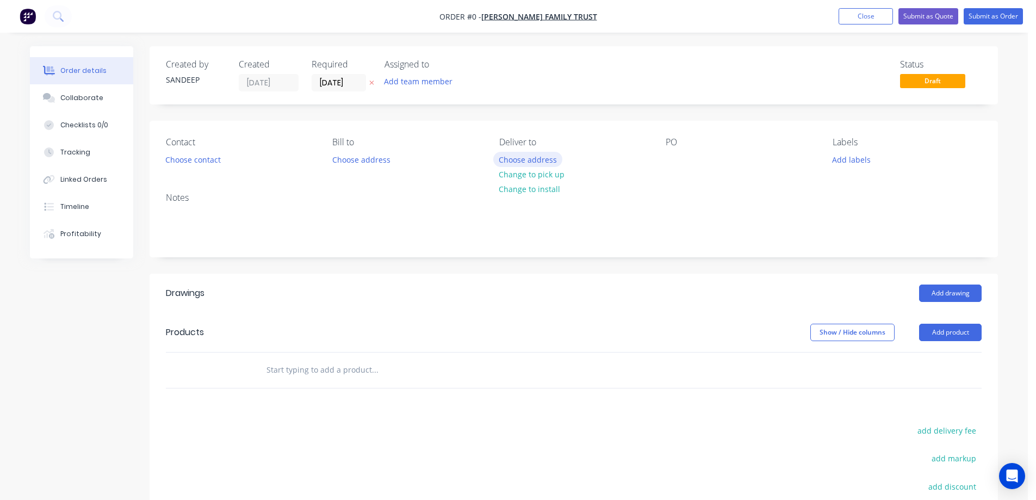
click at [531, 162] on button "Choose address" at bounding box center [528, 159] width 70 height 15
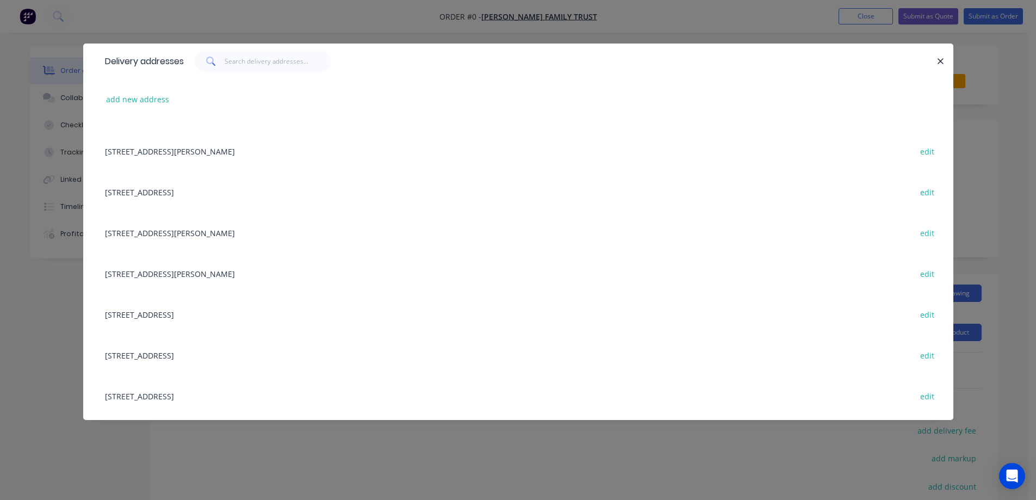
scroll to position [54, 0]
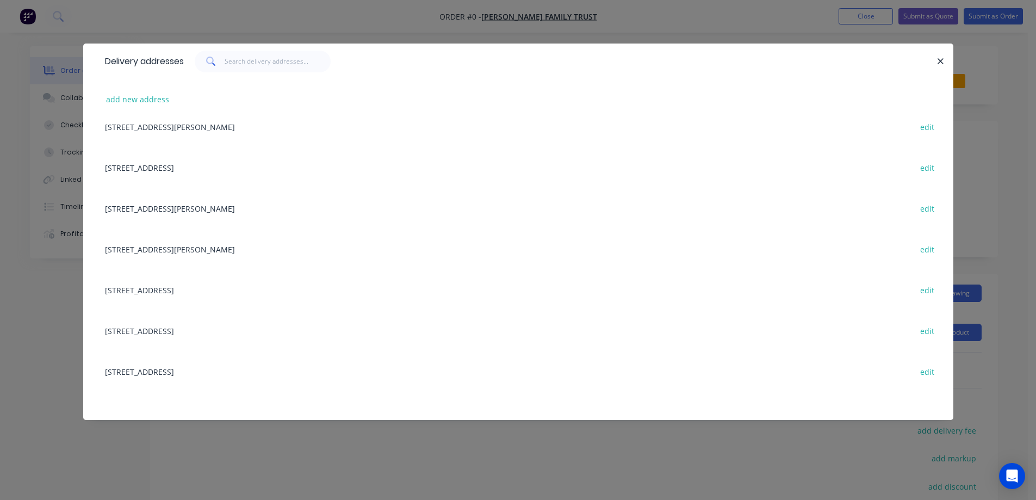
click at [182, 331] on div "2431 Bless Dr, TARNEIT, Victoria, Australia, 3029 edit" at bounding box center [519, 330] width 838 height 41
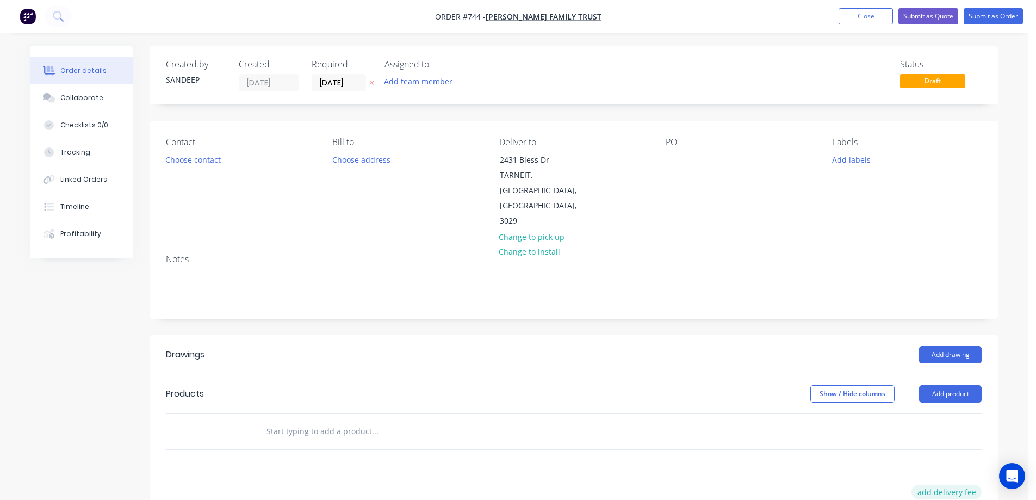
click at [954, 485] on button "add delivery fee" at bounding box center [946, 492] width 70 height 15
type input "50"
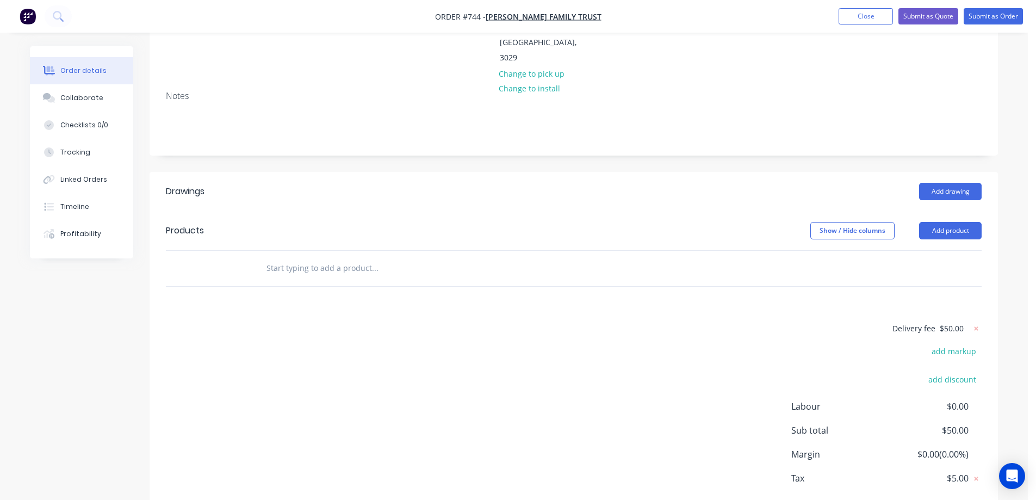
scroll to position [54, 0]
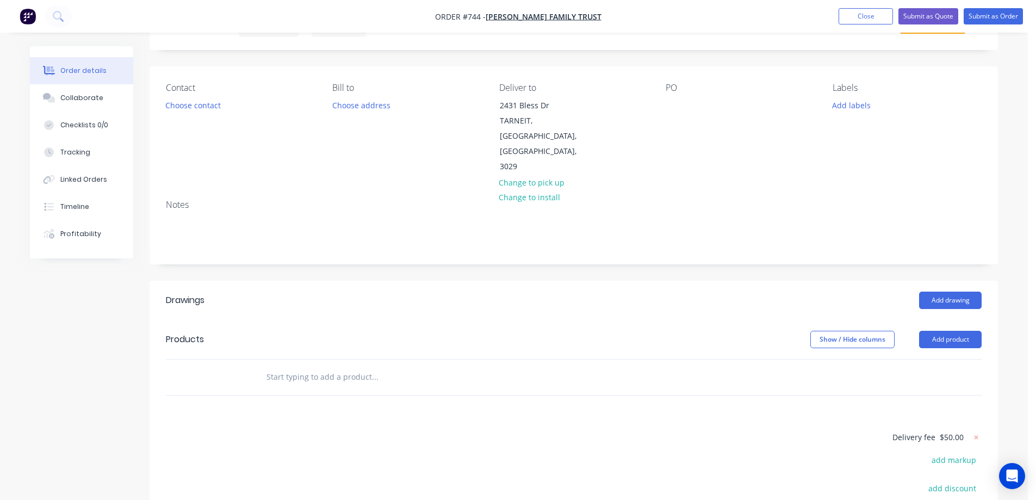
click at [310, 366] on input "text" at bounding box center [375, 377] width 218 height 22
type input "r"
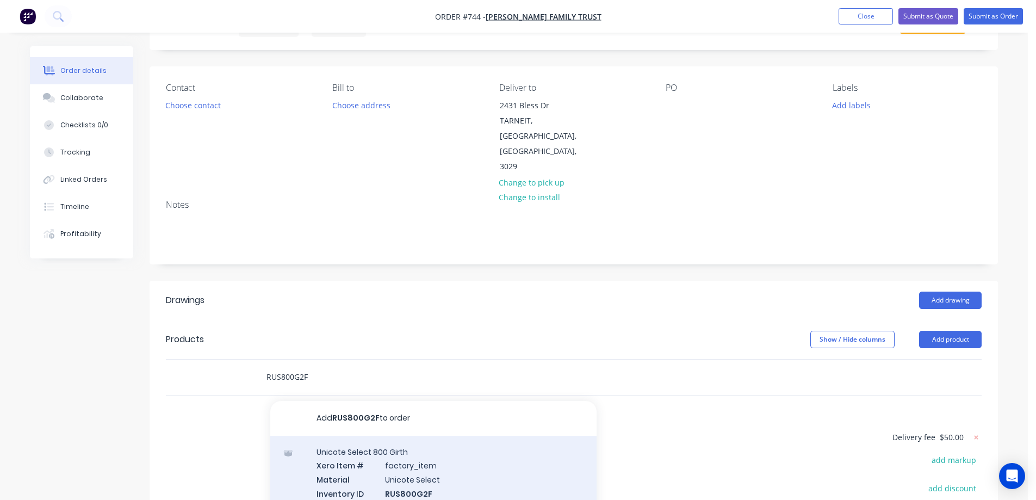
type input "RUS800G2F"
click at [361, 456] on div "Unicote Select 800 Girth Xero Item # factory_item Material Unicote Select Inven…" at bounding box center [433, 487] width 326 height 102
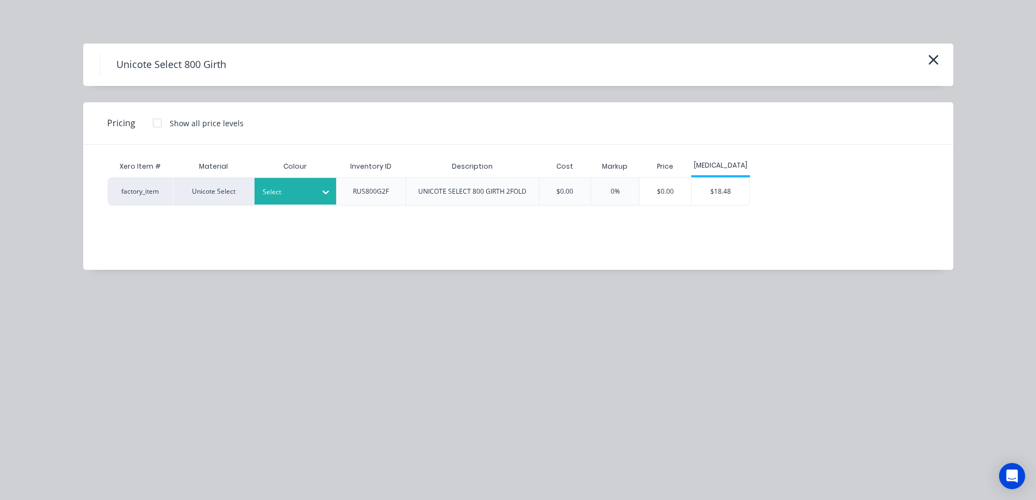
click at [292, 193] on div at bounding box center [287, 192] width 49 height 12
click at [136, 496] on div "Monolith" at bounding box center [68, 506] width 136 height 20
click at [705, 193] on div "$18.48" at bounding box center [721, 191] width 58 height 27
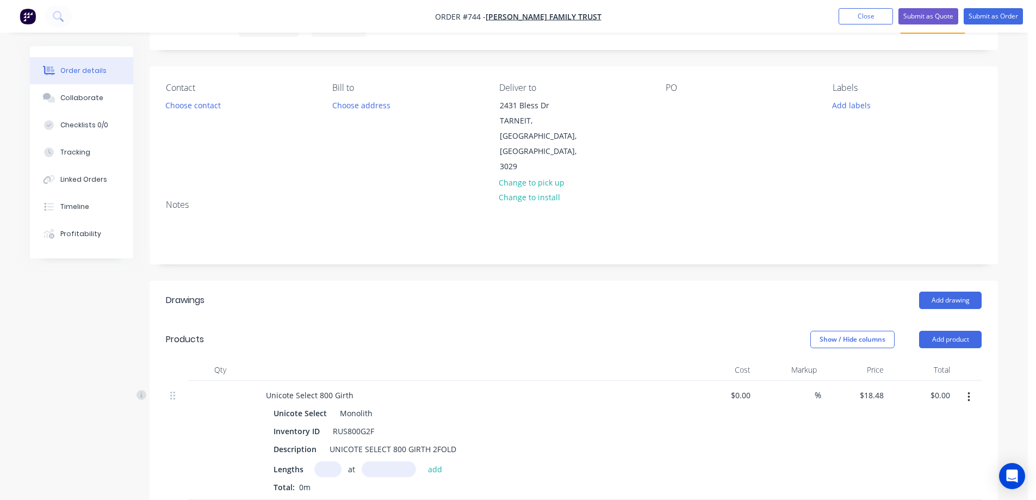
click at [331, 461] on input "text" at bounding box center [327, 469] width 27 height 16
type input "1"
type input "6600mm"
click at [439, 461] on button "add" at bounding box center [436, 468] width 26 height 15
type input "$121.97"
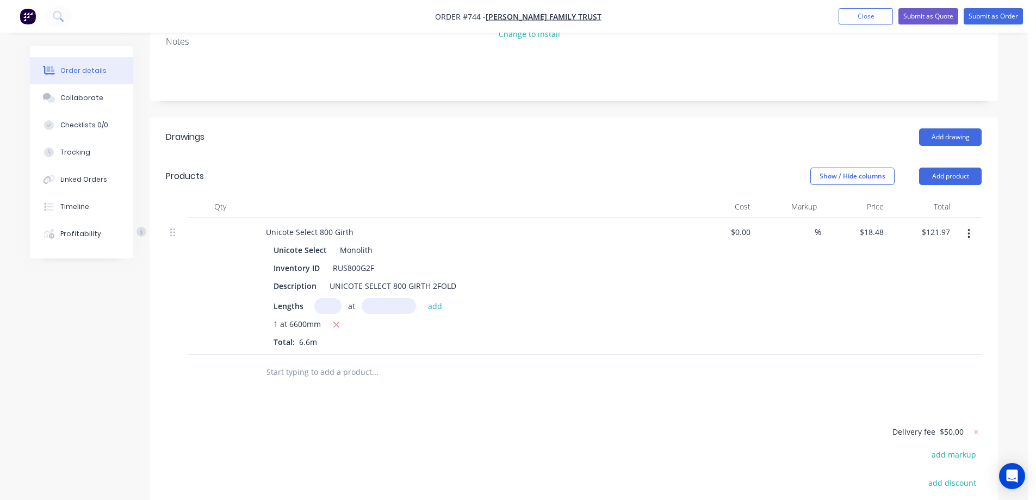
click at [322, 361] on input "text" at bounding box center [375, 372] width 218 height 22
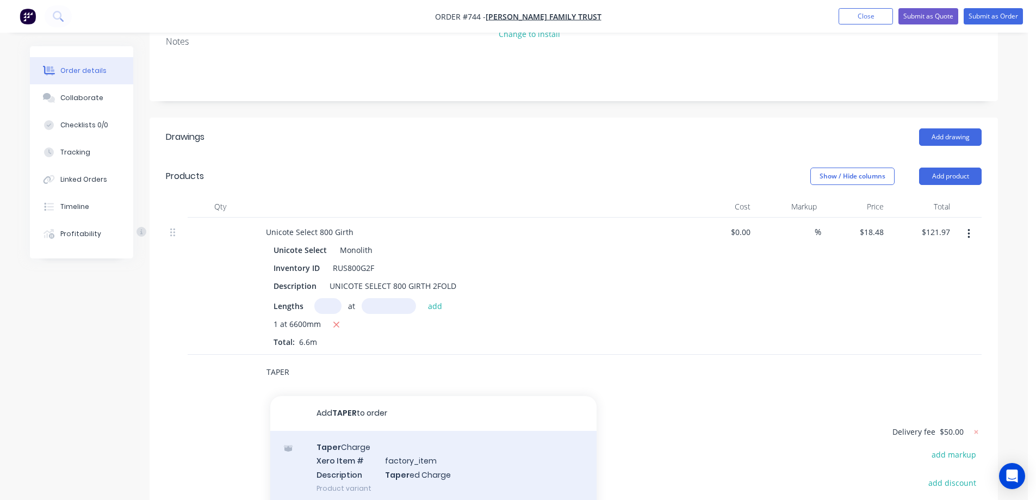
type input "TAPER"
click at [354, 431] on div "Taper Charge Xero Item # factory_item Description Taper ed Charge Product varia…" at bounding box center [433, 467] width 326 height 73
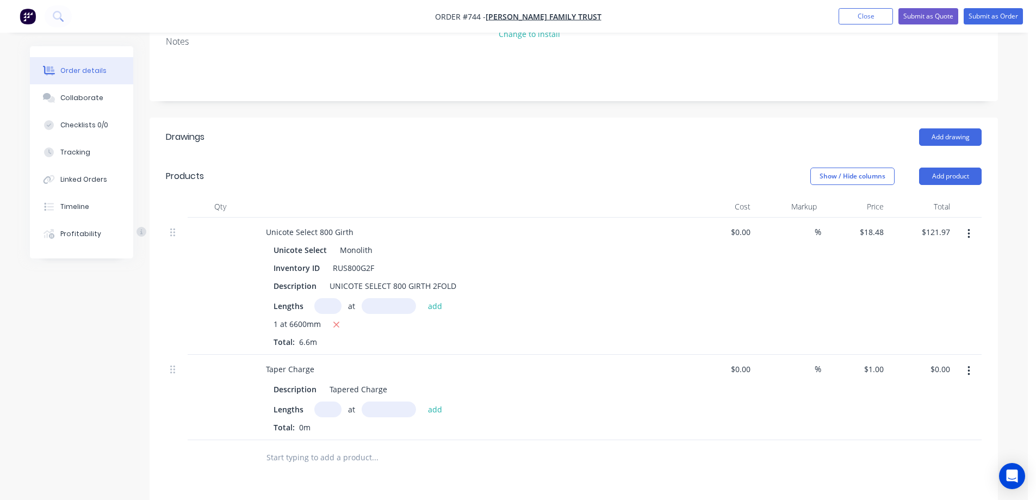
click at [329, 401] on input "text" at bounding box center [327, 409] width 27 height 16
type input "1"
type input "6600mm"
click at [427, 401] on button "add" at bounding box center [436, 408] width 26 height 15
type input "$6.60"
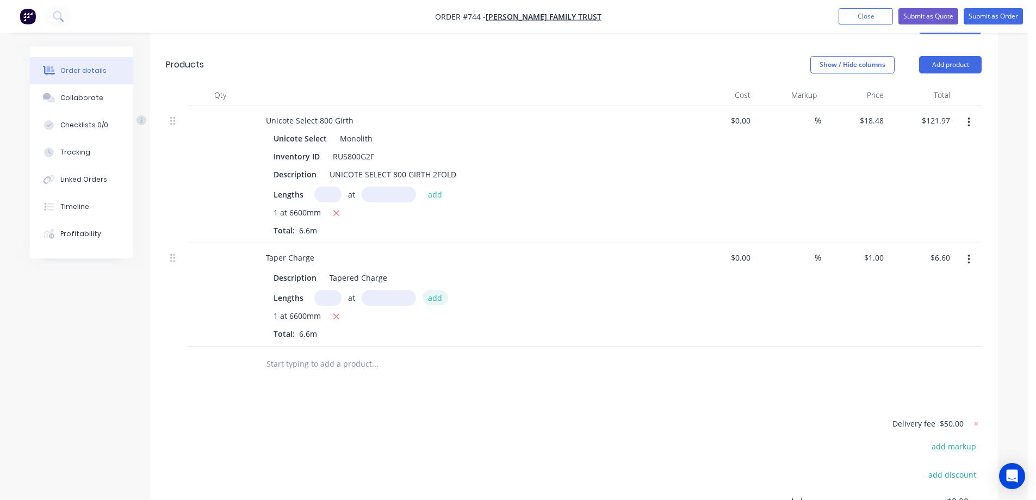
scroll to position [326, 0]
click at [349, 356] on input "text" at bounding box center [375, 367] width 218 height 22
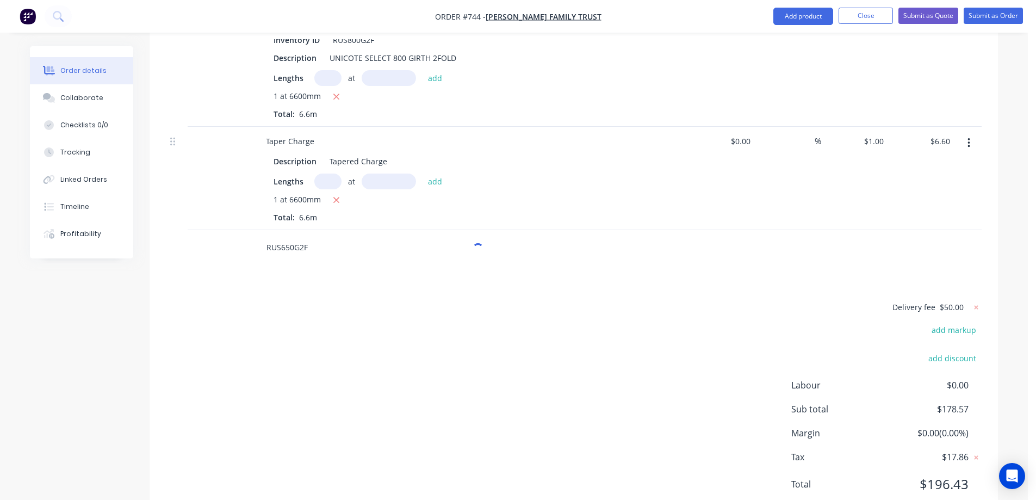
scroll to position [452, 0]
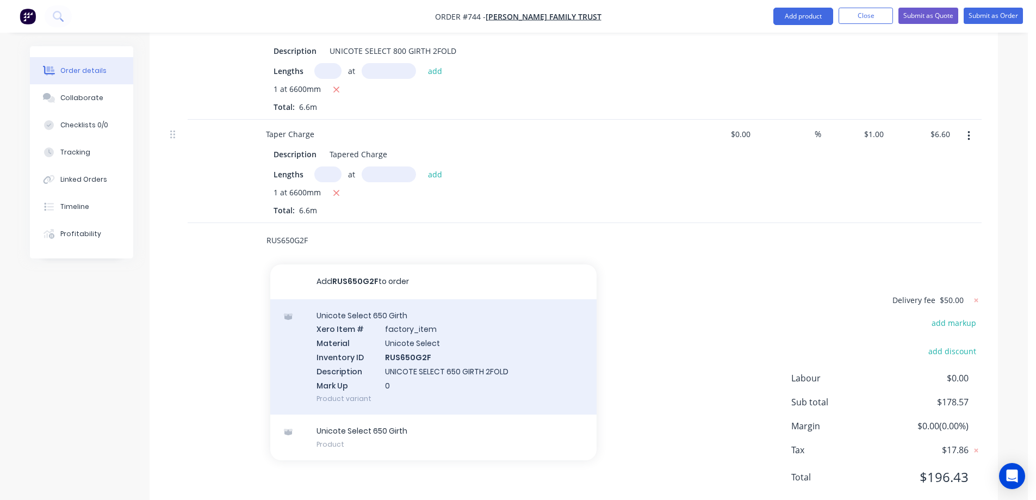
type input "RUS650G2F"
click at [366, 343] on div "Unicote Select 650 Girth Xero Item # factory_item Material Unicote Select Inven…" at bounding box center [433, 357] width 326 height 116
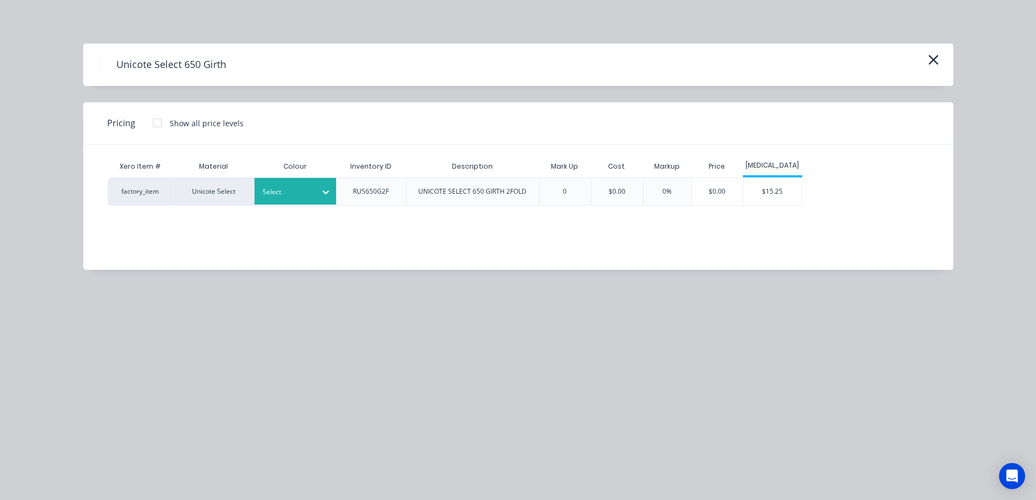
click at [323, 197] on div at bounding box center [326, 191] width 20 height 17
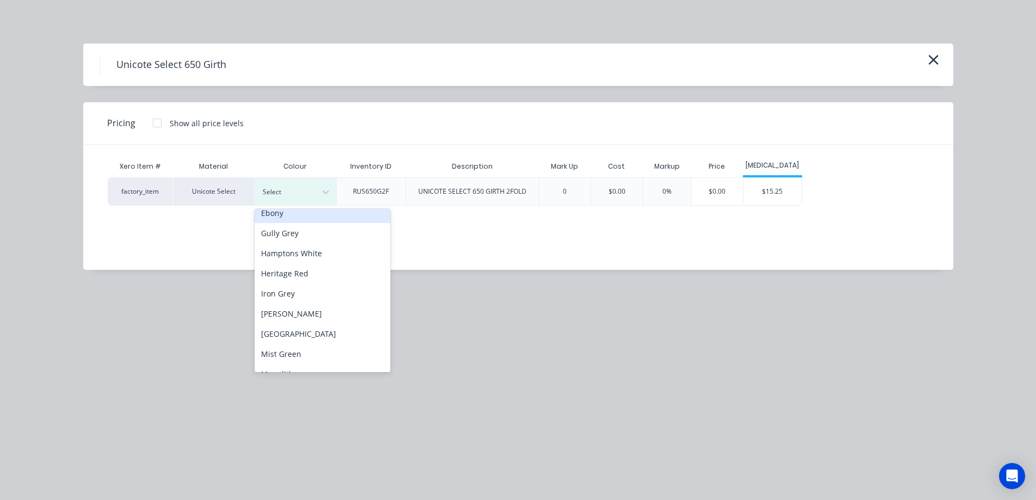
scroll to position [163, 0]
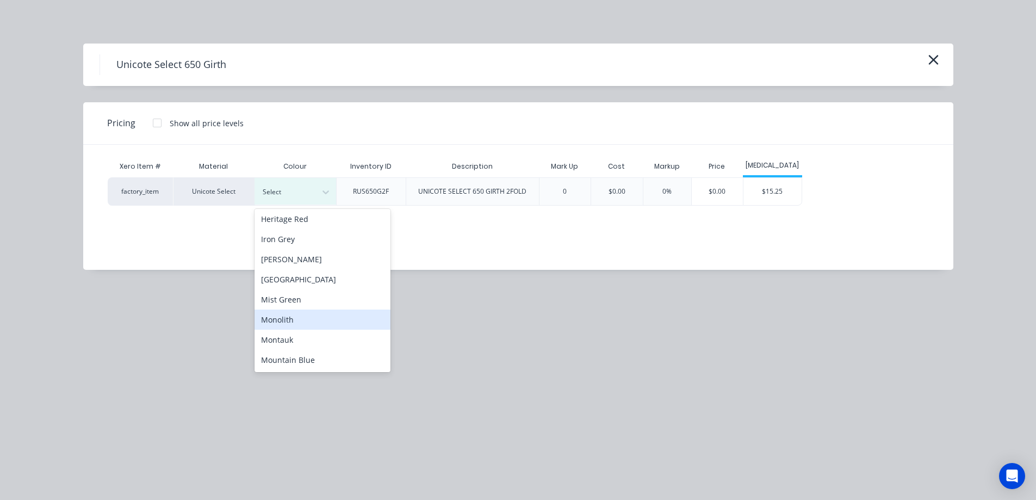
click at [301, 317] on div "Monolith" at bounding box center [323, 319] width 136 height 20
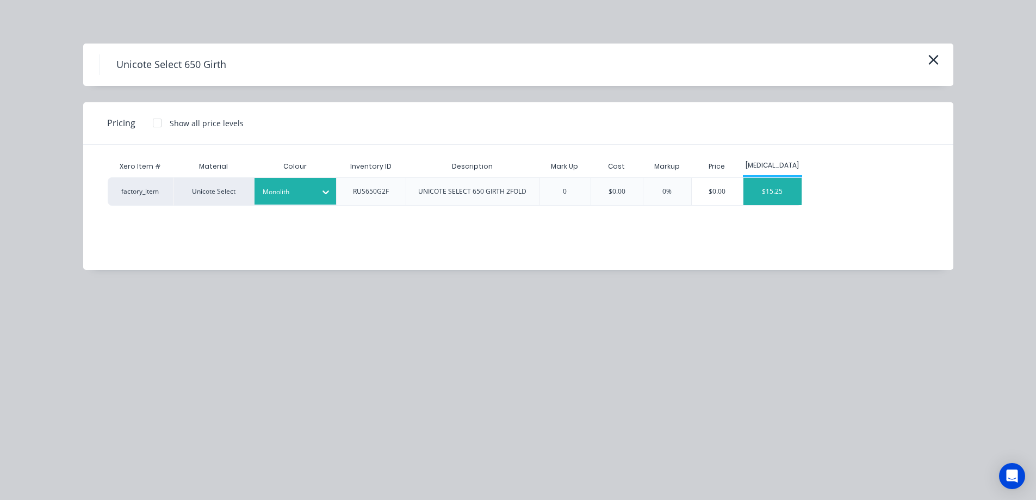
click at [768, 188] on div "$15.25" at bounding box center [772, 191] width 58 height 27
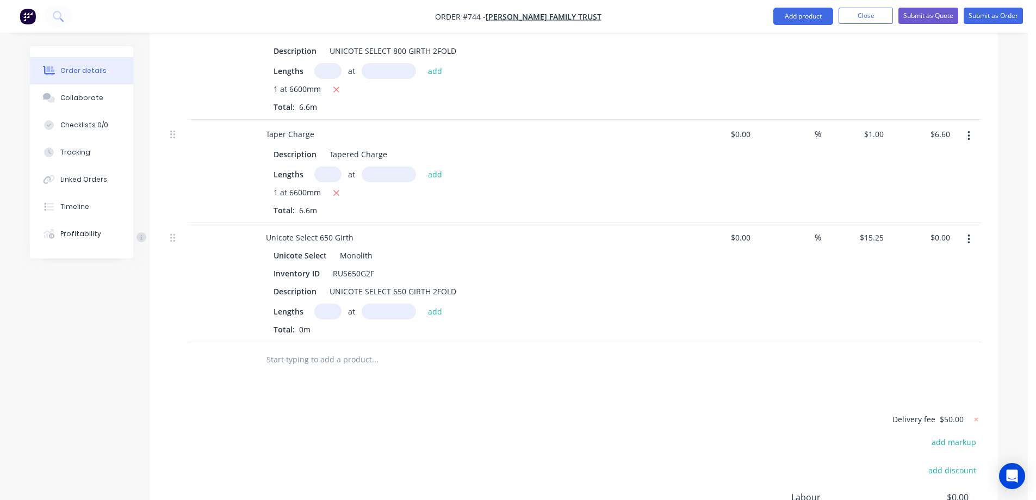
click at [322, 303] on input "text" at bounding box center [327, 311] width 27 height 16
type input "1"
type input "1000mm"
click at [432, 303] on button "add" at bounding box center [436, 310] width 26 height 15
type input "$15.25"
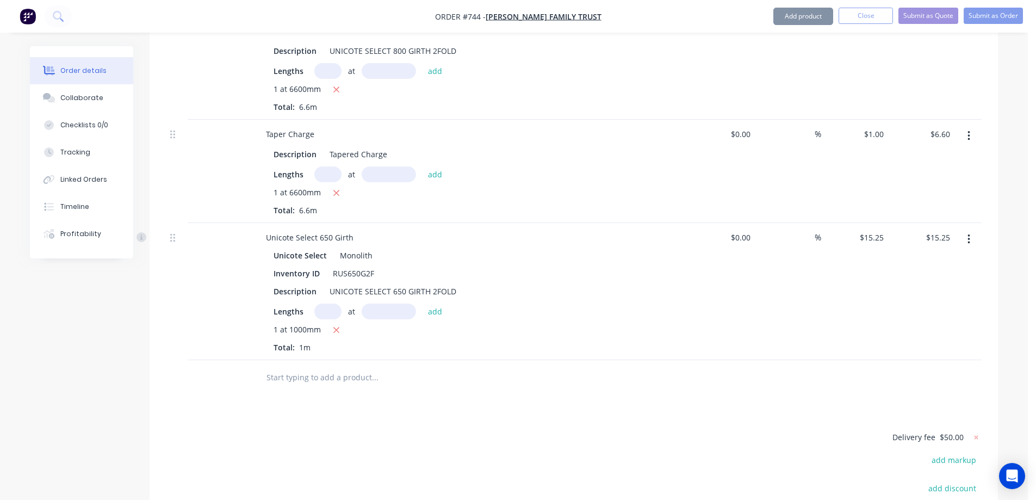
click at [344, 367] on input "text" at bounding box center [375, 378] width 218 height 22
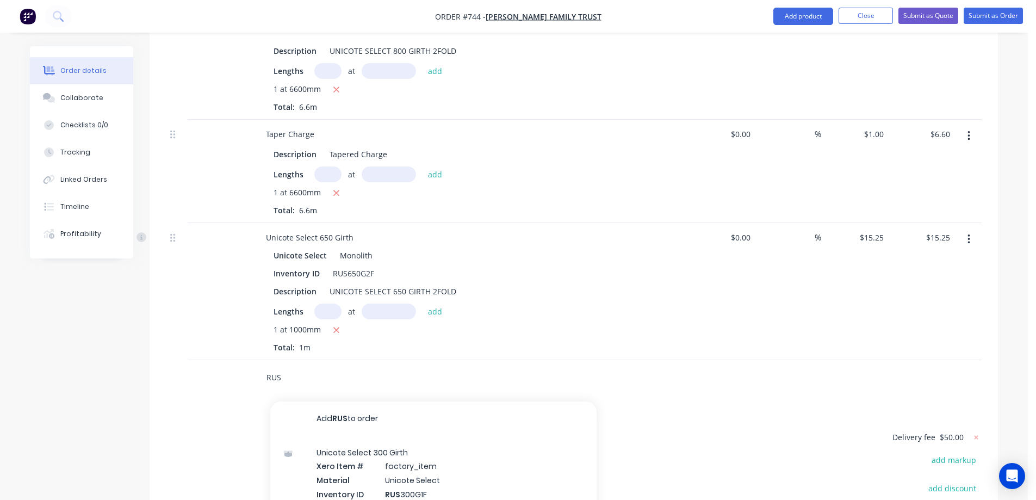
click at [311, 367] on input "RUS" at bounding box center [375, 378] width 218 height 22
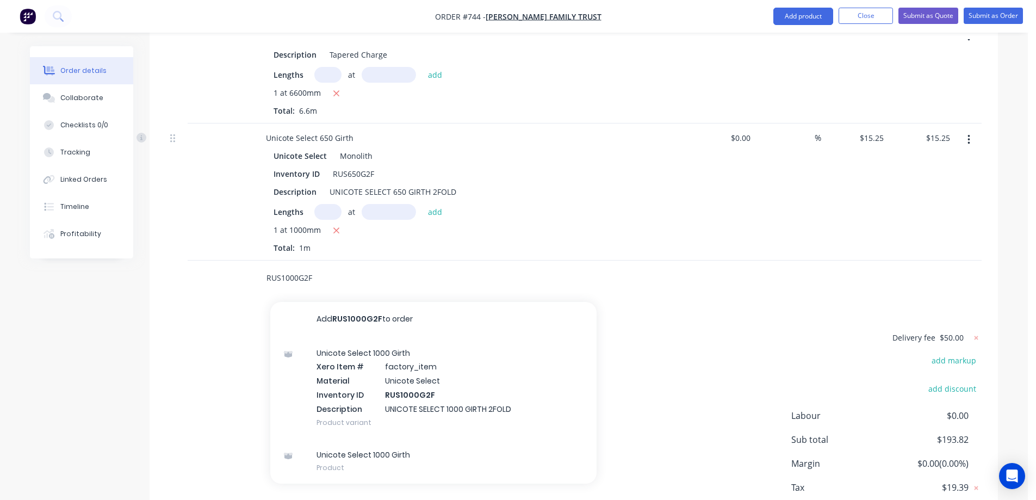
scroll to position [561, 0]
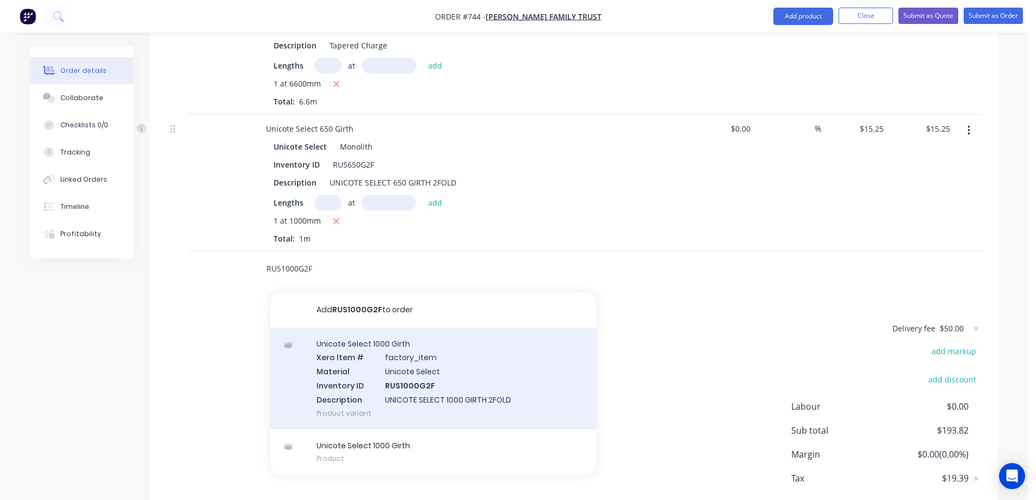
type input "RUS1000G2F"
click at [377, 345] on div "Unicote Select 1000 Girth Xero Item # factory_item Material Unicote Select Inve…" at bounding box center [433, 378] width 326 height 102
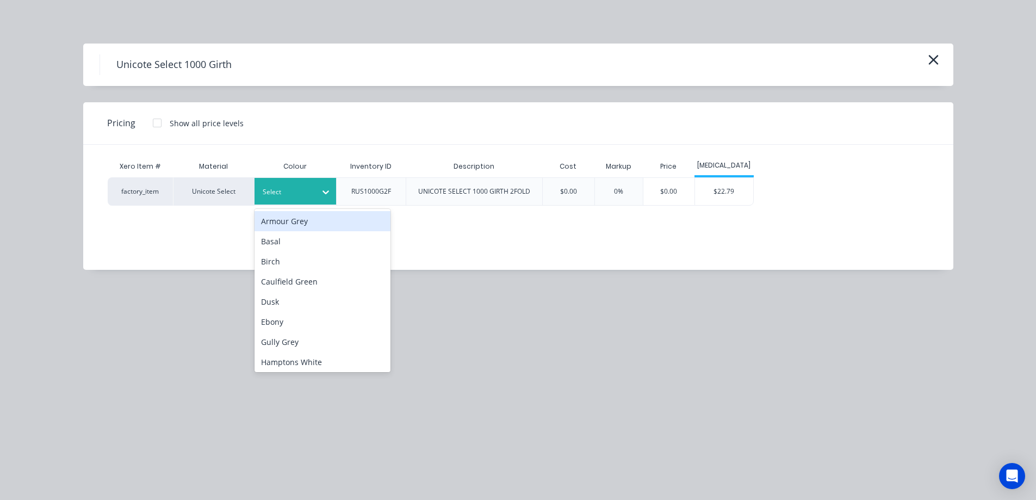
click at [306, 203] on div "Select" at bounding box center [296, 191] width 82 height 27
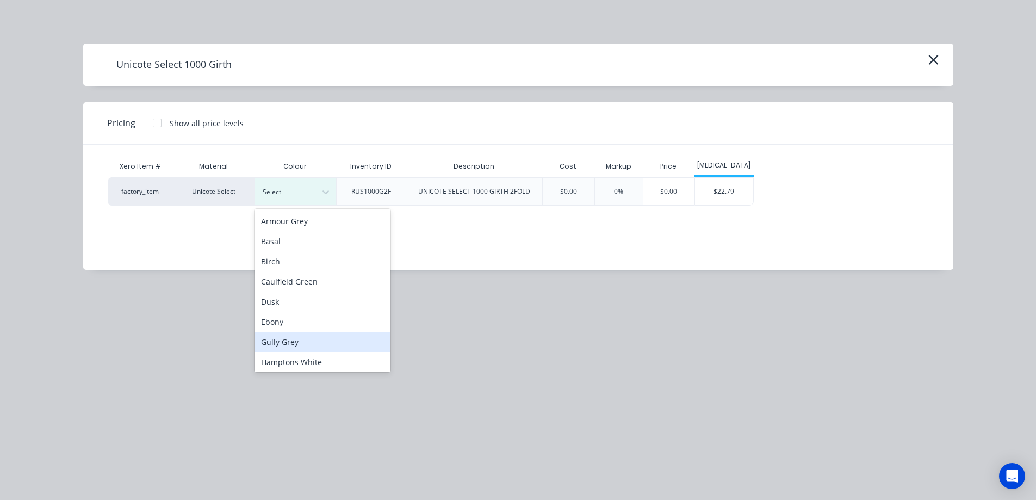
scroll to position [163, 0]
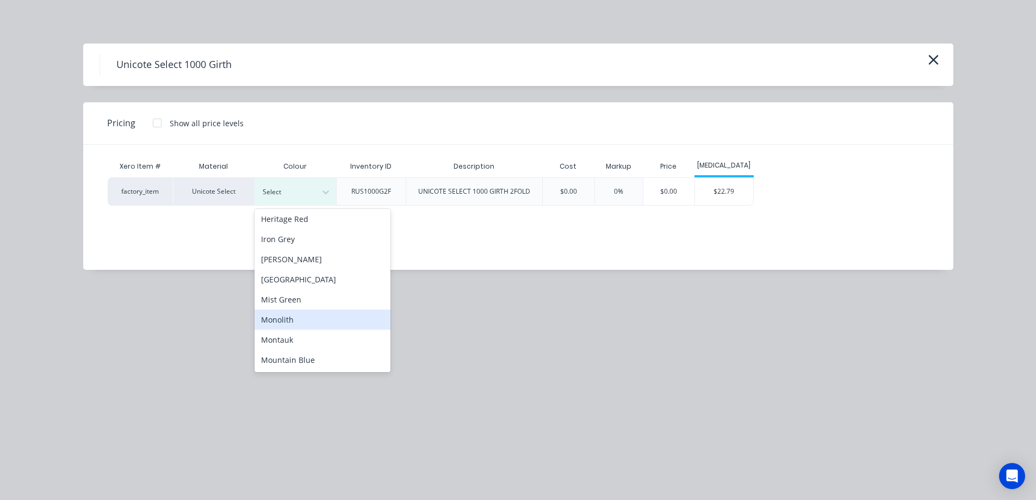
click at [298, 321] on div "Monolith" at bounding box center [323, 319] width 136 height 20
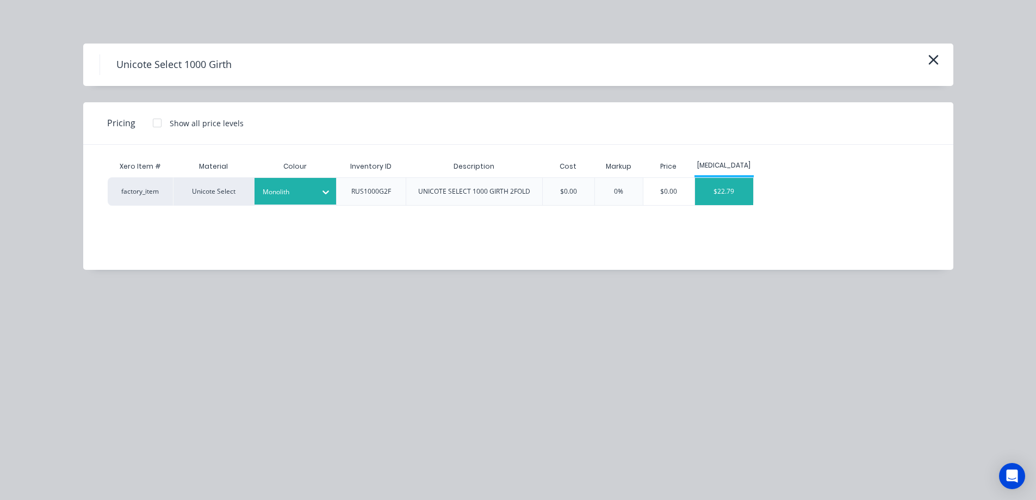
click at [737, 190] on div "$22.79" at bounding box center [724, 191] width 58 height 27
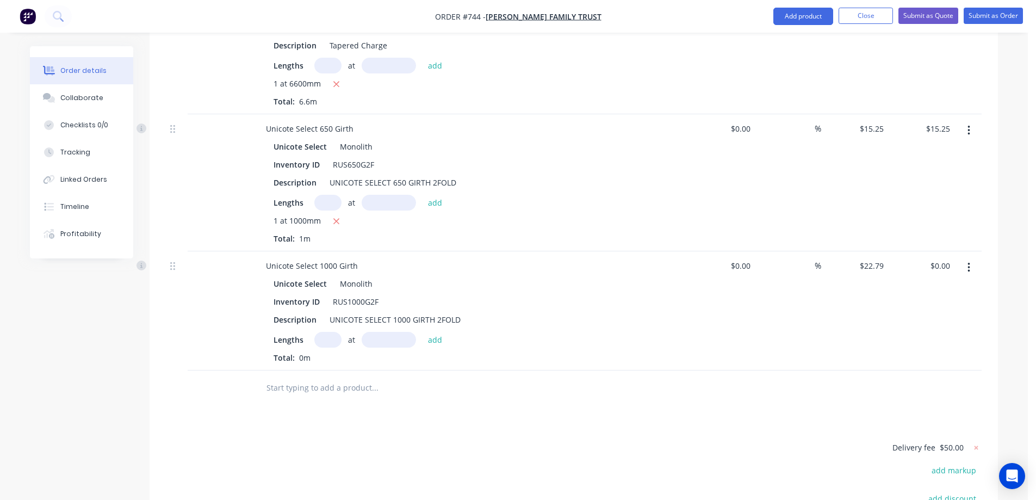
click at [343, 332] on div "Lengths at add Total: 0m" at bounding box center [471, 348] width 394 height 32
click at [333, 332] on input "text" at bounding box center [327, 340] width 27 height 16
type input "1"
type input "4500mm"
click at [425, 332] on button "add" at bounding box center [436, 339] width 26 height 15
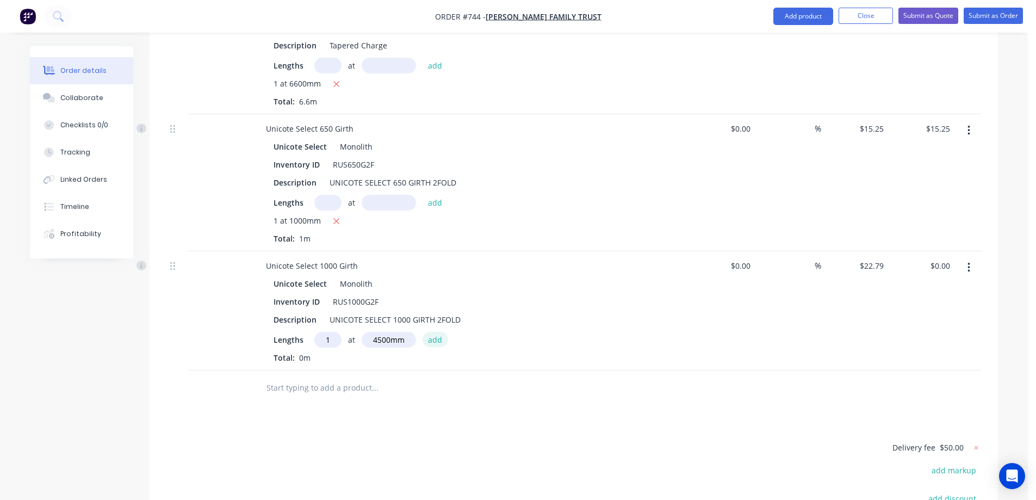
type input "$102.56"
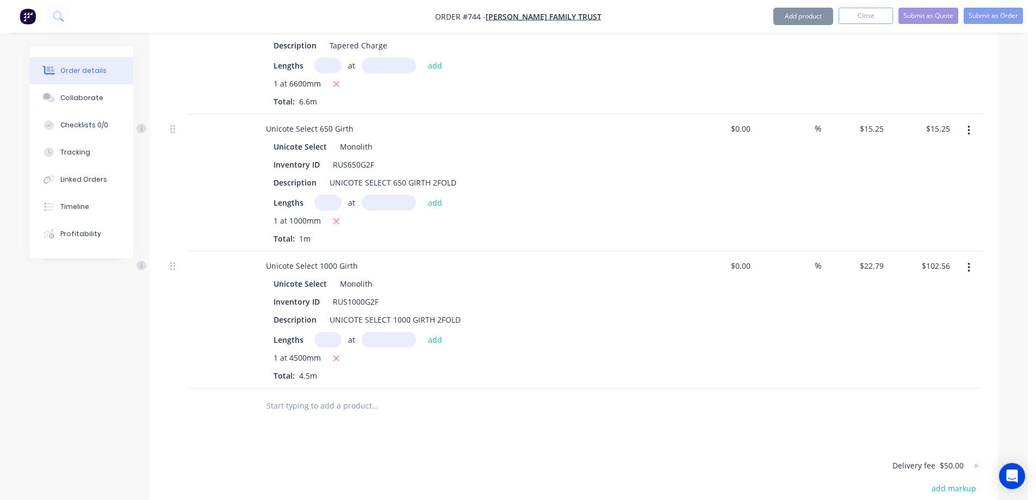
click at [346, 395] on input "text" at bounding box center [375, 406] width 218 height 22
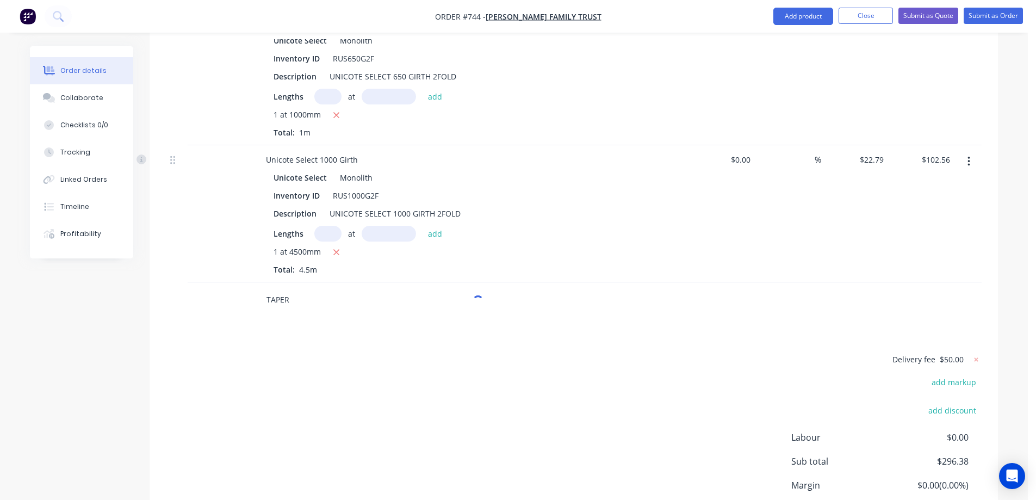
scroll to position [670, 0]
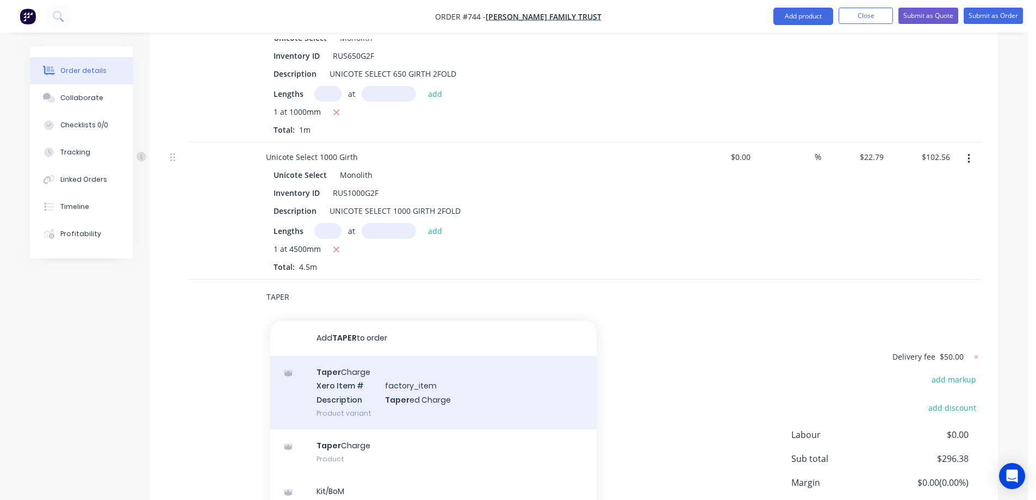
type input "TAPER"
click at [348, 369] on div "Taper Charge Xero Item # factory_item Description Taper ed Charge Product varia…" at bounding box center [433, 392] width 326 height 73
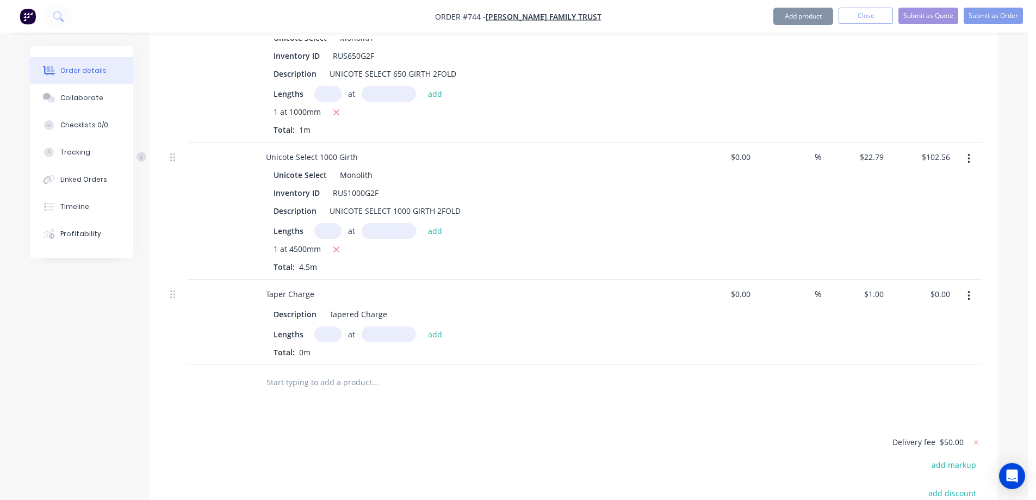
click at [331, 326] on input "text" at bounding box center [327, 334] width 27 height 16
type input "1"
type input "4500mm"
click at [431, 326] on button "add" at bounding box center [436, 333] width 26 height 15
type input "$4.50"
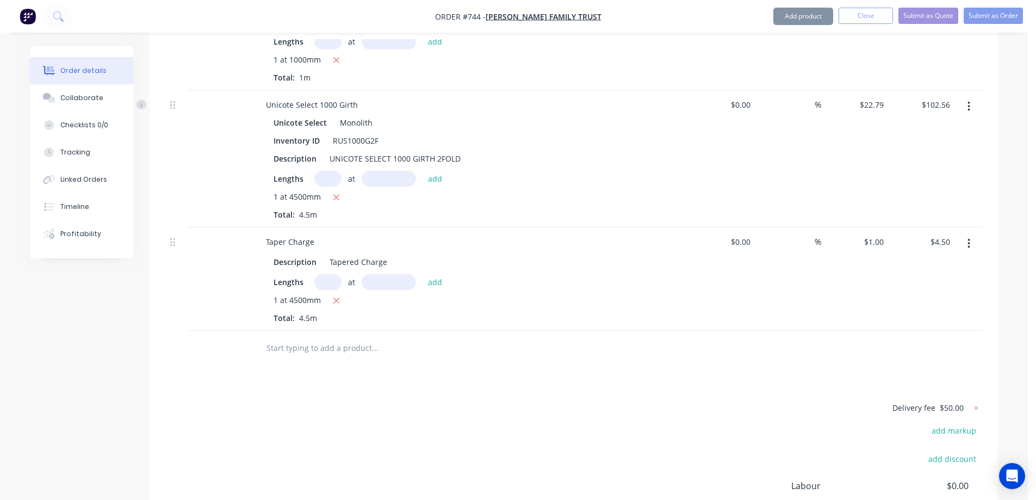
scroll to position [779, 0]
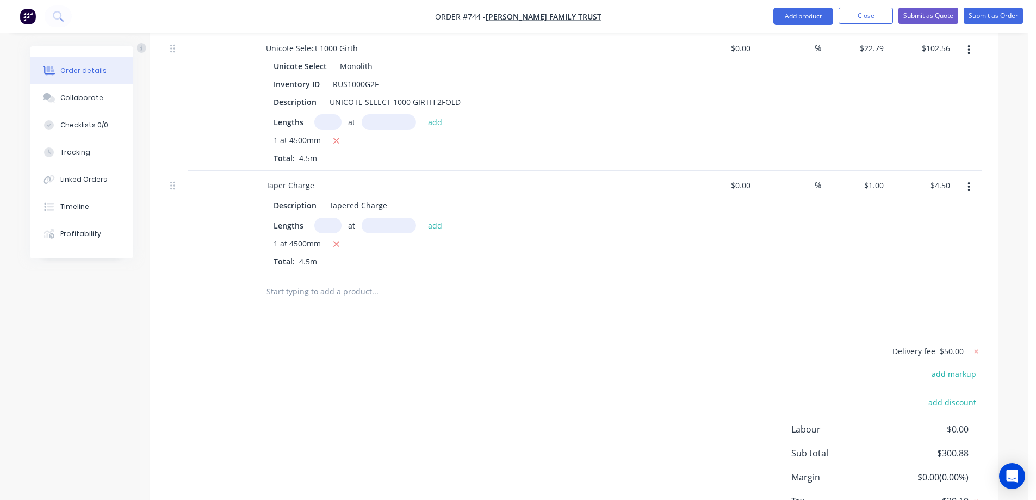
click at [311, 281] on input "text" at bounding box center [375, 292] width 218 height 22
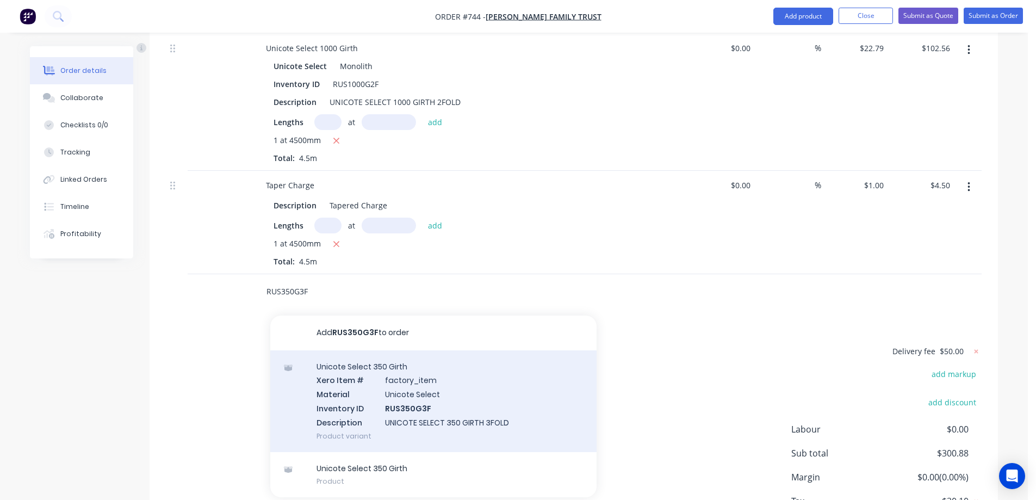
type input "RUS350G3F"
click at [358, 363] on div "Unicote Select 350 Girth Xero Item # factory_item Material Unicote Select Inven…" at bounding box center [433, 401] width 326 height 102
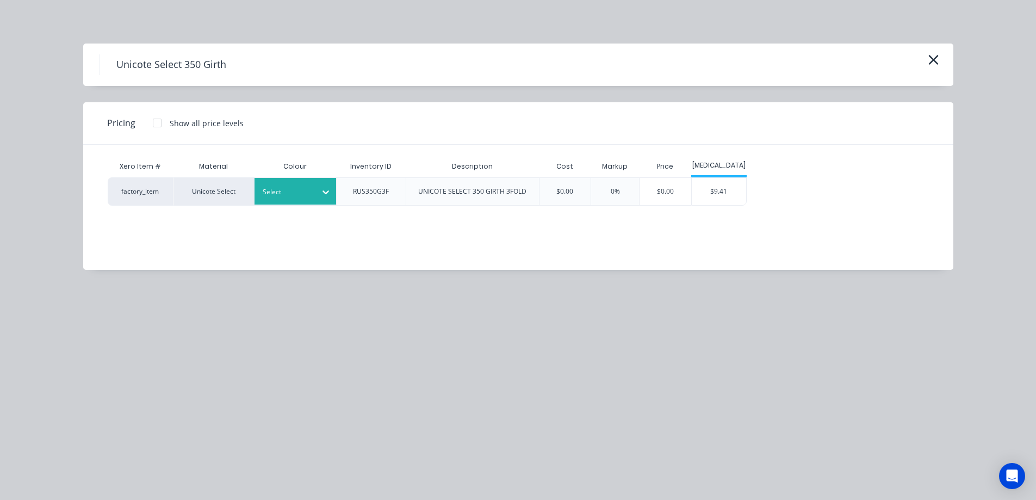
click at [309, 198] on div "Select" at bounding box center [285, 192] width 61 height 14
click at [714, 190] on div "$9.41" at bounding box center [719, 191] width 54 height 27
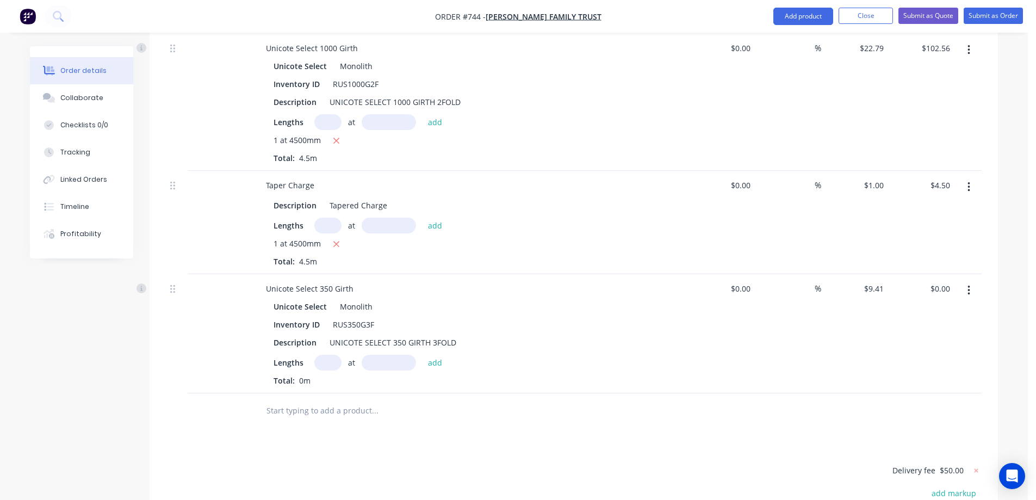
click at [321, 355] on input "text" at bounding box center [327, 363] width 27 height 16
type input "4"
type input "3000mm"
click at [443, 355] on button "add" at bounding box center [436, 362] width 26 height 15
type input "$112.92"
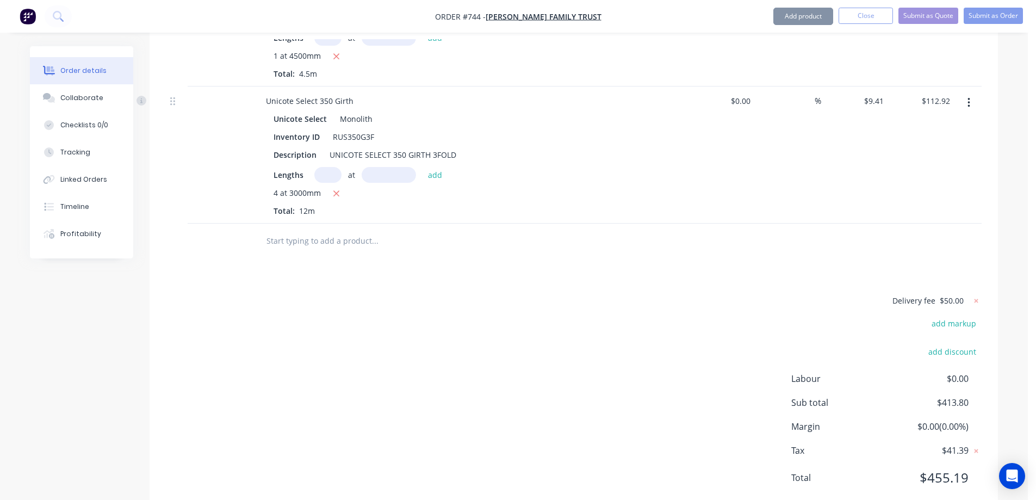
scroll to position [967, 0]
click at [311, 230] on input "text" at bounding box center [375, 241] width 218 height 22
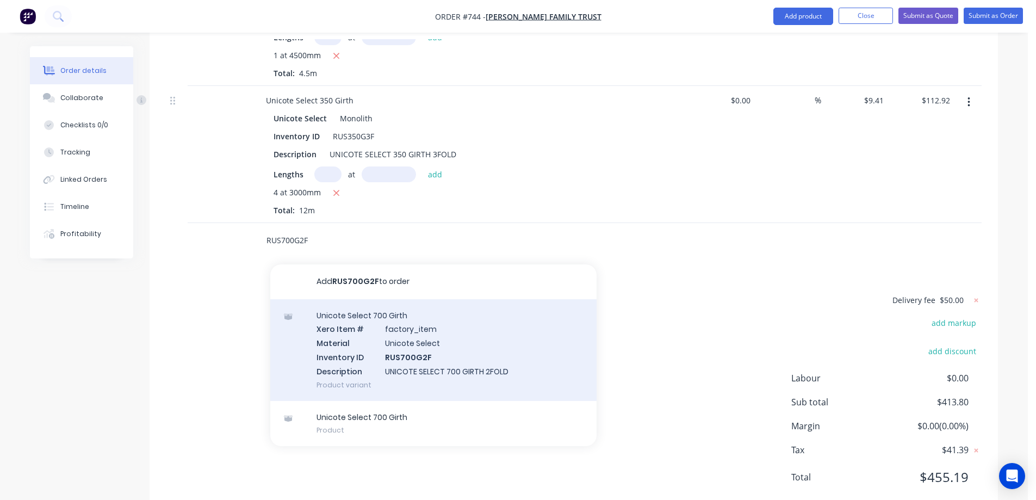
type input "RUS700G2F"
click at [368, 313] on div "Unicote Select 700 Girth Xero Item # factory_item Material Unicote Select Inven…" at bounding box center [433, 350] width 326 height 102
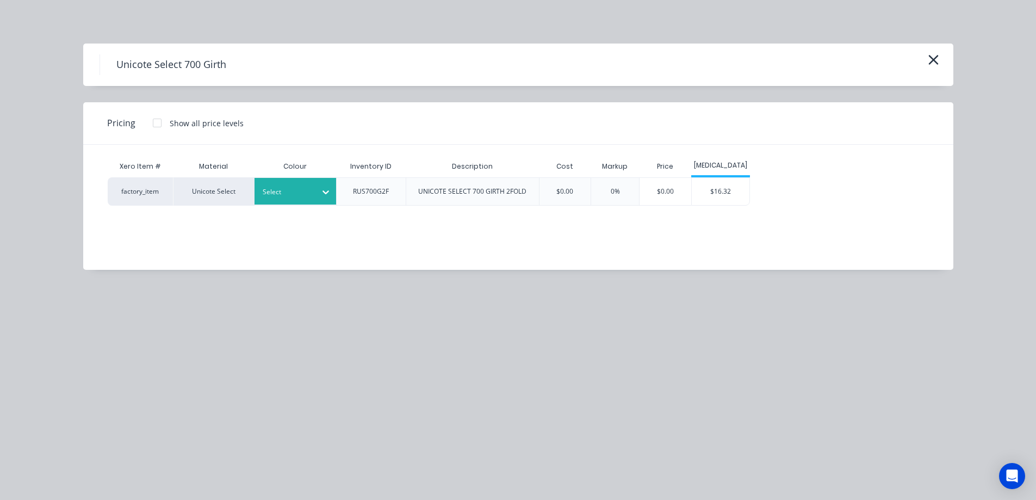
click at [323, 194] on icon at bounding box center [325, 192] width 11 height 11
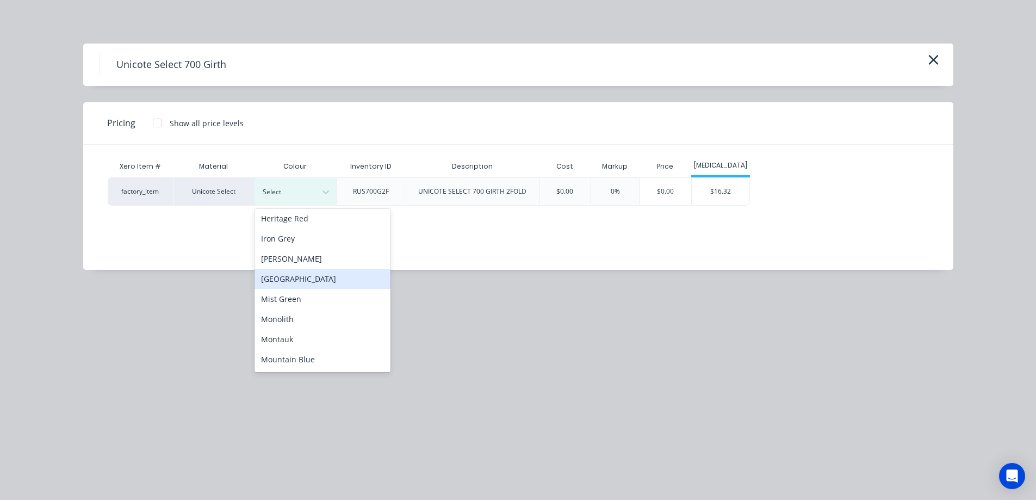
scroll to position [163, 0]
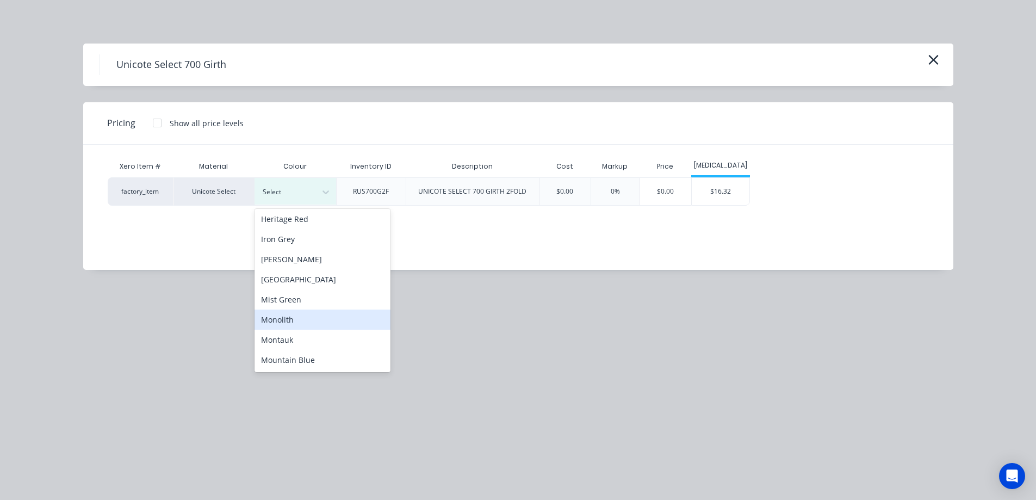
click at [301, 319] on div "Monolith" at bounding box center [323, 319] width 136 height 20
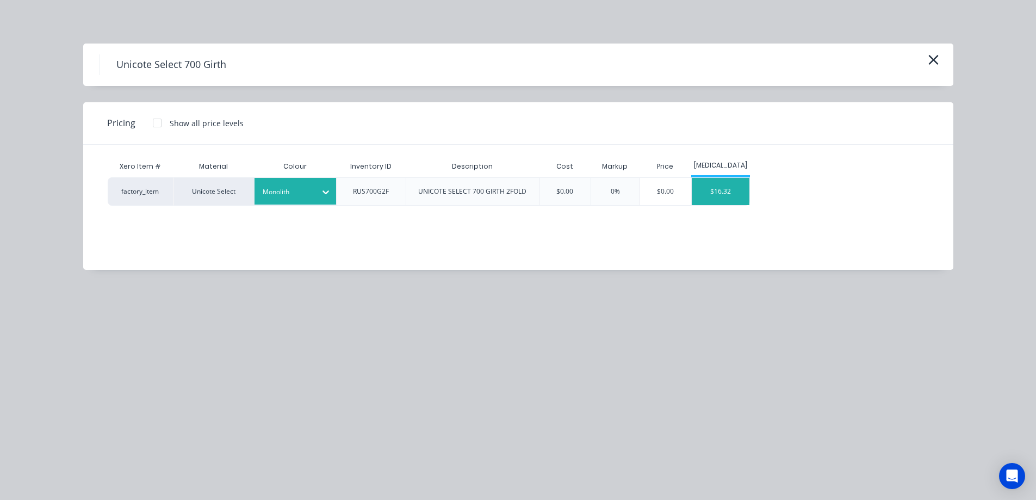
click at [734, 195] on div "$16.32" at bounding box center [721, 191] width 58 height 27
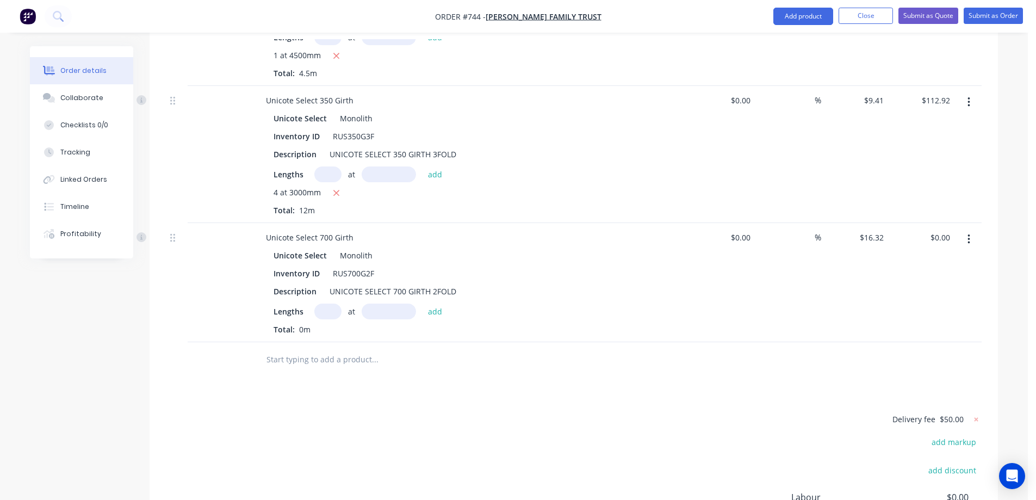
click at [326, 303] on input "text" at bounding box center [327, 311] width 27 height 16
type input "1"
type input "2200mm"
click at [436, 303] on button "add" at bounding box center [436, 310] width 26 height 15
type input "$35.90"
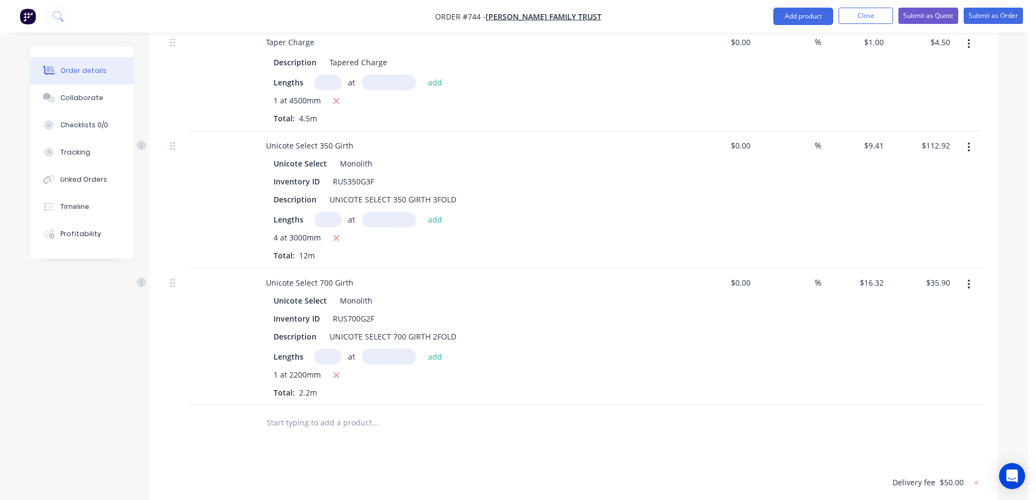
scroll to position [941, 0]
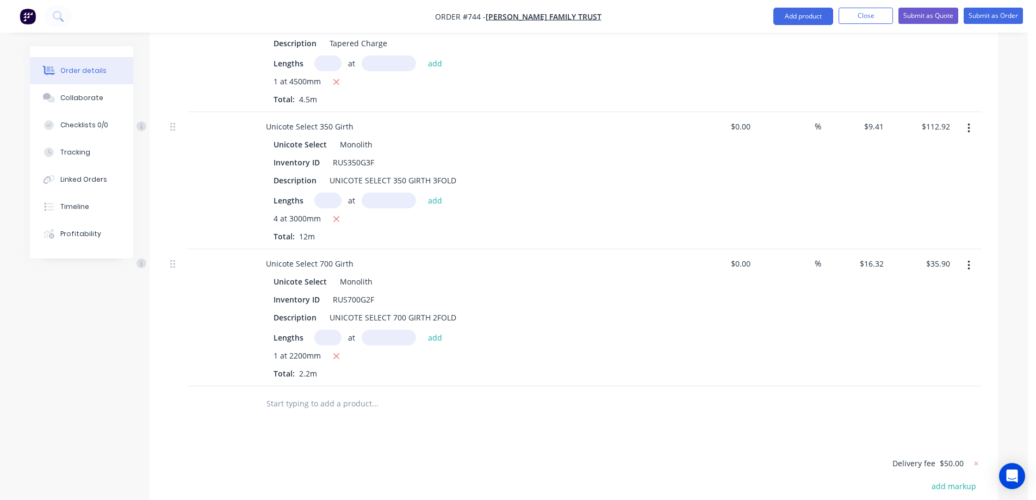
click at [448, 402] on div "Drawings Add drawing Products Show / Hide columns Add product Qty Cost Markup P…" at bounding box center [574, 35] width 848 height 1283
click at [919, 17] on button "Submit as Quote" at bounding box center [928, 16] width 60 height 16
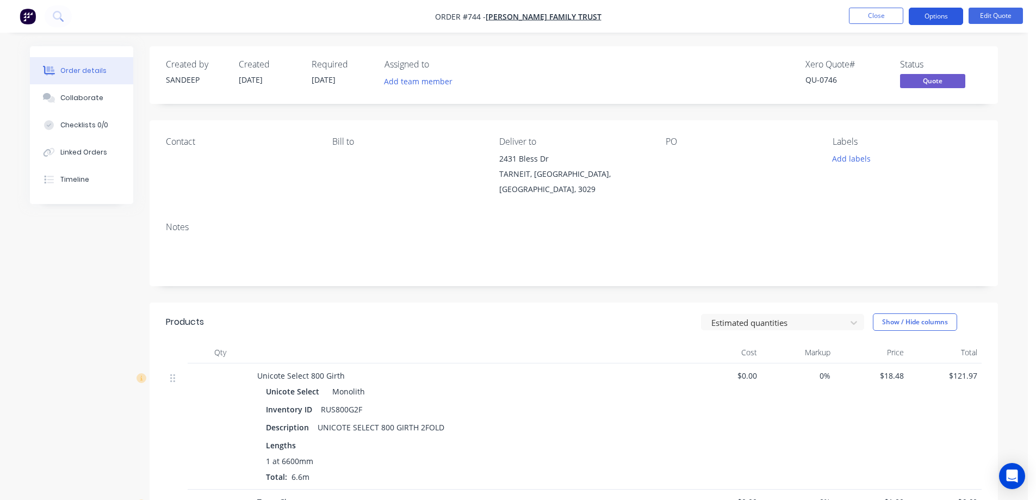
click at [939, 24] on button "Options" at bounding box center [936, 16] width 54 height 17
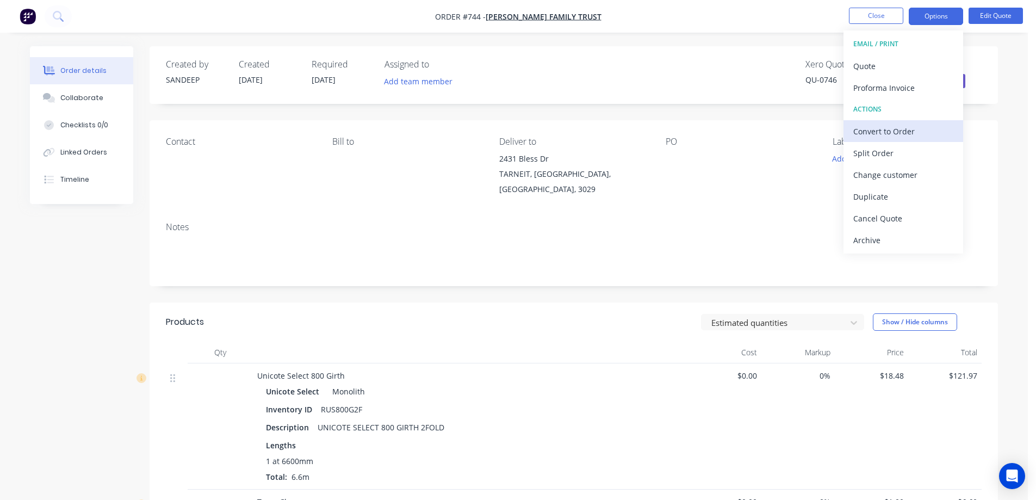
click at [878, 129] on div "Convert to Order" at bounding box center [903, 131] width 100 height 16
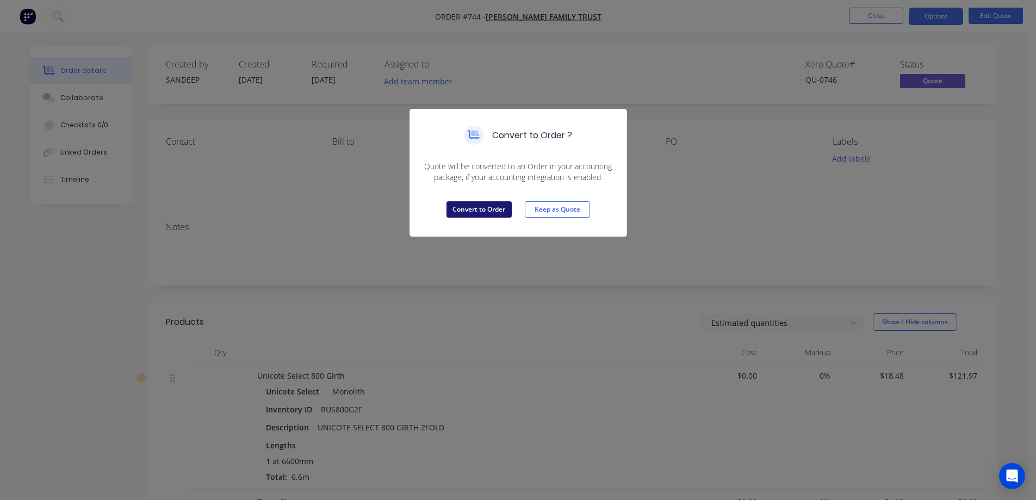
click at [482, 211] on button "Convert to Order" at bounding box center [479, 209] width 65 height 16
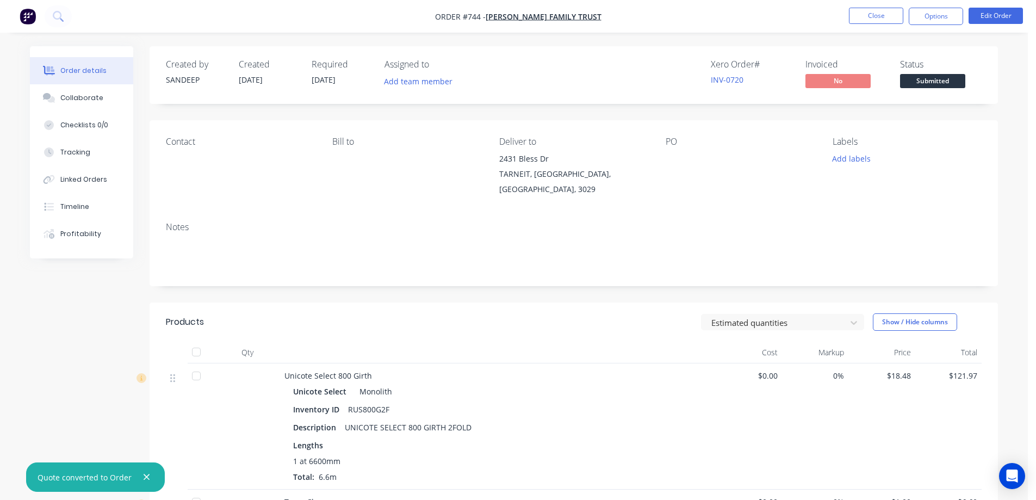
click at [926, 26] on nav "Order #744 - ROBERT JONES FAMILY TRUST Close Options Edit Order" at bounding box center [518, 16] width 1036 height 33
click at [926, 20] on button "Options" at bounding box center [936, 16] width 54 height 17
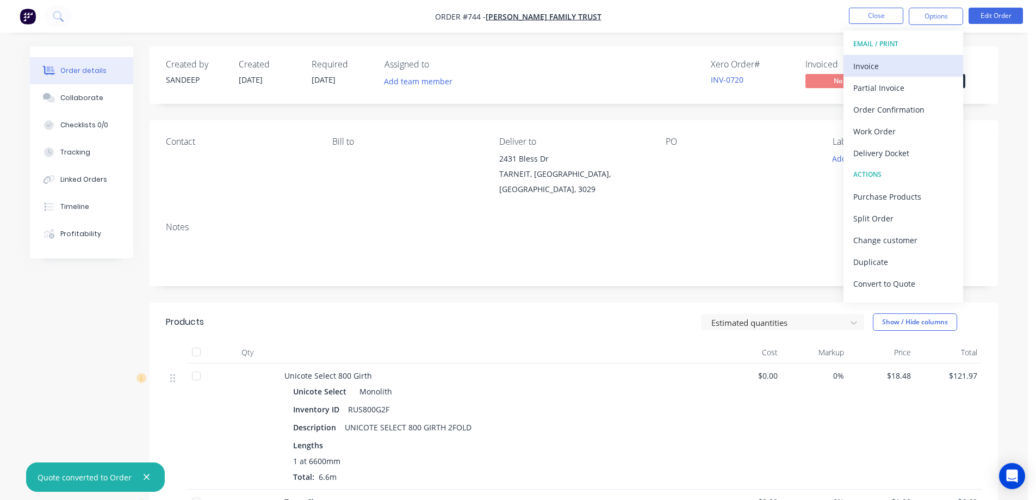
click at [900, 63] on div "Invoice" at bounding box center [903, 66] width 100 height 16
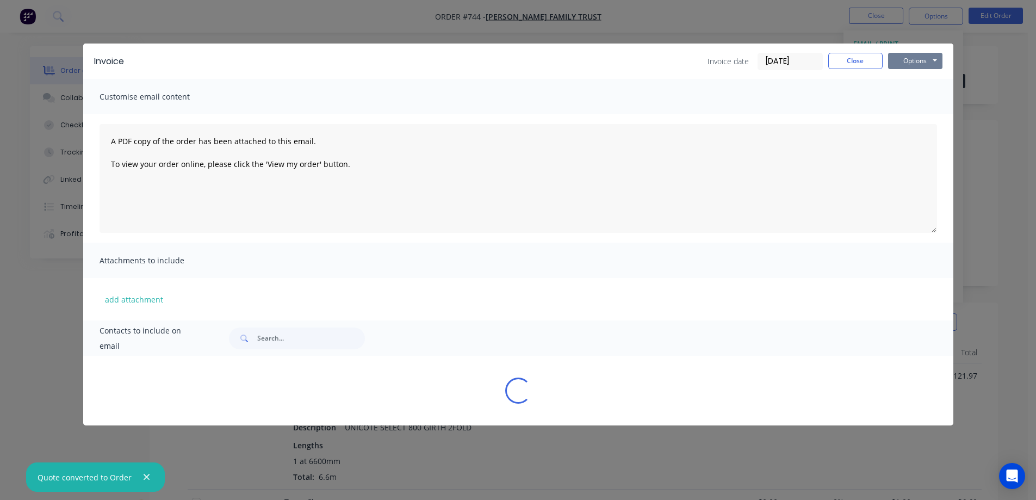
click at [911, 61] on button "Options" at bounding box center [915, 61] width 54 height 16
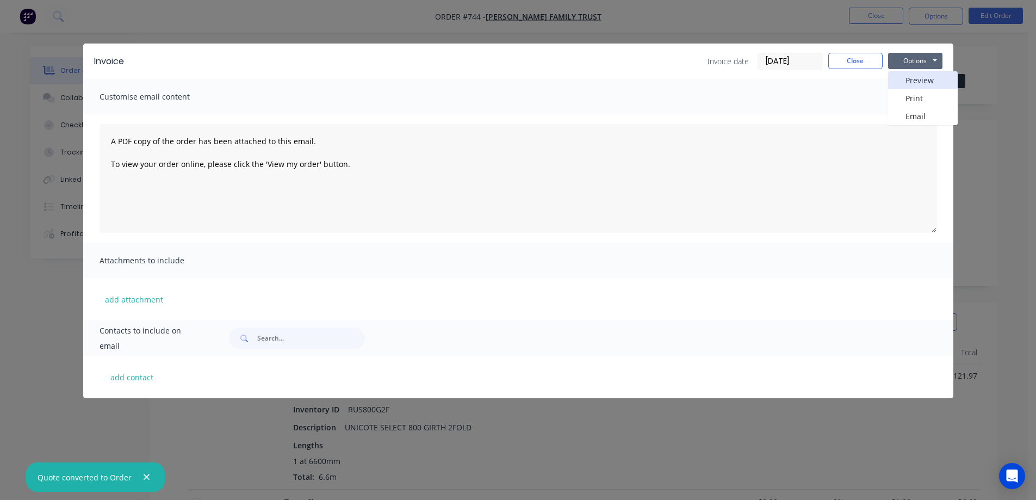
click at [910, 78] on button "Preview" at bounding box center [923, 80] width 70 height 18
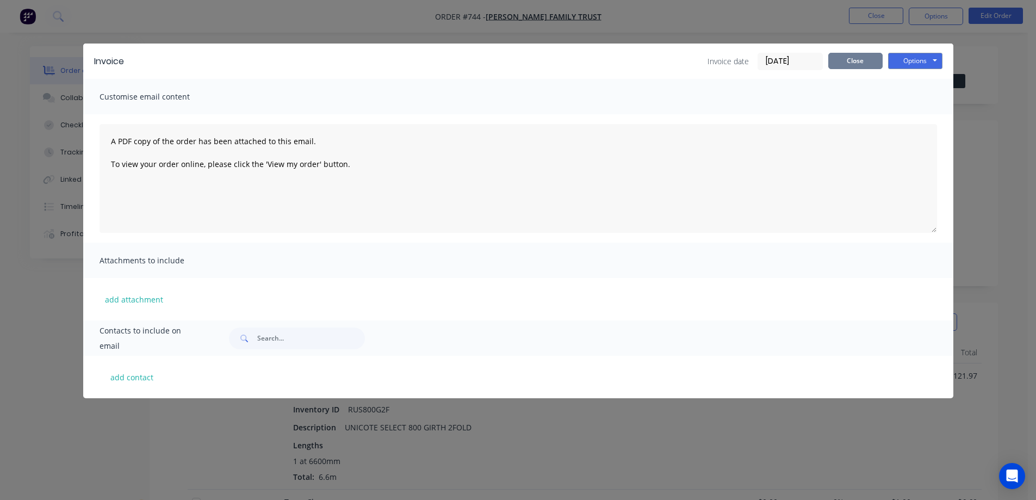
click at [860, 62] on button "Close" at bounding box center [855, 61] width 54 height 16
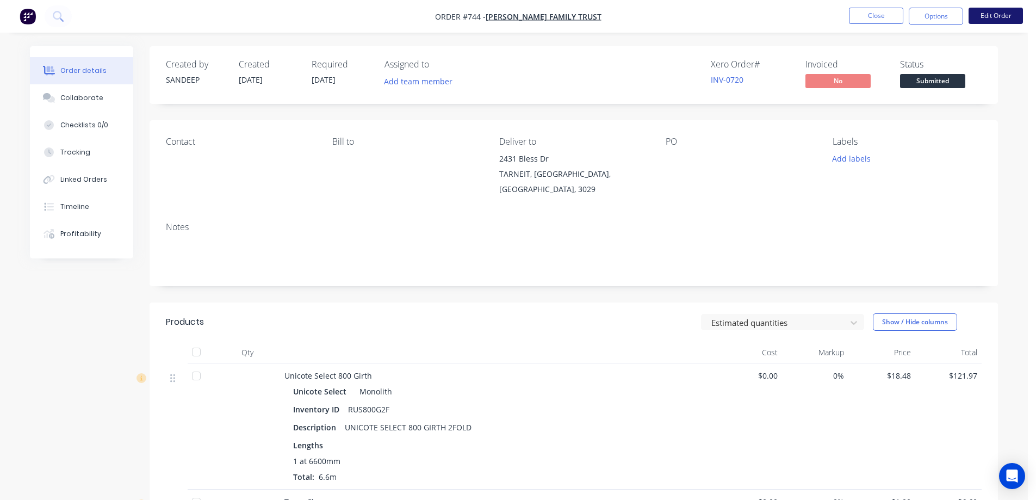
click at [988, 15] on button "Edit Order" at bounding box center [996, 16] width 54 height 16
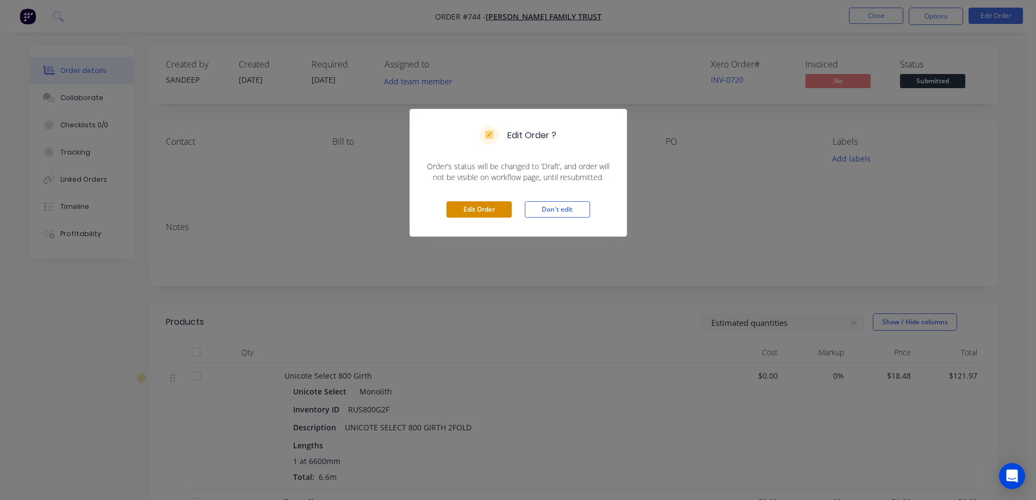
click at [481, 206] on button "Edit Order" at bounding box center [479, 209] width 65 height 16
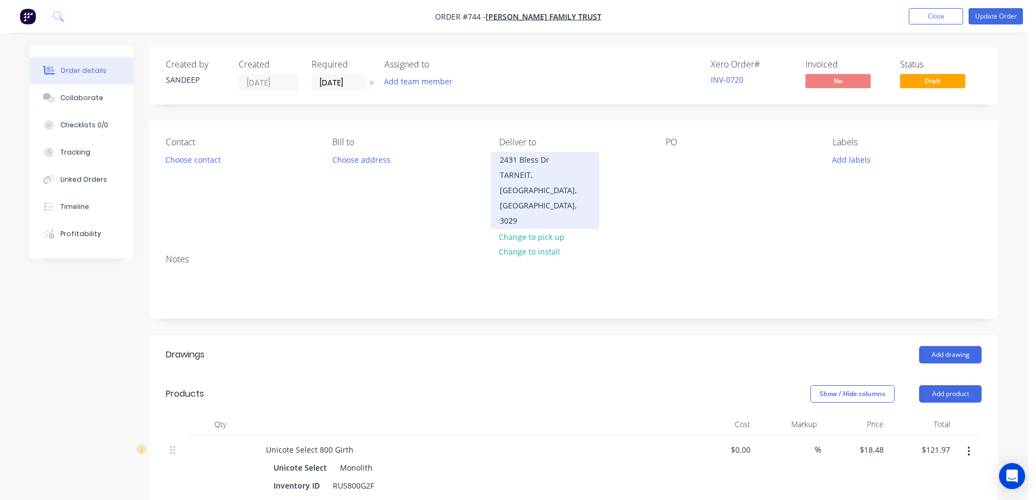
click at [513, 174] on div "TARNEIT, Victoria, Australia, 3029" at bounding box center [545, 198] width 90 height 61
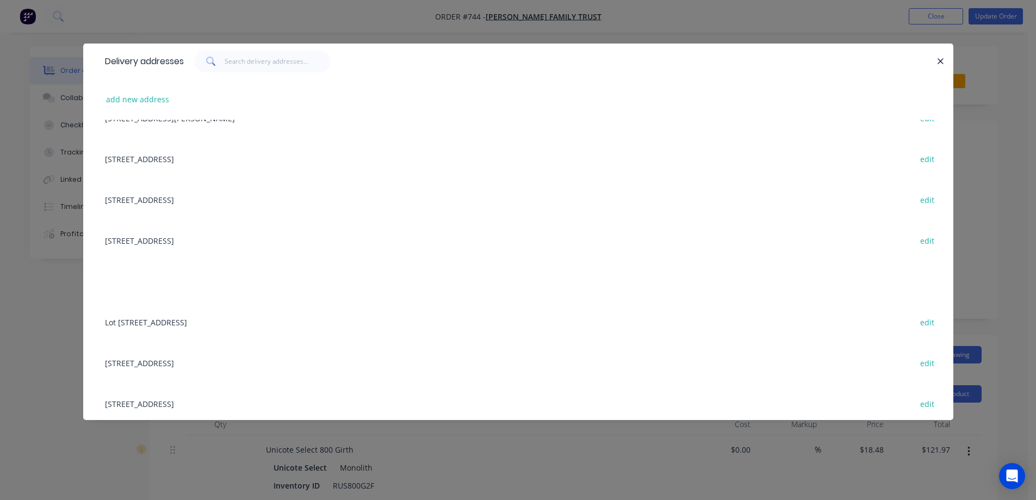
scroll to position [218, 0]
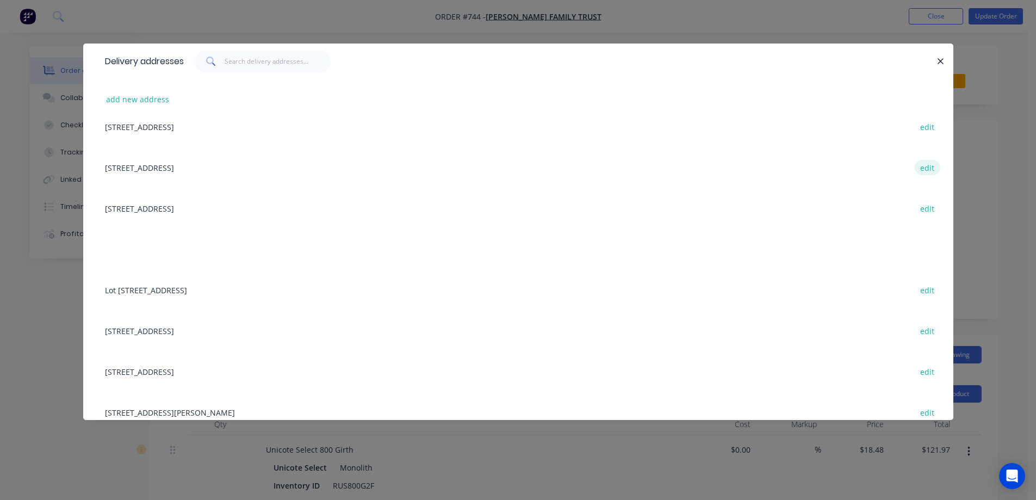
click at [919, 165] on button "edit" at bounding box center [928, 167] width 26 height 15
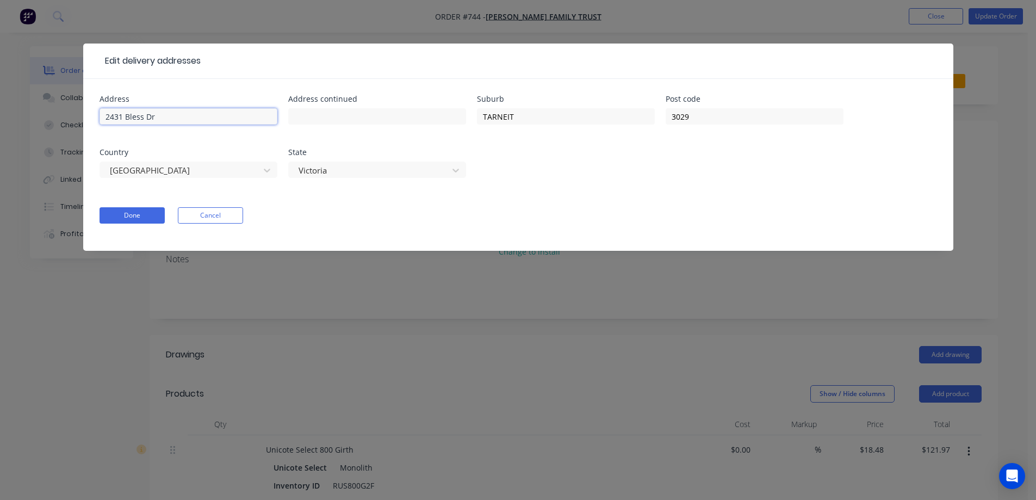
click at [106, 114] on input "2431 Bless Dr" at bounding box center [189, 116] width 178 height 16
drag, startPoint x: 134, startPoint y: 116, endPoint x: 156, endPoint y: 115, distance: 21.3
click at [134, 116] on input "Lot 2431 Bless Dr" at bounding box center [189, 116] width 178 height 16
type input "Lot 2431, Bless Dr"
click at [114, 206] on form "Address Lot 2431, Bless Dr Address continued Suburb TARNEIT Post code 3029 Coun…" at bounding box center [519, 173] width 838 height 156
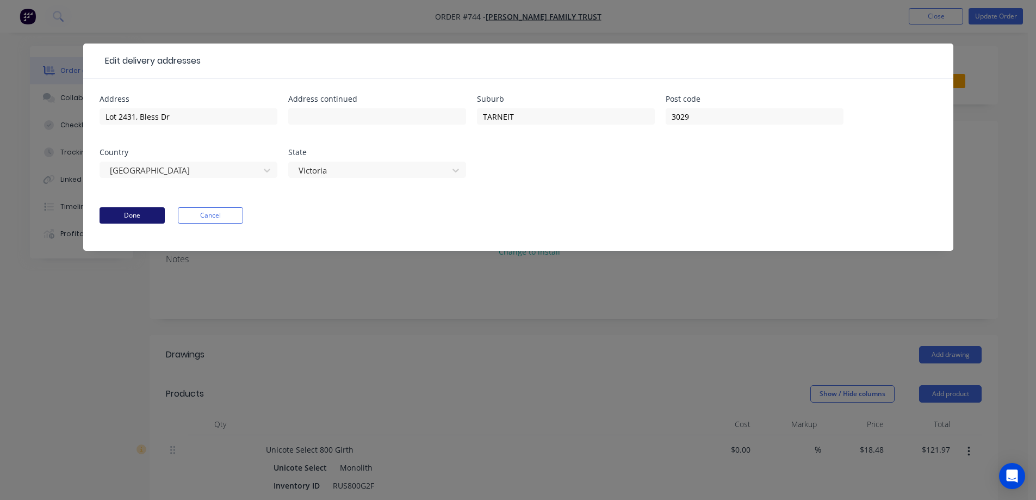
click at [127, 221] on button "Done" at bounding box center [132, 215] width 65 height 16
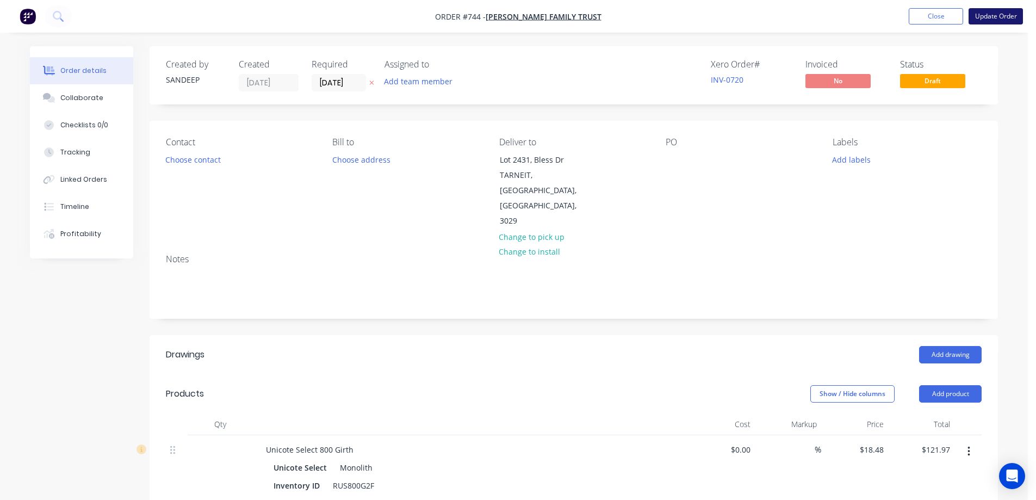
click at [988, 19] on button "Update Order" at bounding box center [996, 16] width 54 height 16
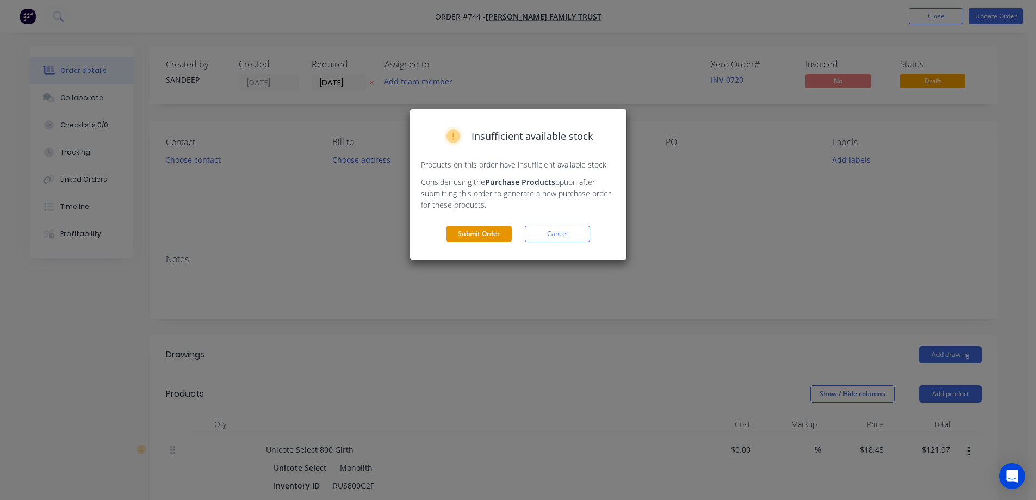
click at [492, 232] on button "Submit Order" at bounding box center [479, 234] width 65 height 16
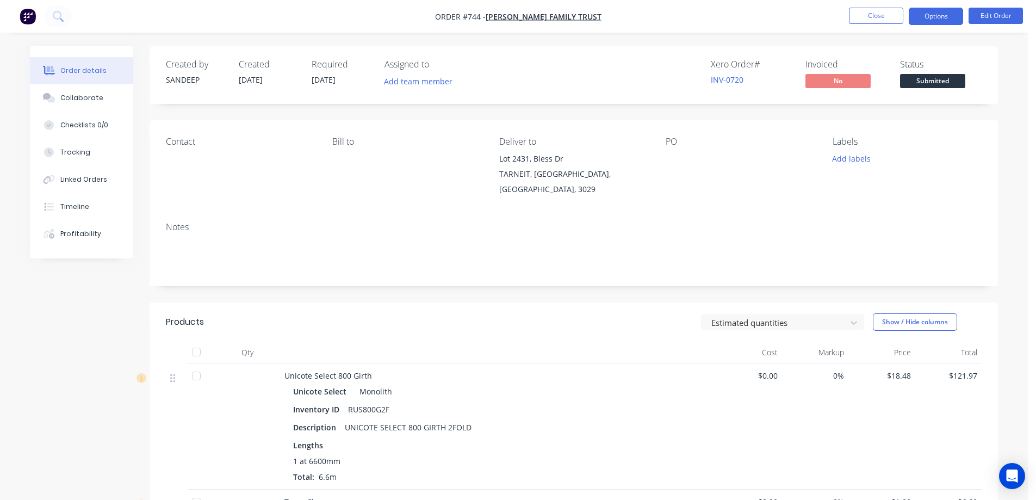
click at [937, 18] on button "Options" at bounding box center [936, 16] width 54 height 17
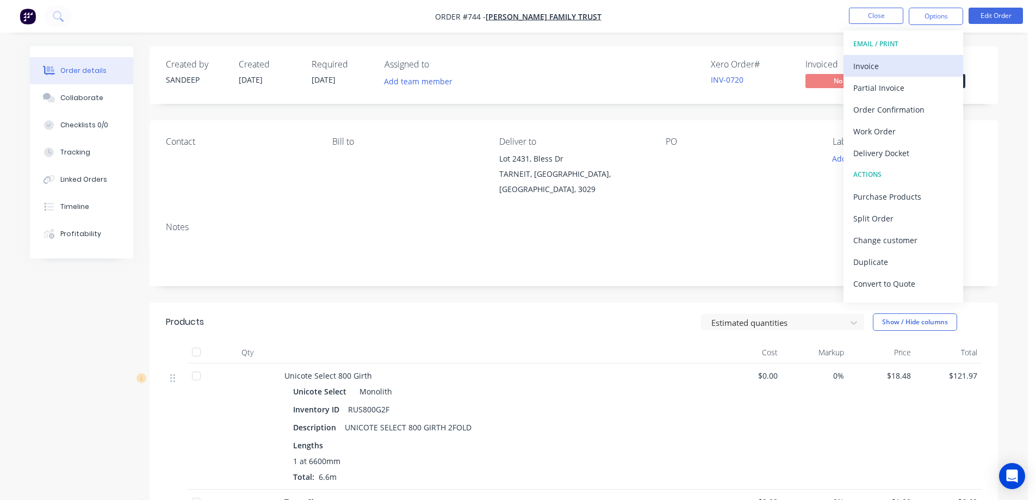
click at [906, 66] on div "Invoice" at bounding box center [903, 66] width 100 height 16
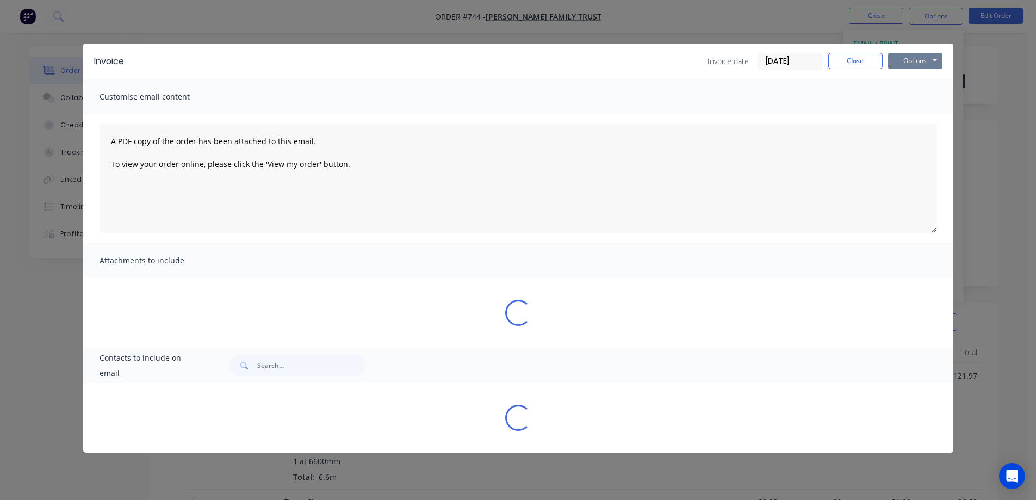
click at [921, 60] on button "Options" at bounding box center [915, 61] width 54 height 16
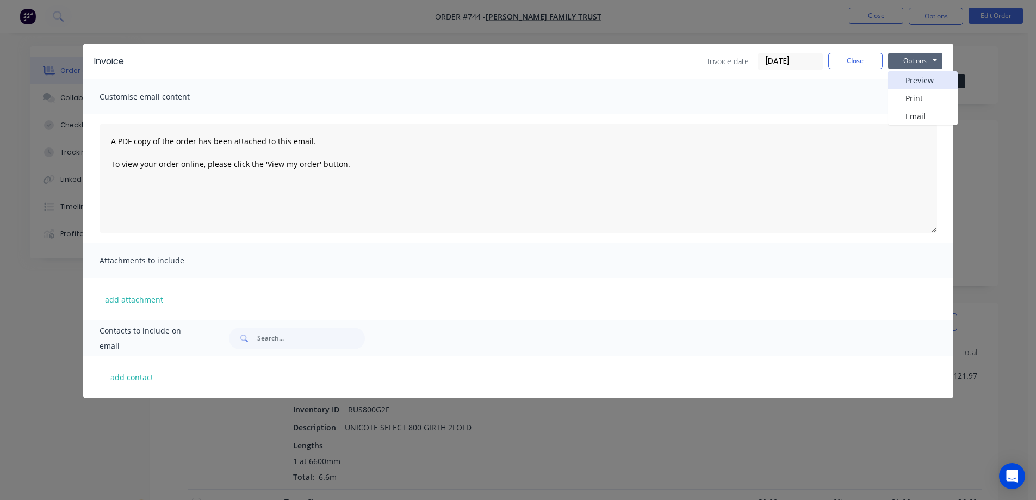
click at [917, 77] on button "Preview" at bounding box center [923, 80] width 70 height 18
click at [834, 59] on button "Close" at bounding box center [855, 61] width 54 height 16
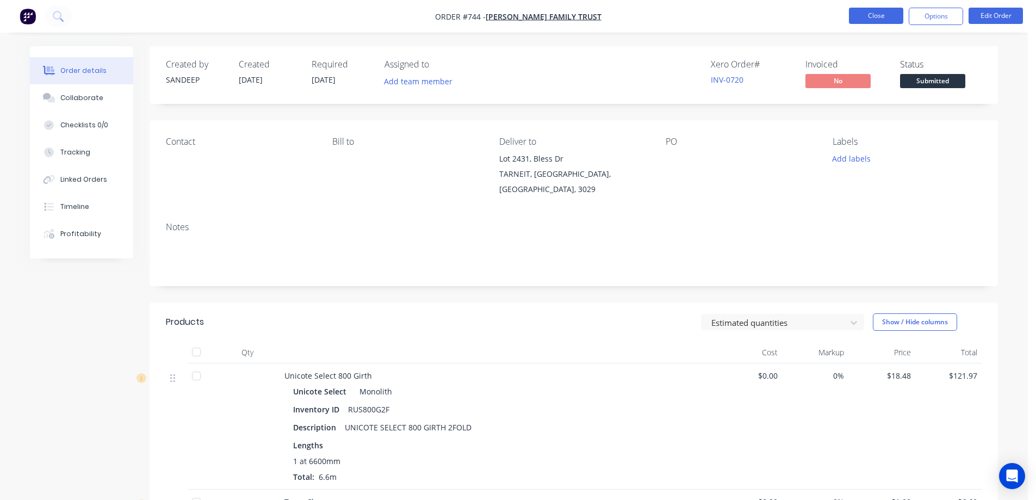
click at [869, 8] on button "Close" at bounding box center [876, 16] width 54 height 16
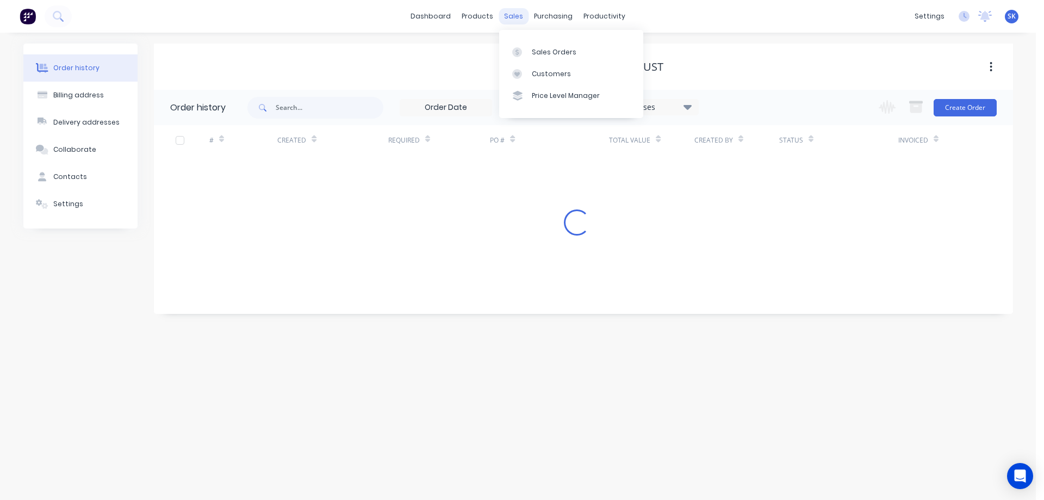
click at [524, 17] on div "sales" at bounding box center [514, 16] width 30 height 16
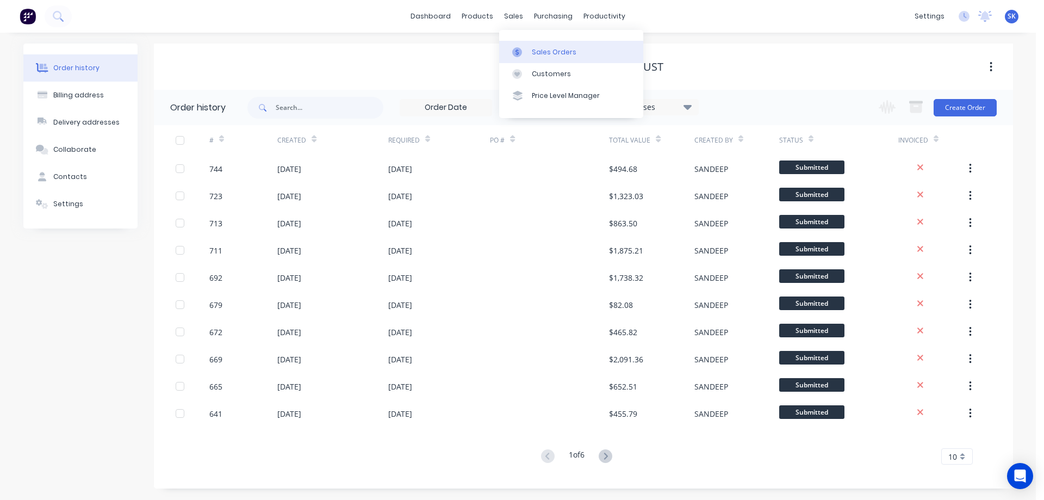
click at [536, 47] on div "Sales Orders" at bounding box center [554, 52] width 45 height 10
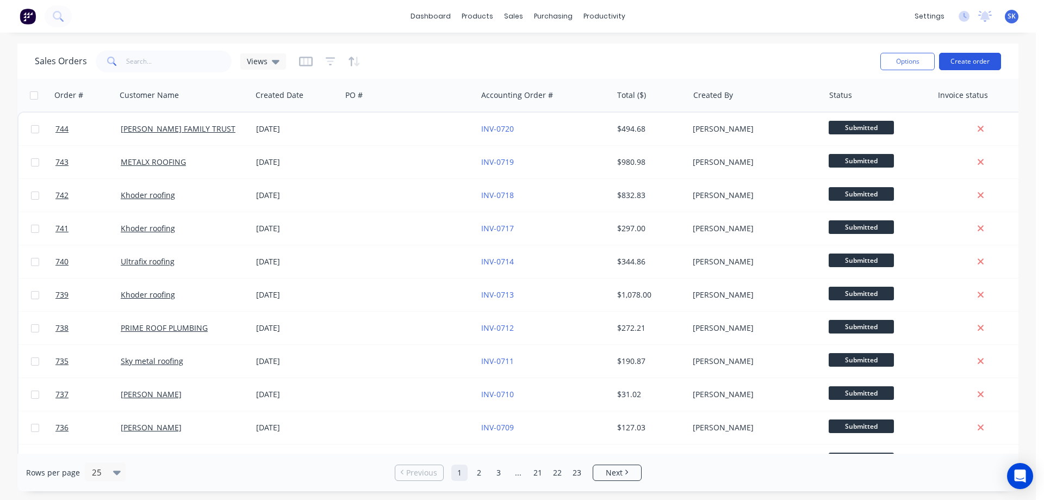
click at [965, 61] on button "Create order" at bounding box center [970, 61] width 62 height 17
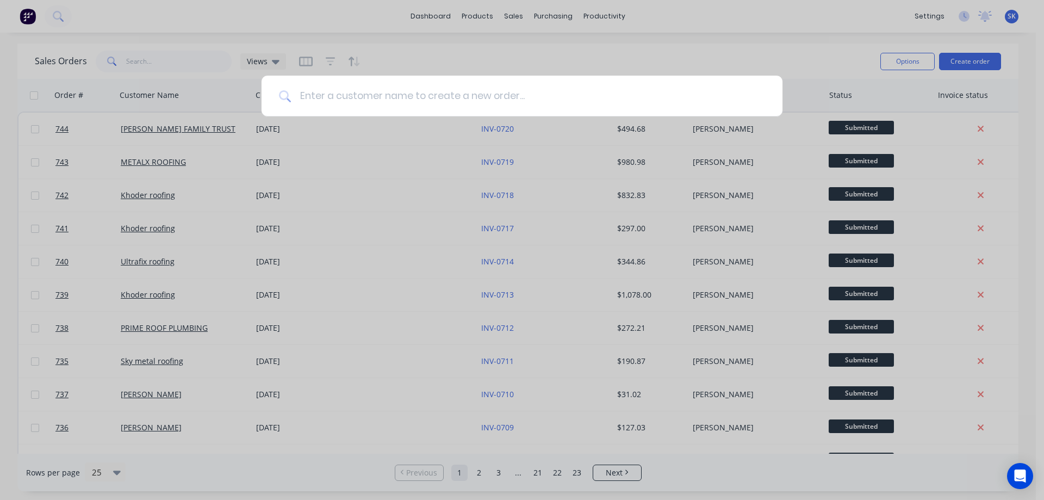
click at [339, 97] on input at bounding box center [528, 96] width 474 height 41
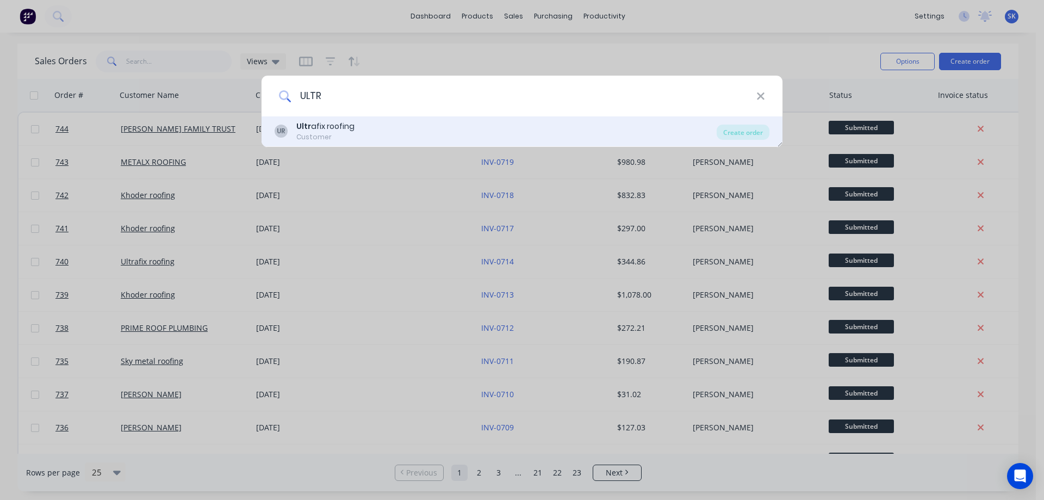
type input "ULTR"
click at [352, 131] on div "Ultr afix roofing" at bounding box center [325, 126] width 58 height 11
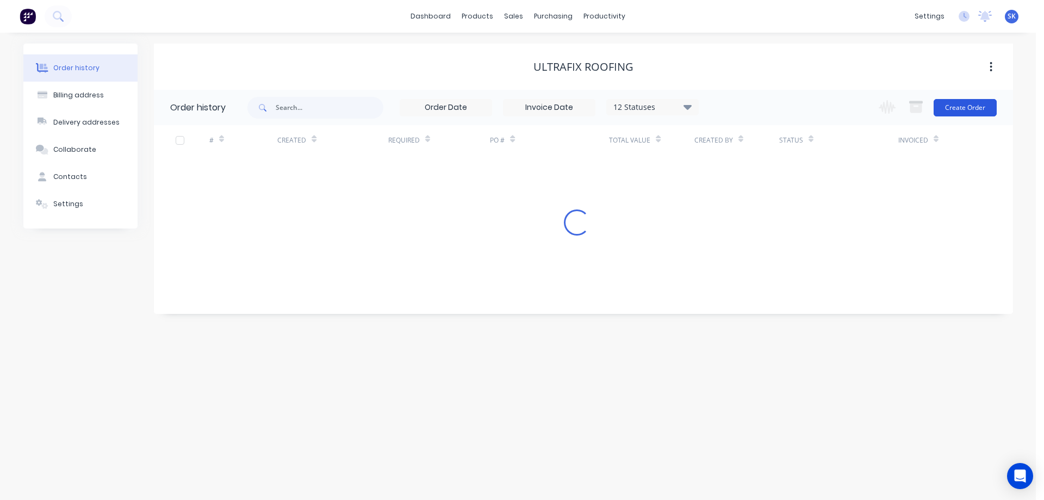
click at [944, 111] on button "Create Order" at bounding box center [965, 107] width 63 height 17
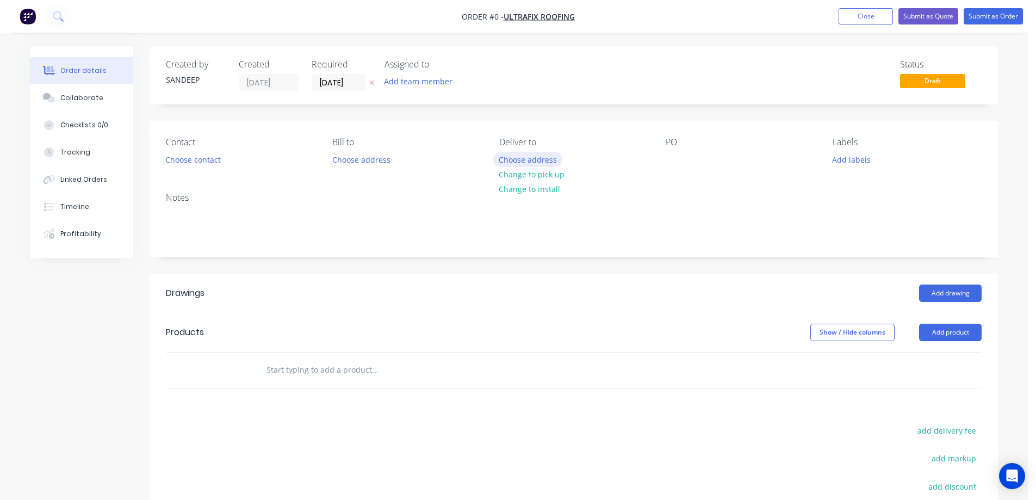
click at [536, 160] on button "Choose address" at bounding box center [528, 159] width 70 height 15
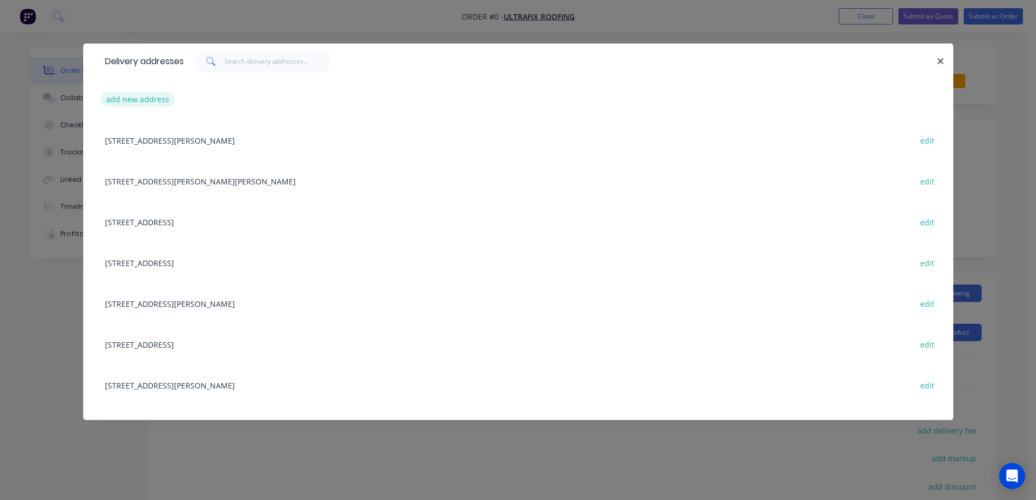
click at [147, 100] on button "add new address" at bounding box center [138, 99] width 75 height 15
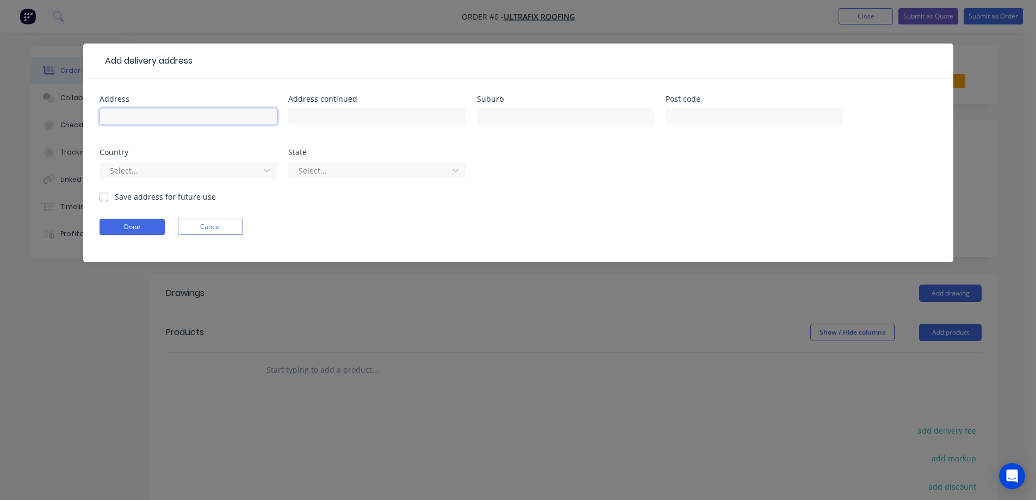
click at [245, 120] on input "text" at bounding box center [189, 116] width 178 height 16
paste input "Lot 344, Pyrus Cres"
type input "Lot 344, Pyrus Cres"
click at [513, 122] on input "text" at bounding box center [566, 116] width 178 height 16
paste input "MICKLEHAM"
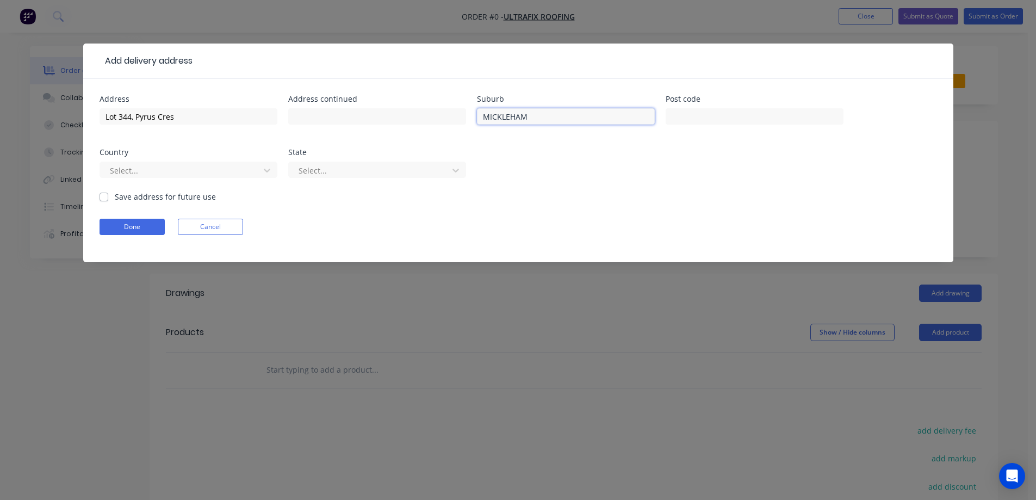
type input "MICKLEHAM"
click at [695, 115] on input "text" at bounding box center [755, 116] width 178 height 16
paste input "3064"
type input "3064"
click at [247, 173] on div at bounding box center [181, 171] width 145 height 14
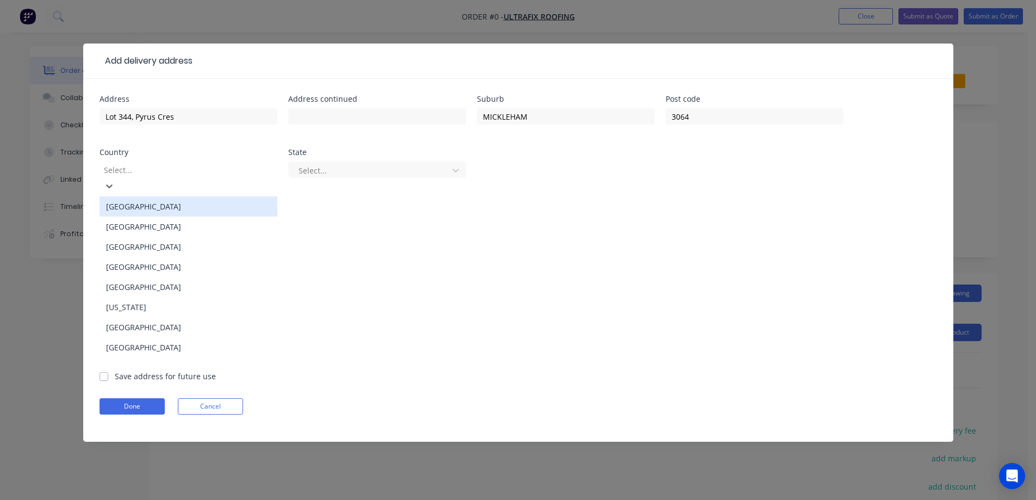
click at [236, 196] on div "Australia" at bounding box center [189, 206] width 178 height 20
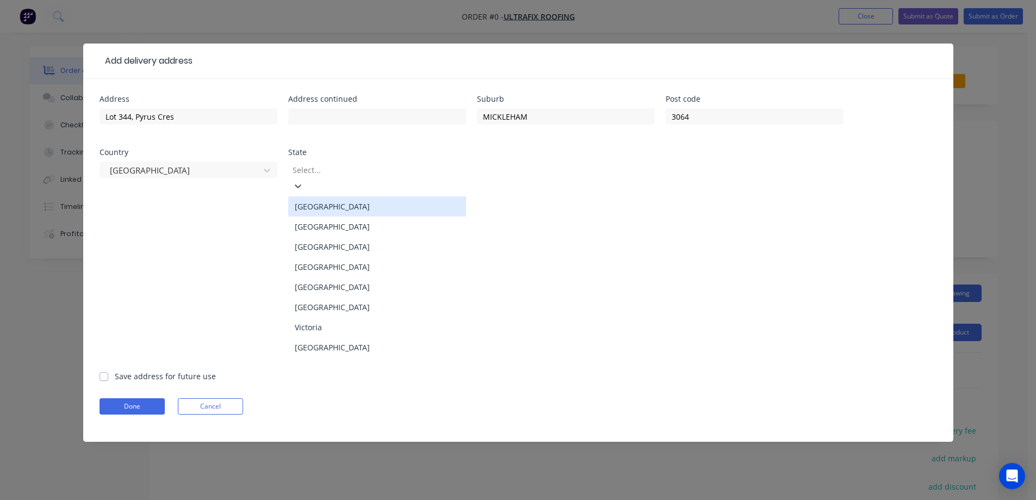
click at [331, 175] on div at bounding box center [370, 170] width 157 height 14
click at [334, 317] on div "Victoria" at bounding box center [377, 327] width 178 height 20
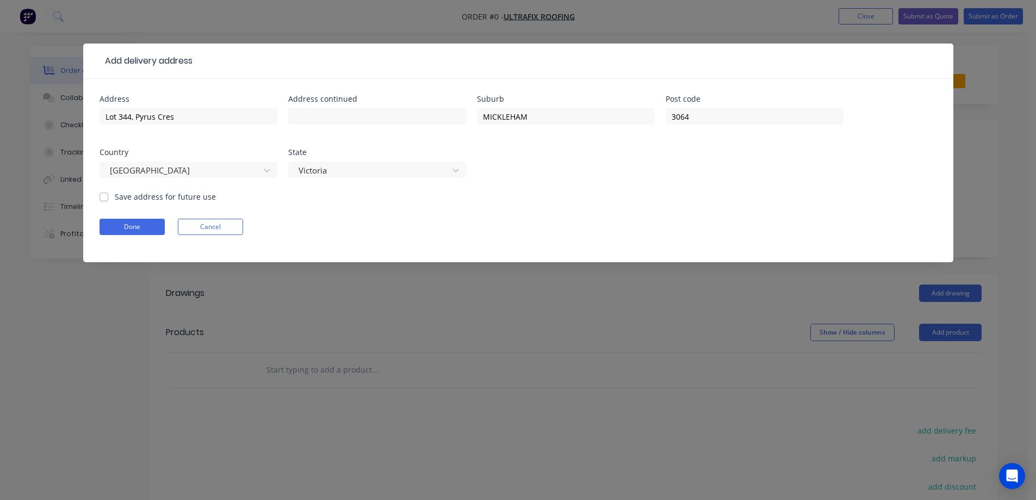
click at [176, 199] on label "Save address for future use" at bounding box center [165, 196] width 101 height 11
click at [108, 199] on input "Save address for future use" at bounding box center [104, 196] width 9 height 10
checkbox input "true"
click at [140, 226] on button "Done" at bounding box center [132, 227] width 65 height 16
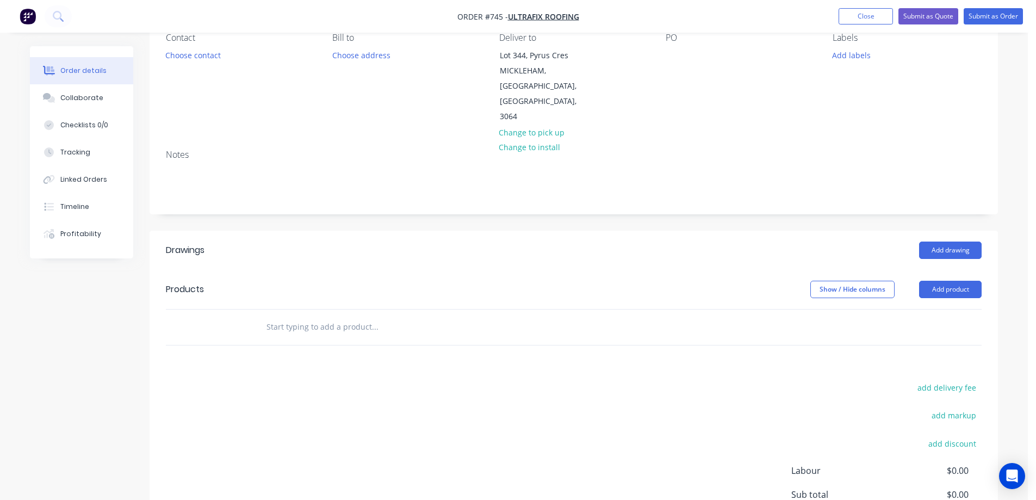
scroll to position [109, 0]
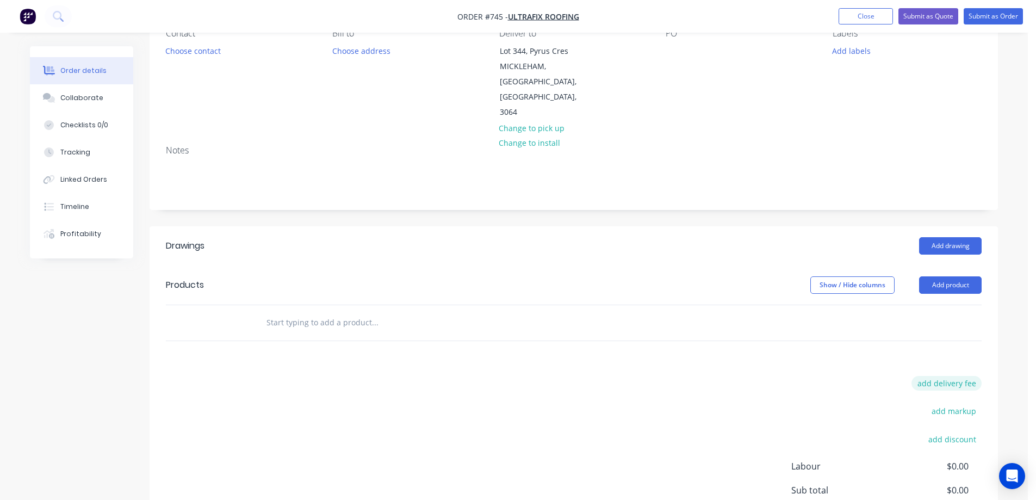
click at [926, 376] on button "add delivery fee" at bounding box center [946, 383] width 70 height 15
type input "50"
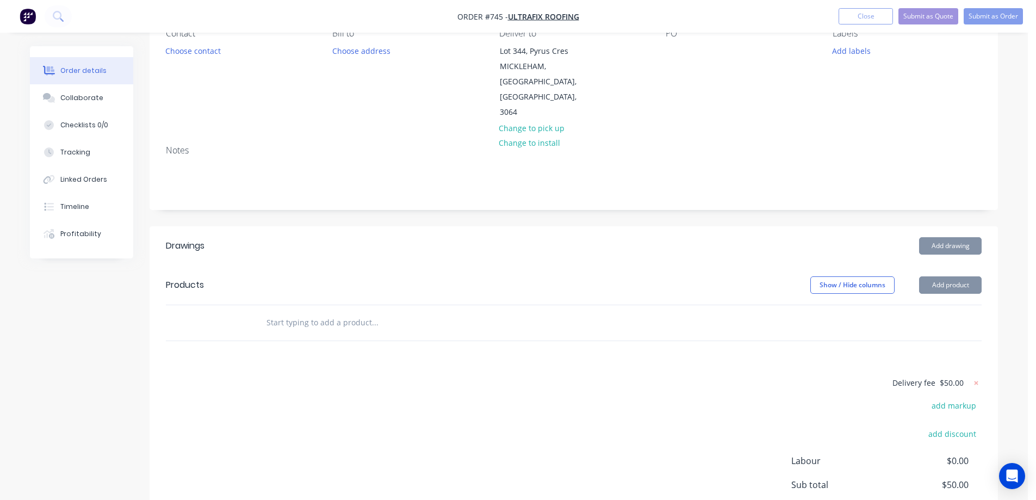
click at [708, 380] on div "Delivery fee $50.00 add markup add discount Labour $0.00 Sub total $50.00 Margi…" at bounding box center [574, 478] width 816 height 204
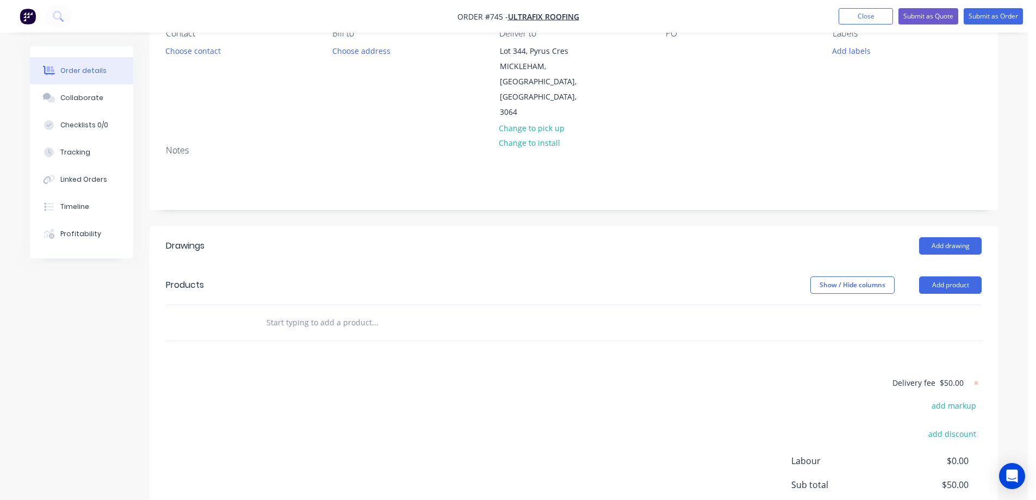
click at [396, 312] on input "text" at bounding box center [375, 323] width 218 height 22
click at [326, 312] on input "text" at bounding box center [375, 323] width 218 height 22
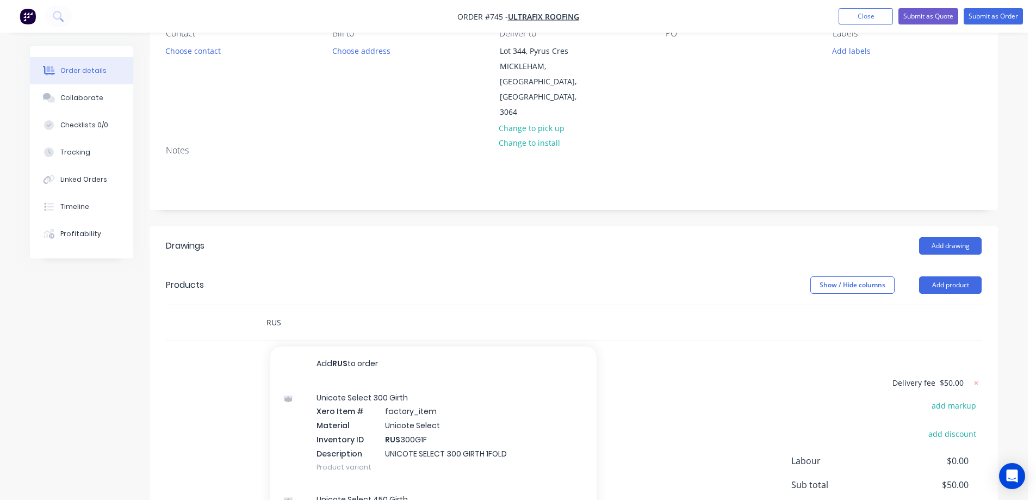
click at [291, 312] on input "RUS" at bounding box center [375, 323] width 218 height 22
type input "R"
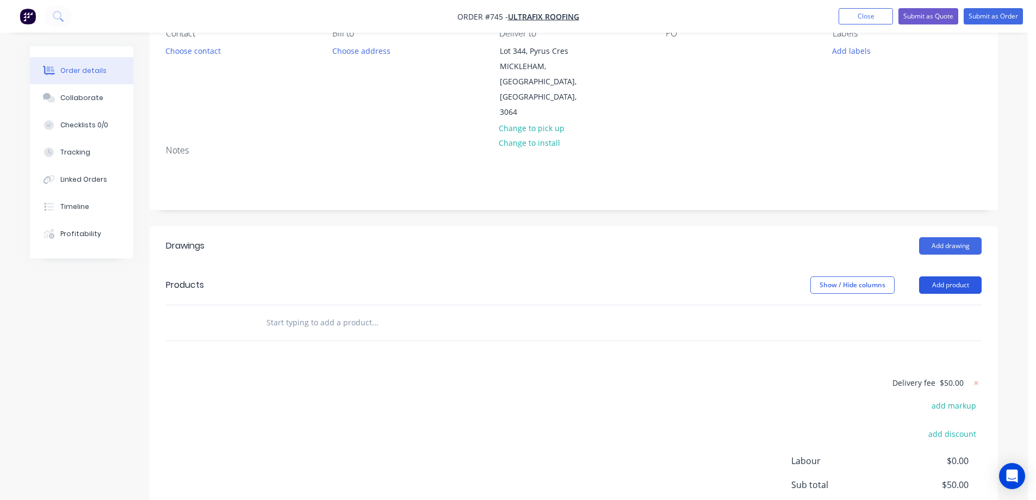
click at [938, 276] on button "Add product" at bounding box center [950, 284] width 63 height 17
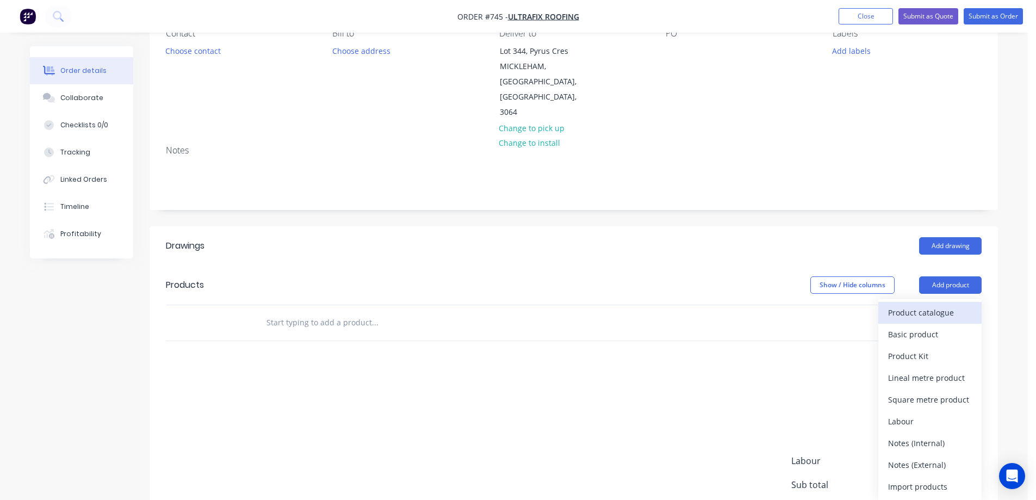
click at [927, 305] on div "Product catalogue" at bounding box center [930, 313] width 84 height 16
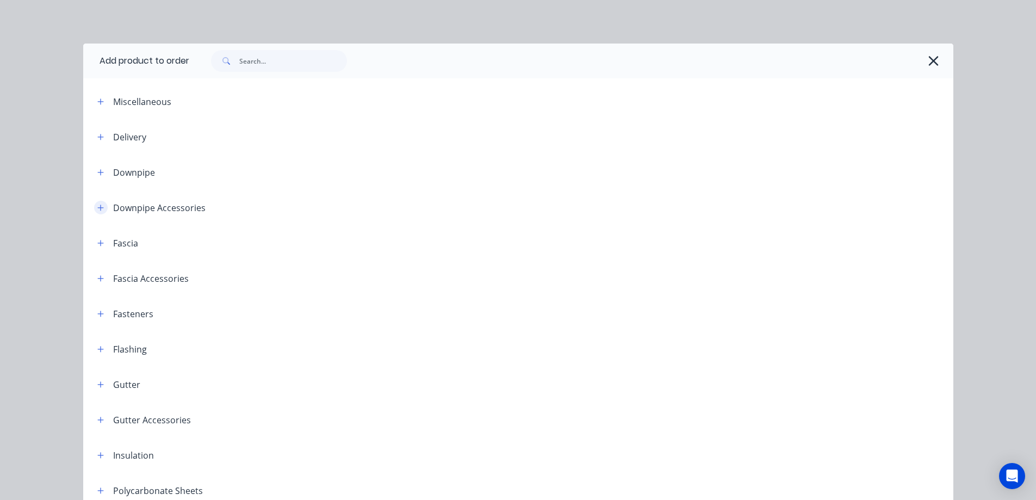
click at [97, 207] on icon "button" at bounding box center [100, 208] width 7 height 8
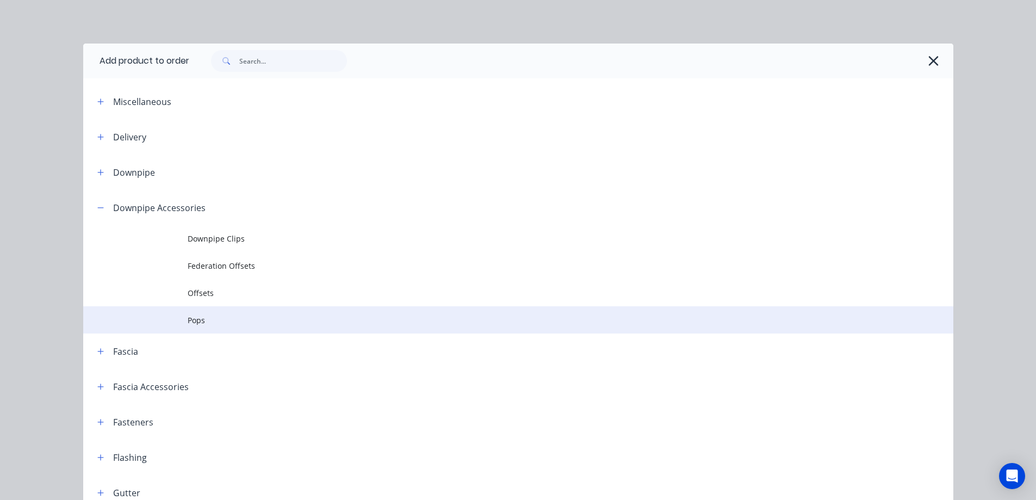
click at [213, 315] on span "Pops" at bounding box center [494, 319] width 612 height 11
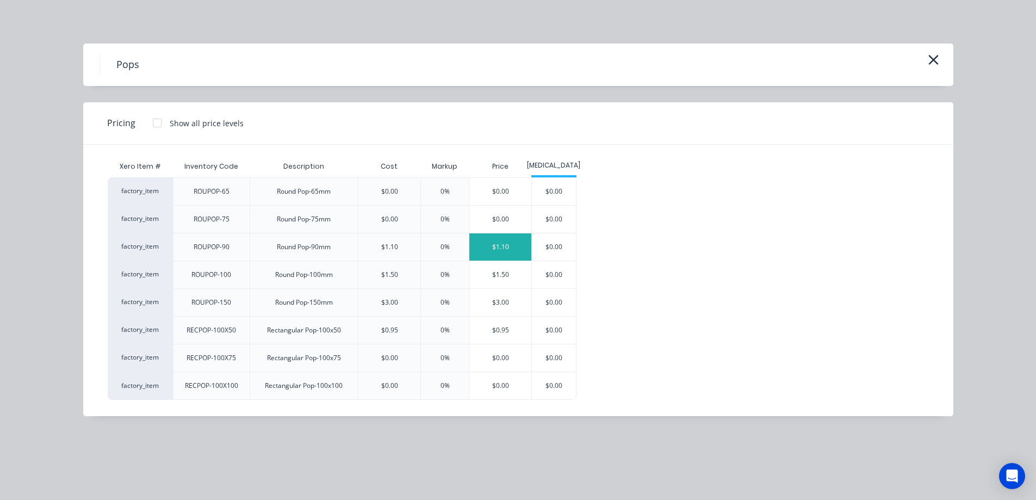
click at [516, 247] on div "$1.10" at bounding box center [500, 246] width 62 height 27
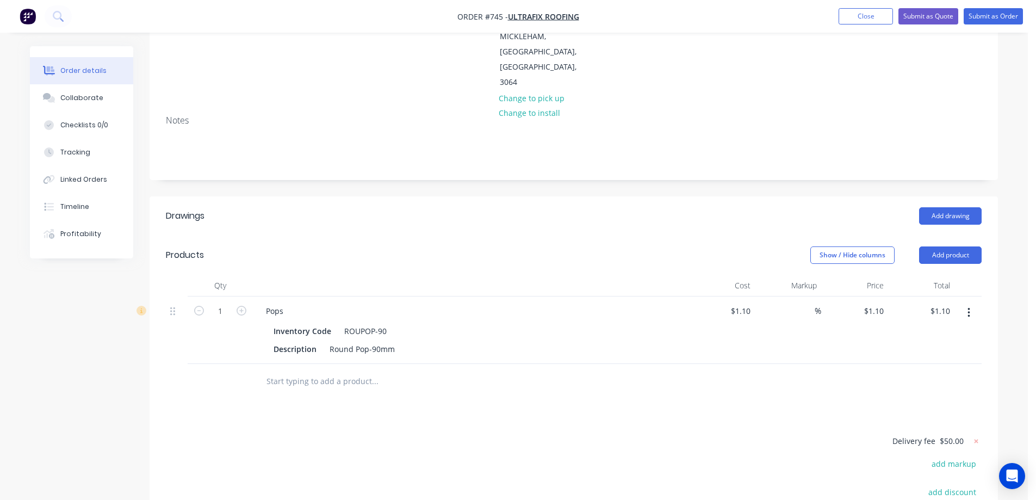
scroll to position [163, 0]
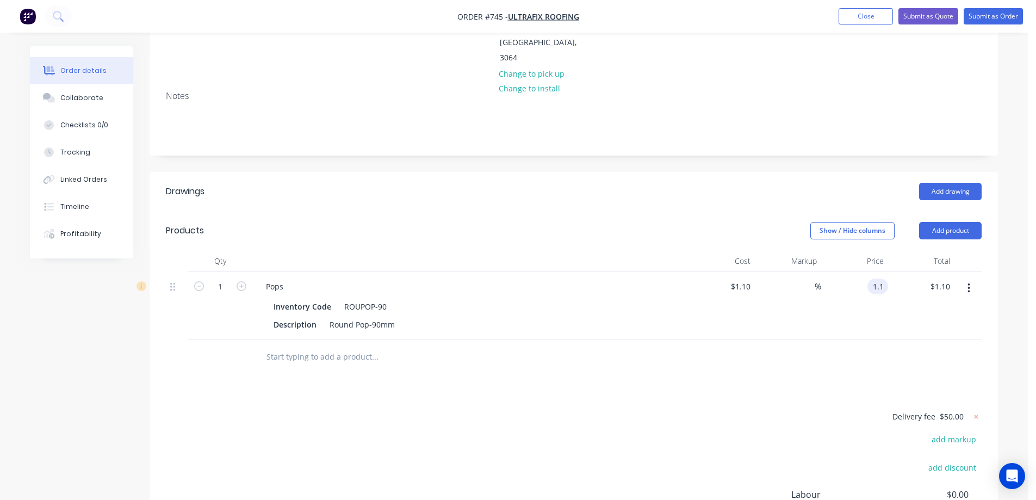
click at [880, 278] on input "1.1" at bounding box center [880, 286] width 16 height 16
type input "1.43"
type input "30"
type input "$1.43"
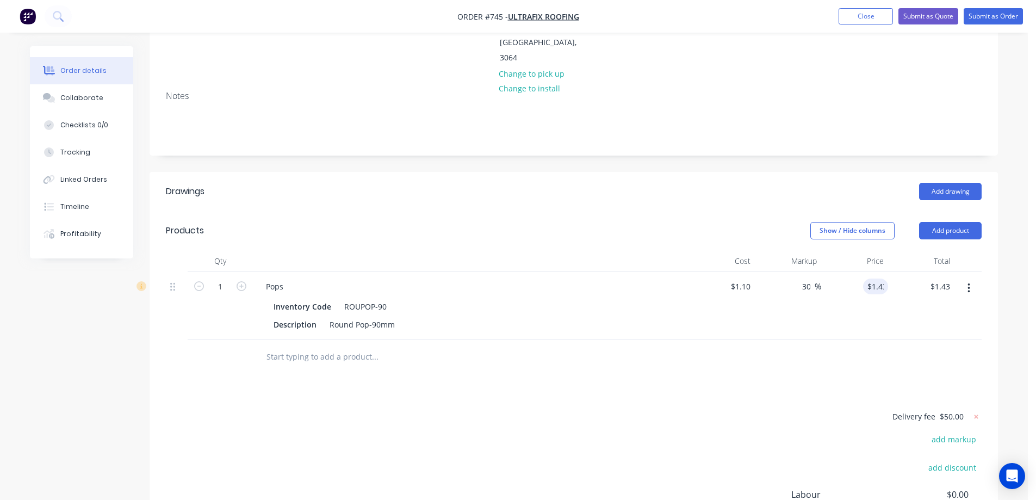
click at [761, 363] on div "Drawings Add drawing Products Show / Hide columns Add product Qty Cost Markup P…" at bounding box center [574, 401] width 848 height 458
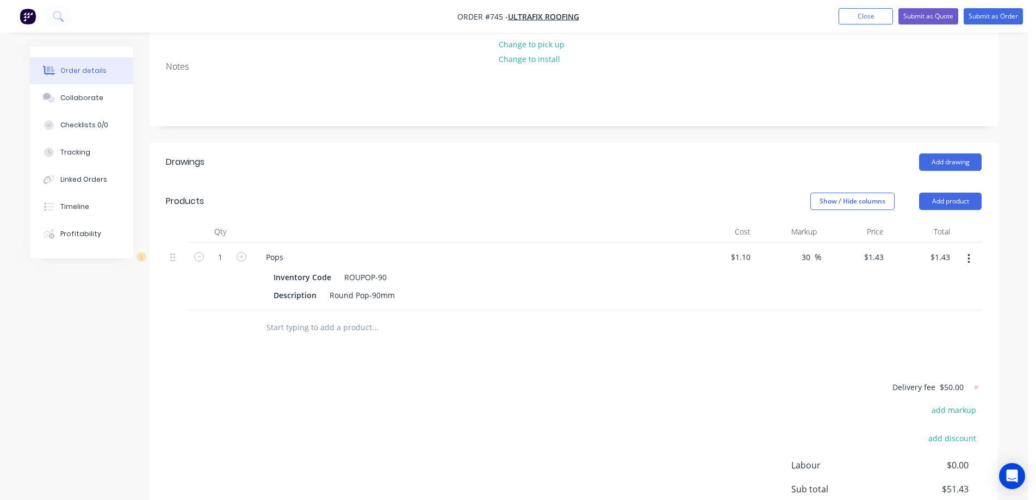
scroll to position [218, 0]
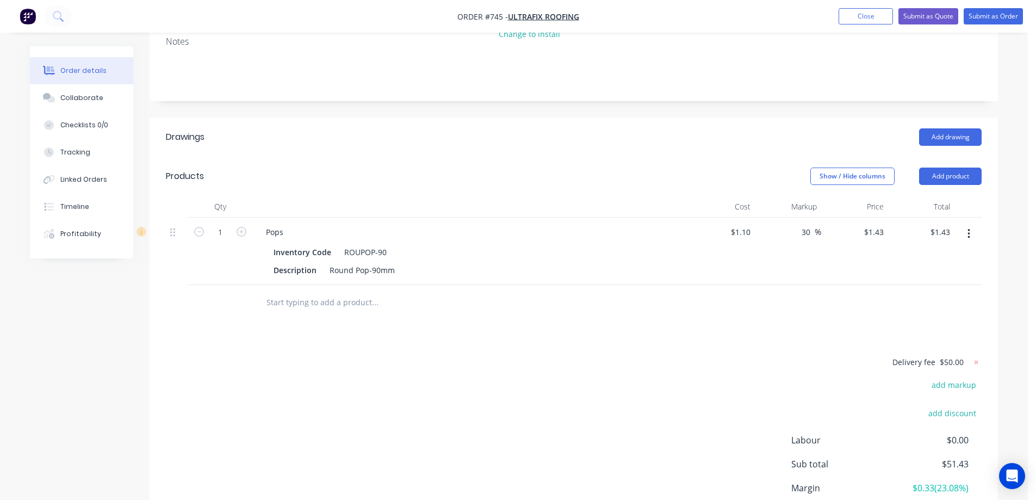
click at [340, 292] on input "text" at bounding box center [375, 303] width 218 height 22
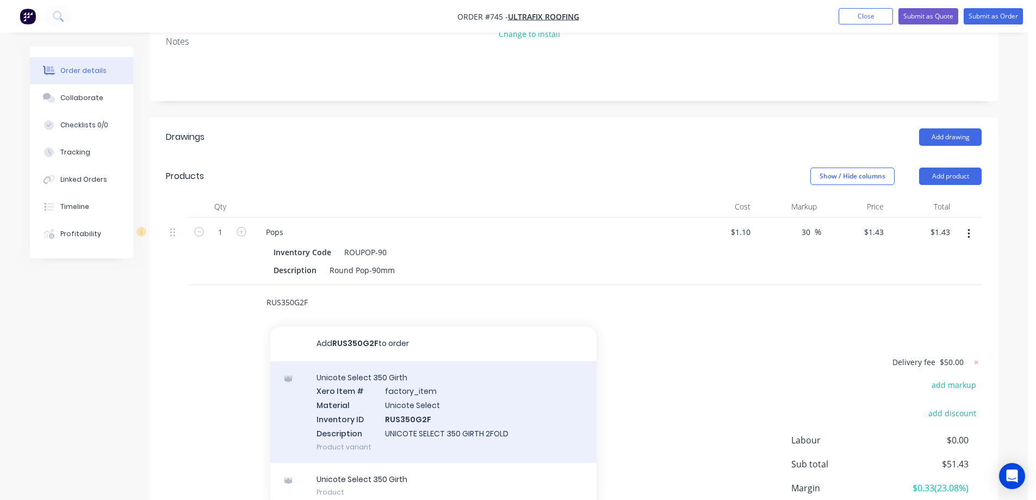
type input "RUS350G2F"
click at [373, 369] on div "Unicote Select 350 Girth Xero Item # factory_item Material Unicote Select Inven…" at bounding box center [433, 412] width 326 height 102
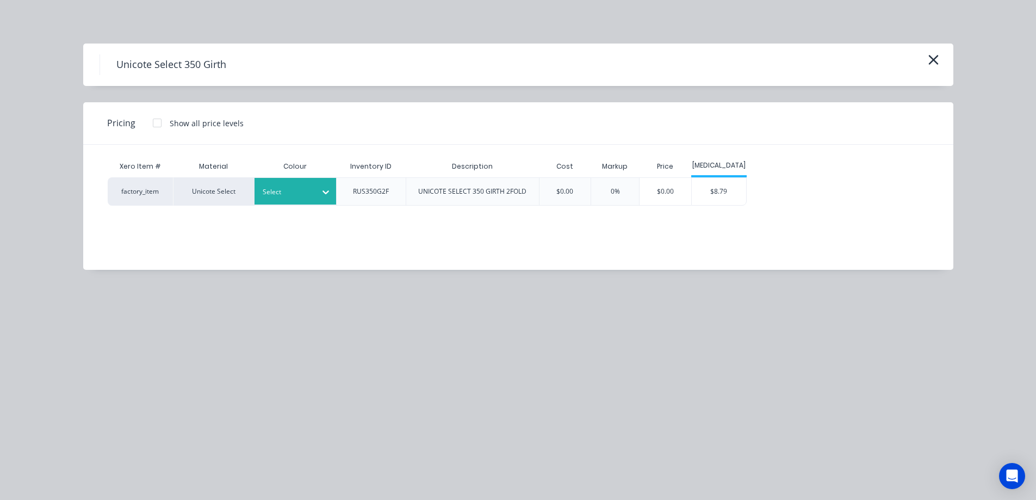
click at [309, 204] on div "Select" at bounding box center [296, 191] width 82 height 27
click at [136, 389] on div "Ebony" at bounding box center [68, 399] width 136 height 20
click at [718, 194] on div "$8.79" at bounding box center [719, 191] width 54 height 27
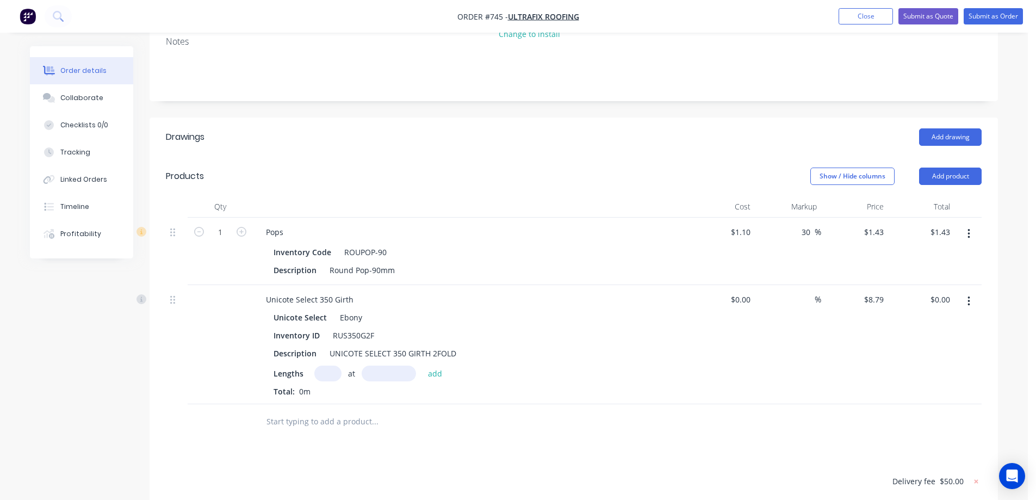
click at [323, 365] on input "text" at bounding box center [327, 373] width 27 height 16
type input "2"
type input "1800mm"
click at [438, 365] on div "Lengths 2 at 1800mm add Total: 0m" at bounding box center [471, 381] width 394 height 32
click at [438, 365] on button "add" at bounding box center [436, 372] width 26 height 15
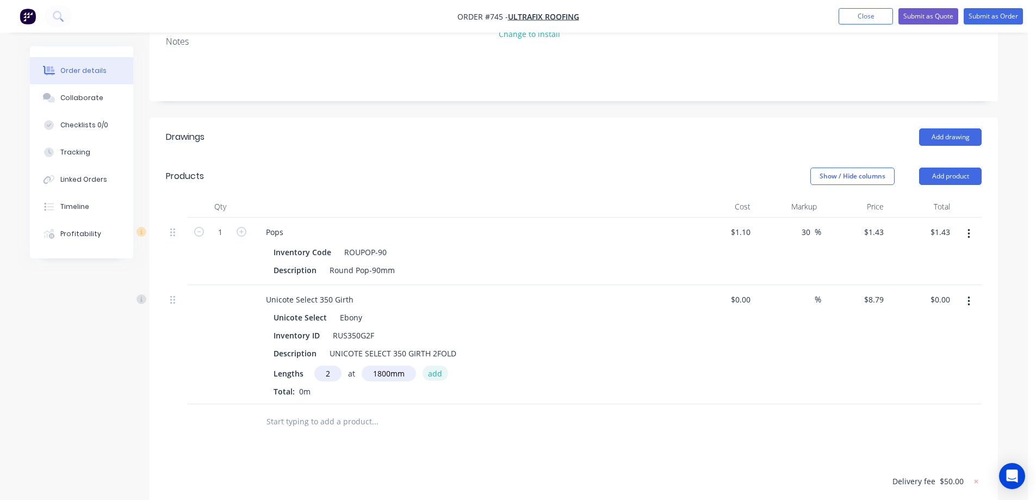
type input "$31.64"
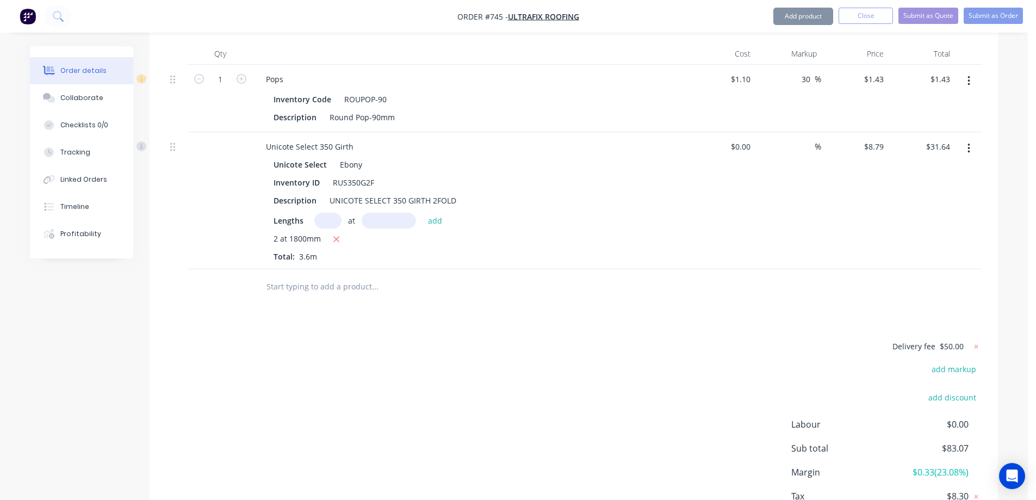
scroll to position [417, 0]
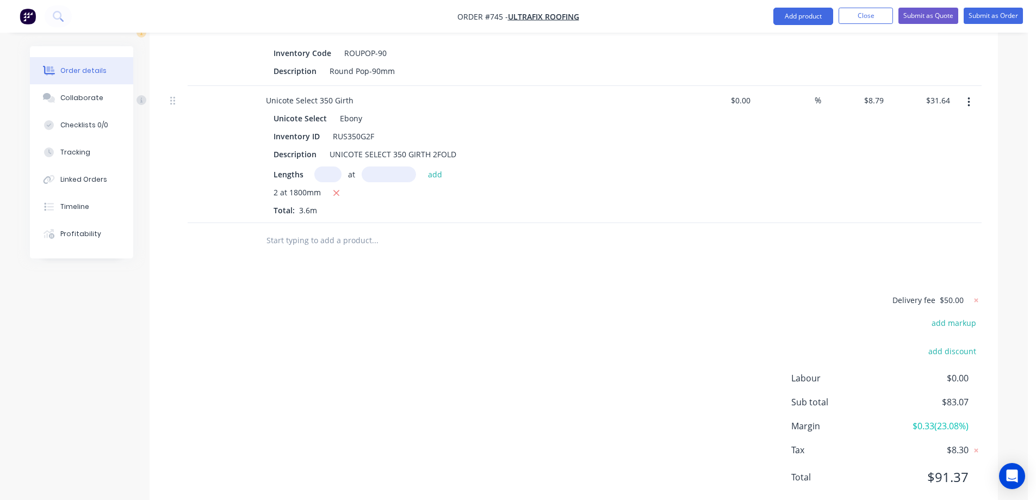
click at [348, 230] on input "text" at bounding box center [375, 241] width 218 height 22
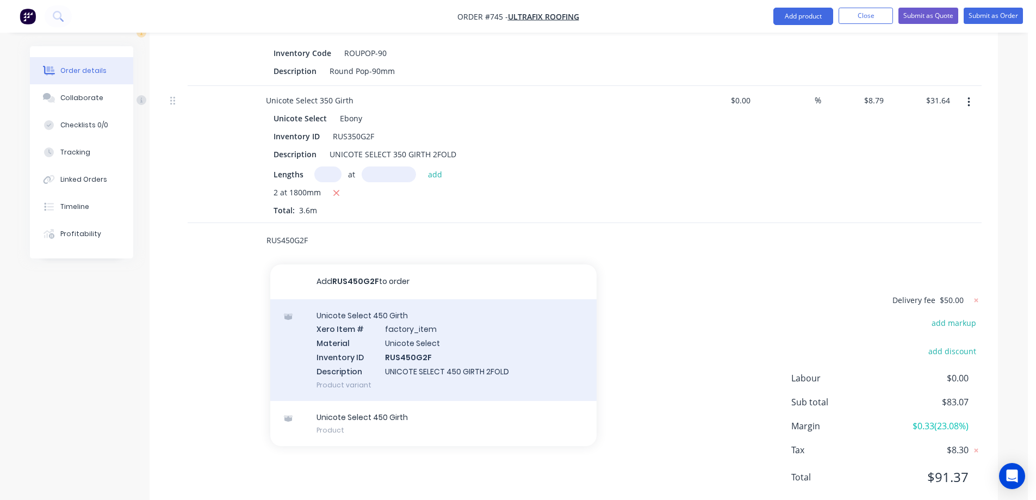
type input "RUS450G2F"
click at [370, 317] on div "Unicote Select 450 Girth Xero Item # factory_item Material Unicote Select Inven…" at bounding box center [433, 350] width 326 height 102
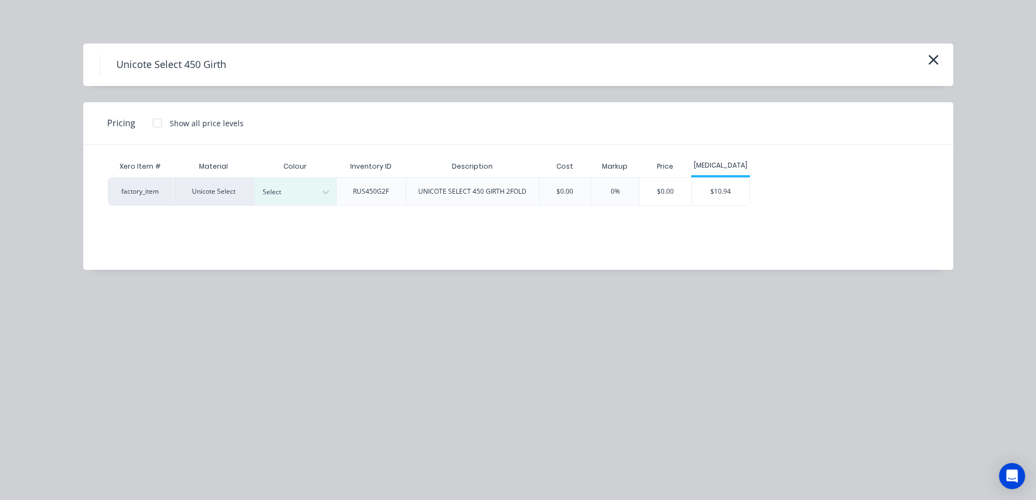
click at [306, 187] on div at bounding box center [287, 192] width 49 height 12
click at [136, 210] on div "Ebony" at bounding box center [68, 200] width 136 height 20
click at [712, 196] on div "$10.94" at bounding box center [721, 191] width 58 height 27
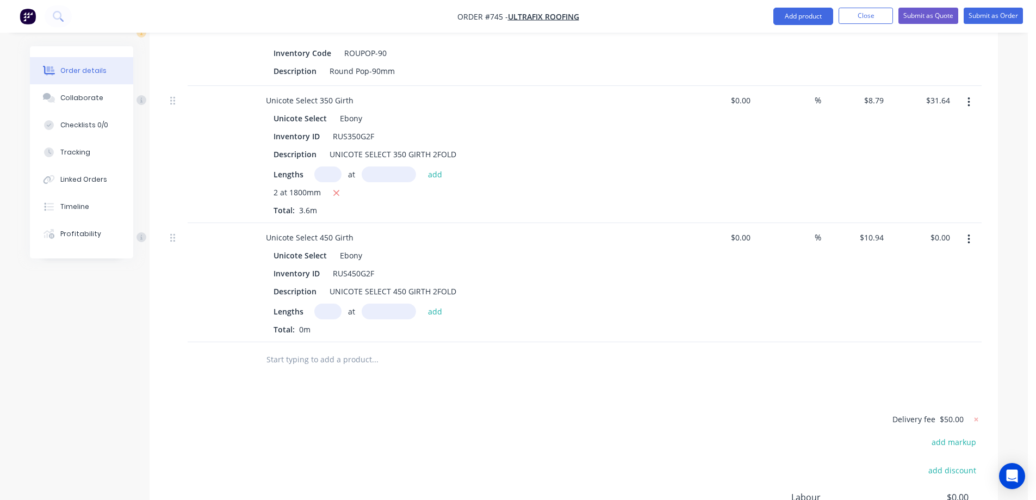
click at [315, 303] on input "text" at bounding box center [327, 311] width 27 height 16
type input "1"
type input "1000mm"
click at [437, 303] on button "add" at bounding box center [436, 310] width 26 height 15
type input "$10.94"
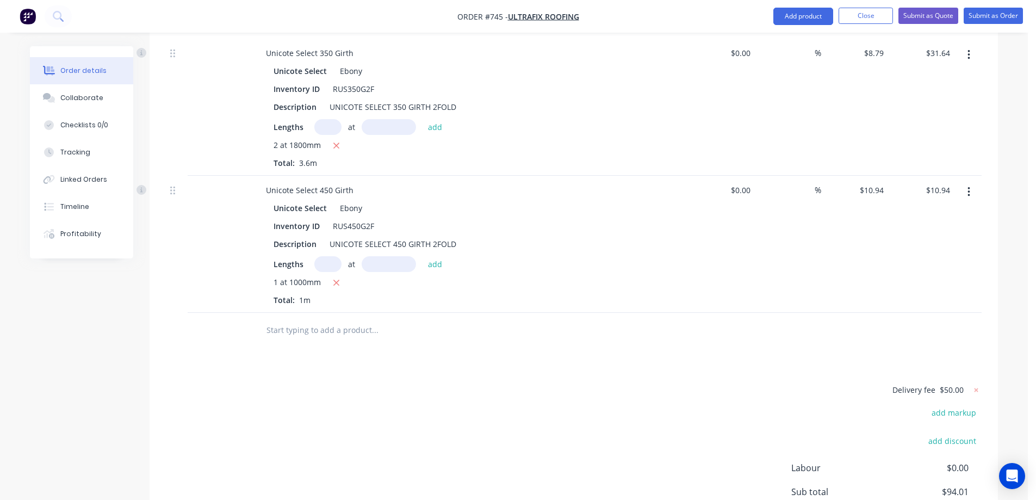
scroll to position [525, 0]
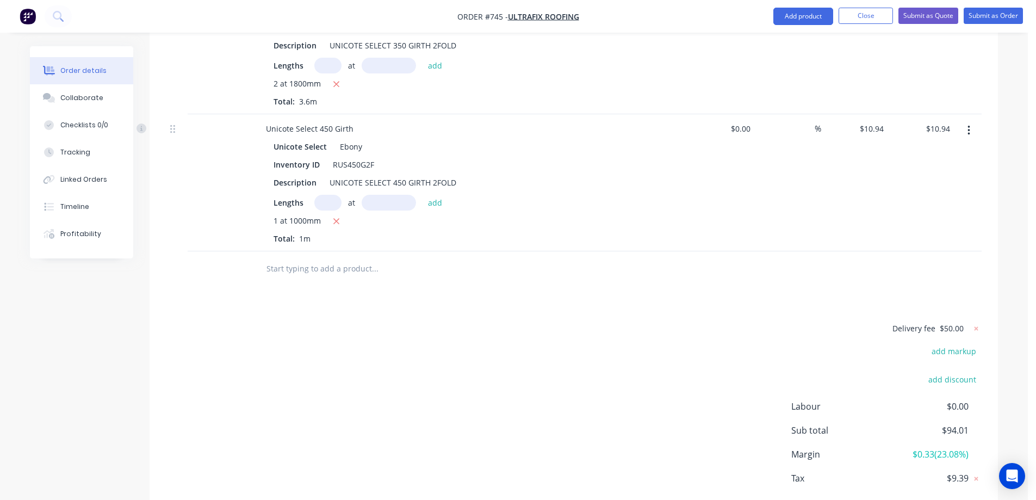
click at [324, 258] on input "text" at bounding box center [375, 269] width 218 height 22
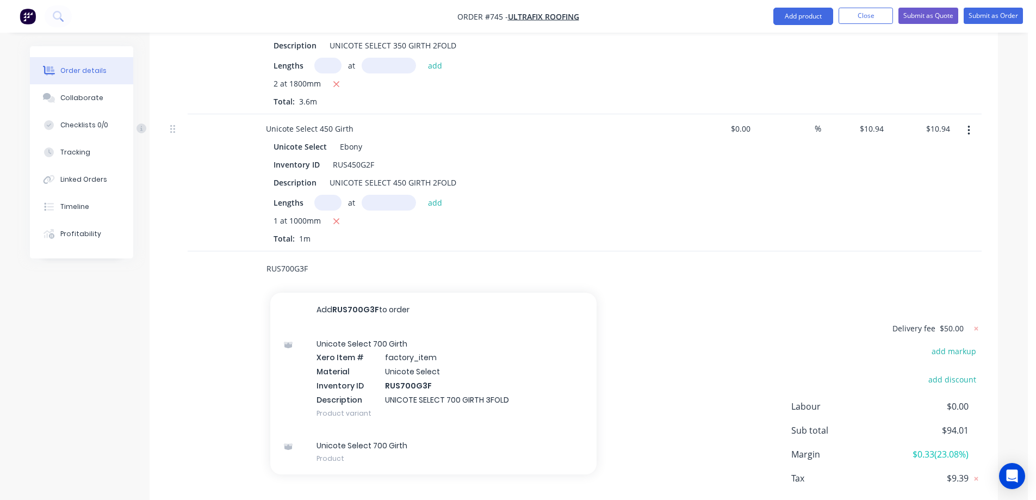
type input "RUS700G3F"
click at [348, 333] on div "Unicote Select 700 Girth Xero Item # factory_item Material Unicote Select Inven…" at bounding box center [433, 378] width 326 height 102
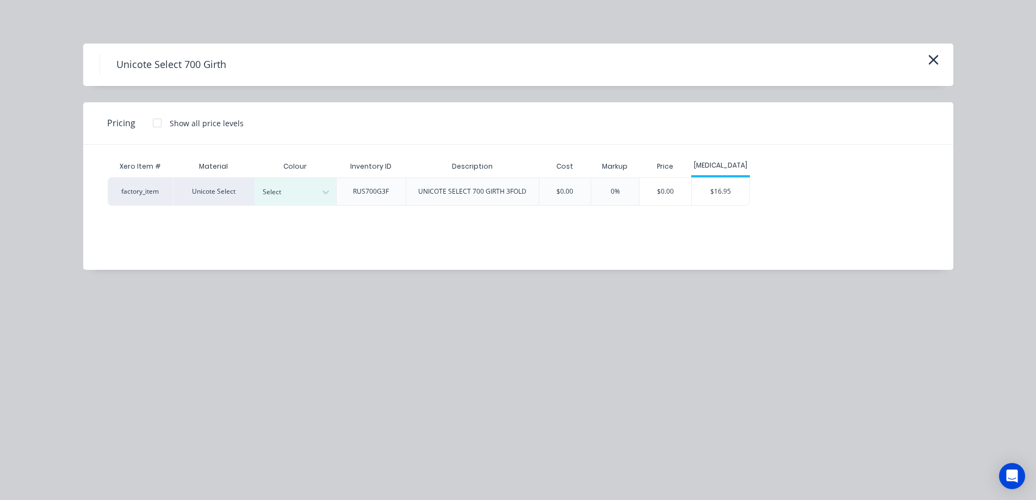
click at [307, 193] on div at bounding box center [287, 192] width 49 height 12
click at [136, 102] on div "Ebony" at bounding box center [68, 92] width 136 height 20
click at [727, 192] on div "$16.95" at bounding box center [721, 191] width 58 height 27
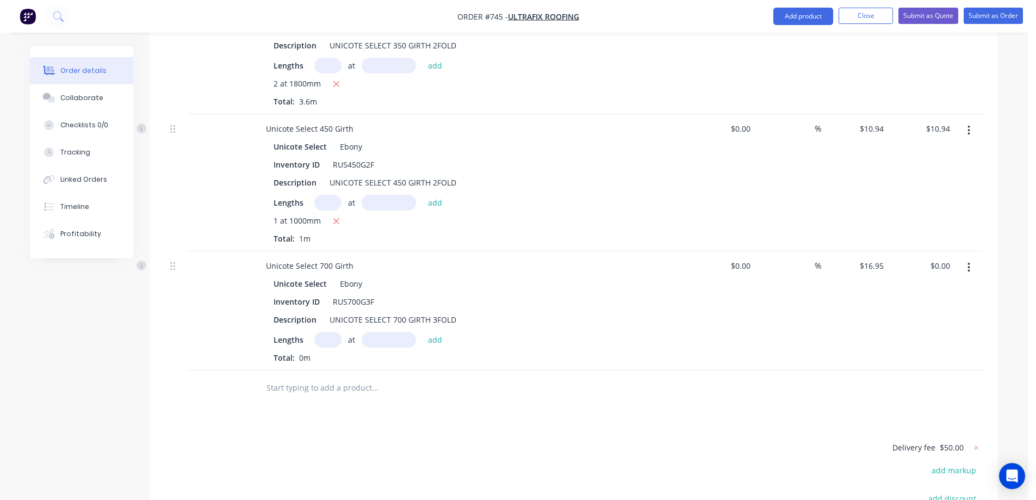
click at [328, 332] on input "text" at bounding box center [327, 340] width 27 height 16
type input "1"
type input "2200mm"
click at [439, 332] on button "add" at bounding box center [436, 339] width 26 height 15
type input "$37.29"
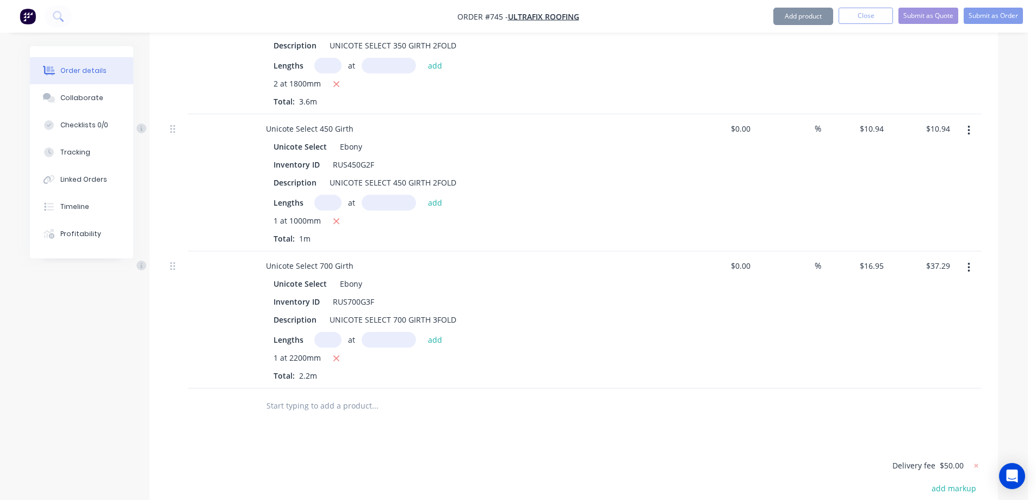
click at [344, 388] on div at bounding box center [449, 405] width 392 height 35
click at [344, 395] on input "text" at bounding box center [375, 406] width 218 height 22
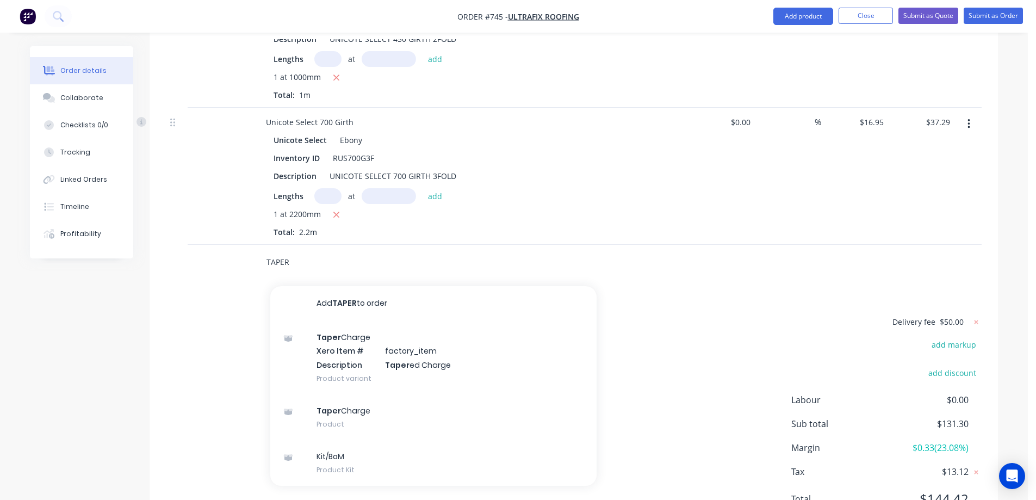
scroll to position [691, 0]
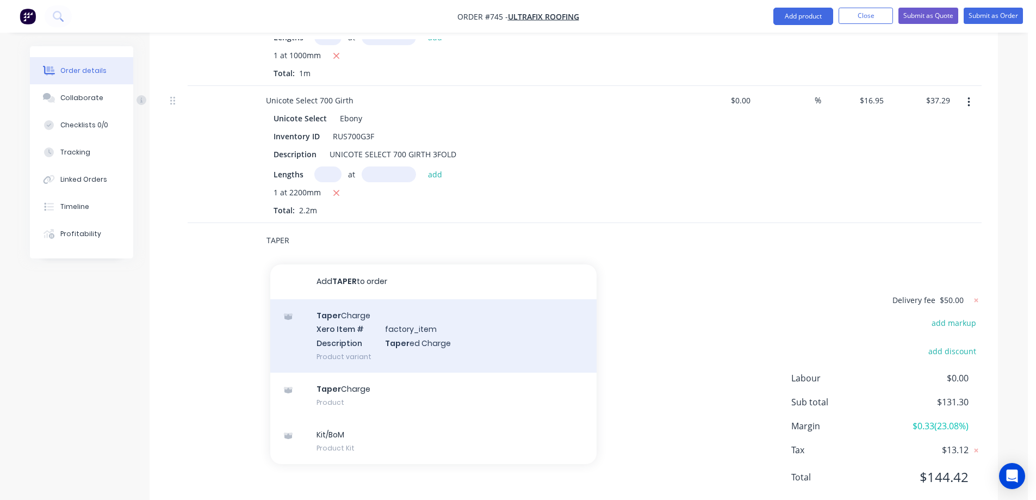
type input "TAPER"
click at [345, 299] on div "Taper Charge Xero Item # factory_item Description Taper ed Charge Product varia…" at bounding box center [433, 335] width 326 height 73
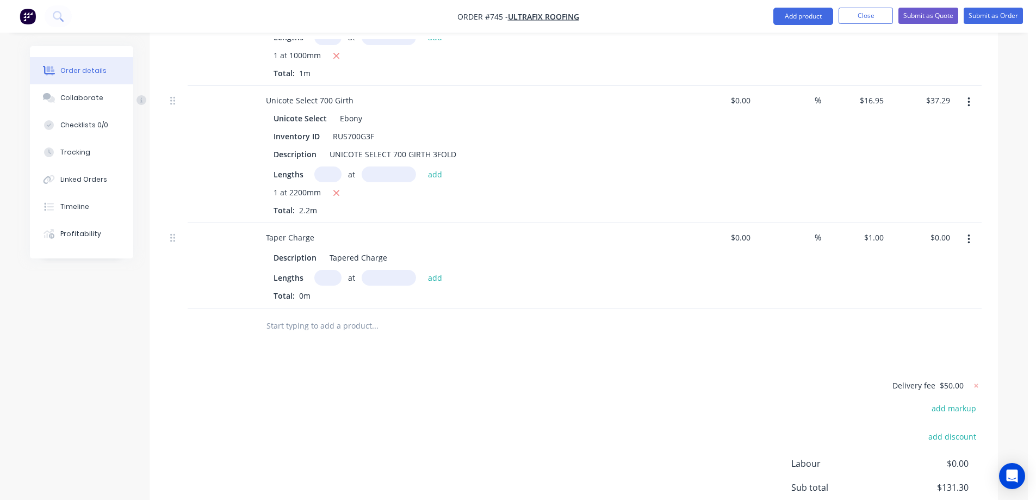
click at [325, 270] on input "text" at bounding box center [327, 278] width 27 height 16
type input "1"
type input "2200mm"
click at [439, 270] on button "add" at bounding box center [436, 277] width 26 height 15
type input "$2.20"
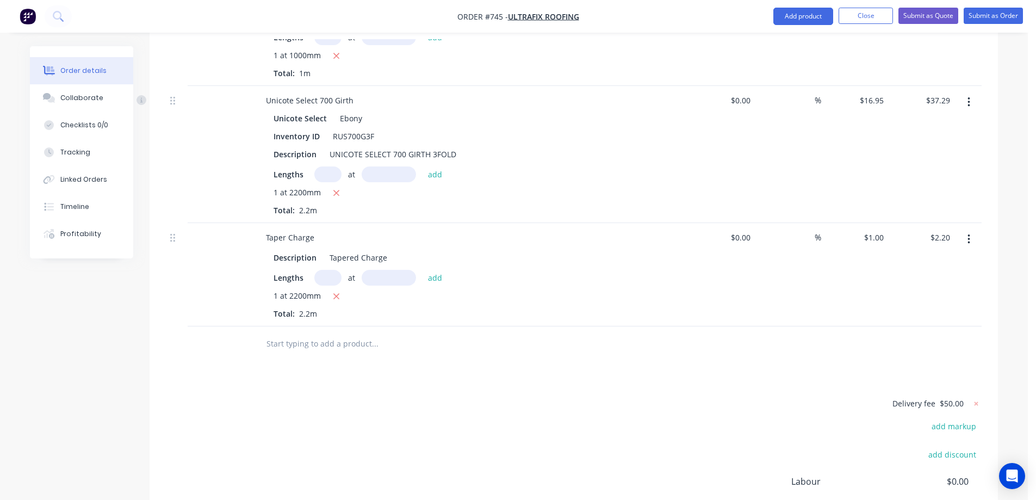
click at [305, 333] on input "text" at bounding box center [375, 344] width 218 height 22
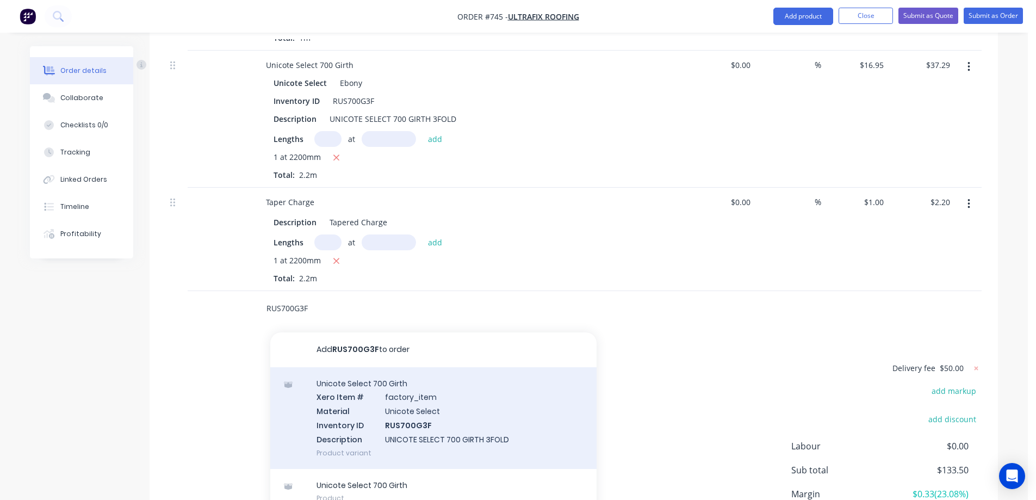
scroll to position [745, 0]
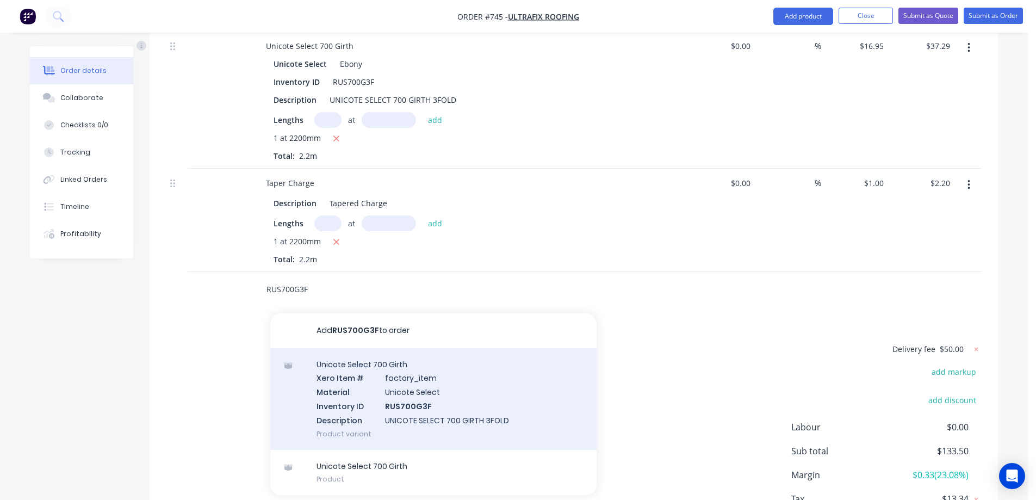
type input "RUS700G3F"
click at [367, 374] on div "Unicote Select 700 Girth Xero Item # factory_item Material Unicote Select Inven…" at bounding box center [433, 399] width 326 height 102
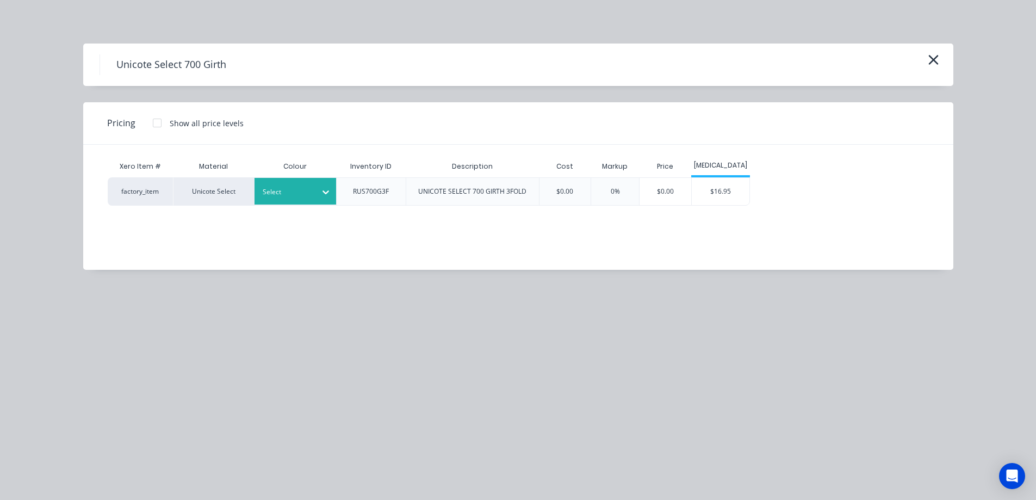
click at [334, 191] on div at bounding box center [326, 191] width 20 height 17
click at [718, 189] on div "$16.95" at bounding box center [721, 191] width 58 height 27
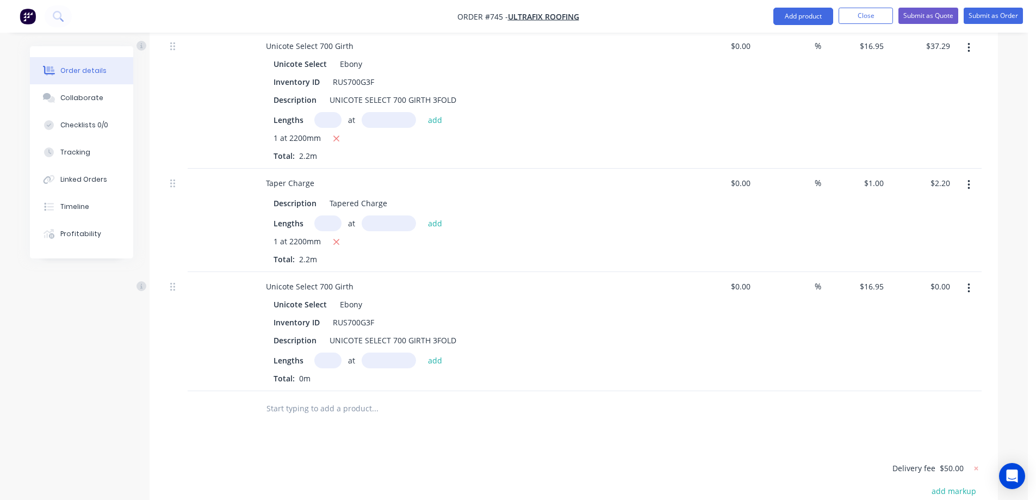
click at [329, 352] on input "text" at bounding box center [327, 360] width 27 height 16
type input "1"
type input "4700mm"
click at [426, 352] on button "add" at bounding box center [436, 359] width 26 height 15
type input "$79.67"
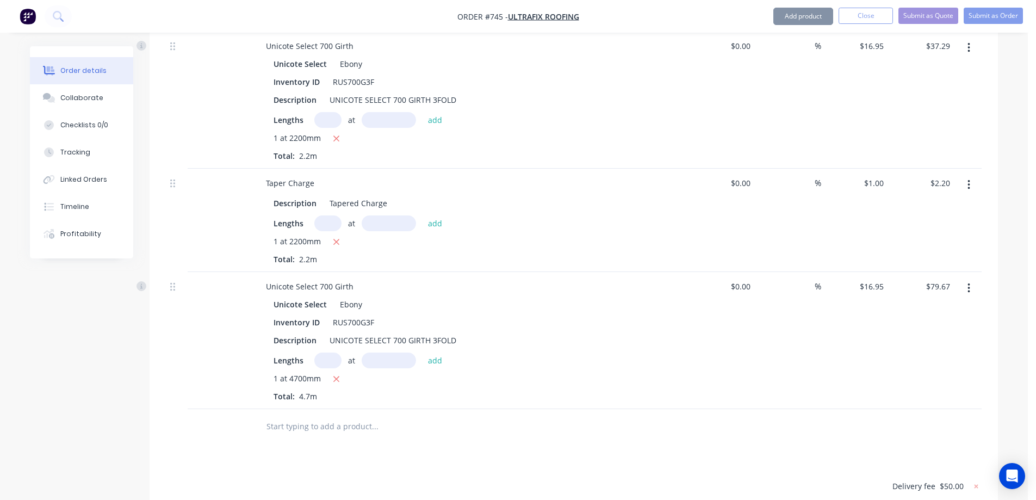
click at [354, 416] on input "text" at bounding box center [375, 427] width 218 height 22
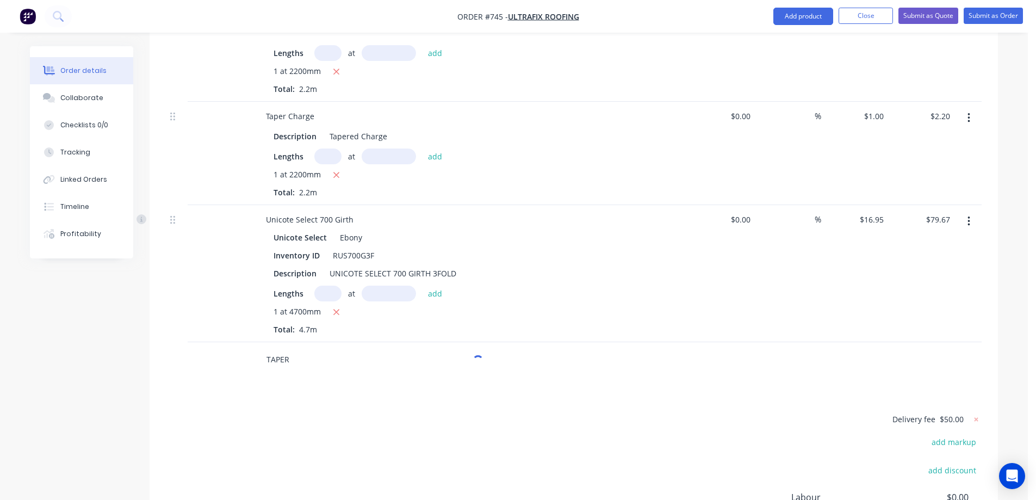
scroll to position [908, 0]
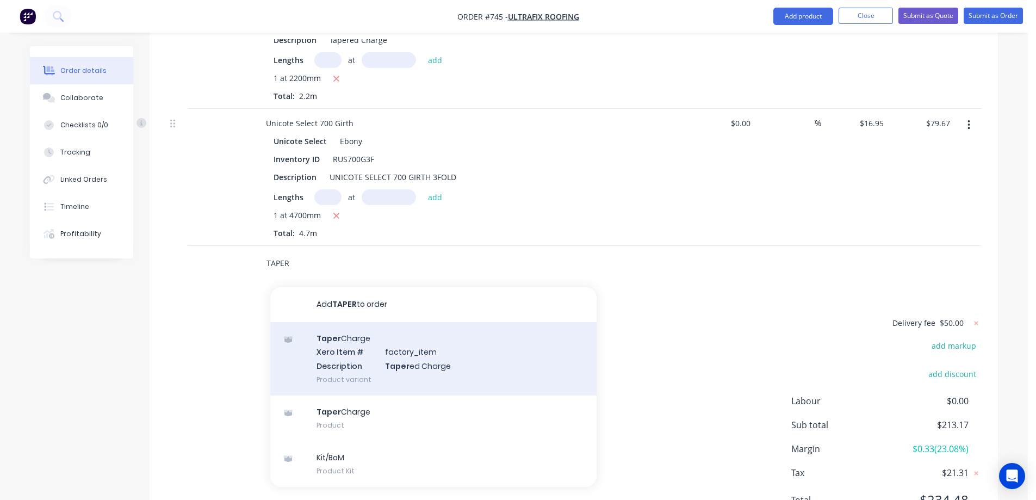
type input "TAPER"
click at [349, 322] on div "Taper Charge Xero Item # factory_item Description Taper ed Charge Product varia…" at bounding box center [433, 358] width 326 height 73
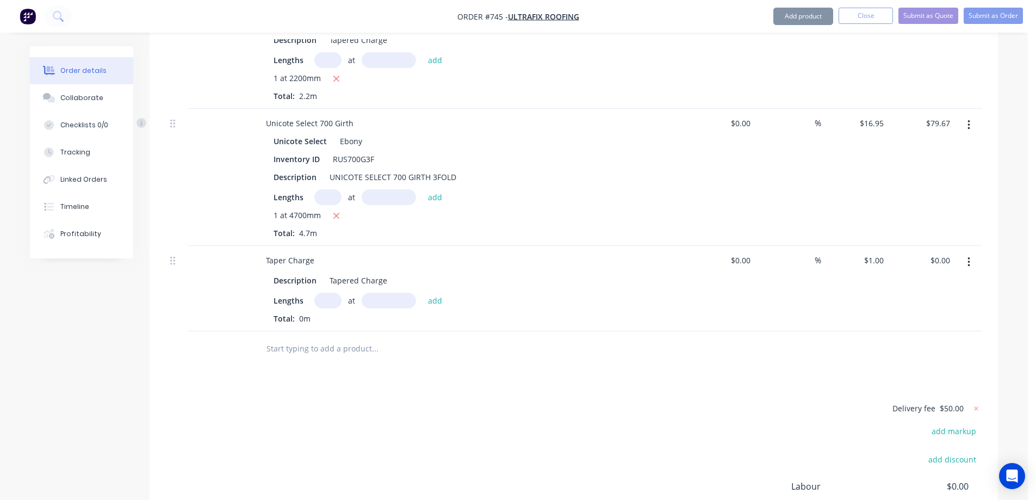
click at [325, 293] on input "text" at bounding box center [327, 301] width 27 height 16
type input "1"
type input "4700mm"
click at [423, 293] on button "add" at bounding box center [436, 300] width 26 height 15
type input "$4.70"
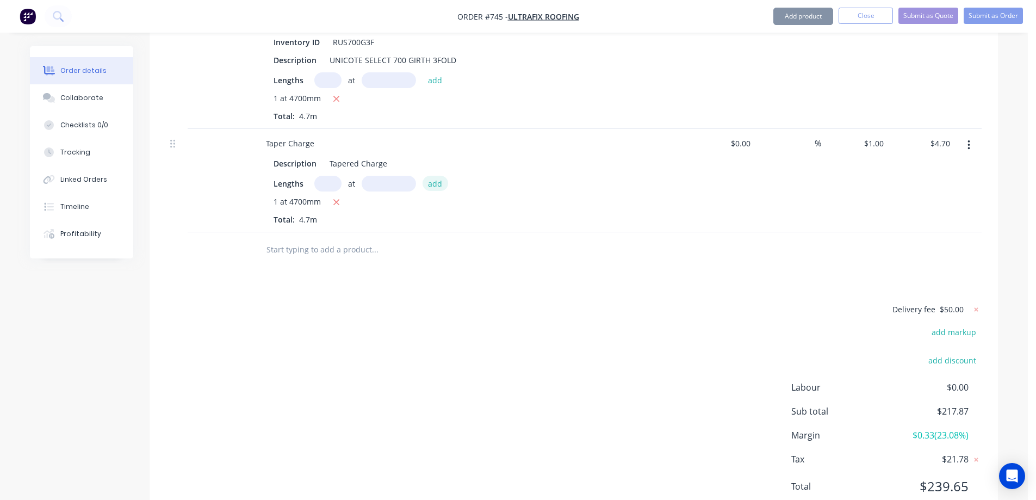
scroll to position [1034, 0]
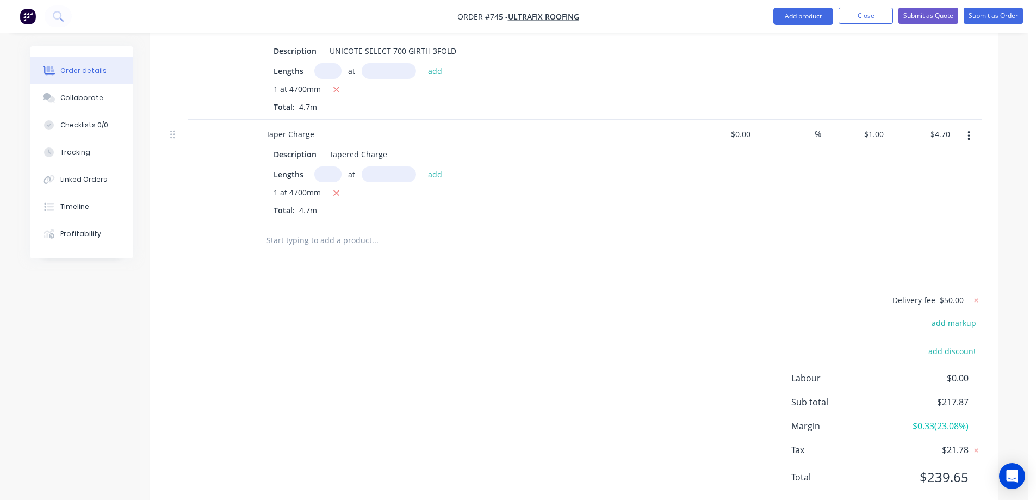
click at [334, 230] on input "text" at bounding box center [375, 241] width 218 height 22
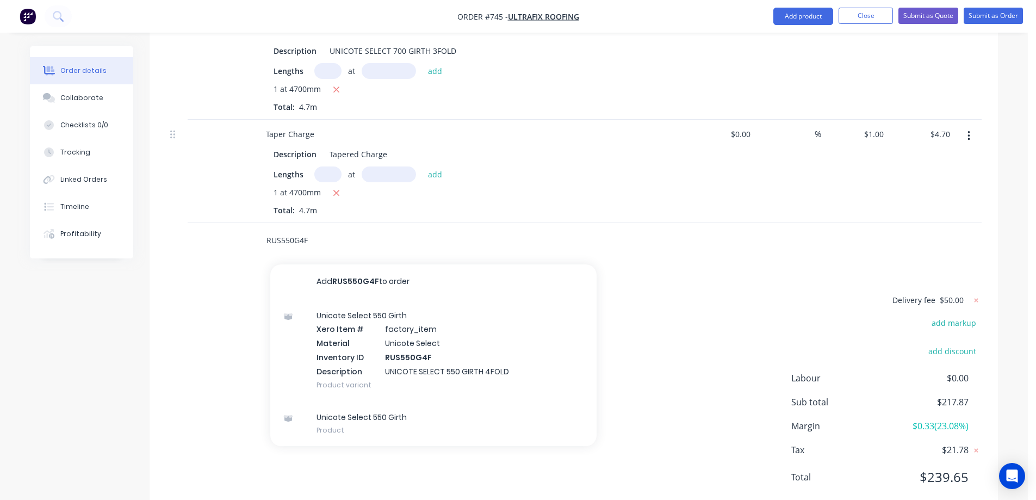
type input "RUS550G4F"
click at [373, 299] on div "Unicote Select 550 Girth Xero Item # factory_item Material Unicote Select Inven…" at bounding box center [433, 350] width 326 height 102
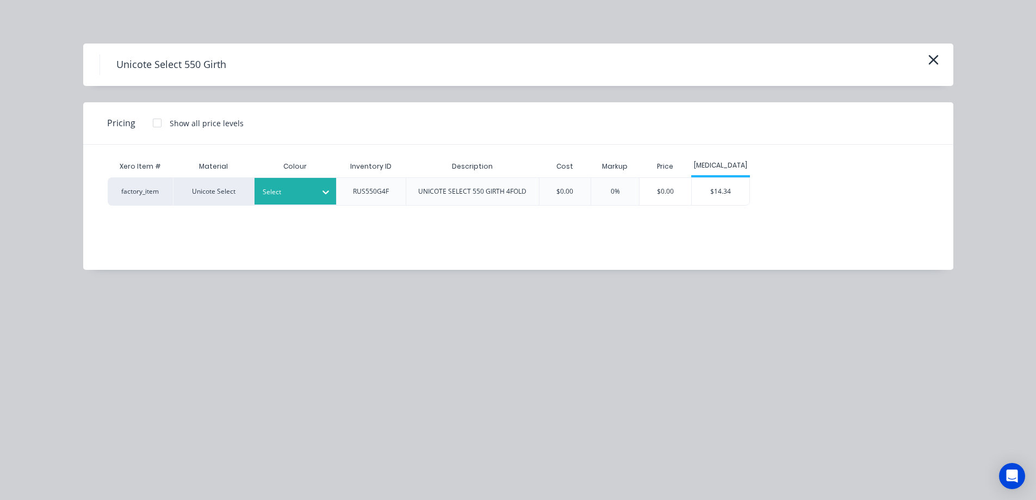
click at [289, 196] on div at bounding box center [287, 192] width 49 height 12
click at [720, 199] on div "$14.34" at bounding box center [721, 191] width 58 height 27
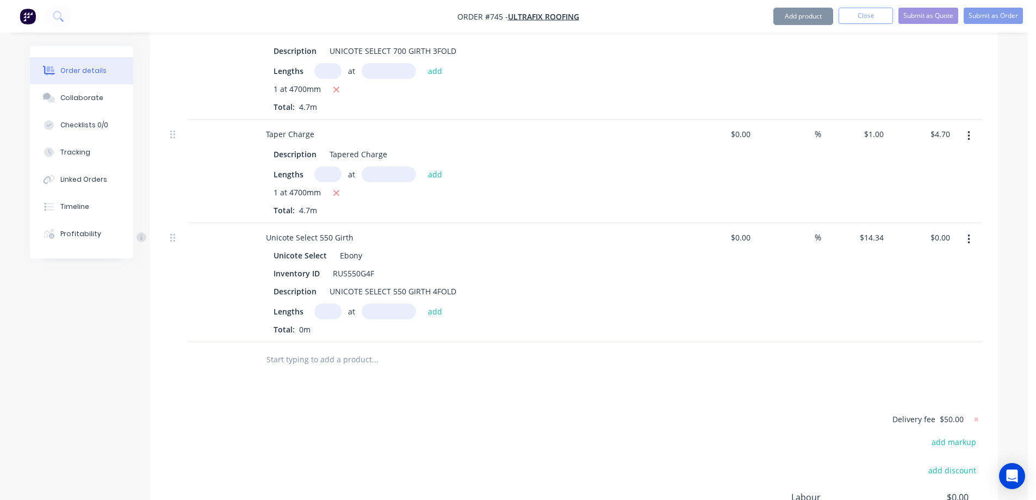
click at [321, 303] on input "text" at bounding box center [327, 311] width 27 height 16
type input "1"
type input "300mm"
click at [440, 303] on button "add" at bounding box center [436, 310] width 26 height 15
type input "$4.30"
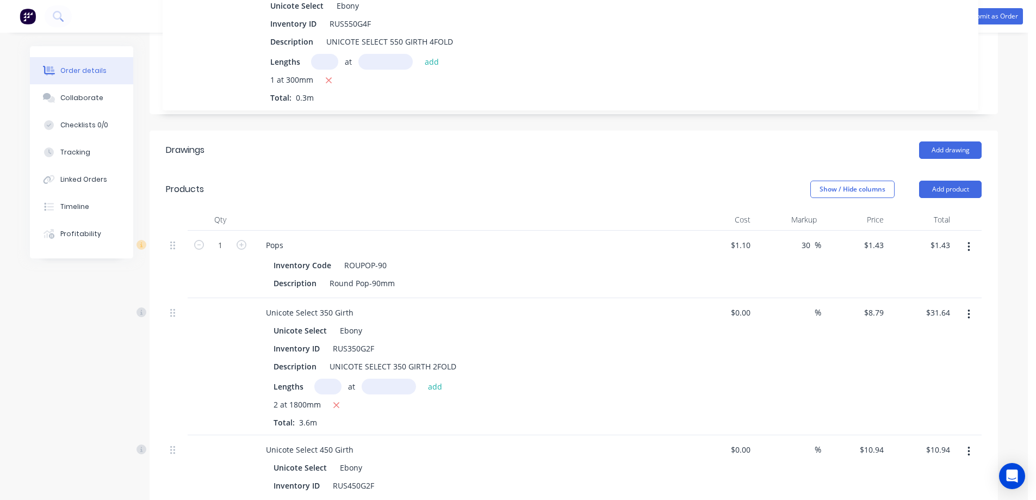
scroll to position [177, 0]
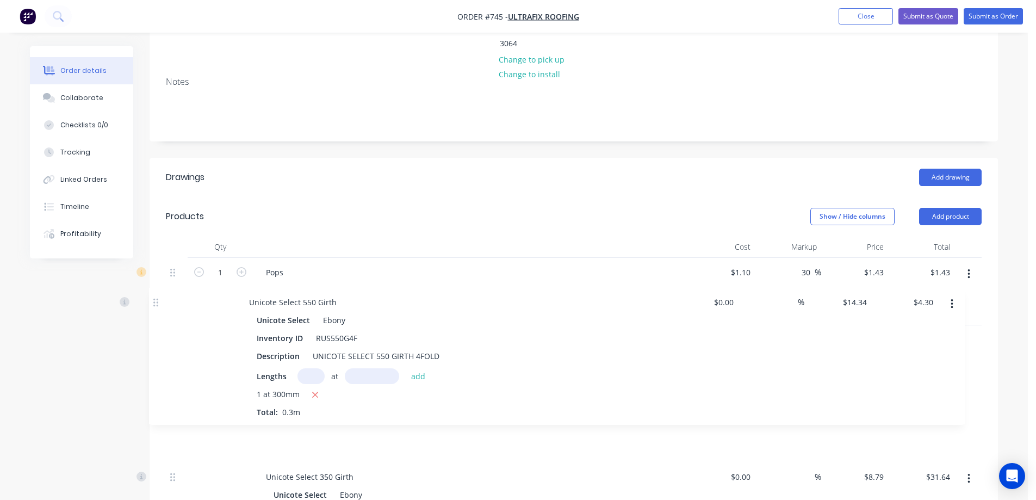
drag, startPoint x: 177, startPoint y: 209, endPoint x: 160, endPoint y: 302, distance: 94.0
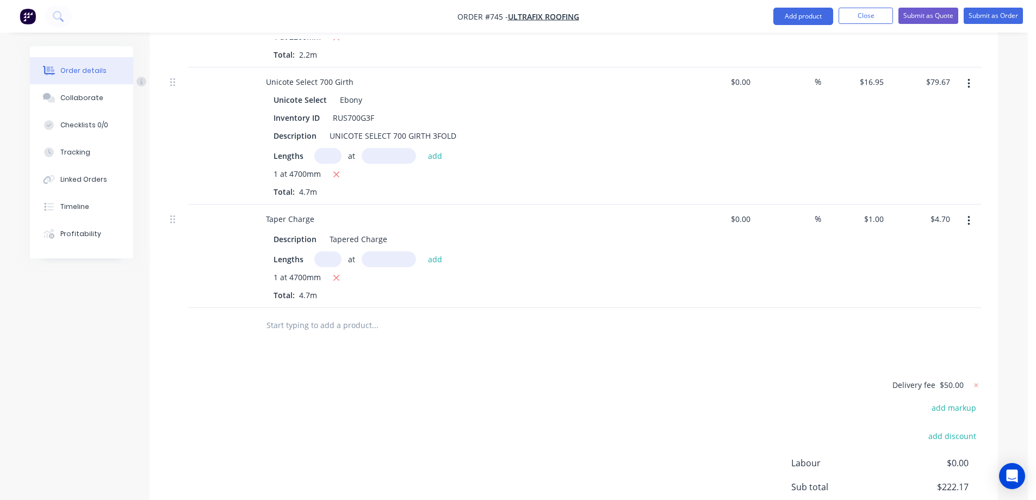
scroll to position [1102, 0]
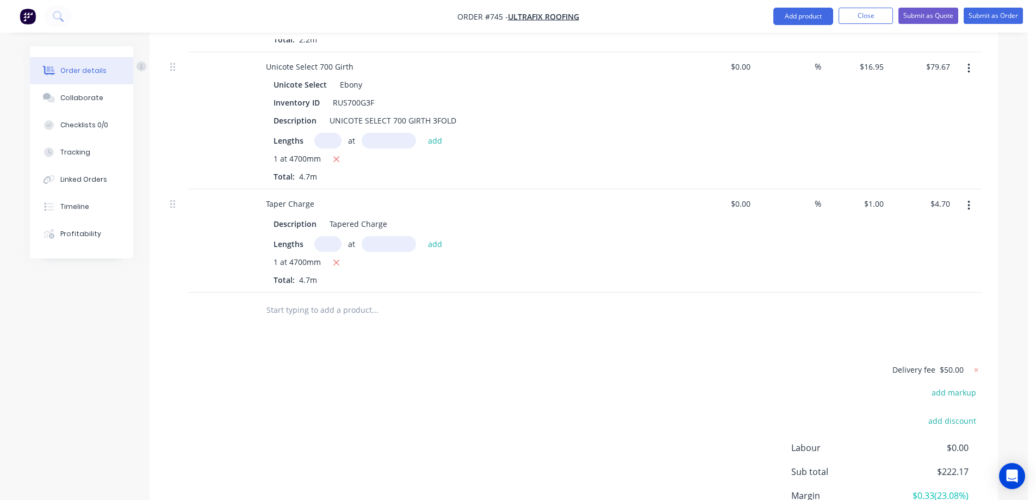
click at [291, 299] on input "text" at bounding box center [375, 310] width 218 height 22
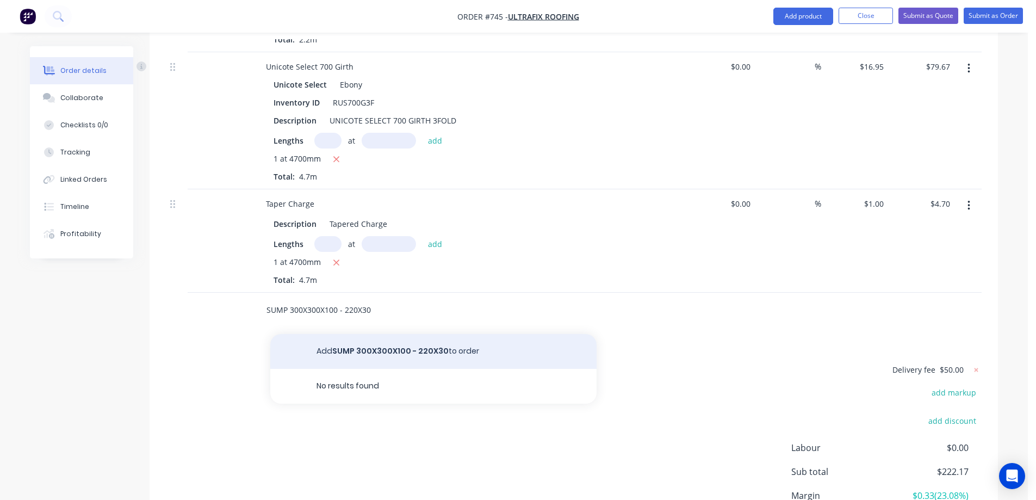
type input "SUMP 300X300X100 - 220X30"
click at [351, 334] on button "Add SUMP 300X300X100 - 220X30 to order" at bounding box center [433, 351] width 326 height 35
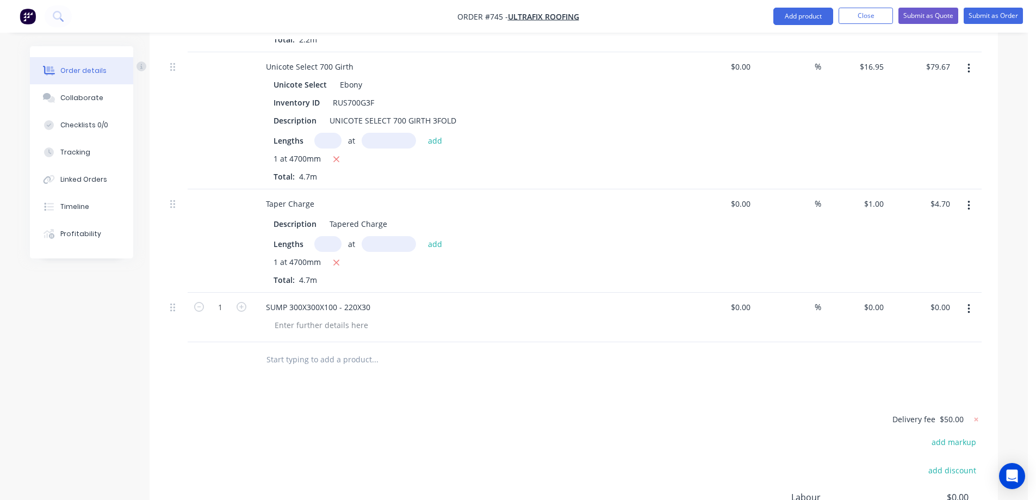
click at [338, 77] on div "Ebony" at bounding box center [349, 85] width 27 height 16
drag, startPoint x: 339, startPoint y: 53, endPoint x: 360, endPoint y: 53, distance: 20.7
click at [360, 77] on div "Ebony" at bounding box center [349, 85] width 27 height 16
copy div "Ebony"
click at [370, 299] on div "SUMP 300X300X100 - 220X30" at bounding box center [318, 307] width 122 height 16
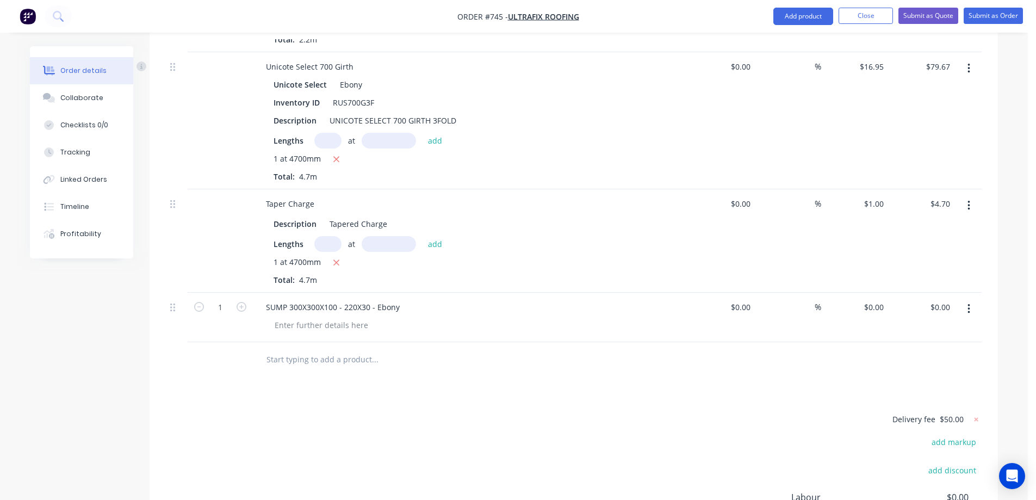
click at [872, 299] on div "0 0" at bounding box center [879, 307] width 17 height 16
type input "$70.00"
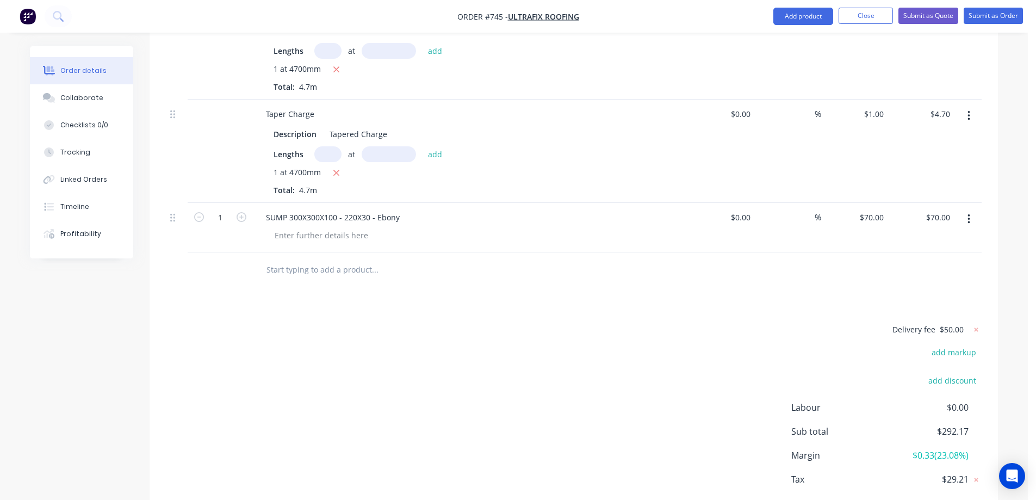
scroll to position [1167, 0]
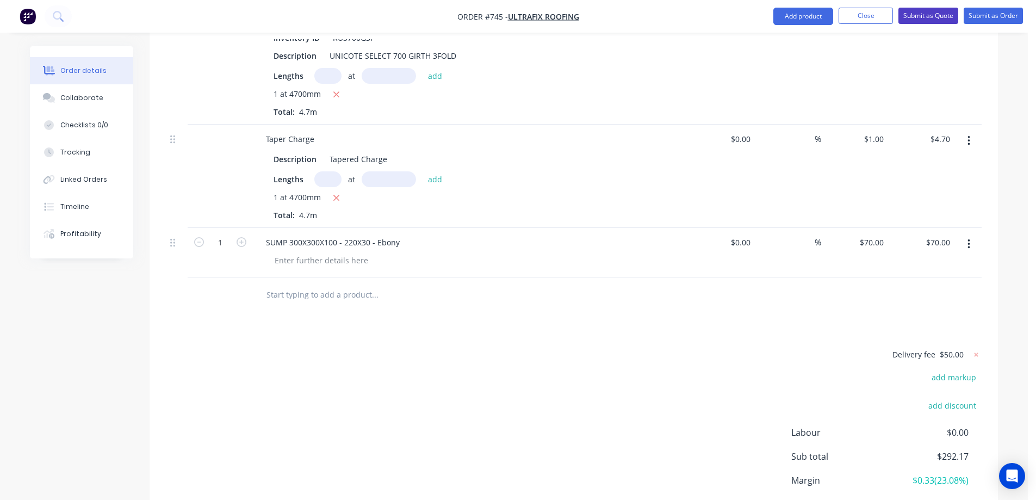
click at [920, 14] on button "Submit as Quote" at bounding box center [928, 16] width 60 height 16
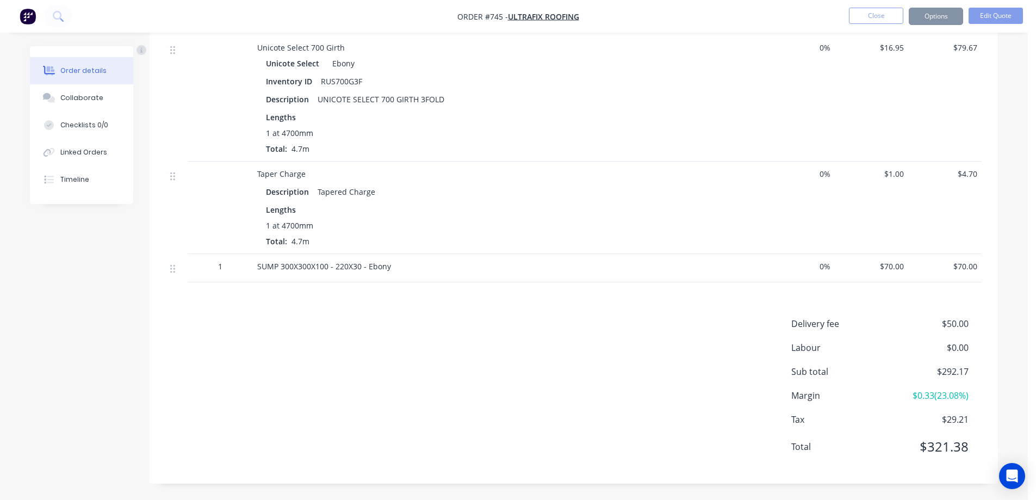
scroll to position [0, 0]
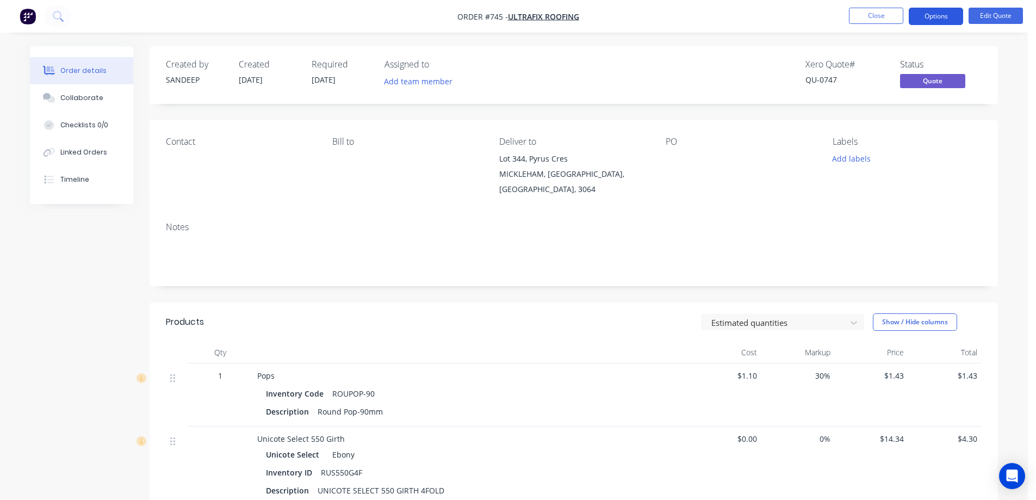
click at [952, 17] on button "Options" at bounding box center [936, 16] width 54 height 17
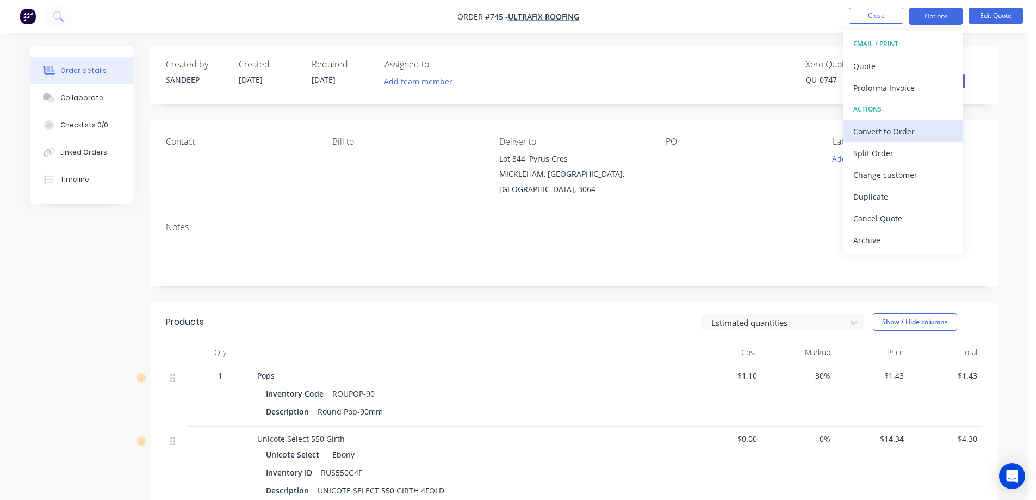
click at [879, 139] on button "Convert to Order" at bounding box center [904, 131] width 120 height 22
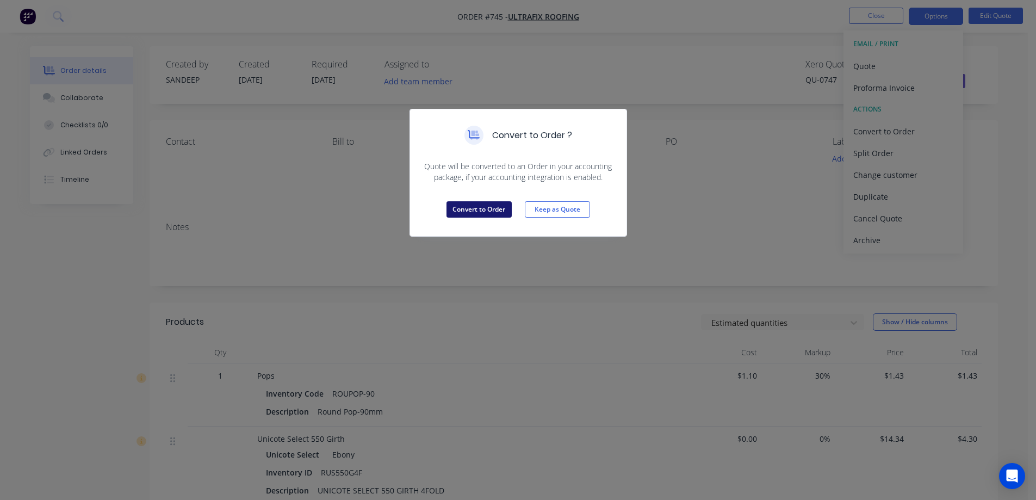
click at [488, 207] on button "Convert to Order" at bounding box center [479, 209] width 65 height 16
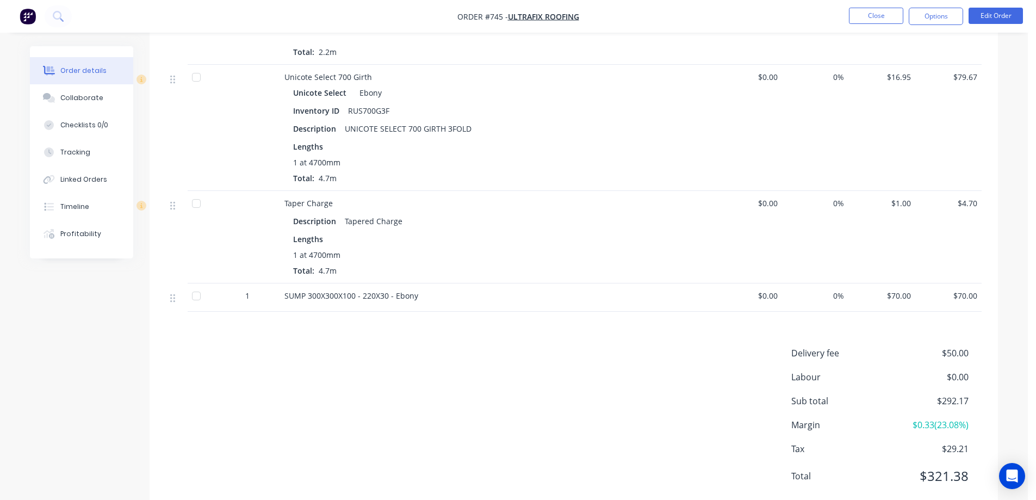
scroll to position [977, 0]
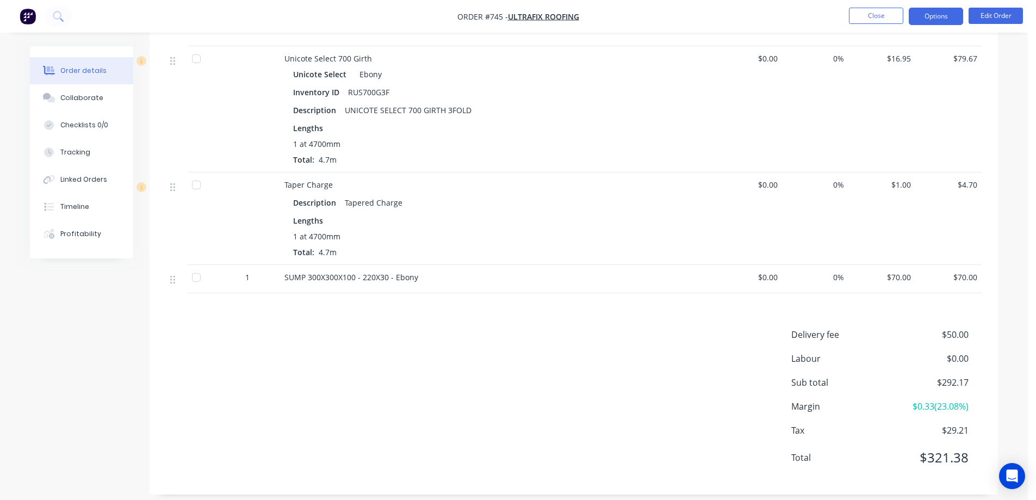
click at [926, 18] on button "Options" at bounding box center [936, 16] width 54 height 17
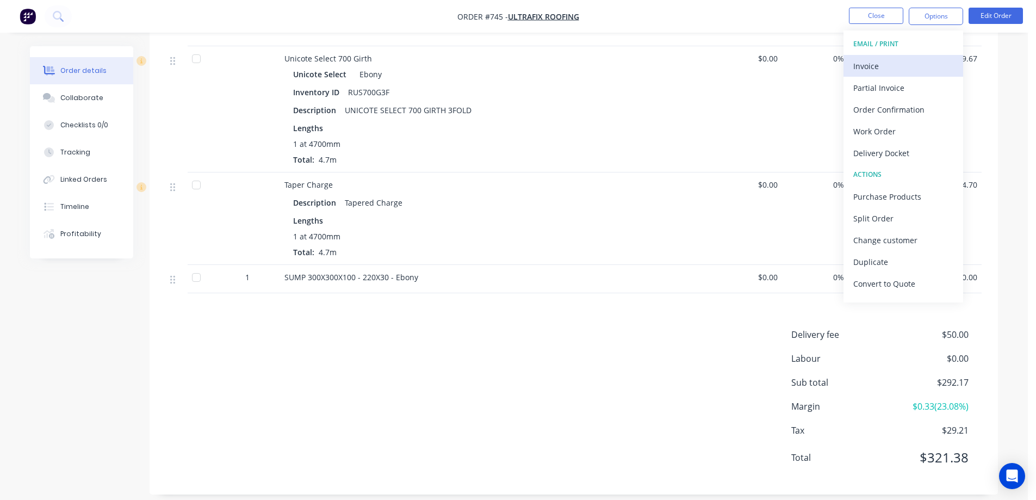
click at [886, 70] on div "Invoice" at bounding box center [903, 66] width 100 height 16
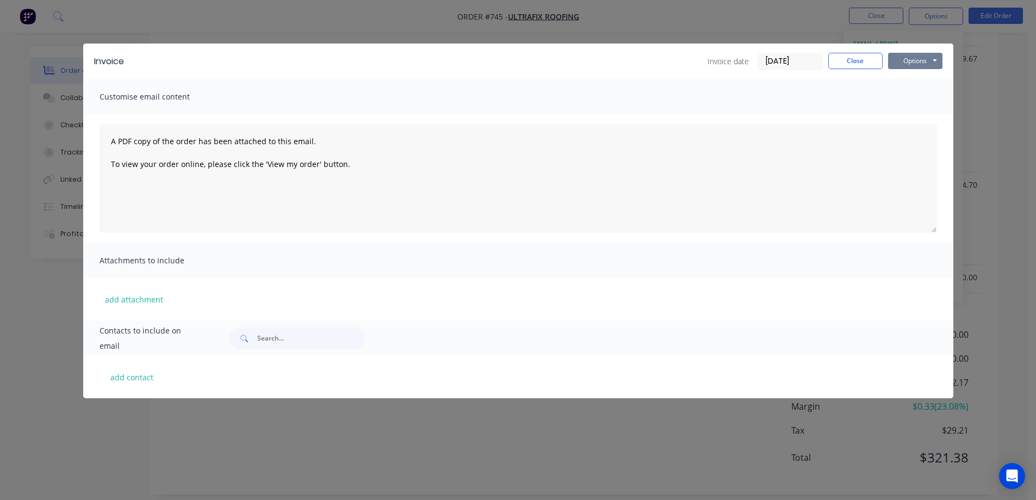
click at [899, 64] on button "Options" at bounding box center [915, 61] width 54 height 16
click at [902, 76] on button "Preview" at bounding box center [923, 80] width 70 height 18
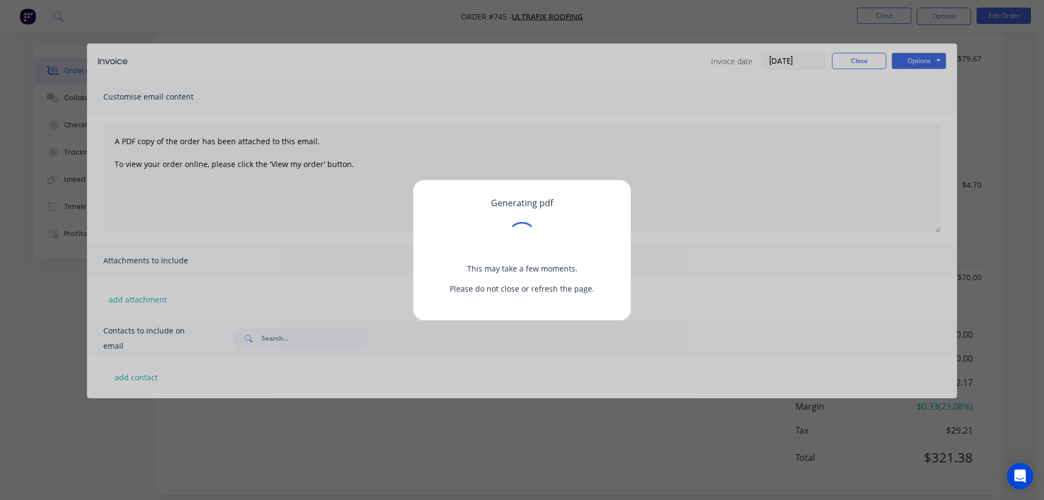
click at [849, 52] on div "Generating pdf This may take a few moments. Please do not close or refresh the …" at bounding box center [522, 250] width 1044 height 500
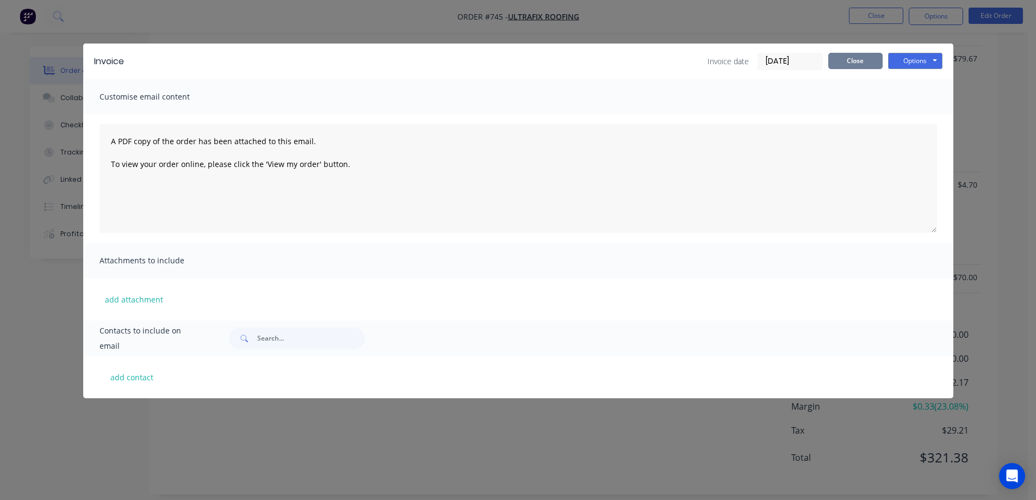
click at [838, 65] on button "Close" at bounding box center [855, 61] width 54 height 16
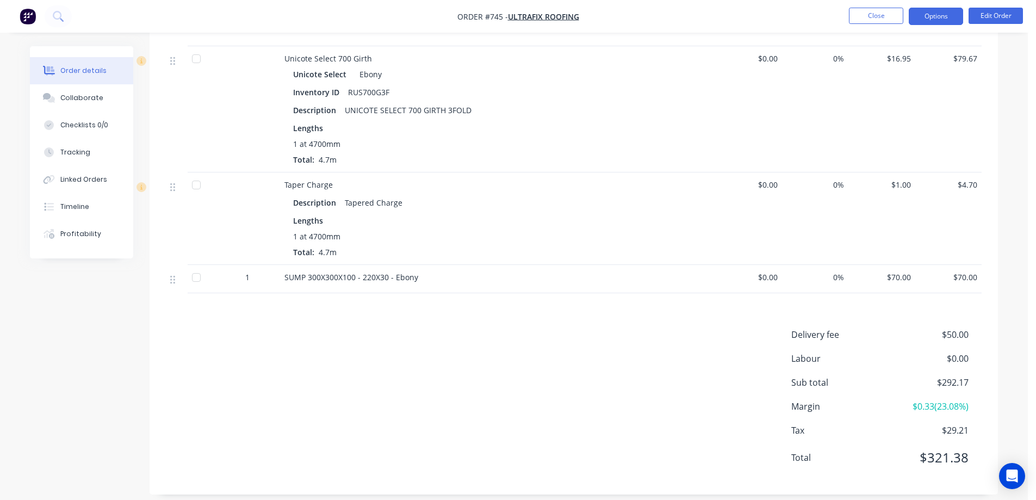
click at [945, 17] on button "Options" at bounding box center [936, 16] width 54 height 17
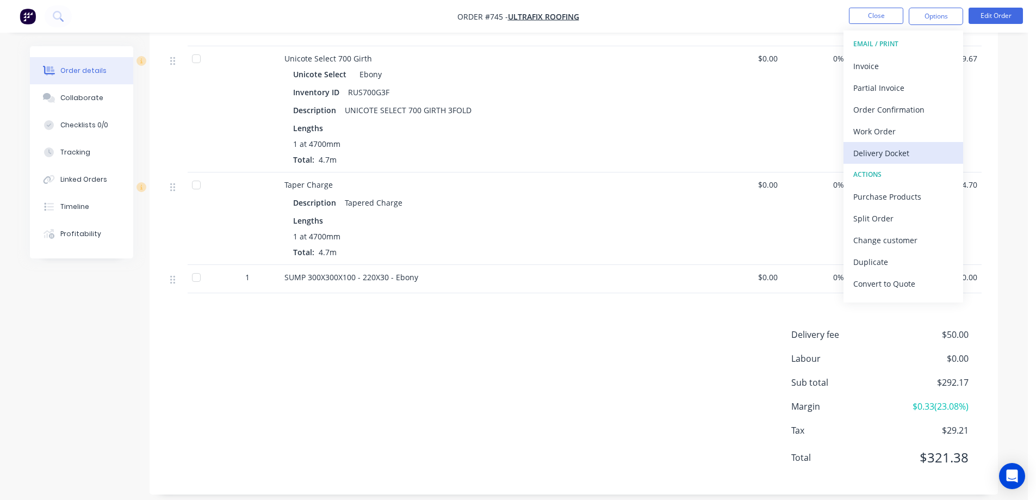
click at [890, 150] on div "Delivery Docket" at bounding box center [903, 153] width 100 height 16
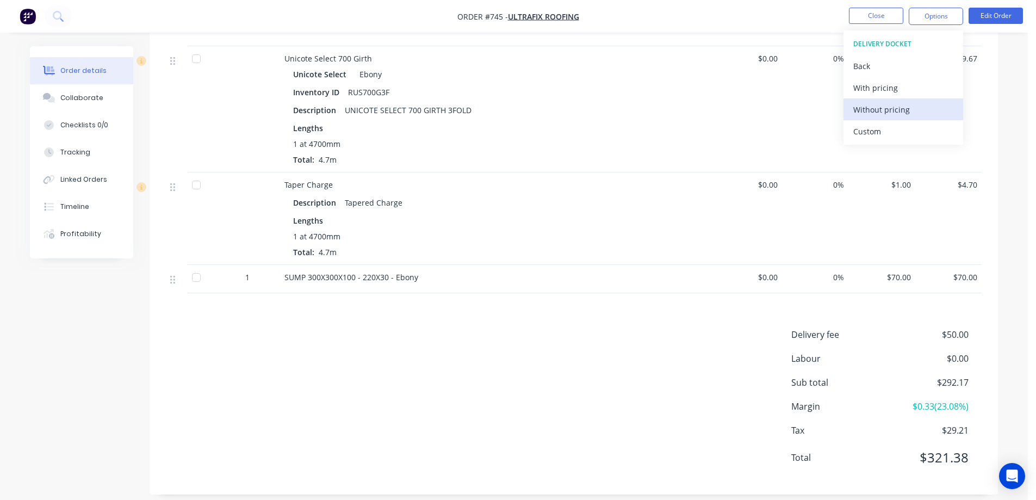
click at [860, 113] on div "Without pricing" at bounding box center [903, 110] width 100 height 16
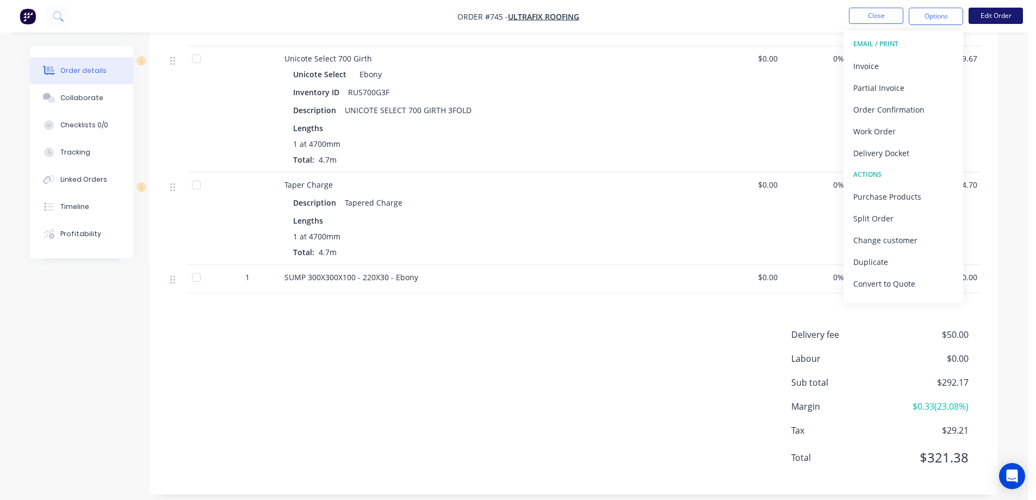
click at [987, 16] on button "Edit Order" at bounding box center [996, 16] width 54 height 16
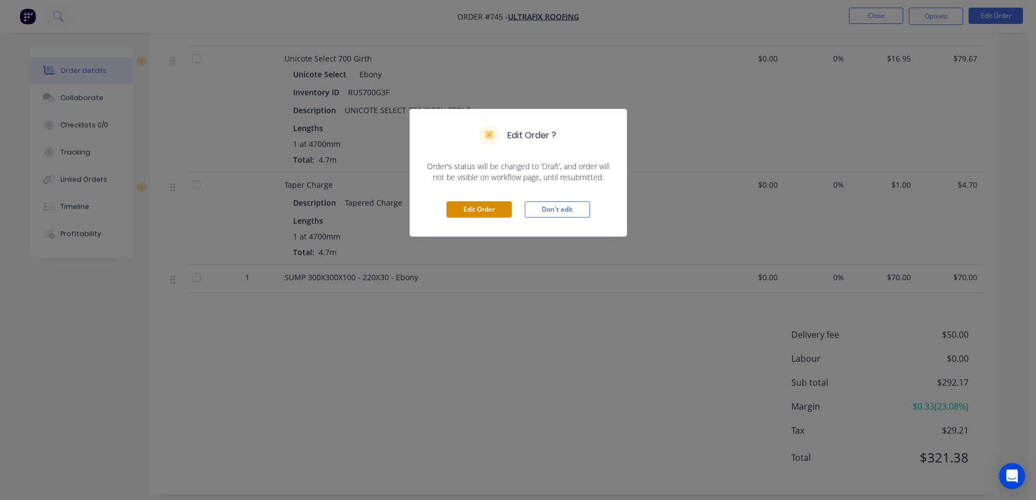
click at [471, 211] on button "Edit Order" at bounding box center [479, 209] width 65 height 16
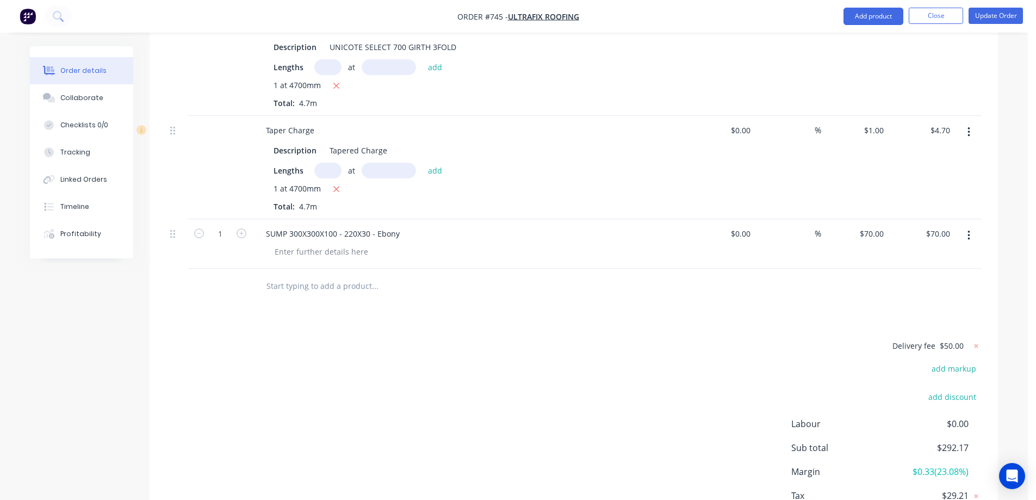
scroll to position [1196, 0]
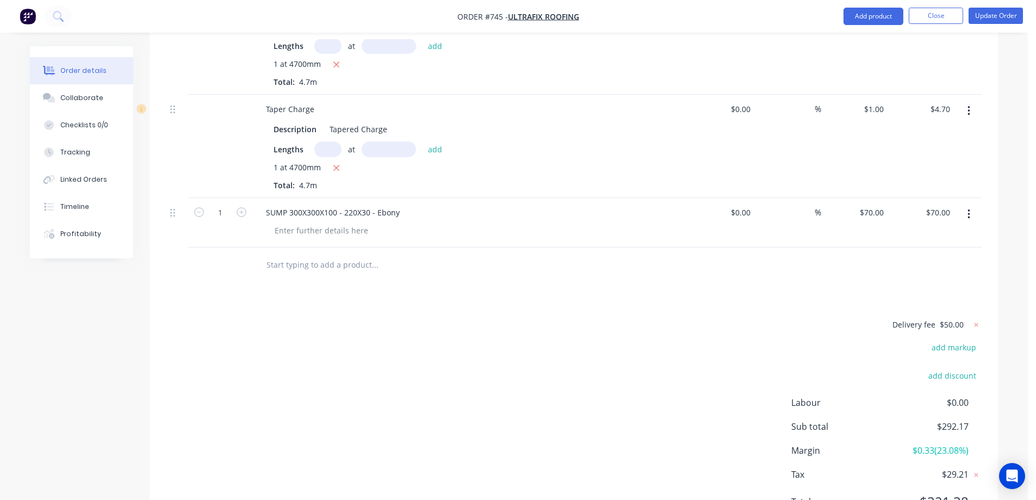
click at [312, 254] on input "text" at bounding box center [375, 265] width 218 height 22
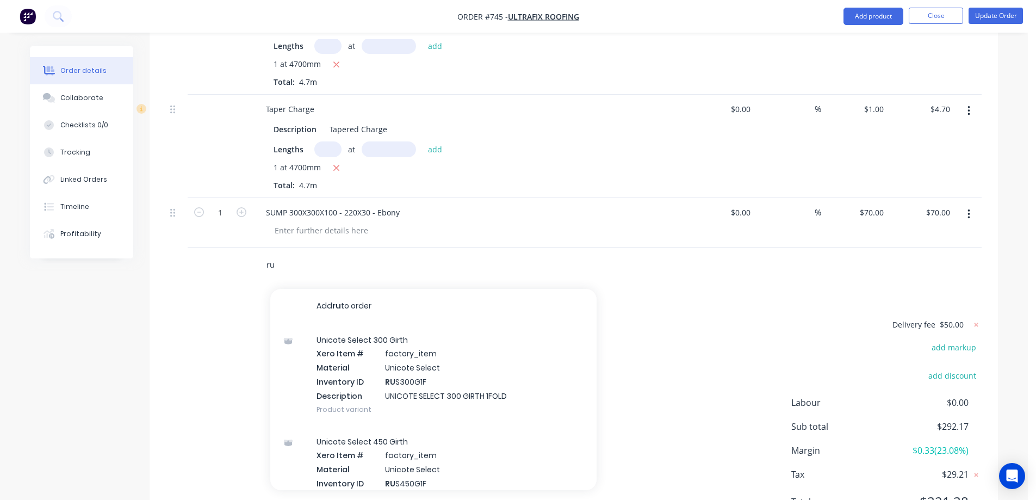
type input "r"
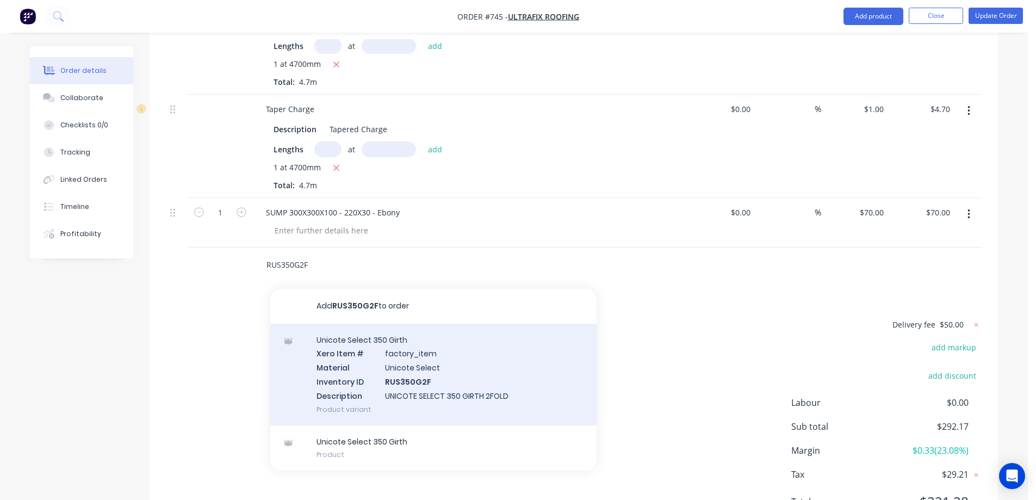
type input "RUS350G2F"
click at [395, 345] on div "Unicote Select 350 Girth Xero Item # factory_item Material Unicote Select Inven…" at bounding box center [433, 375] width 326 height 102
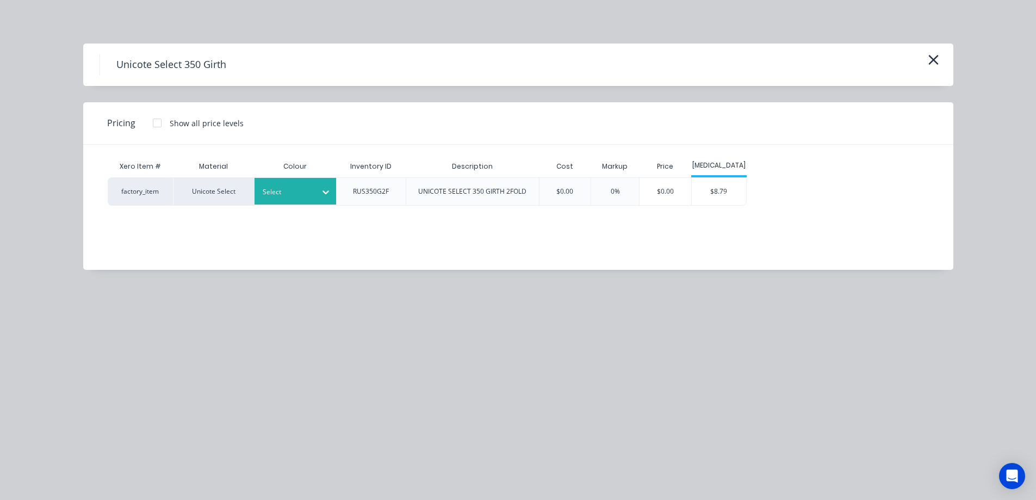
click at [316, 196] on div at bounding box center [326, 191] width 20 height 17
click at [725, 201] on div "$8.79" at bounding box center [719, 191] width 54 height 27
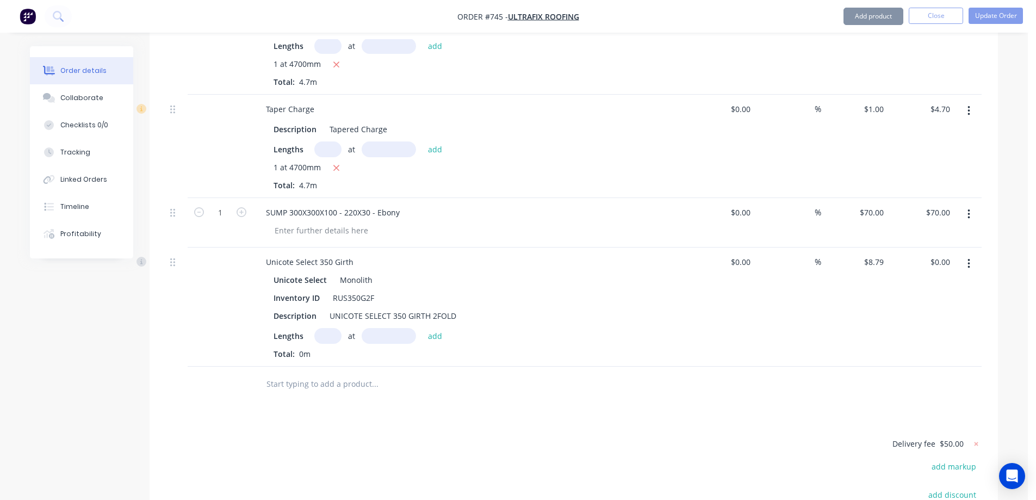
click at [328, 328] on input "text" at bounding box center [327, 336] width 27 height 16
type input "2"
type input "3300mm"
click at [430, 328] on button "add" at bounding box center [436, 335] width 26 height 15
type input "$58.01"
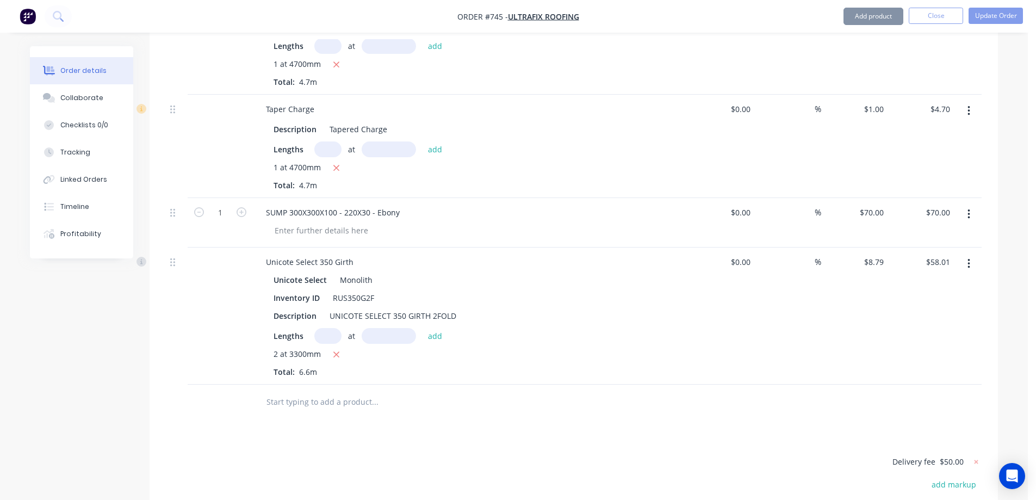
click at [345, 391] on input "text" at bounding box center [375, 402] width 218 height 22
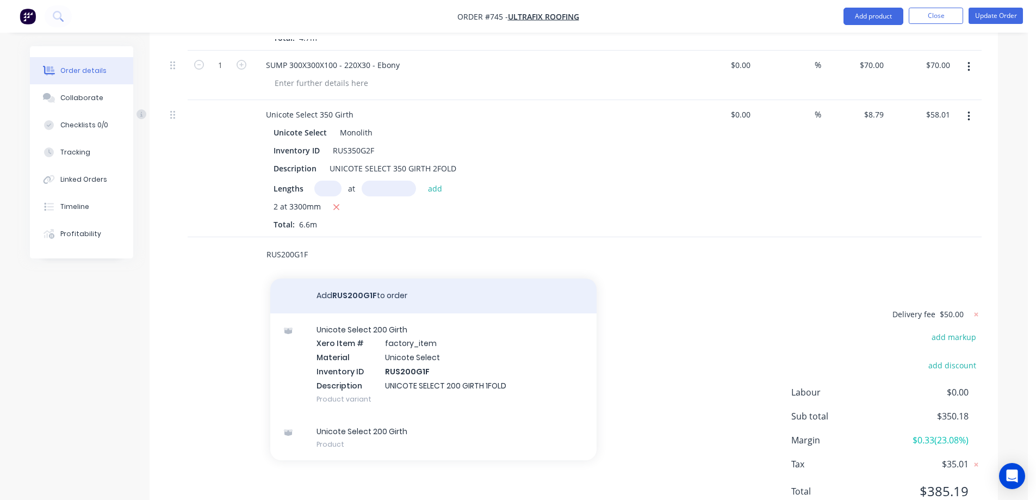
scroll to position [1358, 0]
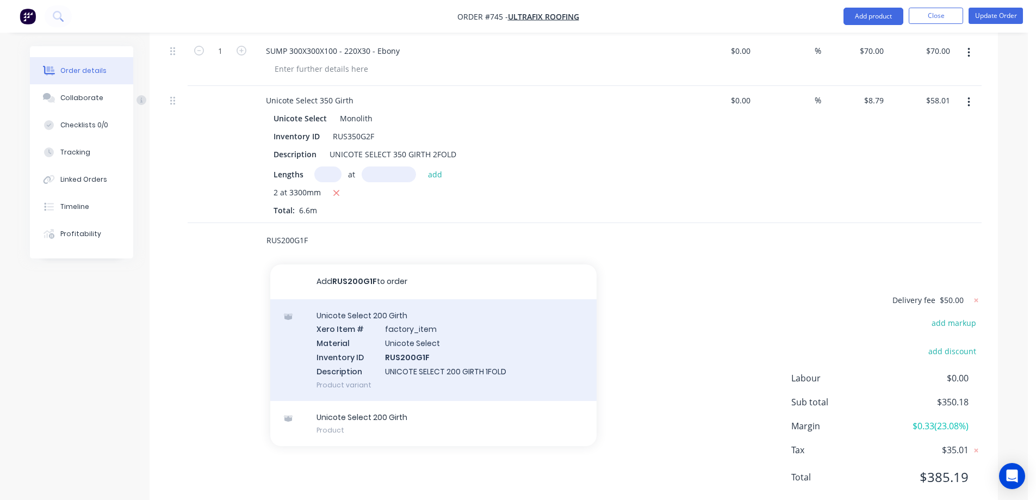
type input "RUS200G1F"
click at [366, 337] on div "Unicote Select 200 Girth Xero Item # factory_item Material Unicote Select Inven…" at bounding box center [433, 350] width 326 height 102
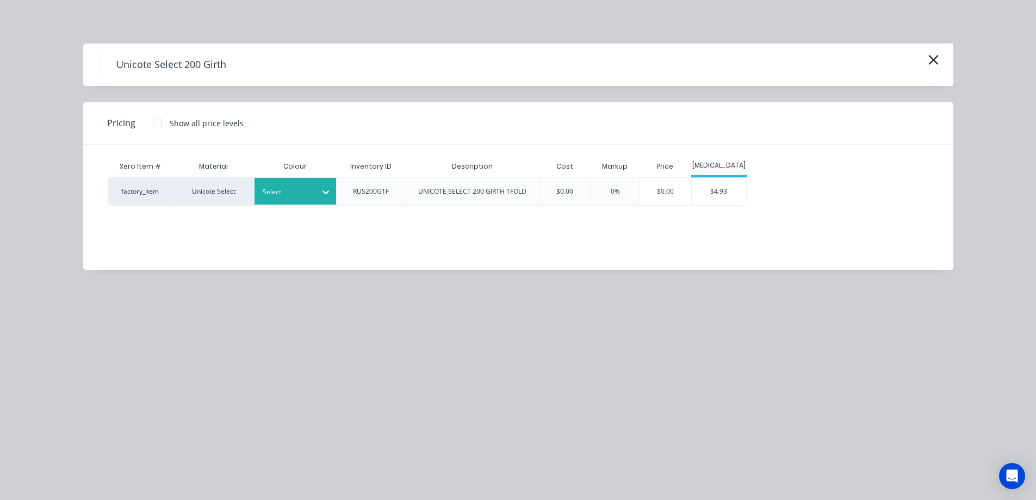
click at [297, 202] on div "Select" at bounding box center [296, 191] width 82 height 27
click at [710, 197] on div "$4.93" at bounding box center [719, 191] width 54 height 27
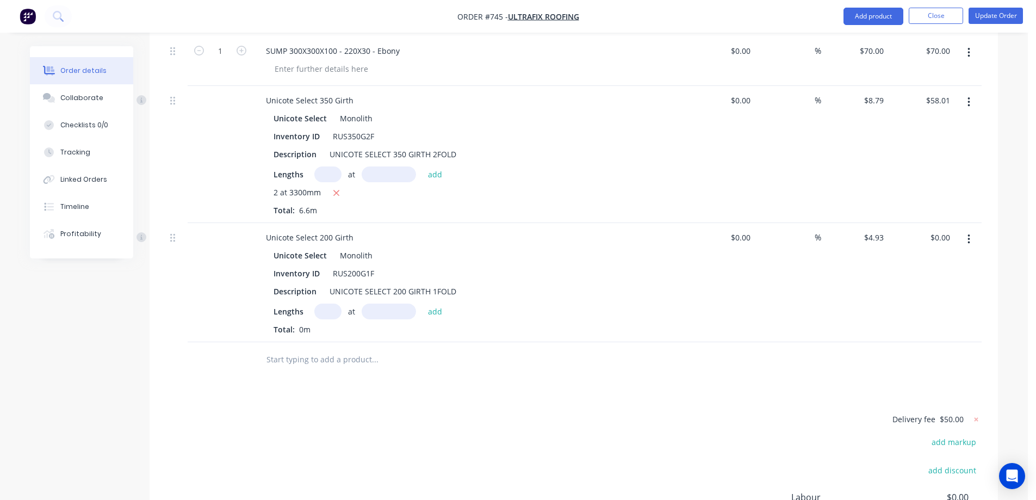
click at [327, 303] on input "text" at bounding box center [327, 311] width 27 height 16
type input "1"
type input "2600mm"
click at [434, 303] on button "add" at bounding box center [436, 310] width 26 height 15
type input "$12.82"
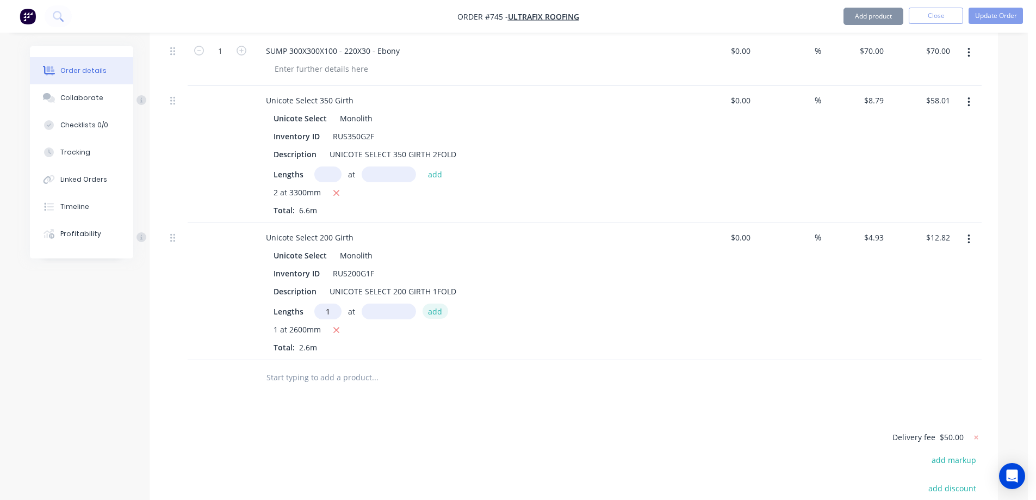
type input "1"
type input "1200mm"
click at [434, 303] on button "add" at bounding box center [436, 310] width 26 height 15
type input "$18.73"
type input "1"
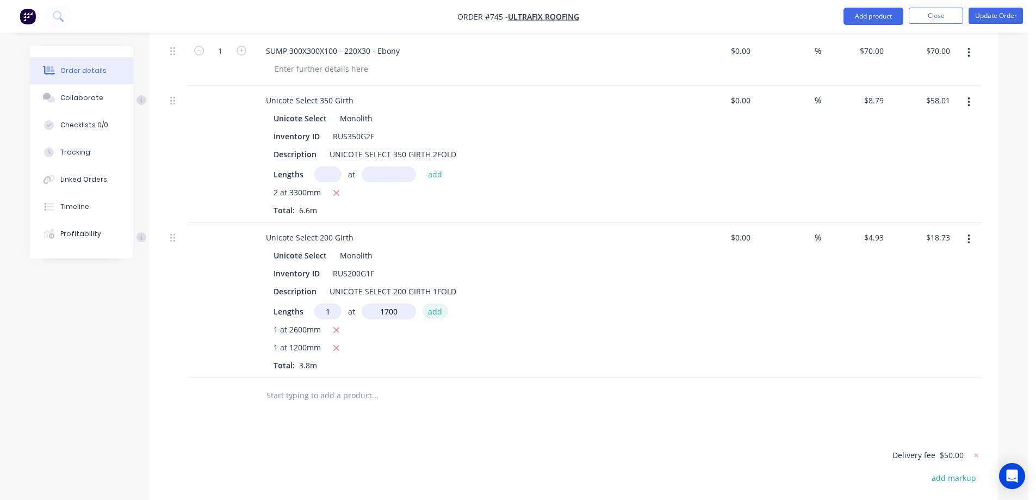
type input "1700mm"
click at [434, 303] on button "add" at bounding box center [436, 310] width 26 height 15
type input "$27.12"
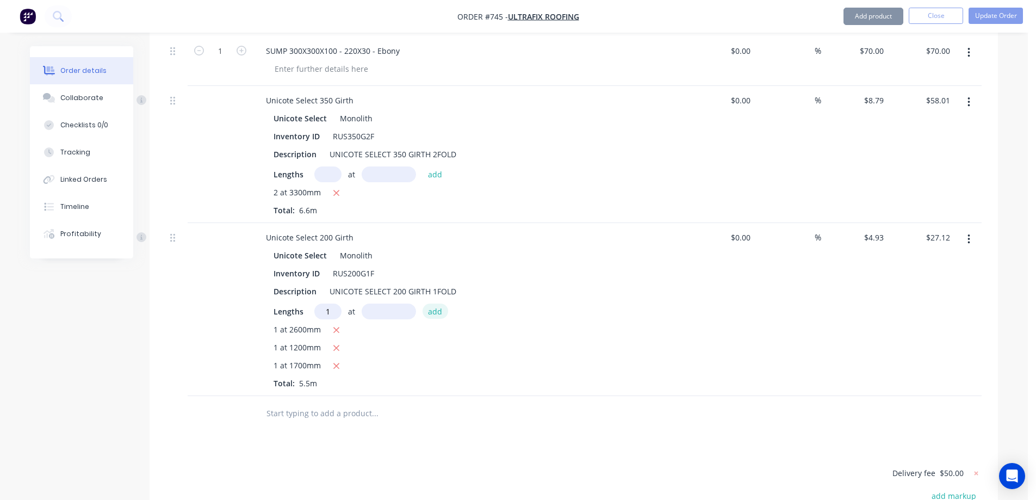
type input "1"
type input "900mm"
click at [434, 303] on button "add" at bounding box center [436, 310] width 26 height 15
type input "$31.55"
type input "1"
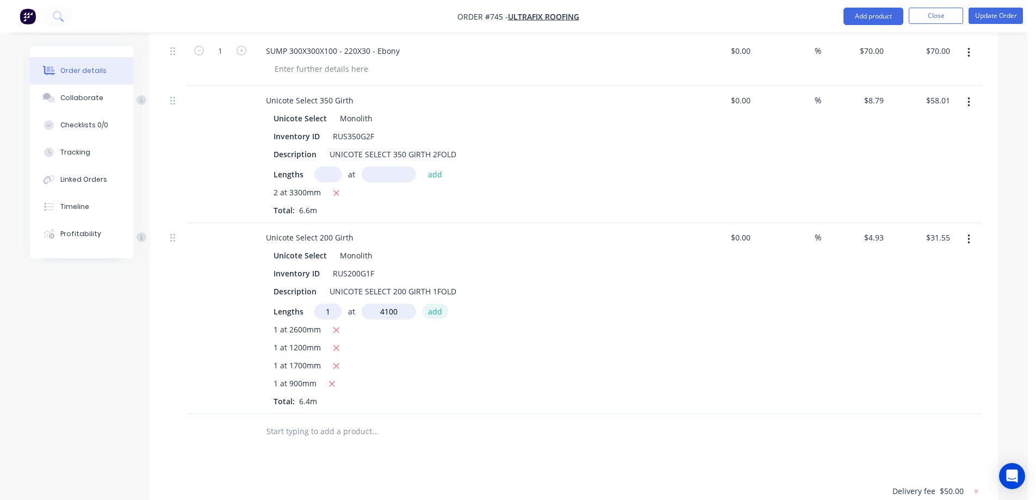
type input "4100mm"
click at [434, 303] on button "add" at bounding box center [436, 310] width 26 height 15
type input "$51.77"
type input "1"
type input "2000mm"
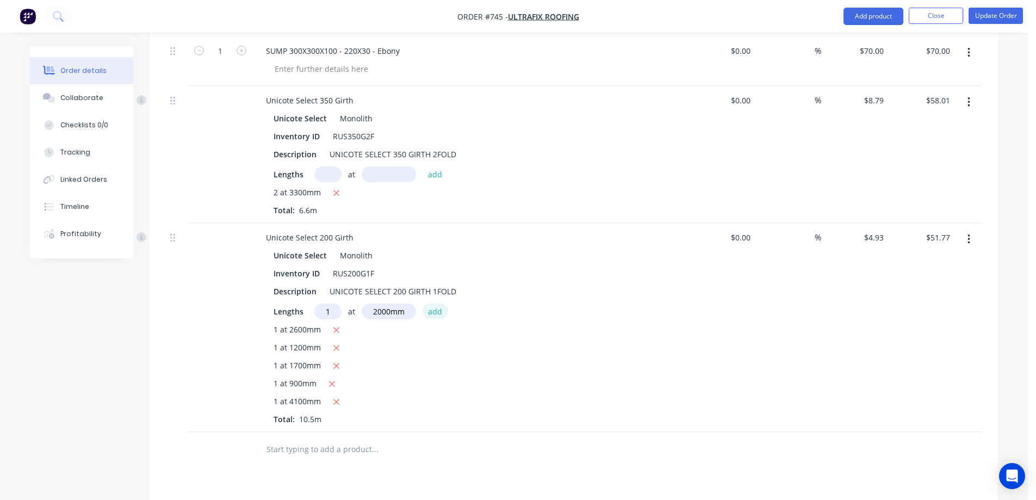
click at [434, 303] on button "add" at bounding box center [436, 310] width 26 height 15
type input "$61.63"
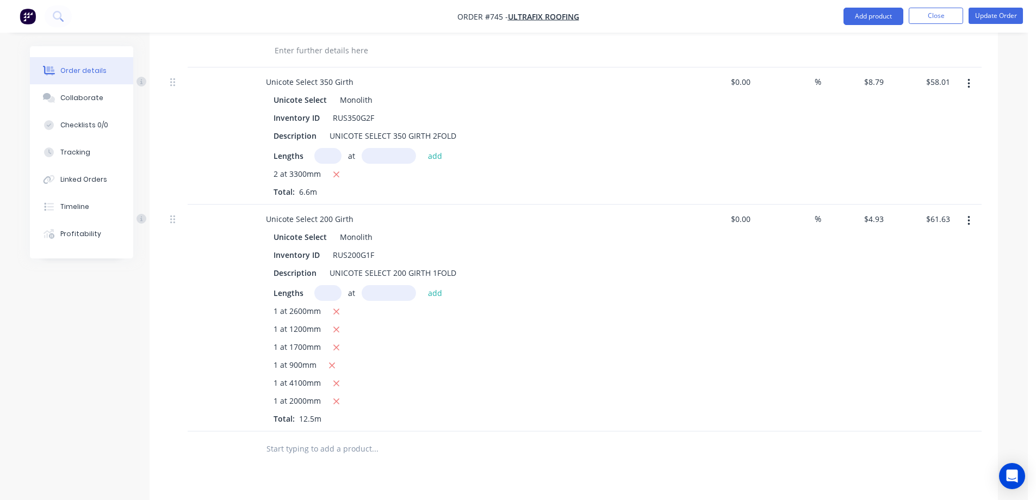
scroll to position [1367, 0]
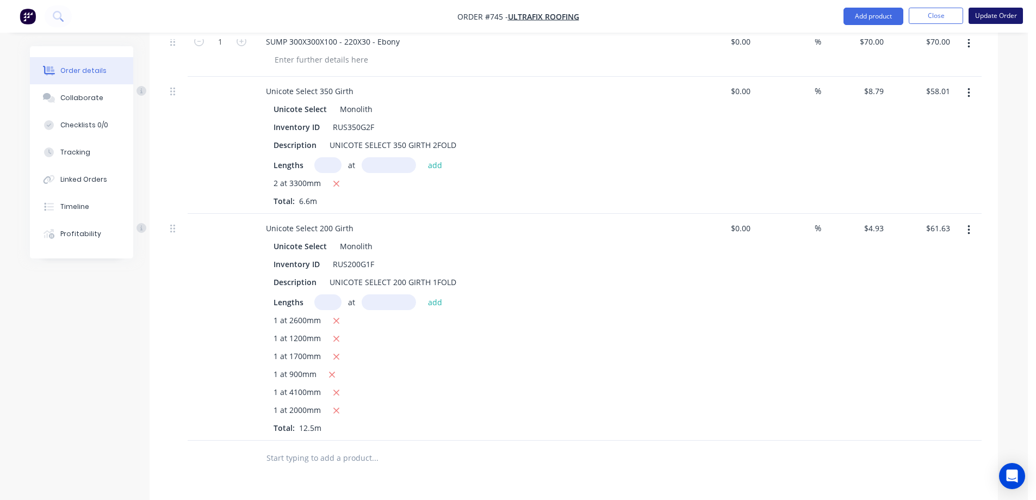
click at [1003, 10] on button "Update Order" at bounding box center [996, 16] width 54 height 16
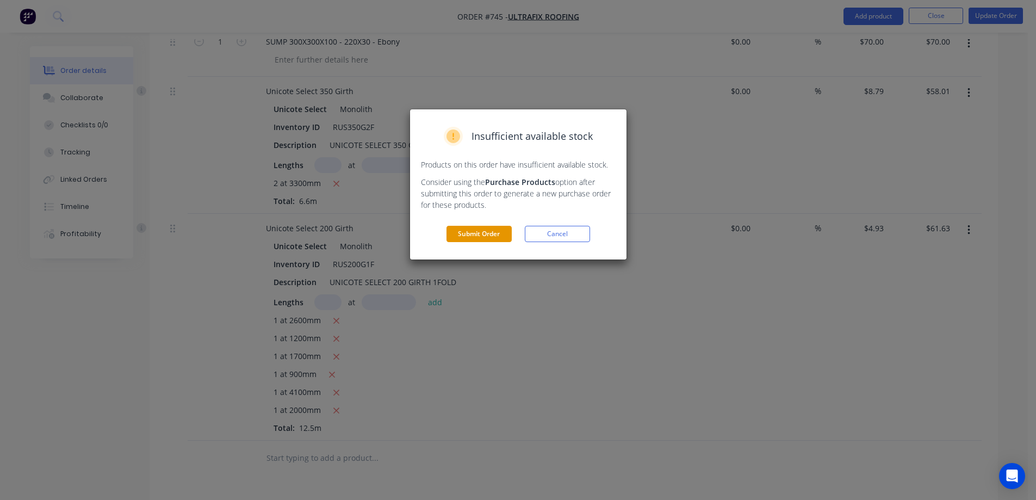
click at [506, 237] on button "Submit Order" at bounding box center [479, 234] width 65 height 16
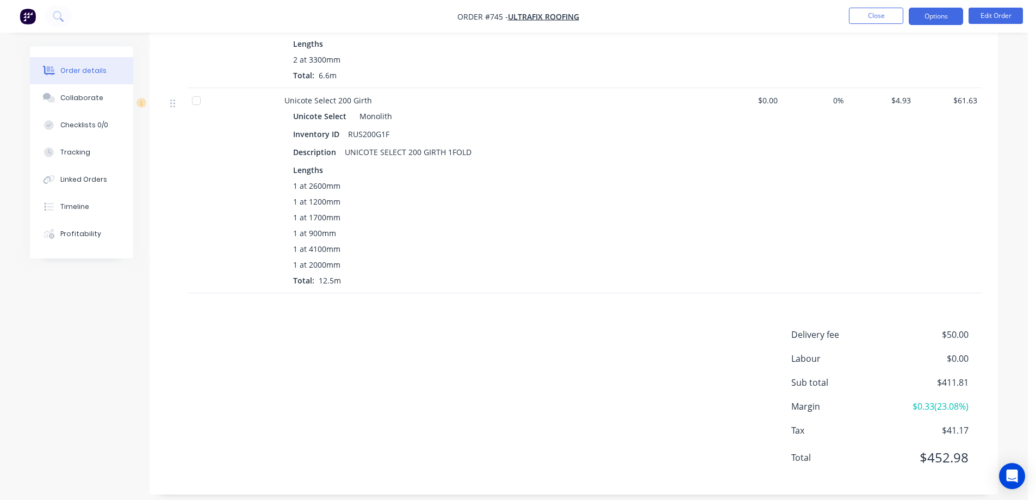
click at [926, 18] on button "Options" at bounding box center [936, 16] width 54 height 17
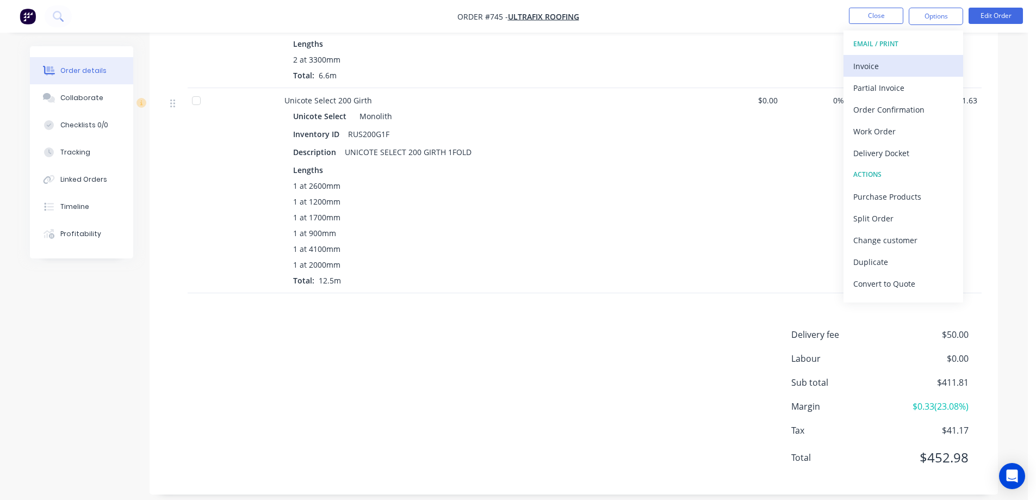
click at [868, 72] on div "Invoice" at bounding box center [903, 66] width 100 height 16
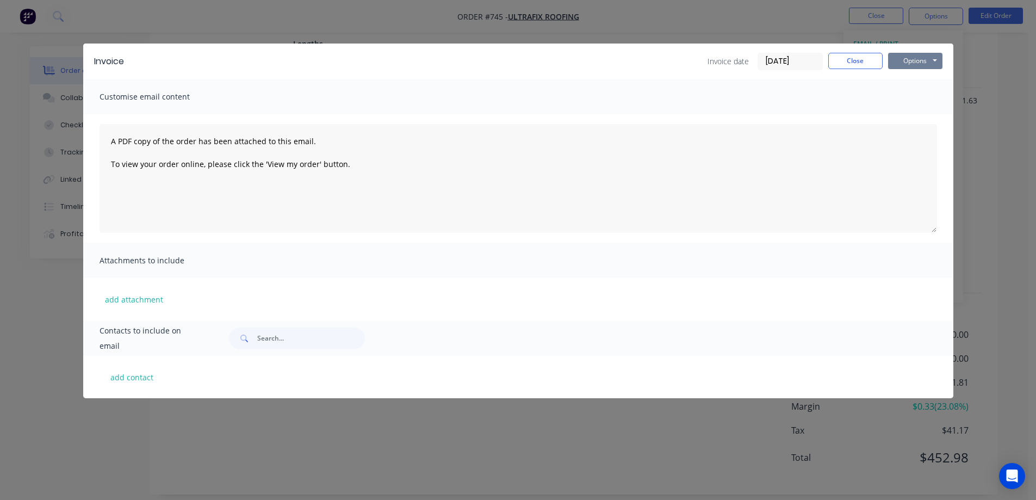
click at [917, 63] on button "Options" at bounding box center [915, 61] width 54 height 16
click at [907, 80] on button "Preview" at bounding box center [923, 80] width 70 height 18
click at [842, 58] on button "Close" at bounding box center [855, 61] width 54 height 16
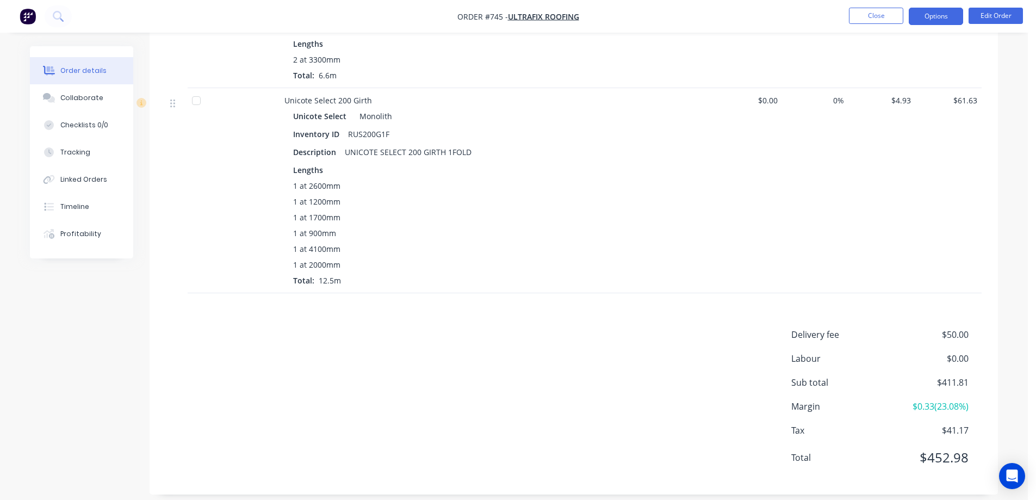
click at [929, 16] on button "Options" at bounding box center [936, 16] width 54 height 17
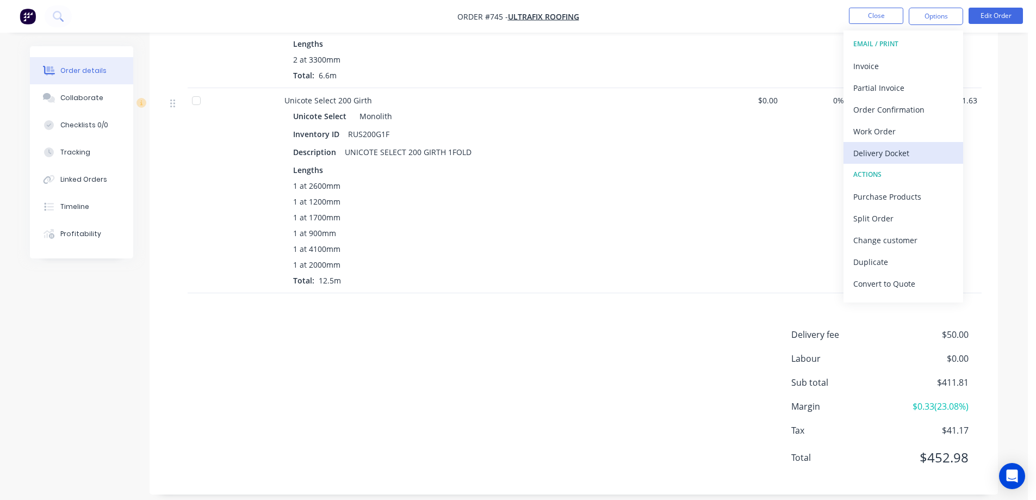
click at [901, 153] on div "Delivery Docket" at bounding box center [903, 153] width 100 height 16
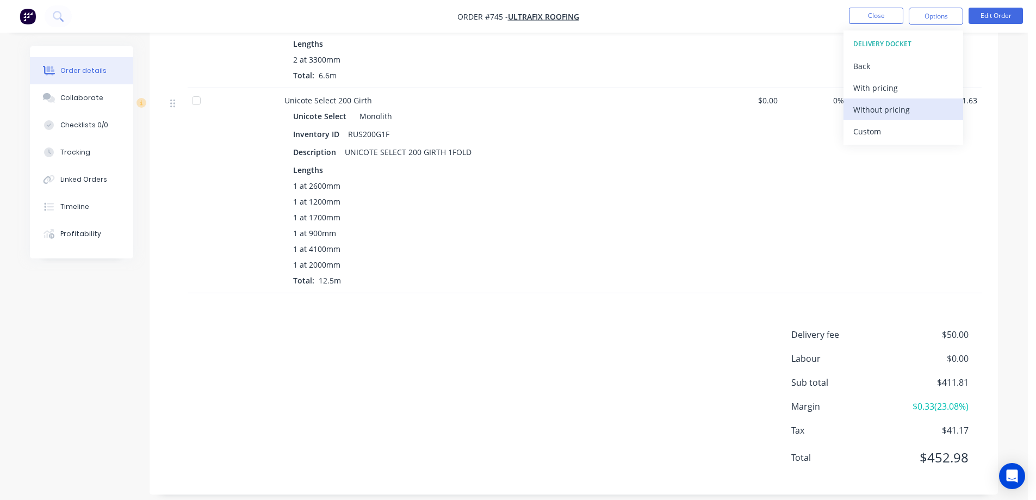
click at [877, 104] on div "Without pricing" at bounding box center [903, 110] width 100 height 16
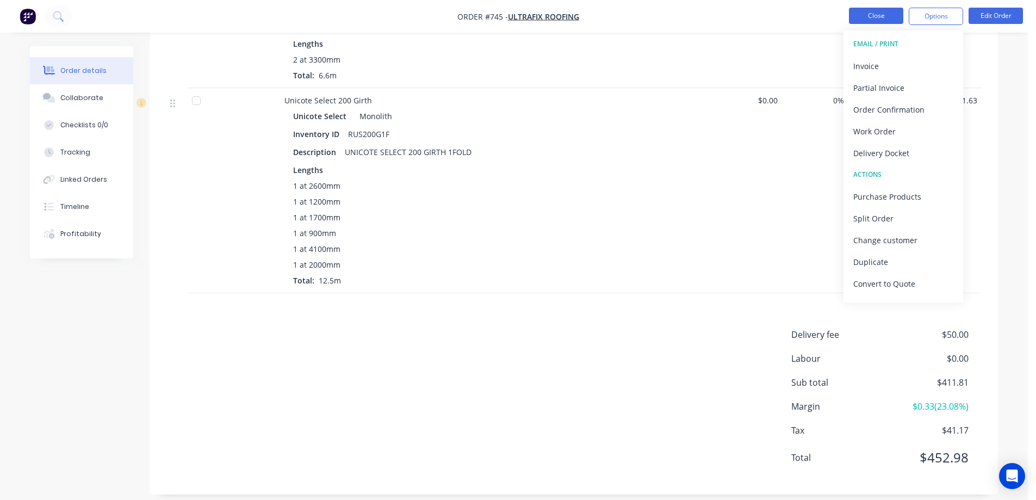
click at [864, 17] on button "Close" at bounding box center [876, 16] width 54 height 16
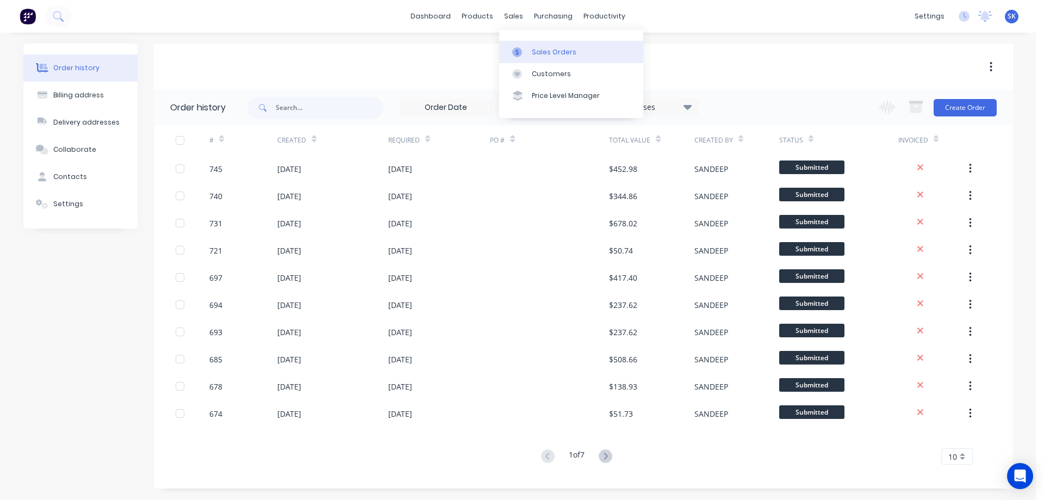
click at [536, 53] on div "Sales Orders" at bounding box center [554, 52] width 45 height 10
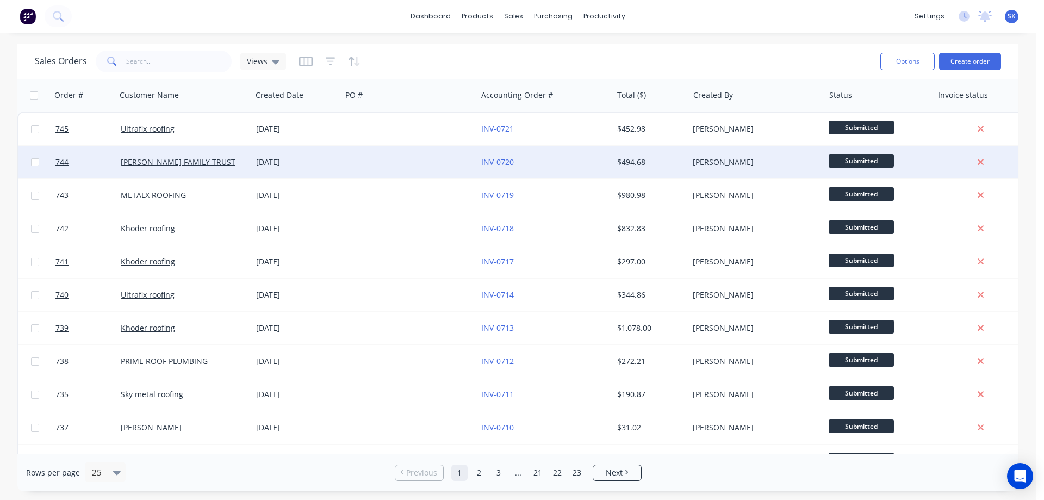
click at [400, 164] on div at bounding box center [409, 162] width 135 height 33
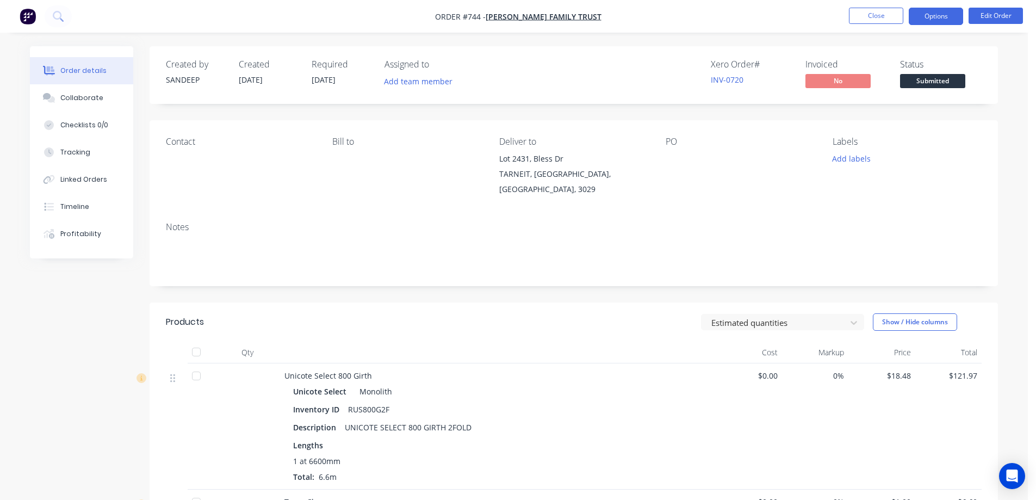
click at [933, 23] on button "Options" at bounding box center [936, 16] width 54 height 17
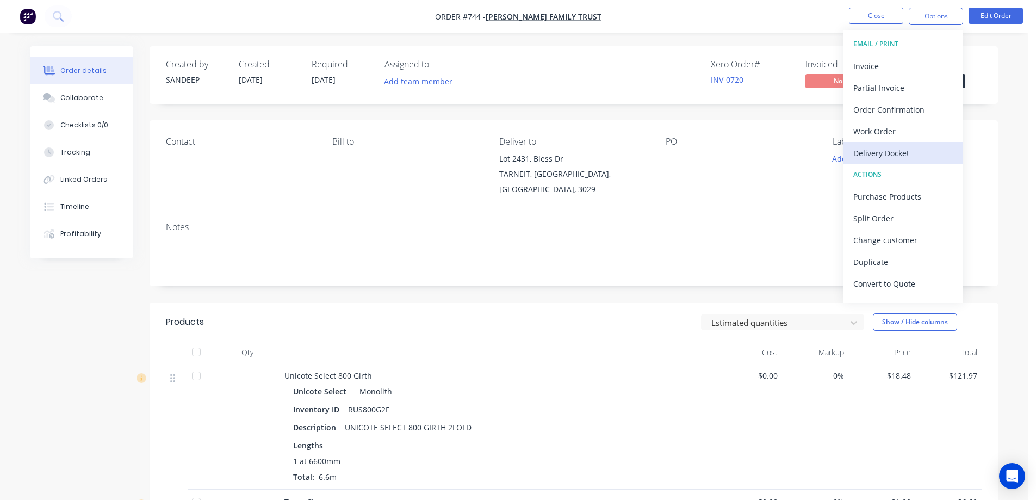
click at [880, 150] on div "Delivery Docket" at bounding box center [903, 153] width 100 height 16
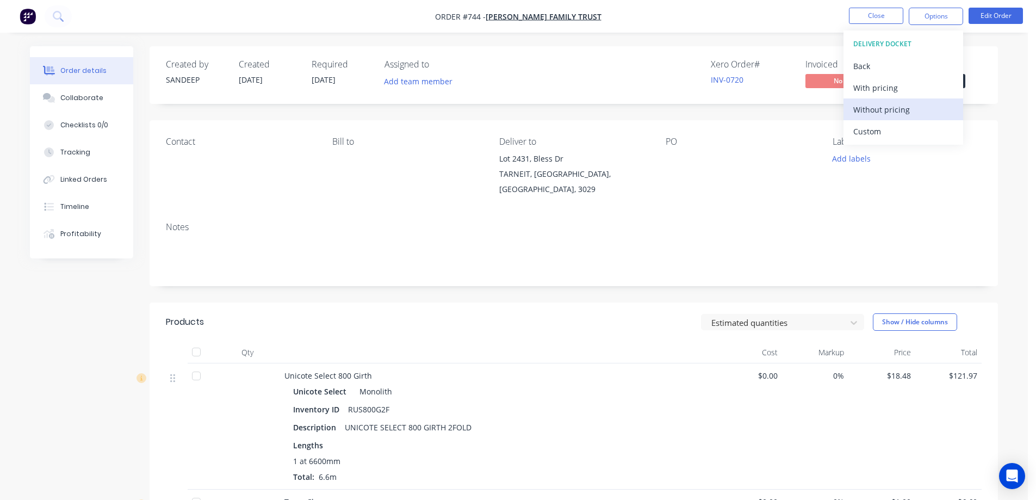
click at [880, 112] on div "Without pricing" at bounding box center [903, 110] width 100 height 16
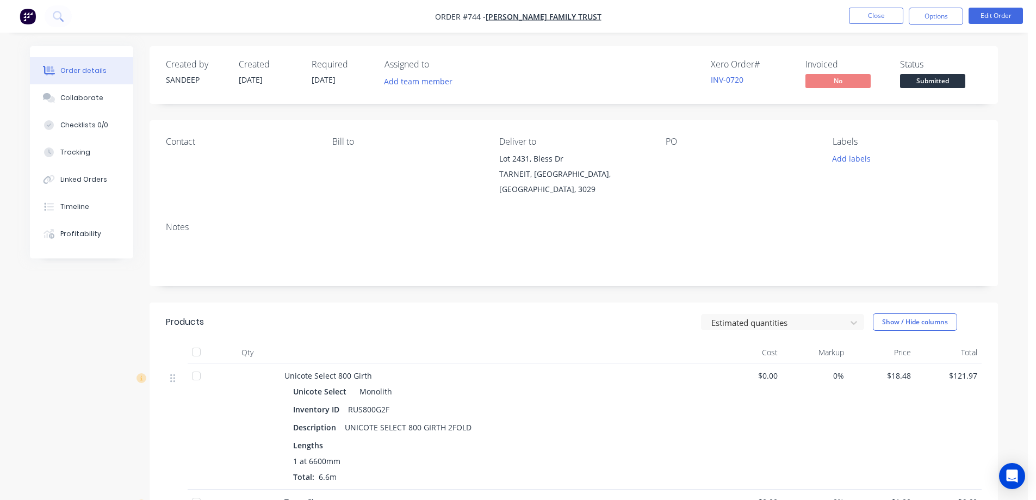
click at [449, 313] on div "Estimated quantities Show / Hide columns" at bounding box center [660, 321] width 642 height 17
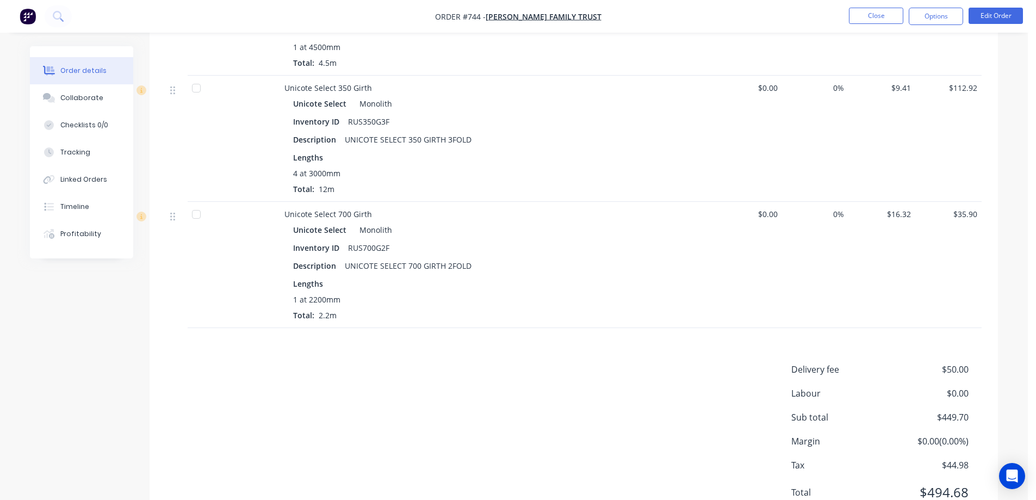
scroll to position [886, 0]
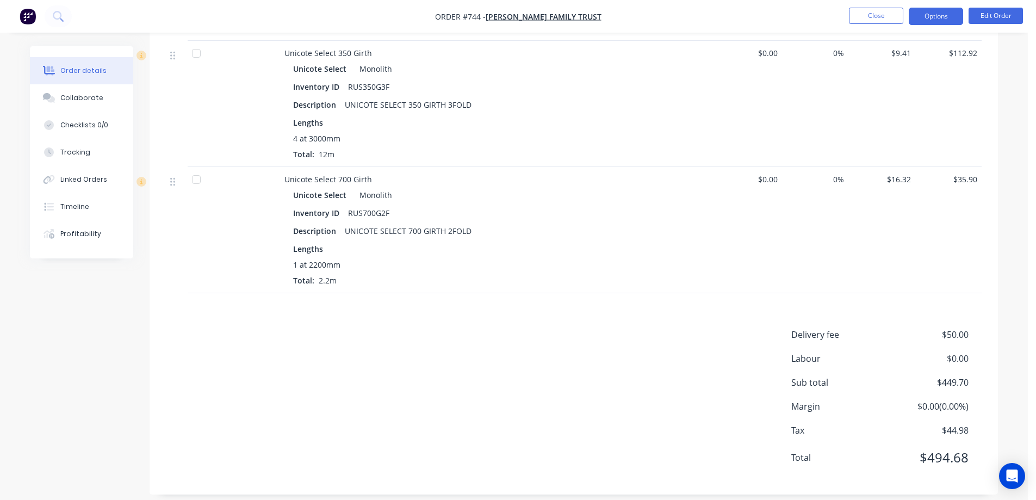
click at [946, 13] on button "Options" at bounding box center [936, 16] width 54 height 17
click at [884, 16] on button "Close" at bounding box center [876, 16] width 54 height 16
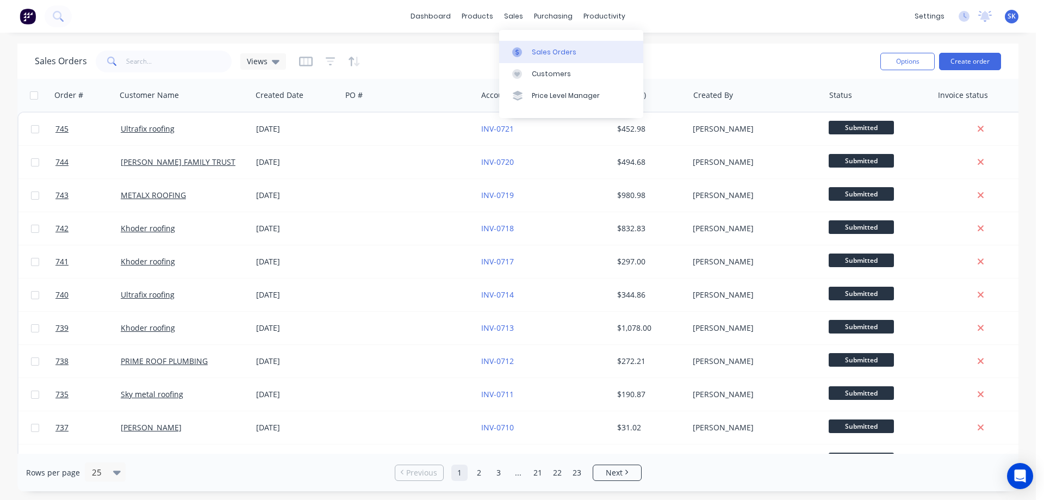
click at [532, 48] on div "Sales Orders" at bounding box center [554, 52] width 45 height 10
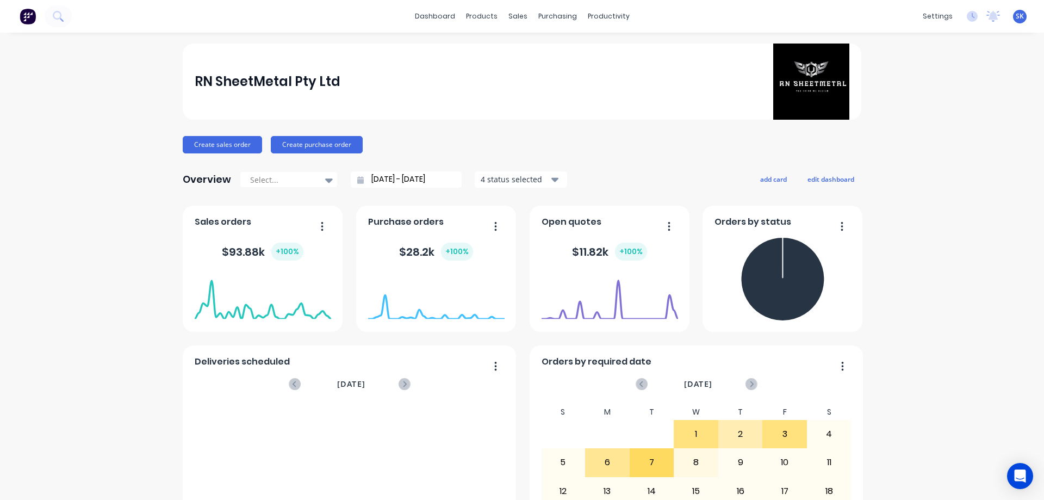
click at [380, 179] on input "[DATE] - [DATE]" at bounding box center [411, 179] width 94 height 16
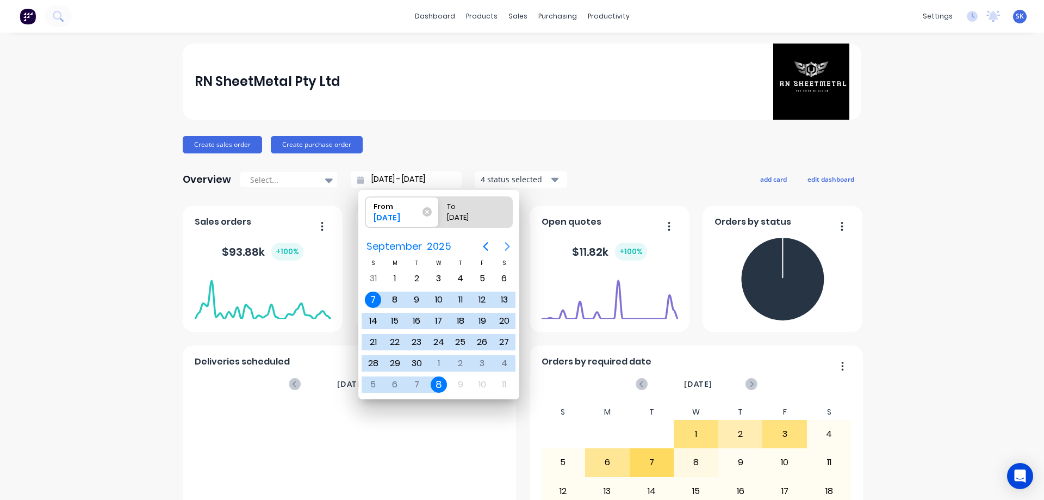
click at [510, 246] on icon "Next page" at bounding box center [507, 246] width 5 height 9
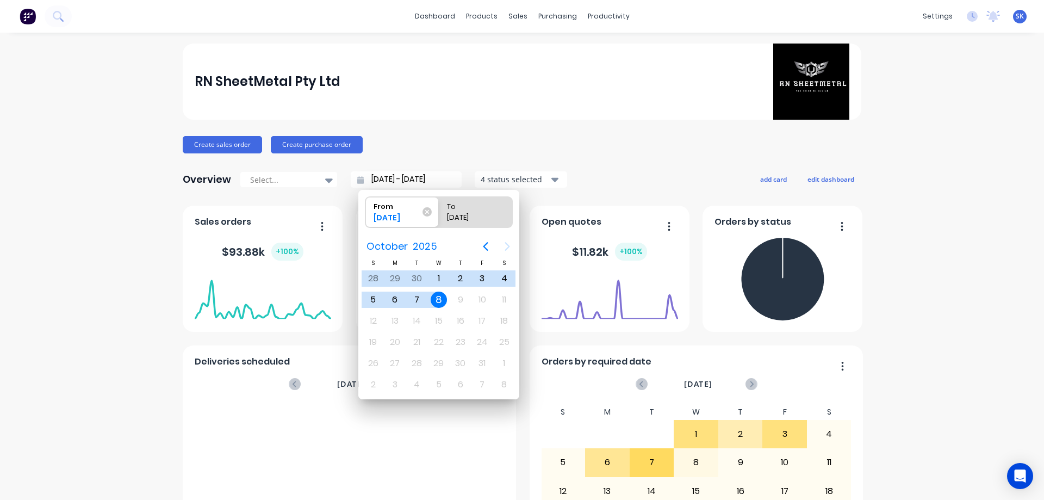
click at [436, 298] on div "8" at bounding box center [439, 300] width 16 height 16
type input "[DATE] - [DATE]"
radio input "false"
radio input "true"
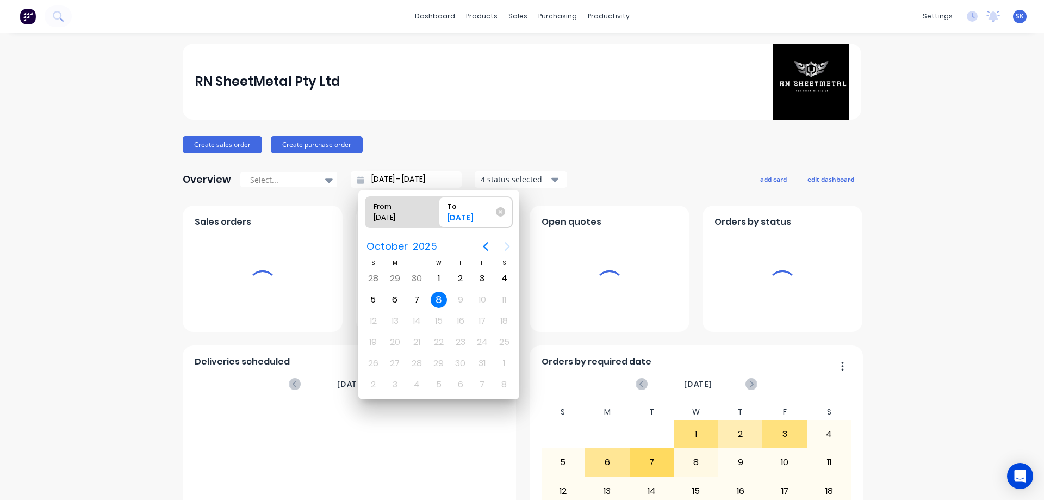
click at [436, 298] on div "8" at bounding box center [439, 300] width 16 height 16
click at [518, 177] on div "4 status selected" at bounding box center [515, 178] width 69 height 11
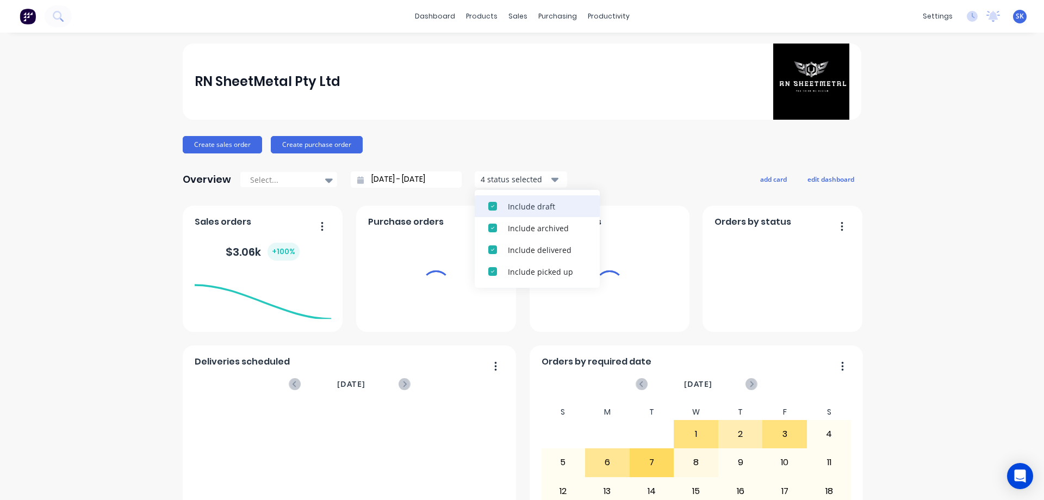
click at [513, 203] on div "Include draft" at bounding box center [547, 206] width 78 height 11
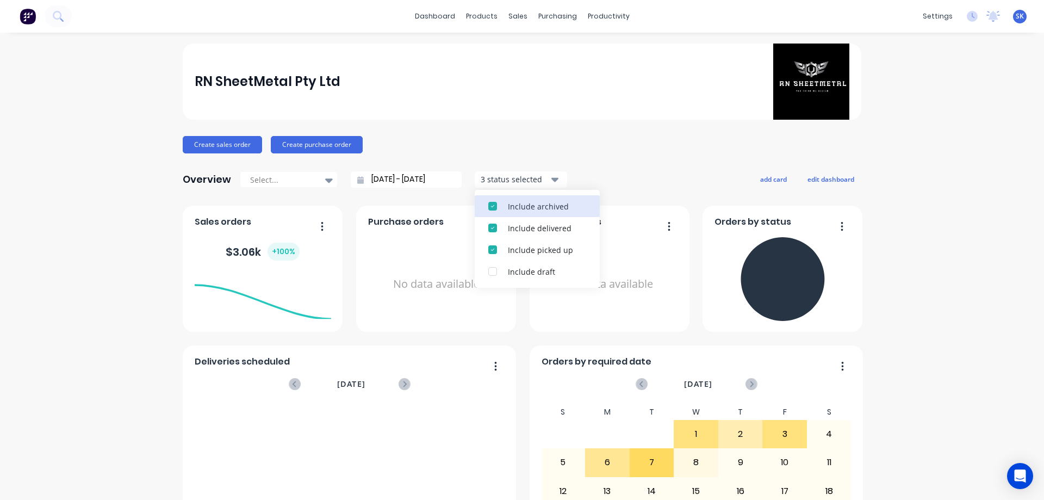
click at [513, 203] on div "Include archived" at bounding box center [547, 206] width 78 height 11
